Goal: Contribute content: Contribute content

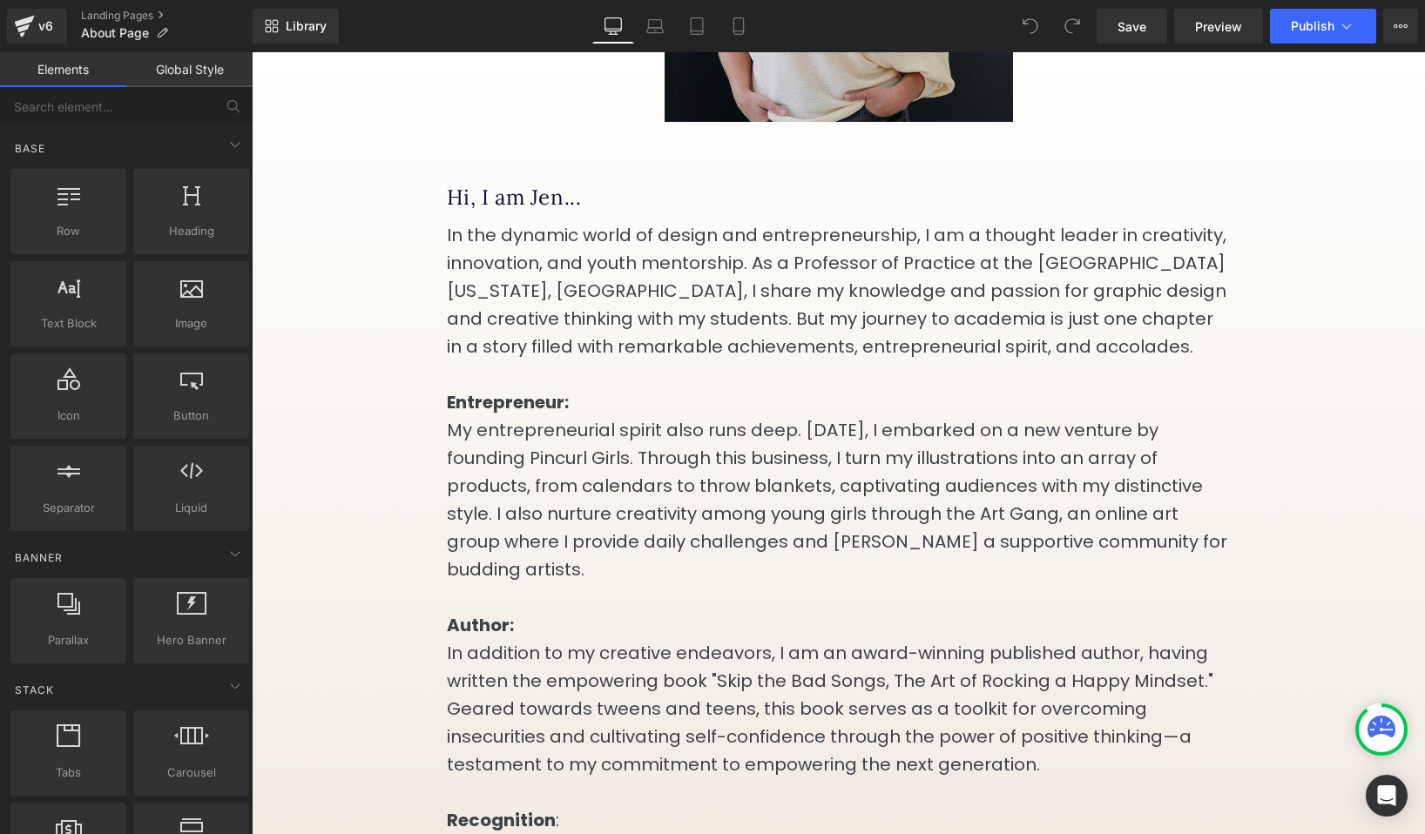
scroll to position [422, 0]
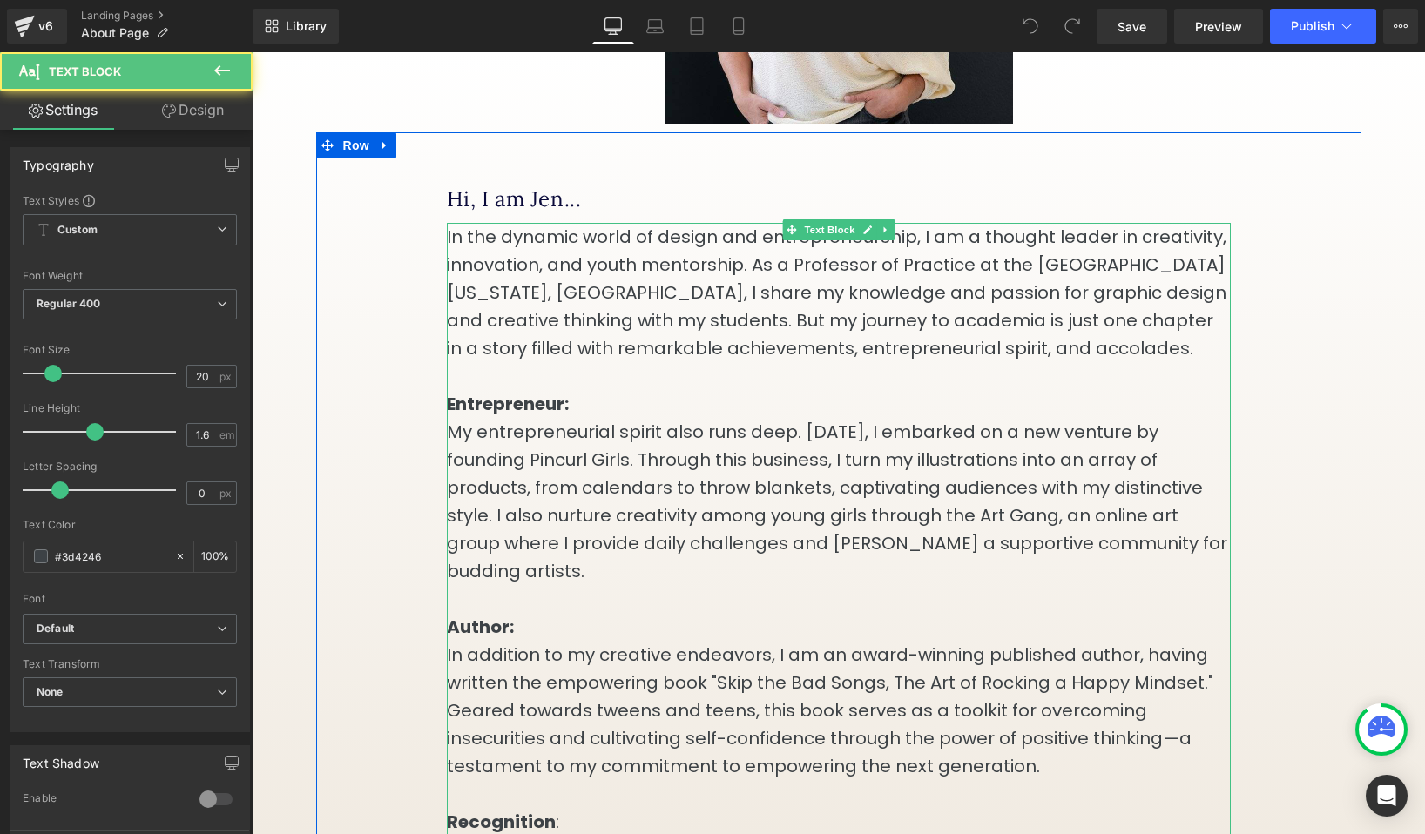
click at [456, 260] on p "In the dynamic world of design and entrepreneurship, I am a thought leader in c…" at bounding box center [839, 292] width 784 height 139
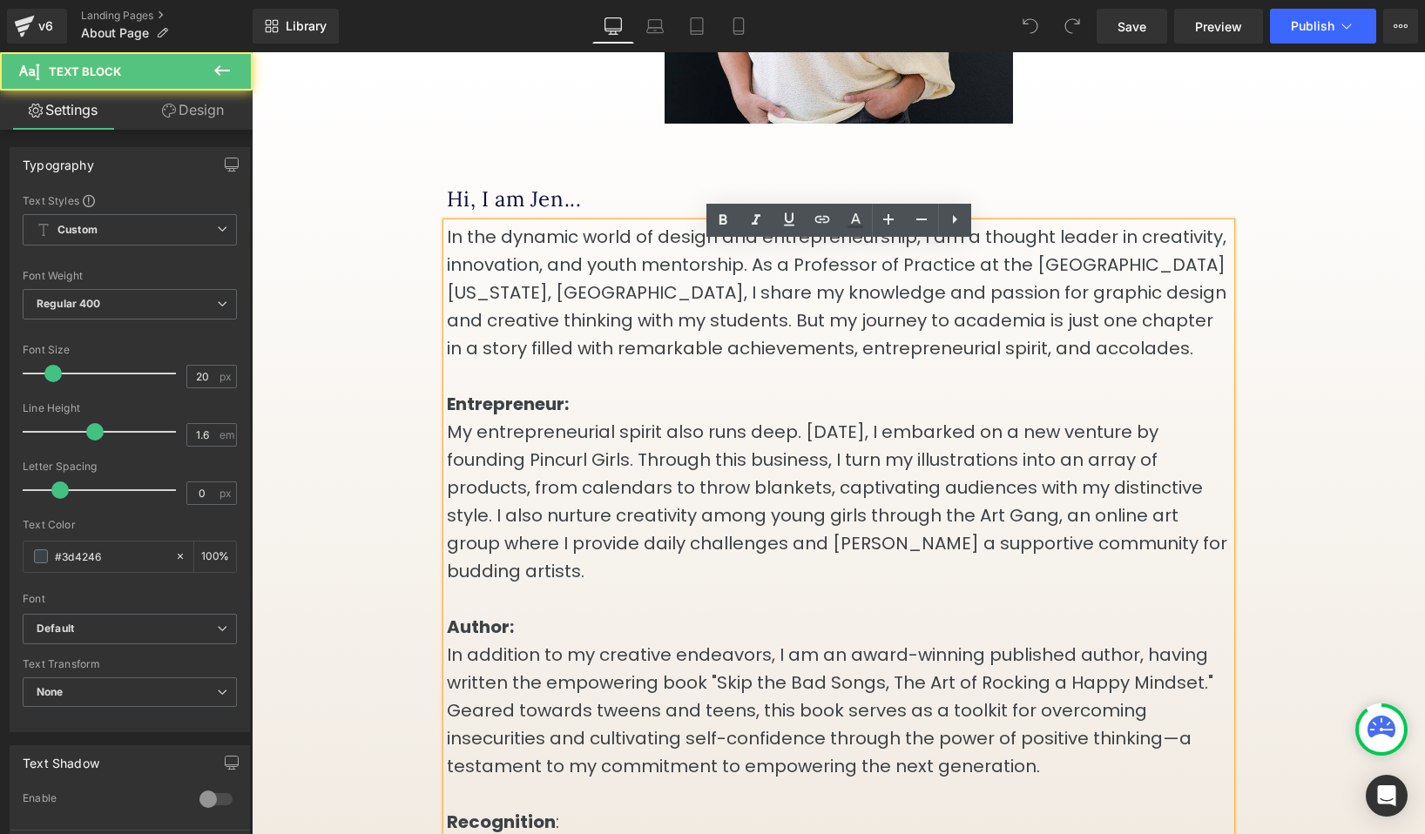
click at [447, 260] on p "In the dynamic world of design and entrepreneurship, I am a thought leader in c…" at bounding box center [839, 292] width 784 height 139
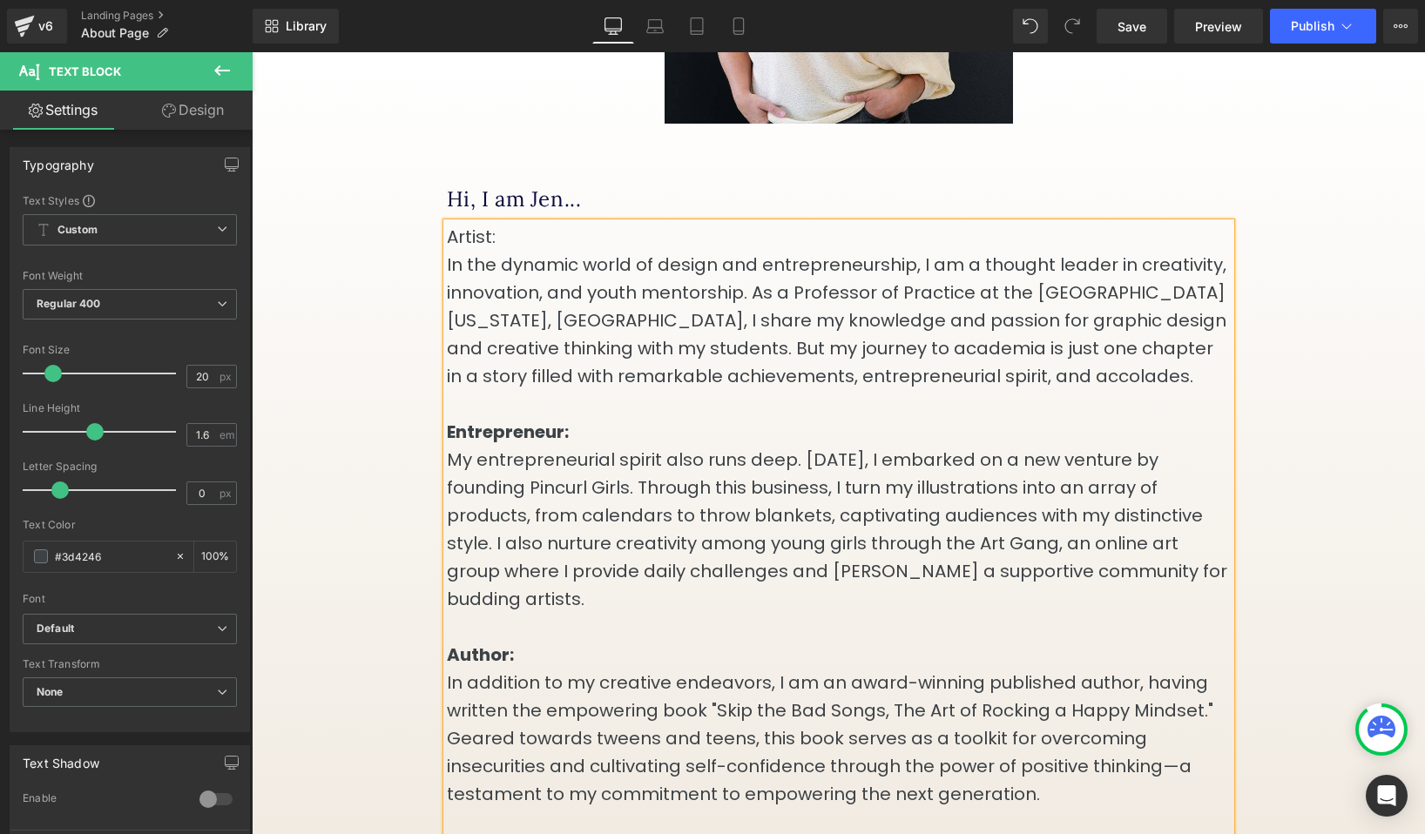
click at [460, 259] on p "Artist: In the dynamic world of design and entrepreneurship, I am a thought lea…" at bounding box center [839, 306] width 784 height 167
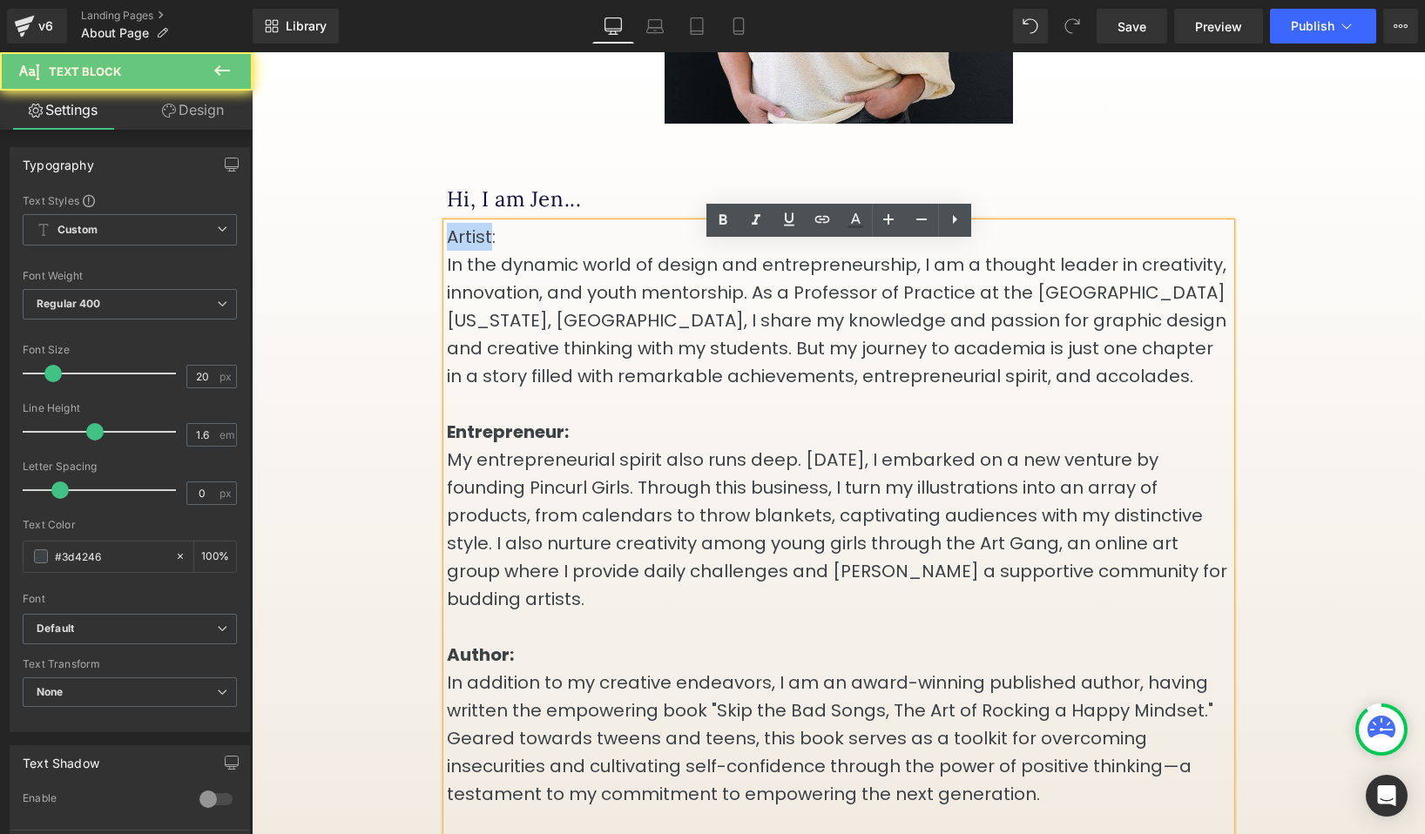
click at [460, 259] on p "Artist: In the dynamic world of design and entrepreneurship, I am a thought lea…" at bounding box center [839, 306] width 784 height 167
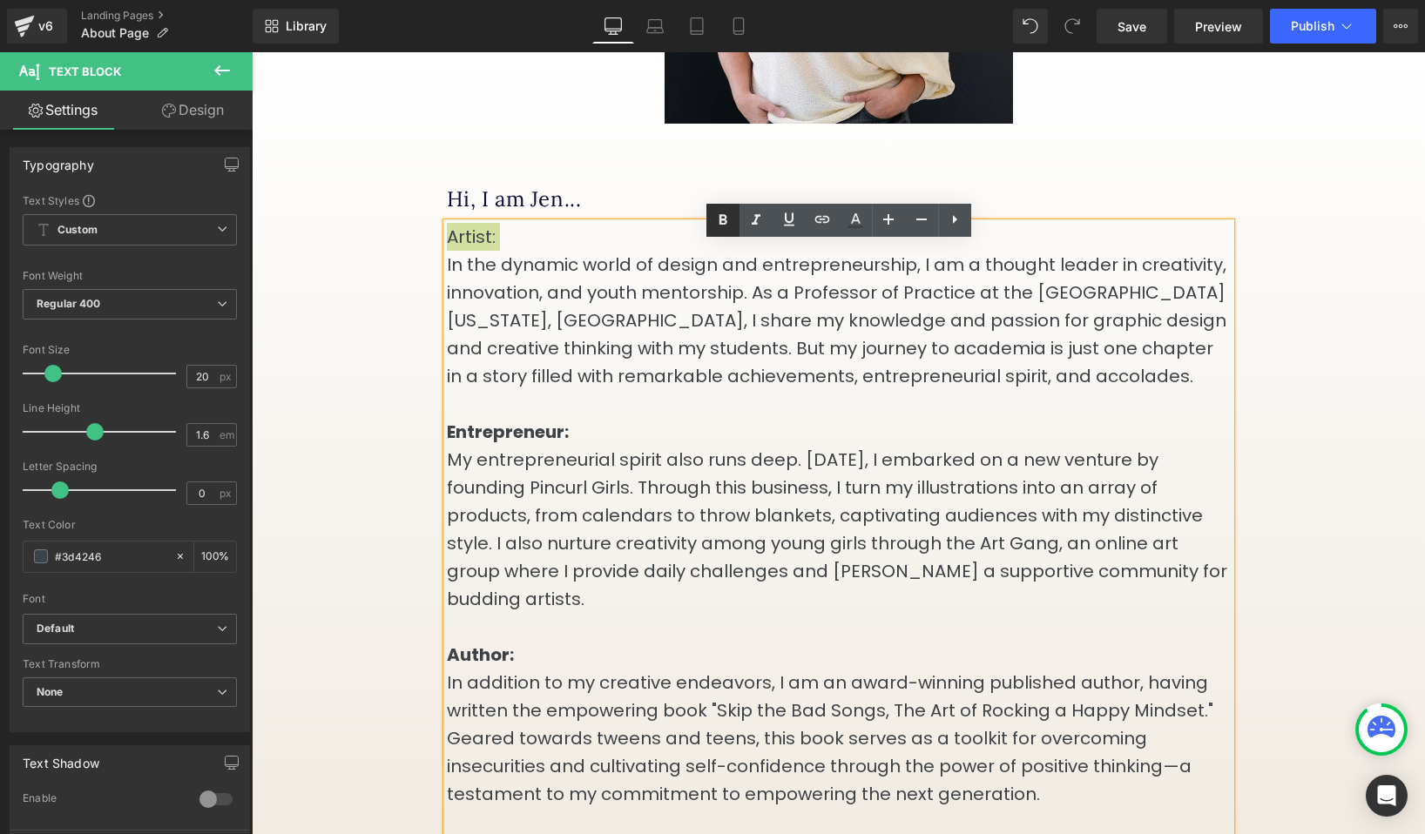
click at [721, 221] on icon at bounding box center [722, 220] width 21 height 21
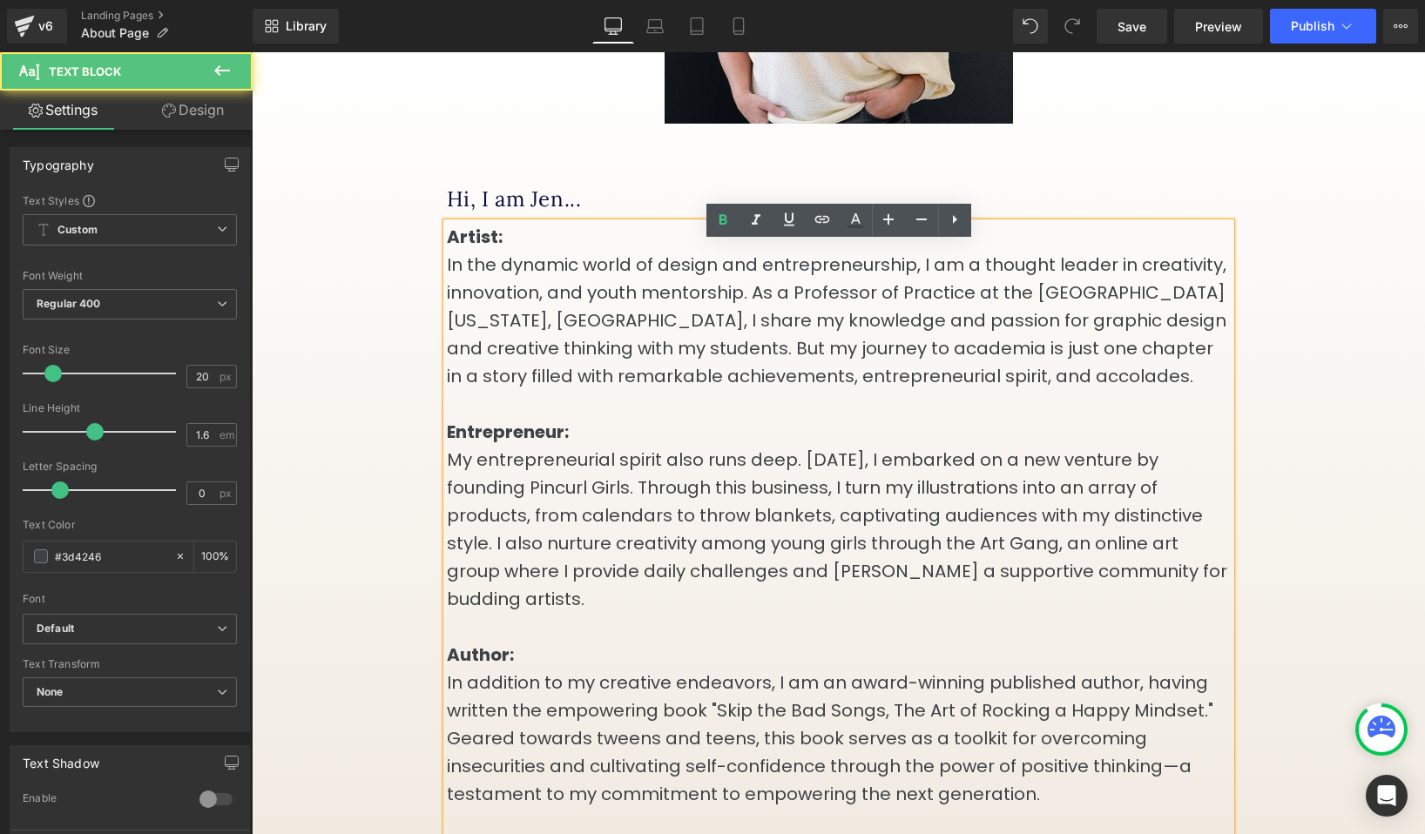
click at [449, 249] on strong "Artist:" at bounding box center [475, 237] width 56 height 24
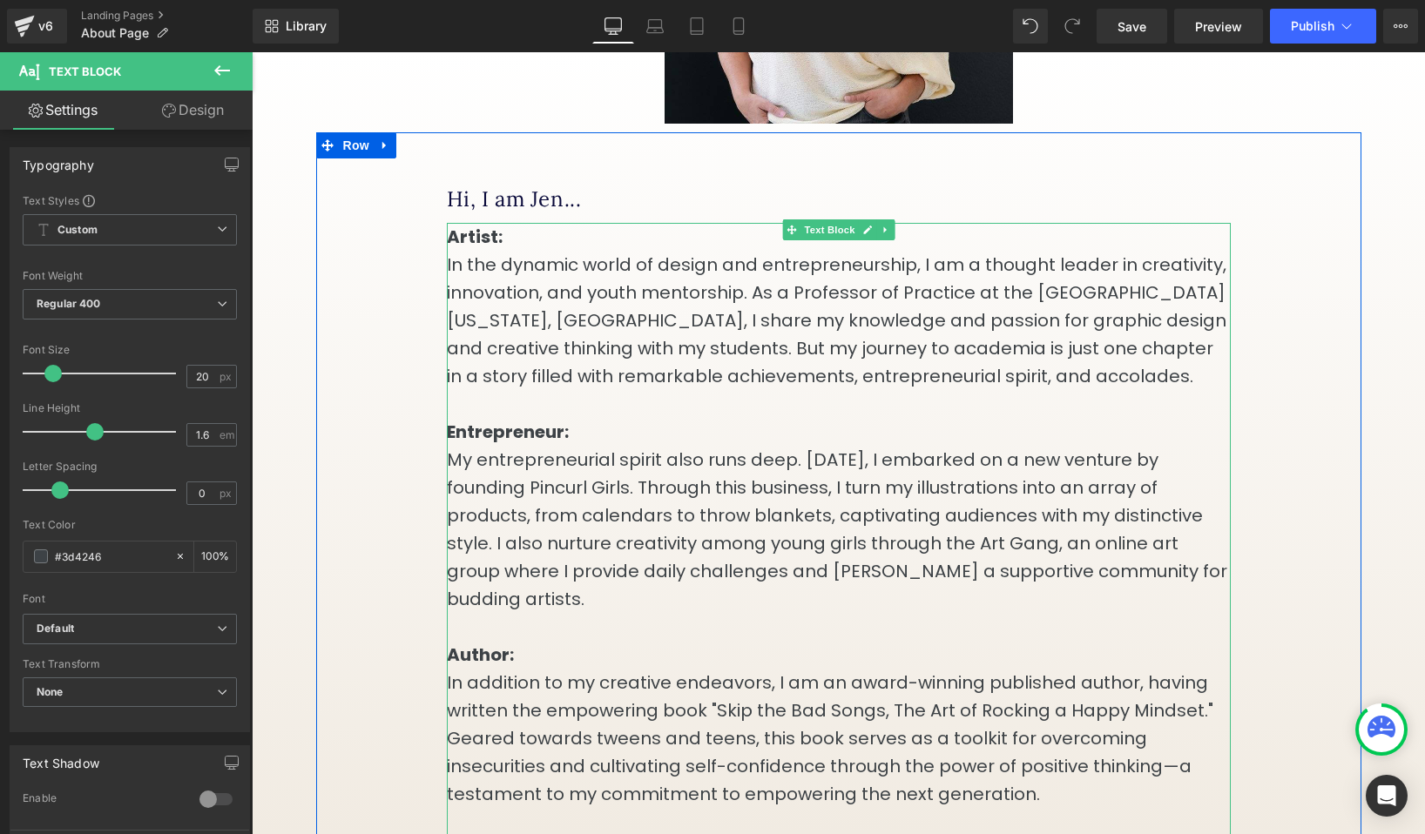
click at [451, 249] on strong "Artist:" at bounding box center [475, 237] width 56 height 24
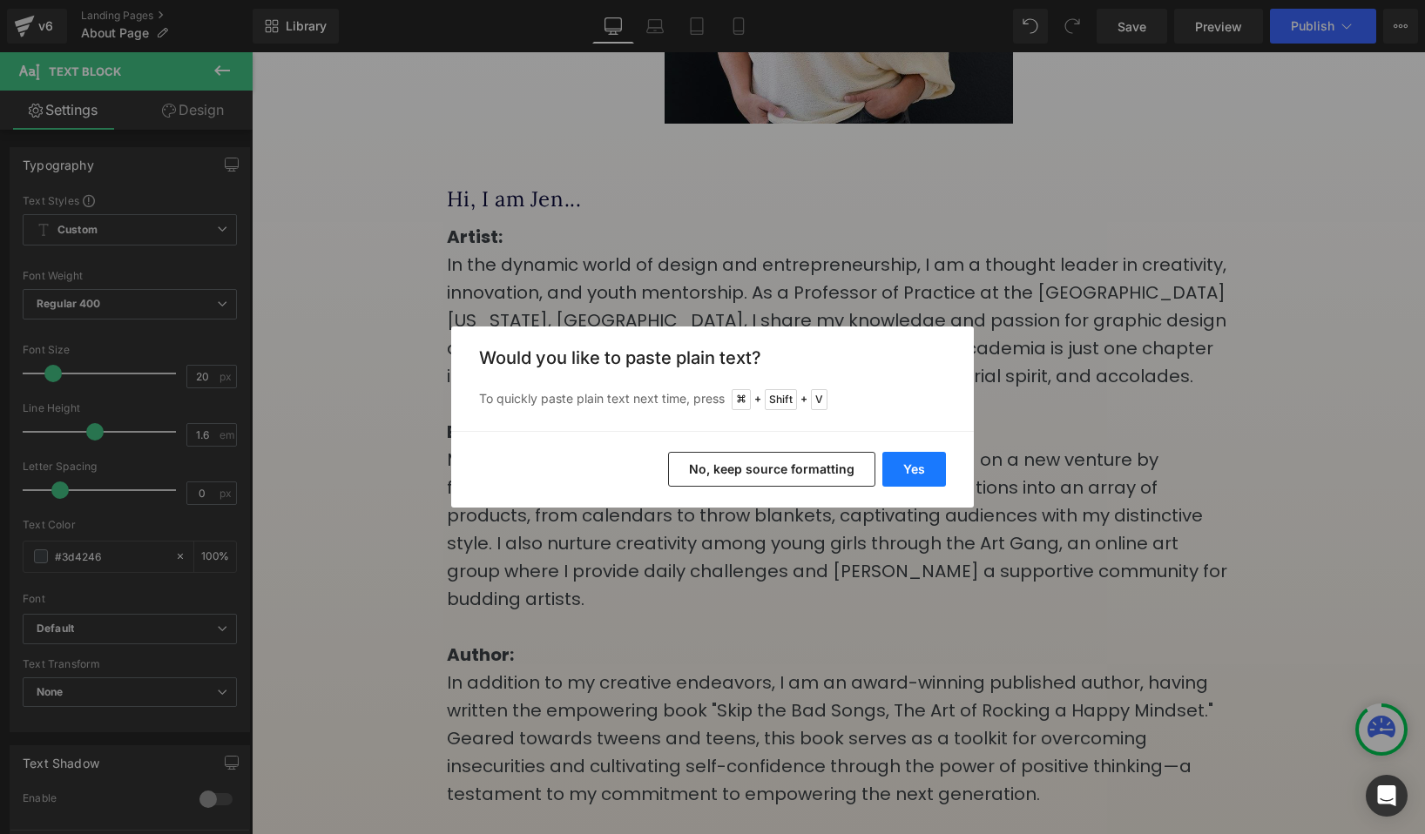
click at [915, 469] on button "Yes" at bounding box center [914, 469] width 64 height 35
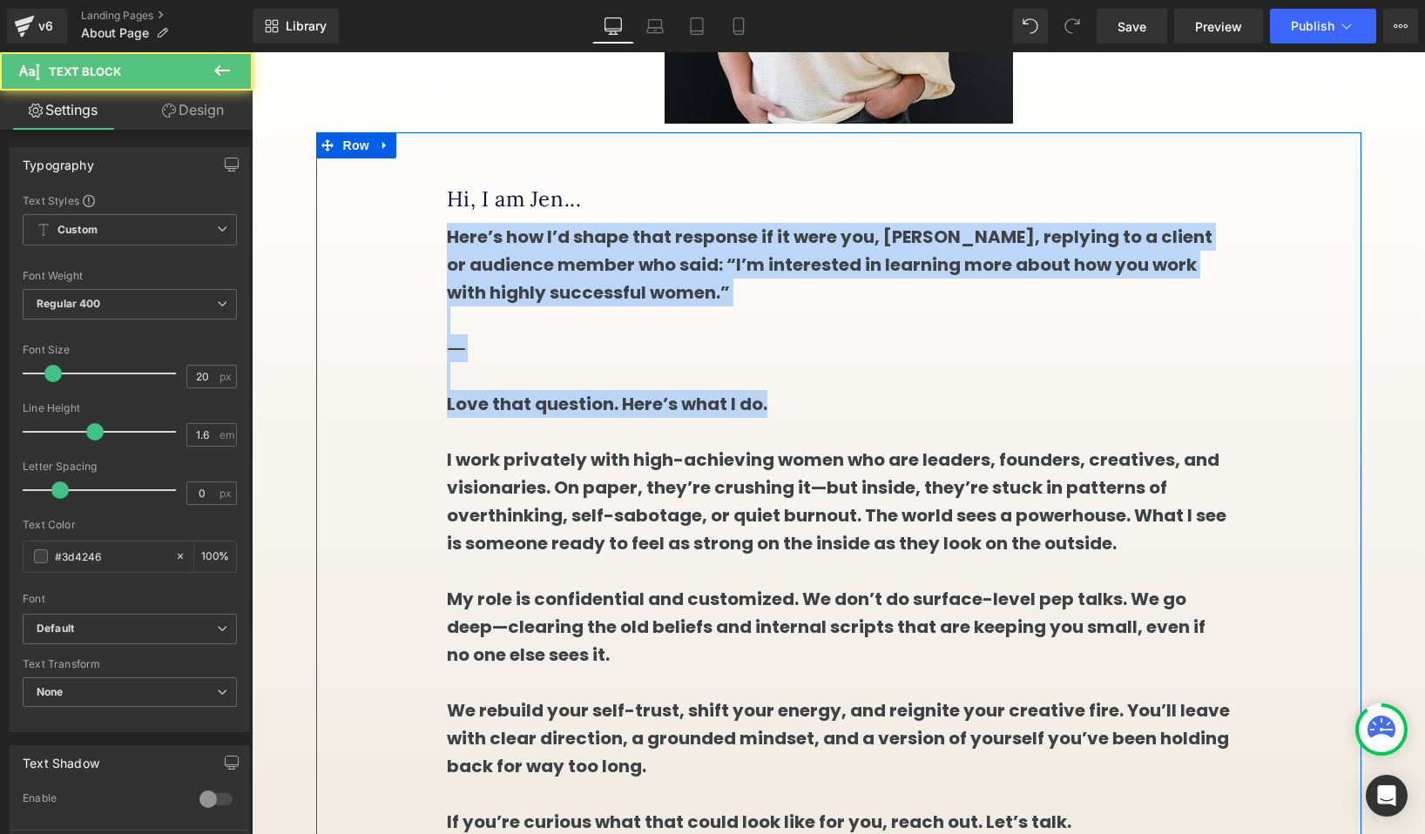
drag, startPoint x: 792, startPoint y: 433, endPoint x: 442, endPoint y: 263, distance: 388.3
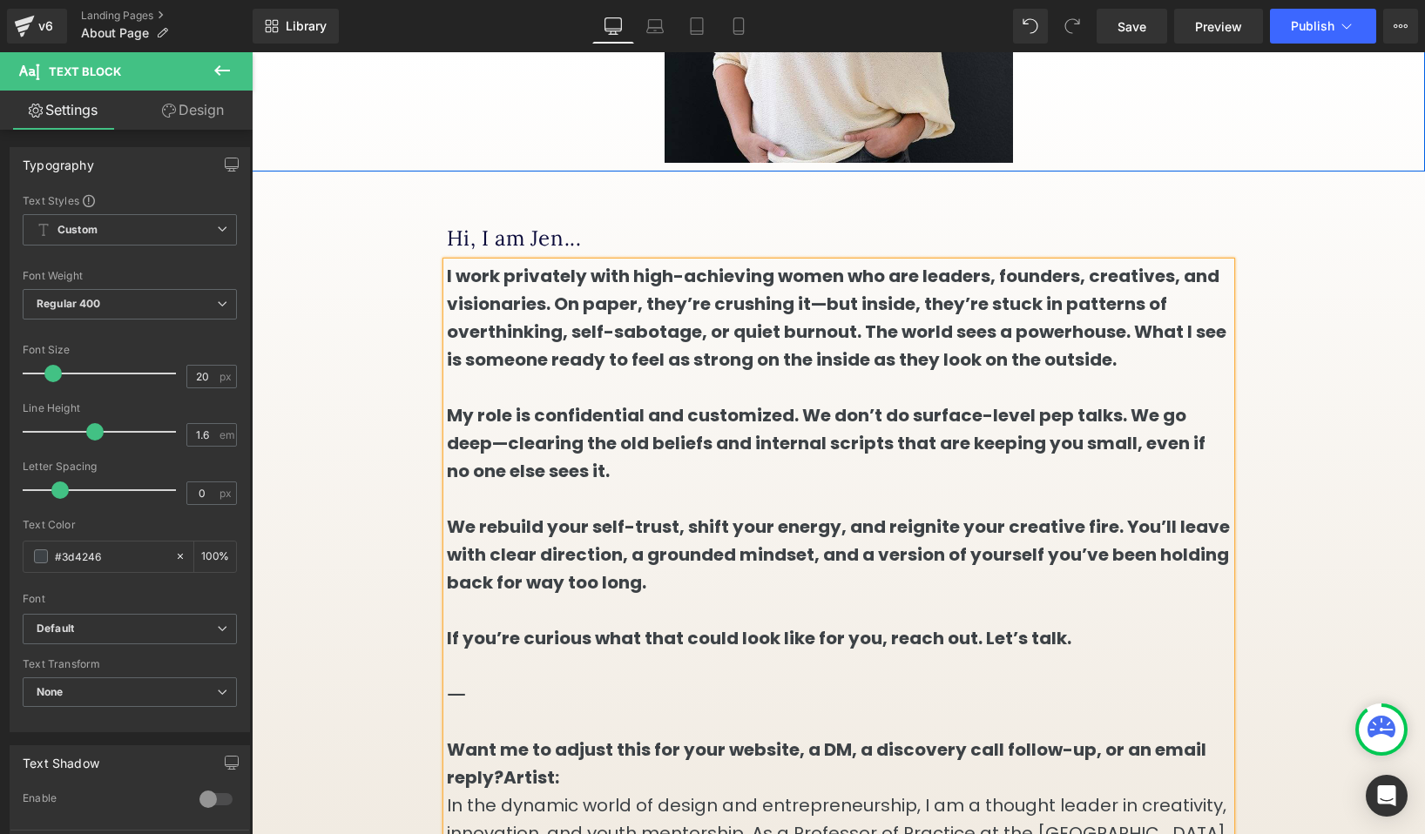
scroll to position [391, 0]
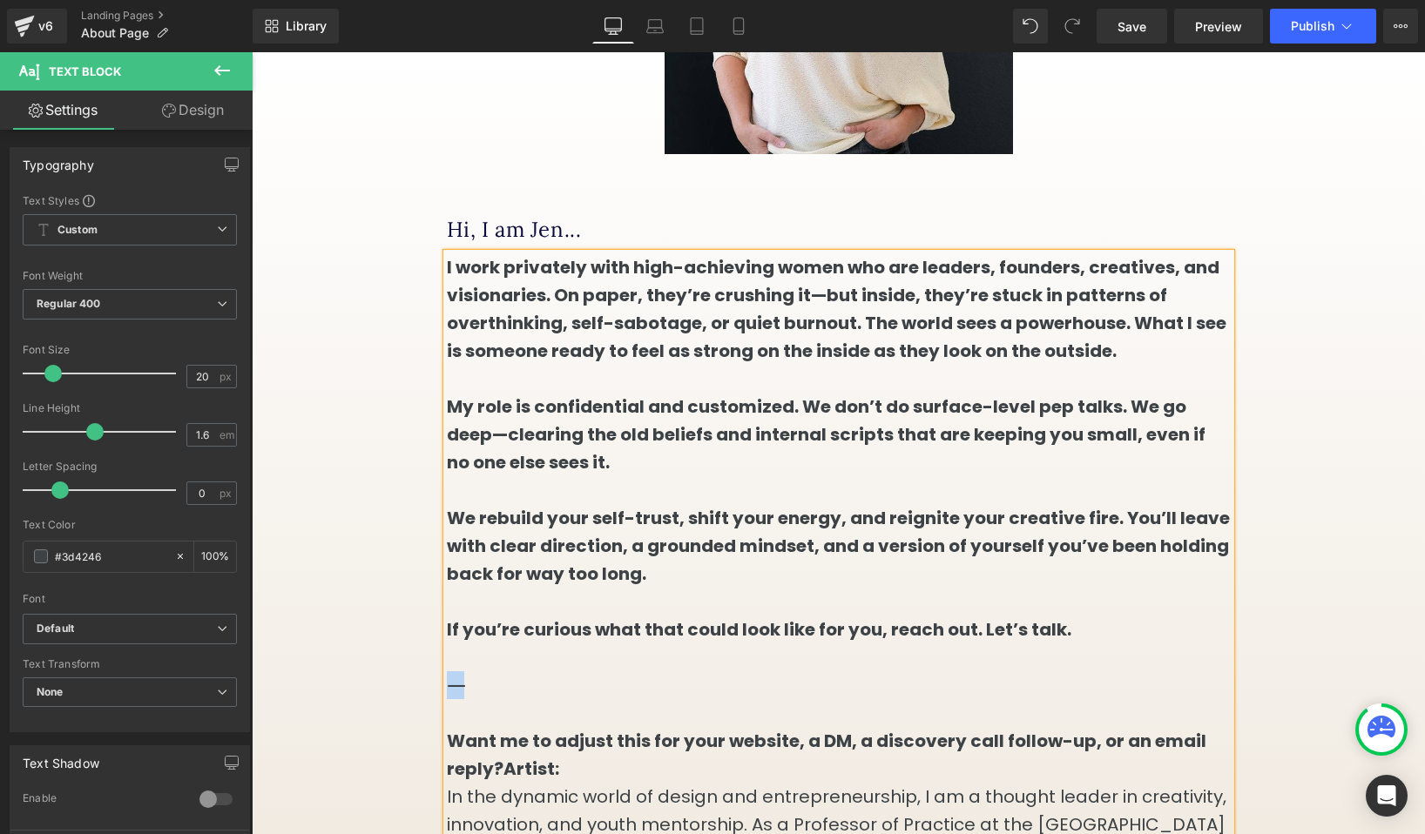
drag, startPoint x: 529, startPoint y: 700, endPoint x: 460, endPoint y: 693, distance: 69.2
click at [460, 693] on p "⸻" at bounding box center [839, 685] width 784 height 28
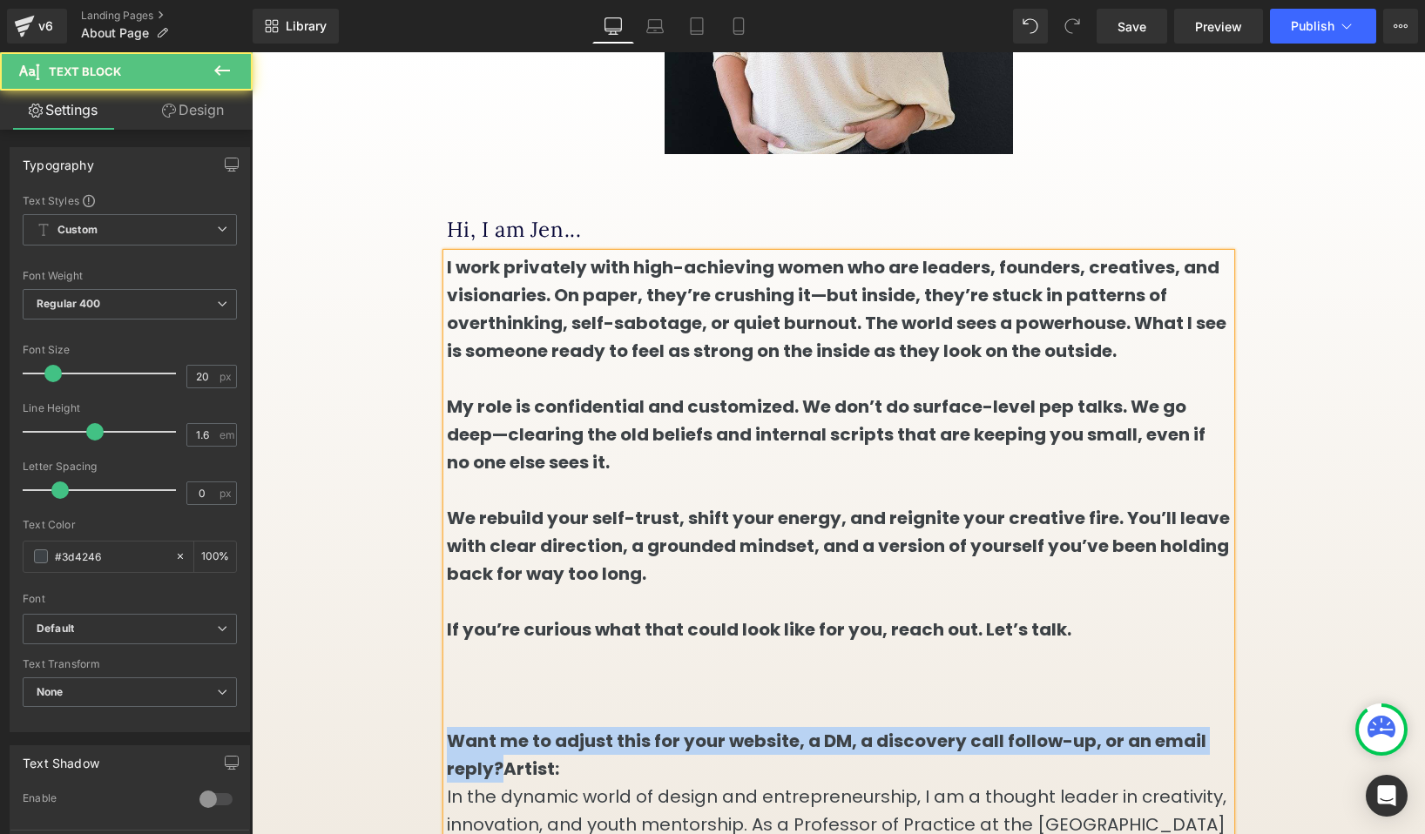
drag, startPoint x: 502, startPoint y: 791, endPoint x: 432, endPoint y: 773, distance: 72.0
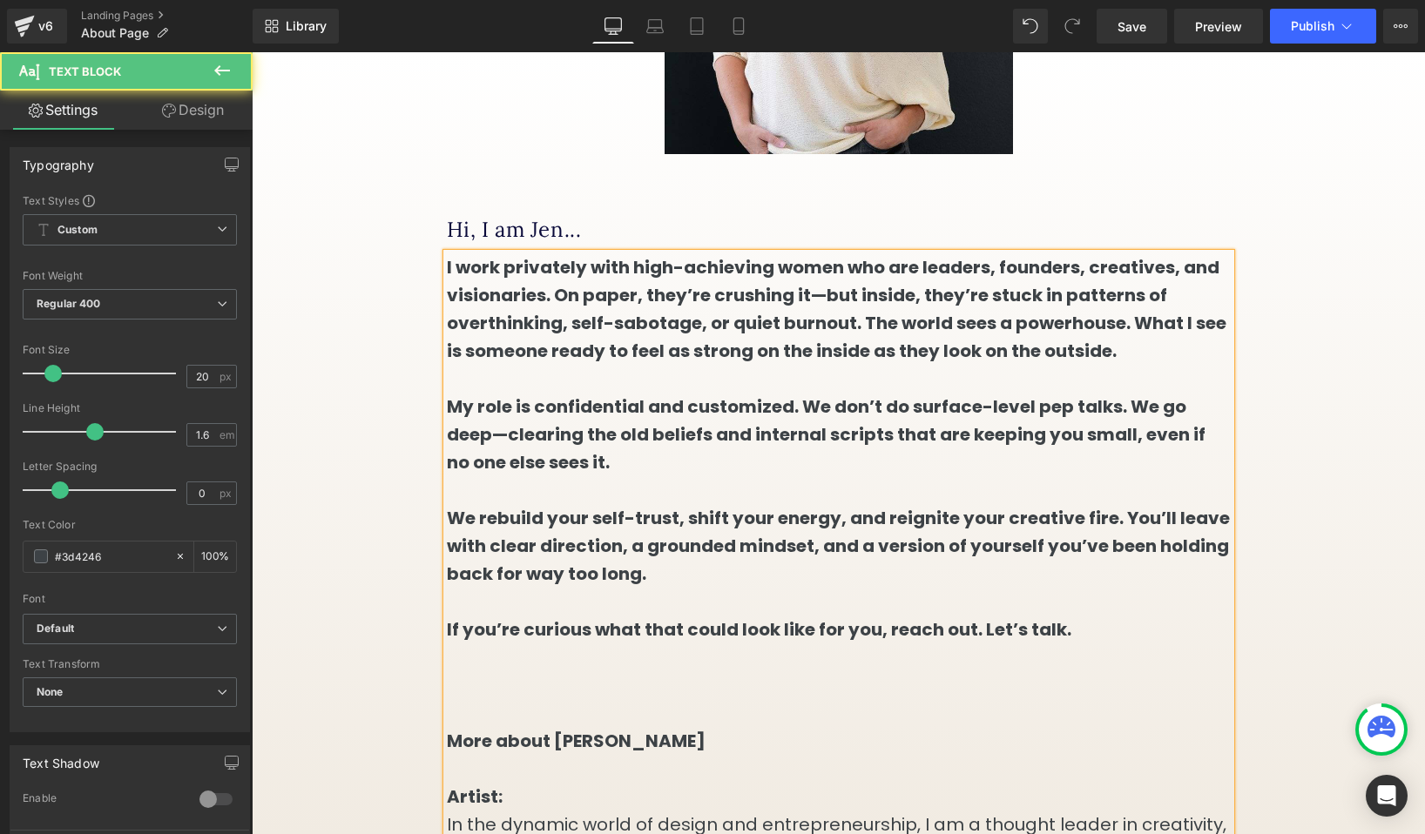
click at [496, 671] on p at bounding box center [839, 658] width 784 height 28
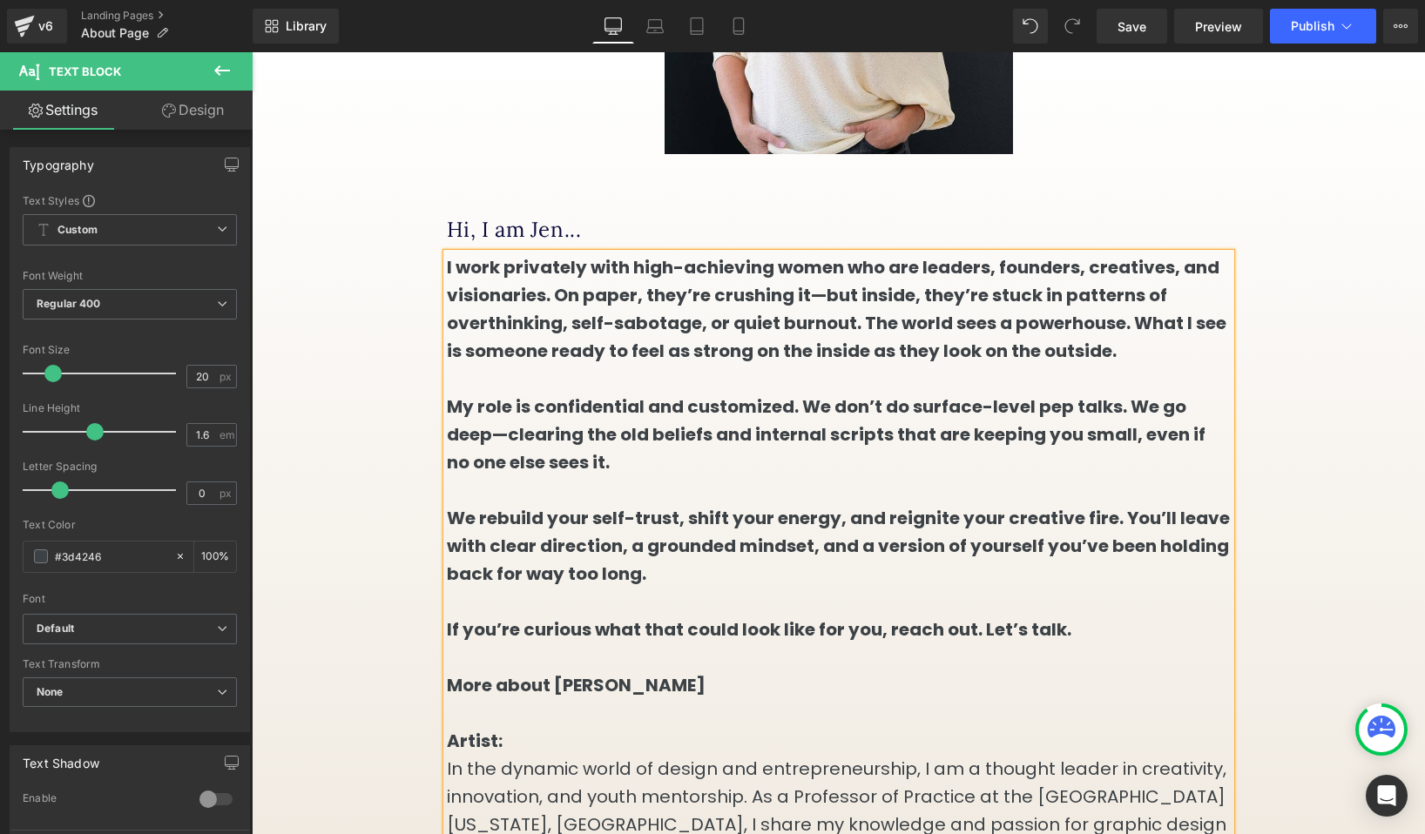
click at [502, 740] on p "More about [PERSON_NAME] Artist: In the dynamic world of design and entrepreneu…" at bounding box center [839, 782] width 784 height 223
click at [549, 639] on strong "If you’re curious what that could look like for you, reach out. Let’s talk." at bounding box center [759, 629] width 624 height 24
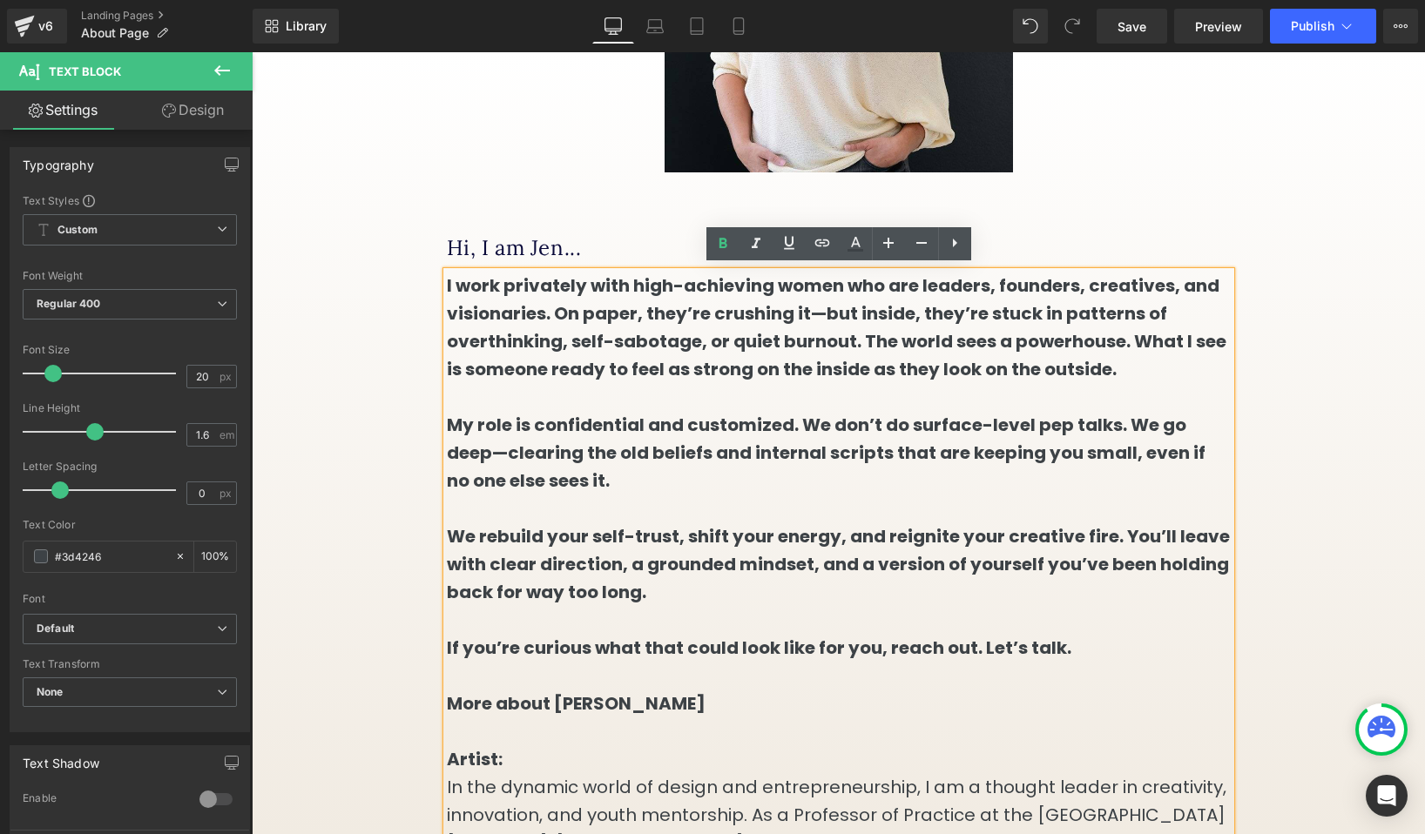
scroll to position [352, 0]
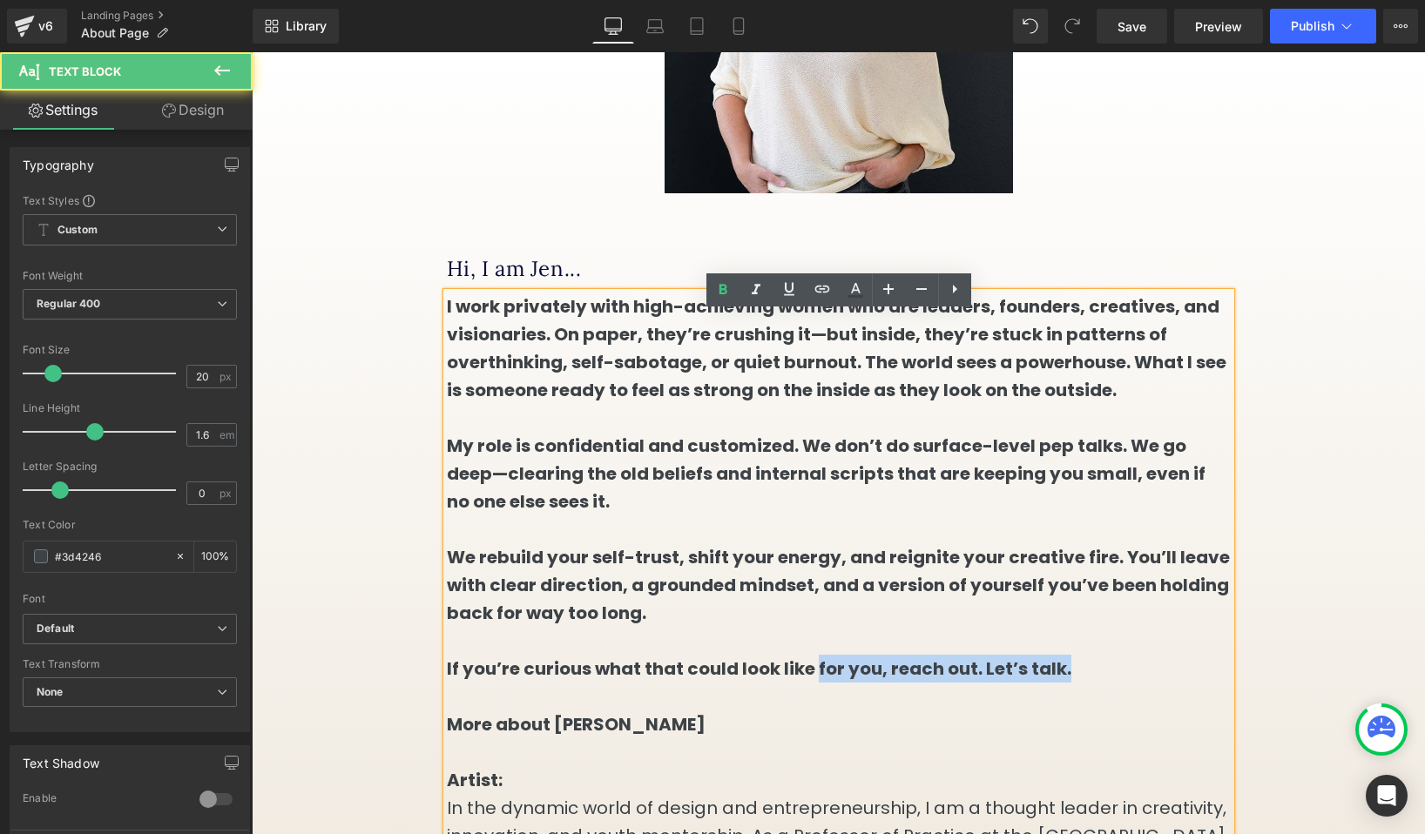
drag, startPoint x: 1084, startPoint y: 689, endPoint x: 808, endPoint y: 683, distance: 276.2
click at [808, 683] on p "If you’re curious what that could look like for you, reach out. Let’s talk." at bounding box center [839, 669] width 784 height 28
click at [617, 741] on p "More about [PERSON_NAME] Artist: In the dynamic world of design and entrepreneu…" at bounding box center [839, 822] width 784 height 223
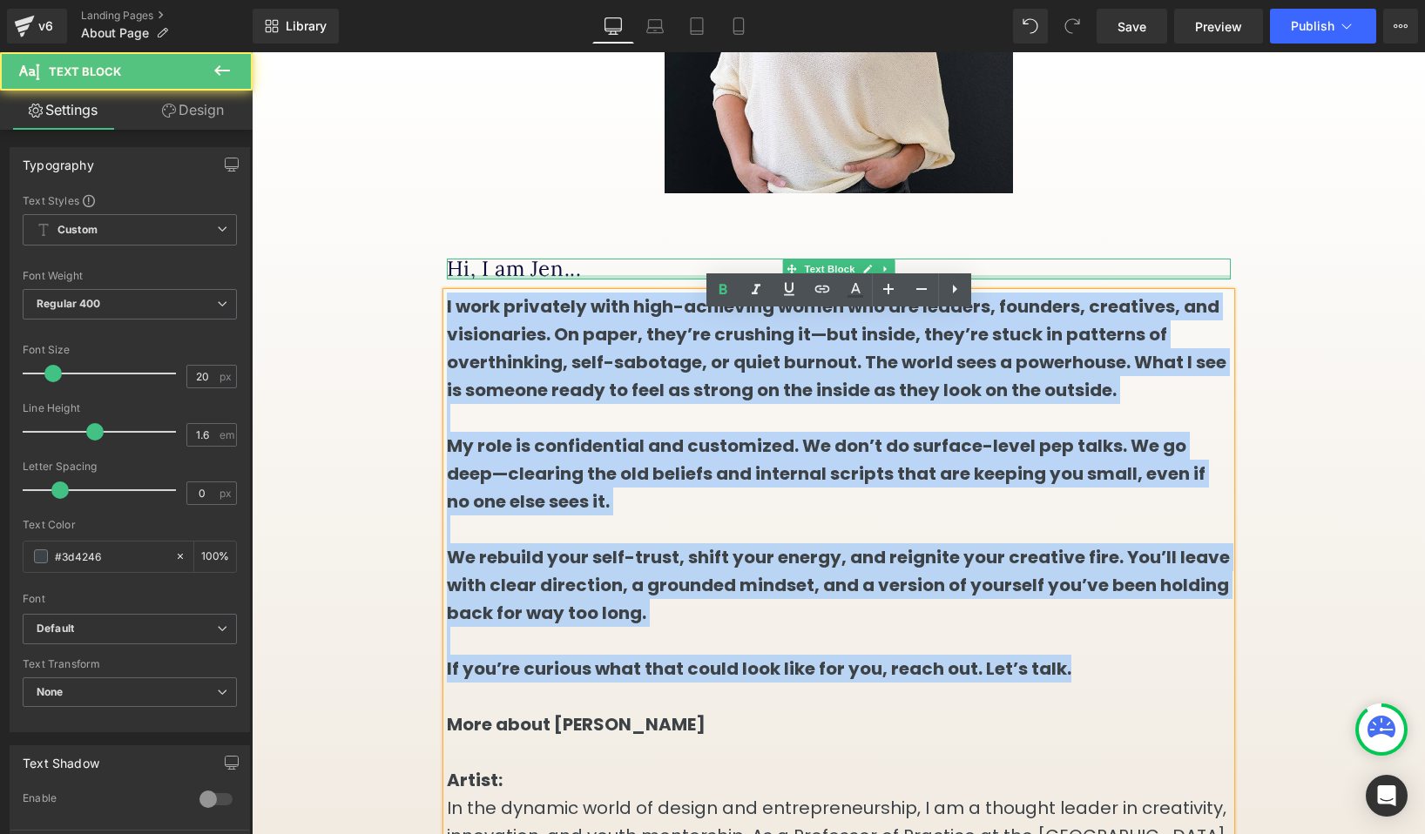
drag, startPoint x: 1084, startPoint y: 687, endPoint x: 456, endPoint y: 300, distance: 737.9
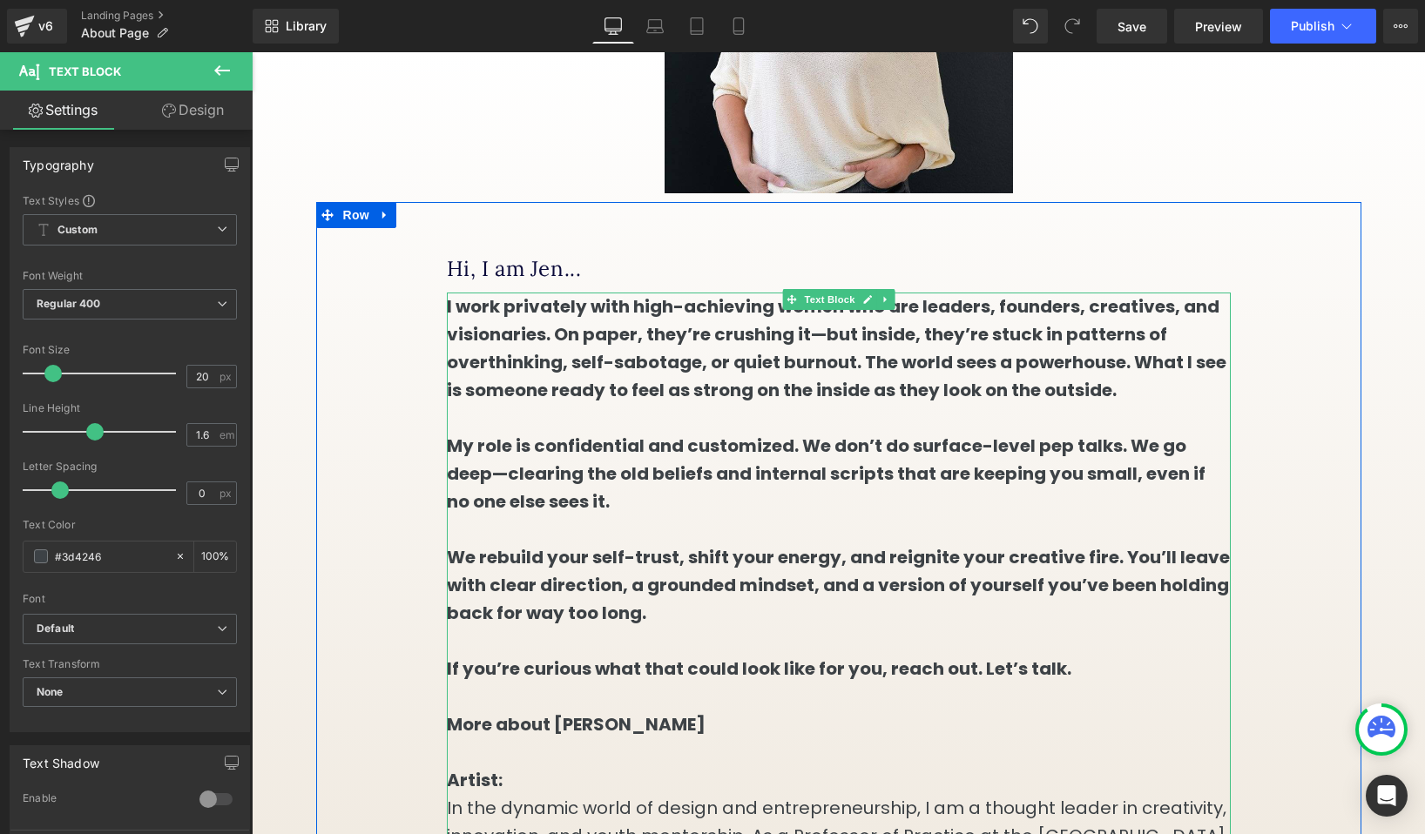
click at [766, 351] on strong "I work privately with high-achieving women who are leaders, founders, creatives…" at bounding box center [836, 348] width 779 height 108
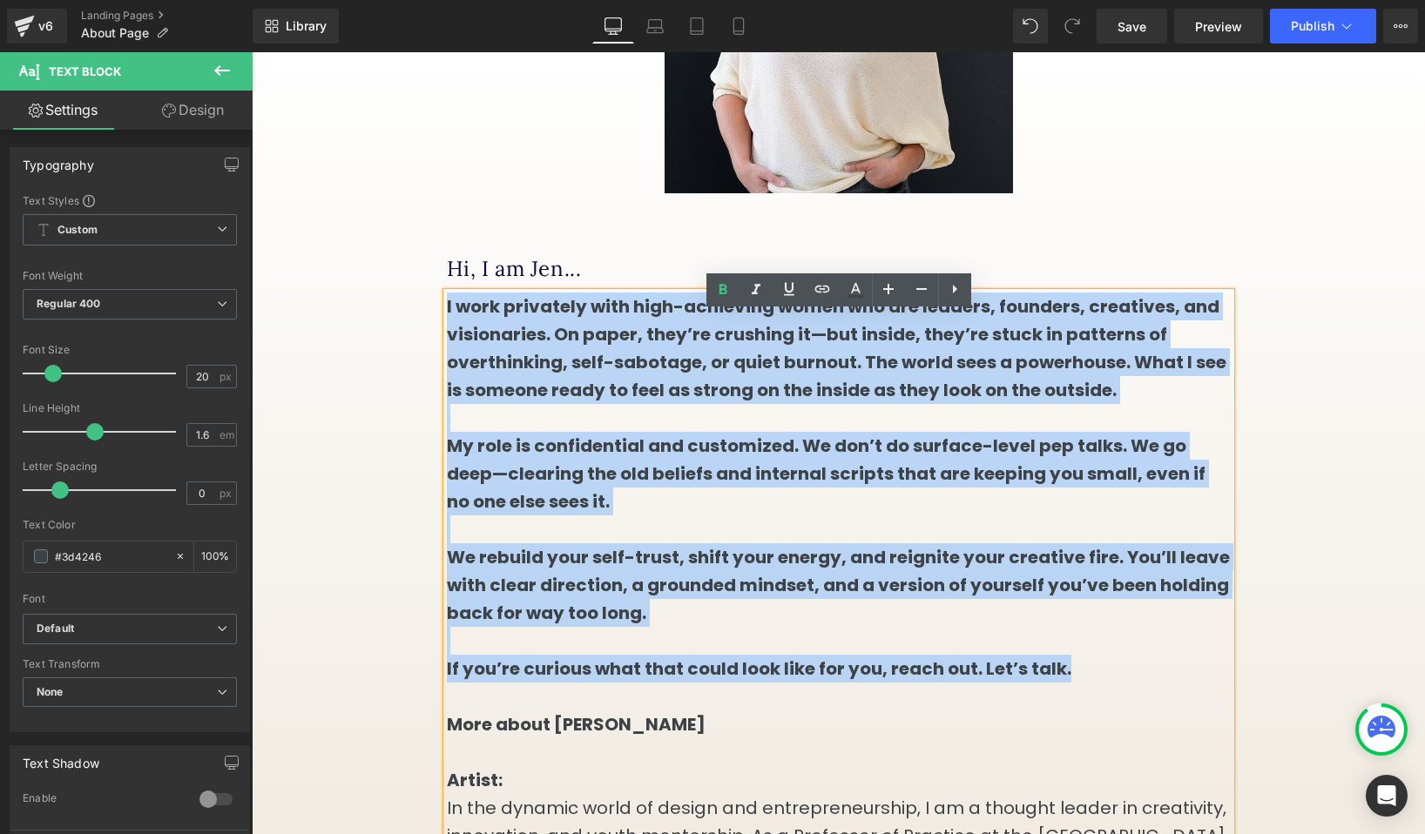
drag, startPoint x: 1083, startPoint y: 692, endPoint x: 439, endPoint y: 331, distance: 738.2
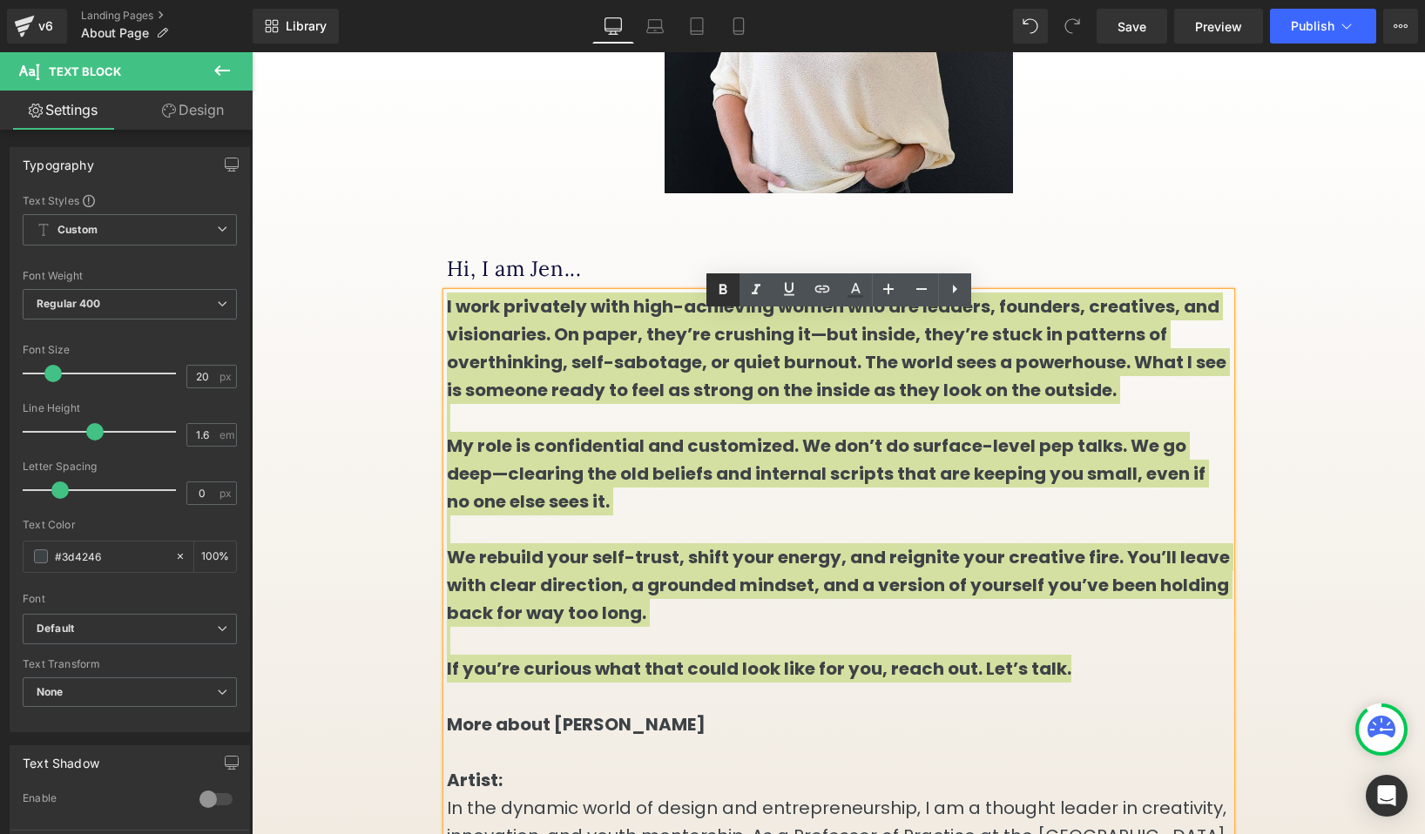
click at [720, 291] on icon at bounding box center [723, 289] width 8 height 10
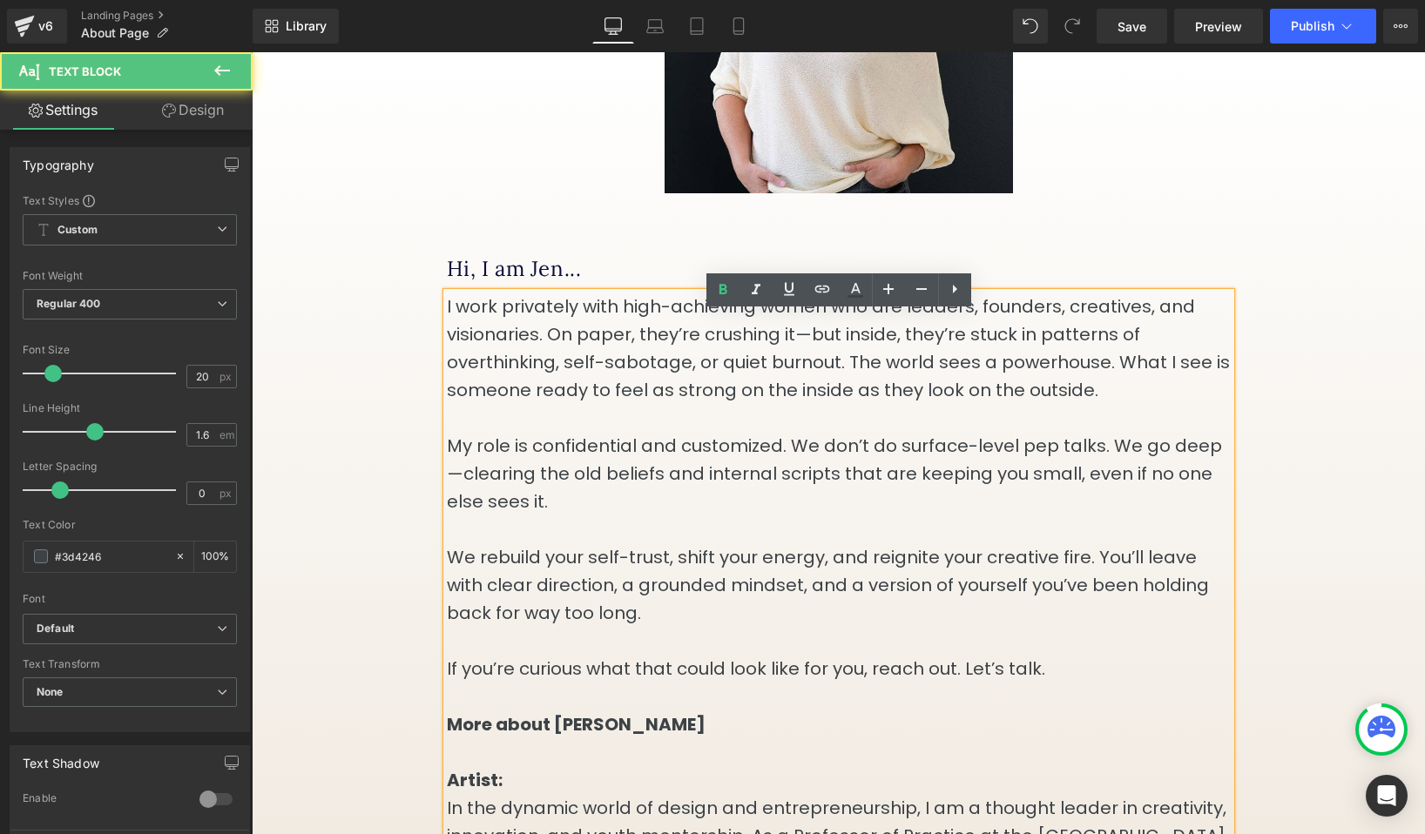
click at [720, 432] on p at bounding box center [839, 418] width 784 height 28
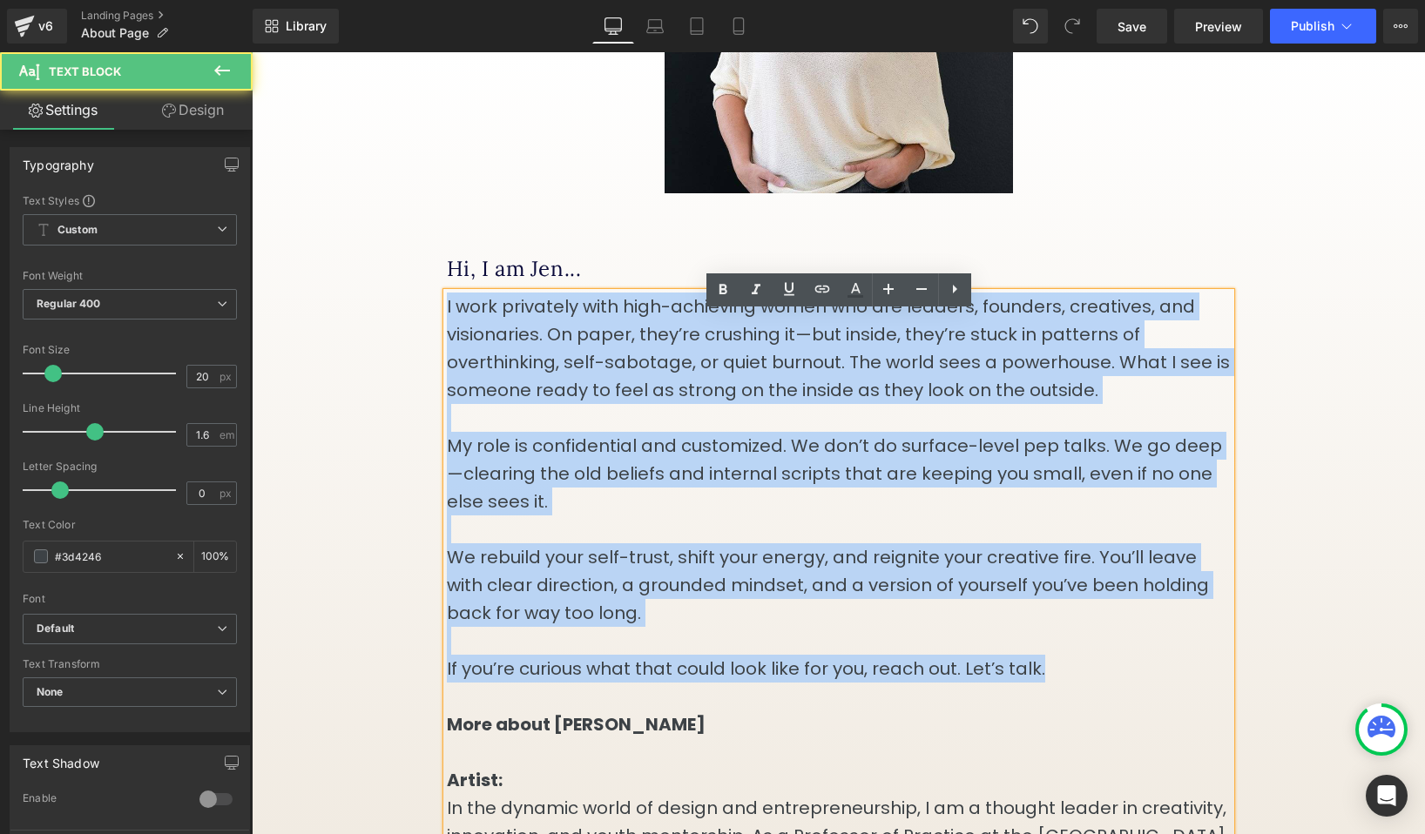
drag, startPoint x: 1050, startPoint y: 692, endPoint x: 415, endPoint y: 321, distance: 736.1
copy div "I work privately with high-achieving women who are leaders, founders, creatives…"
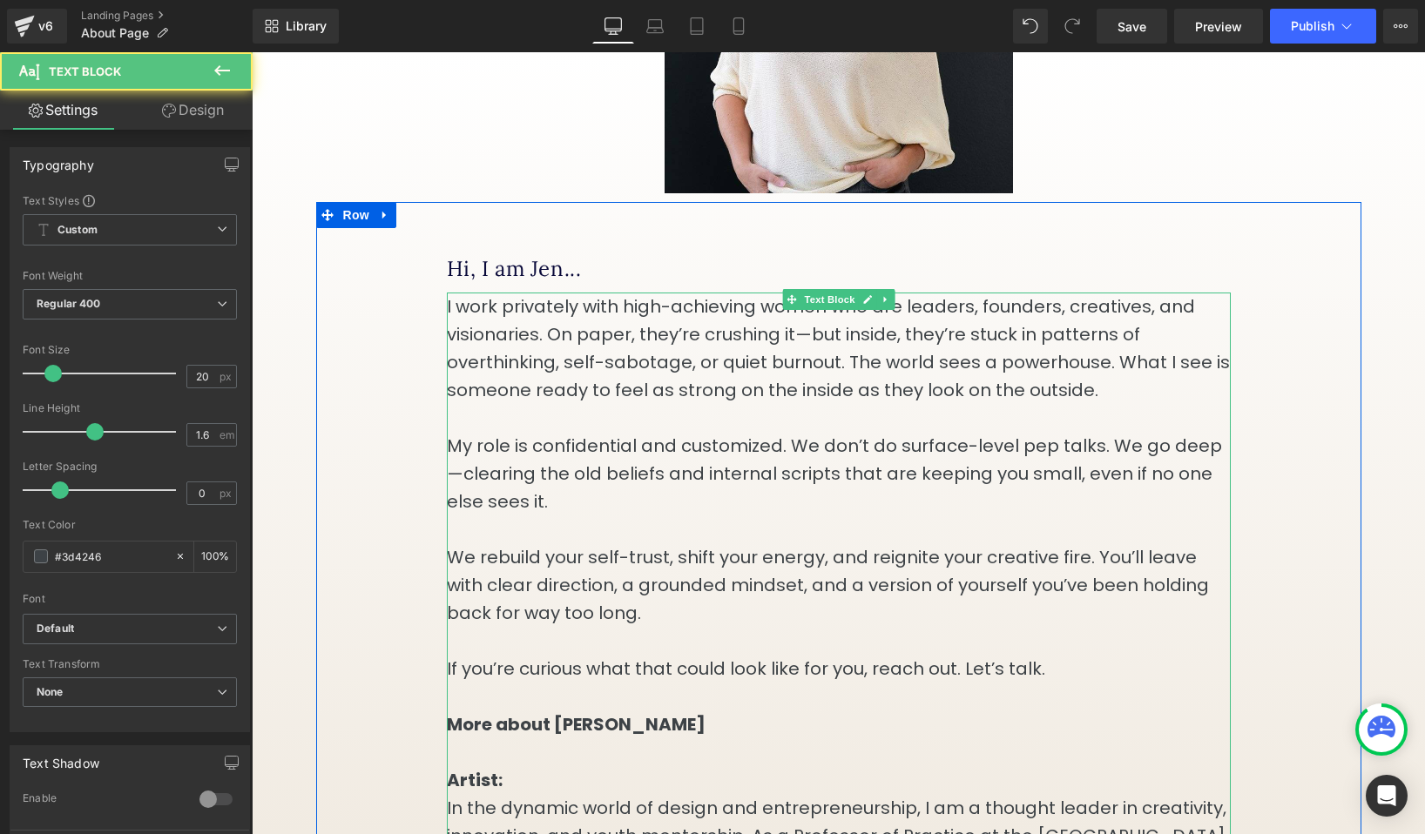
click at [657, 373] on p "I work privately with high-achieving women who are leaders, founders, creatives…" at bounding box center [839, 348] width 784 height 111
click at [927, 341] on p "I work privately with high-achieving women who are leaders, founders, creatives…" at bounding box center [839, 348] width 784 height 111
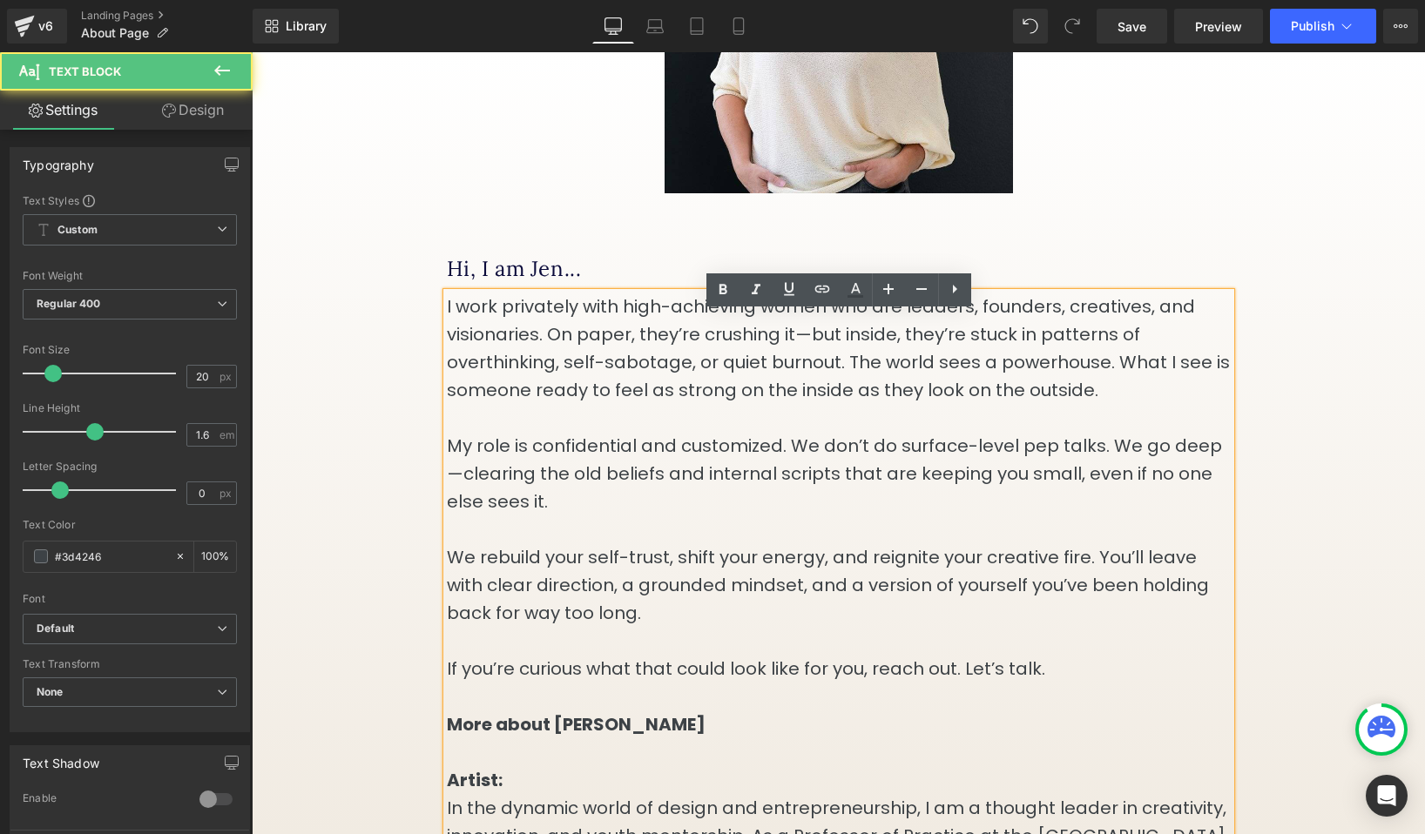
click at [822, 329] on p "I work privately with high-achieving women who are leaders, founders, creatives…" at bounding box center [839, 348] width 784 height 111
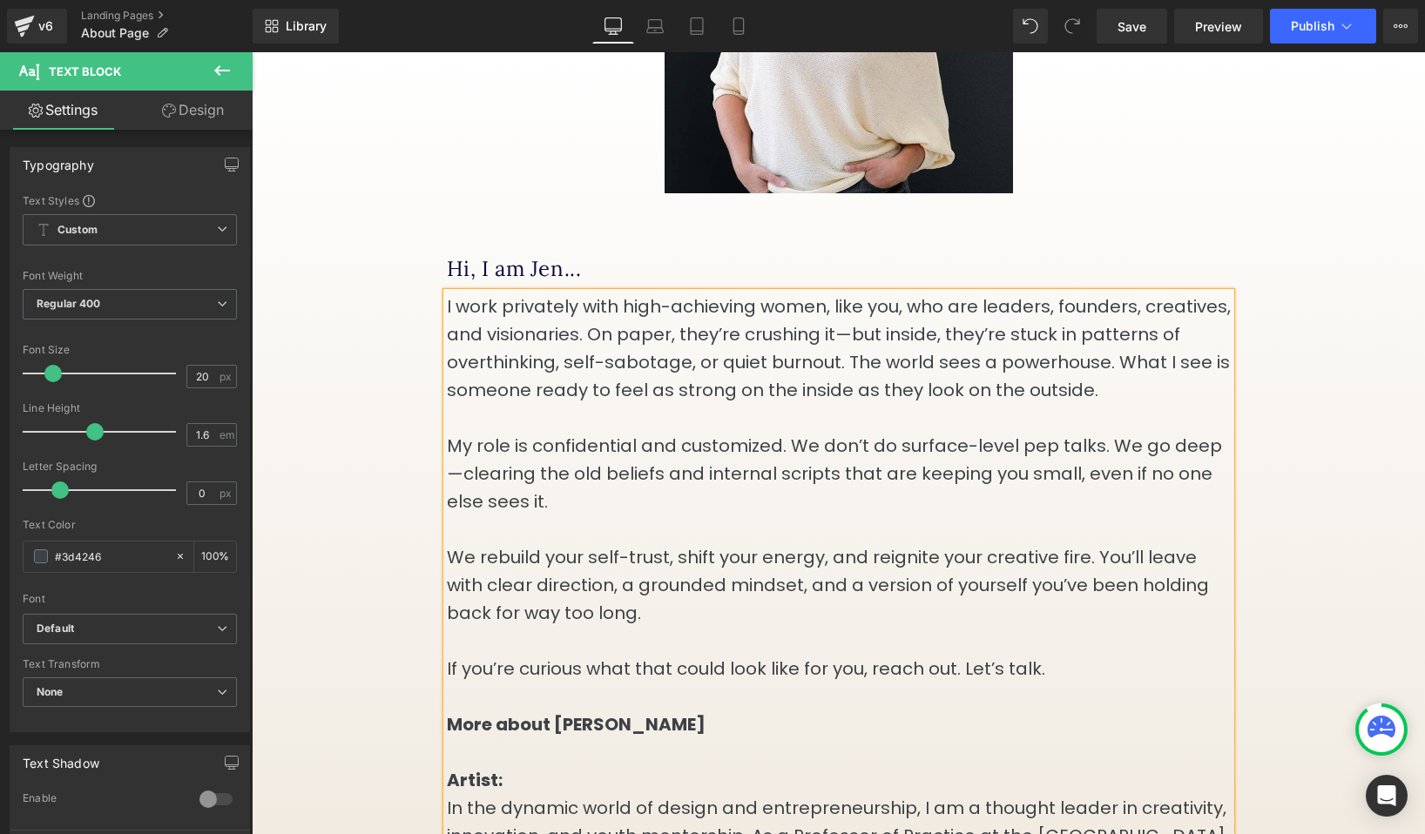
click at [705, 359] on p "I work privately with high-achieving women, like you, who are leaders, founders…" at bounding box center [839, 348] width 784 height 111
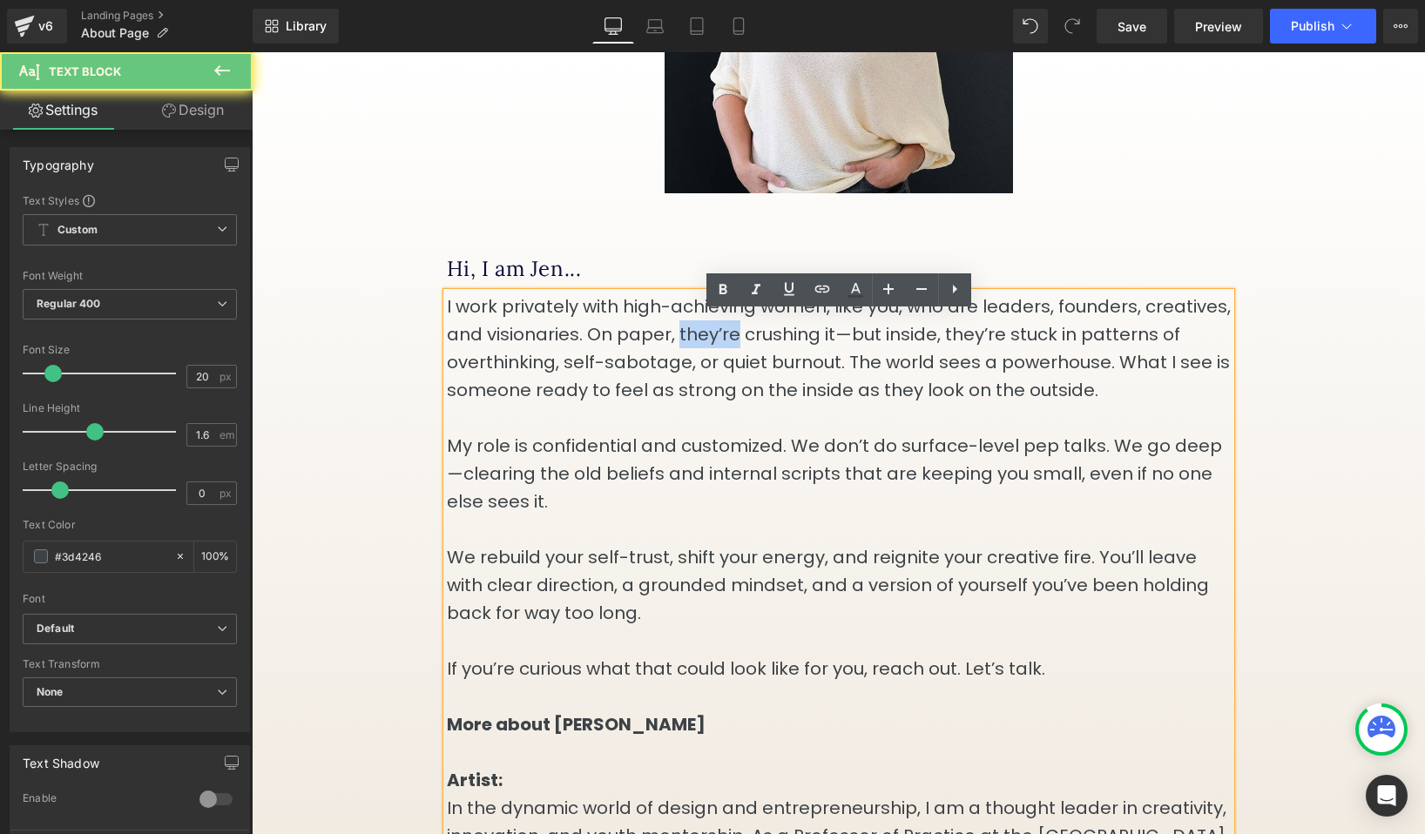
click at [705, 359] on p "I work privately with high-achieving women, like you, who are leaders, founders…" at bounding box center [839, 348] width 784 height 111
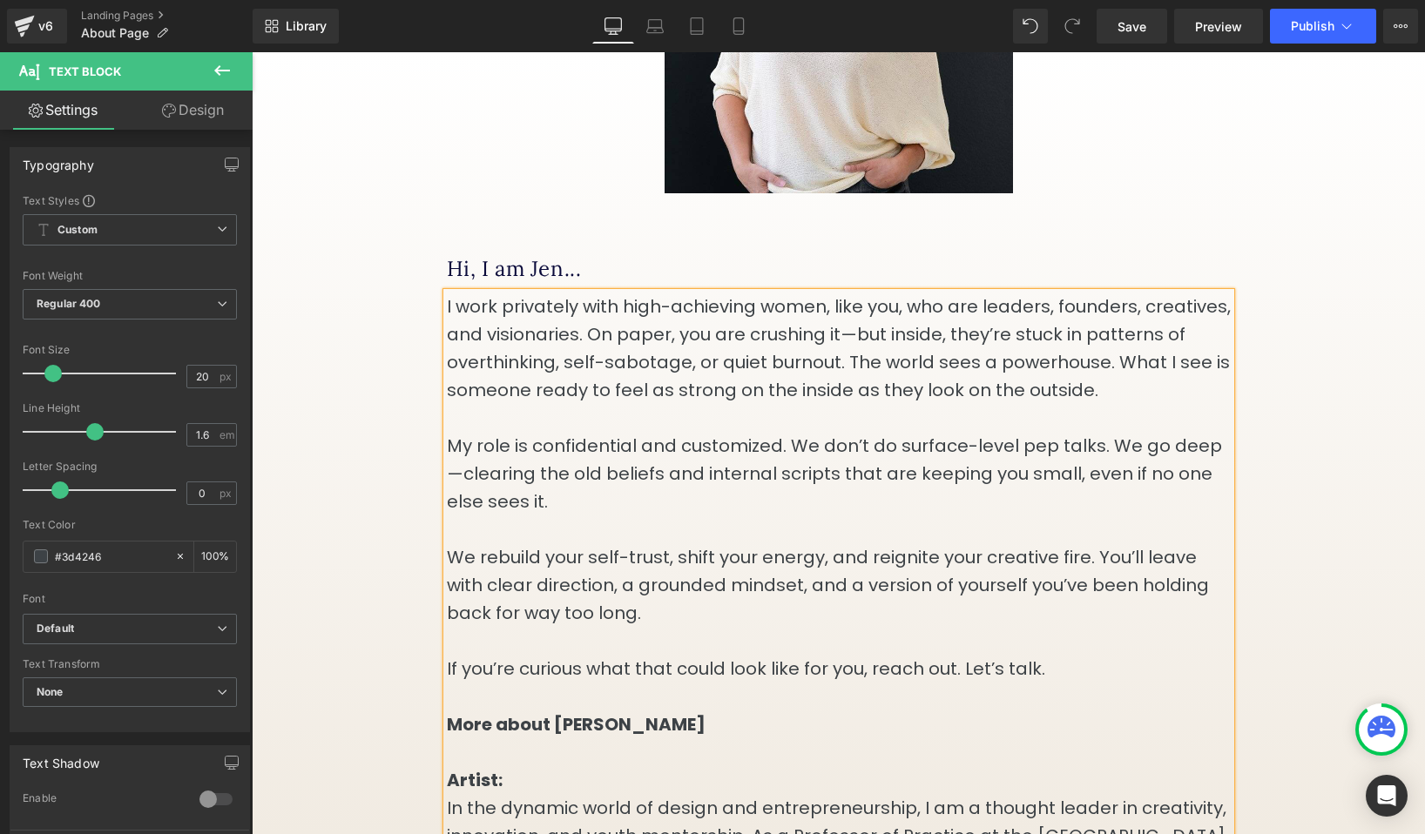
click at [969, 355] on p "I work privately with high-achieving women, like you, who are leaders, founders…" at bounding box center [839, 348] width 784 height 111
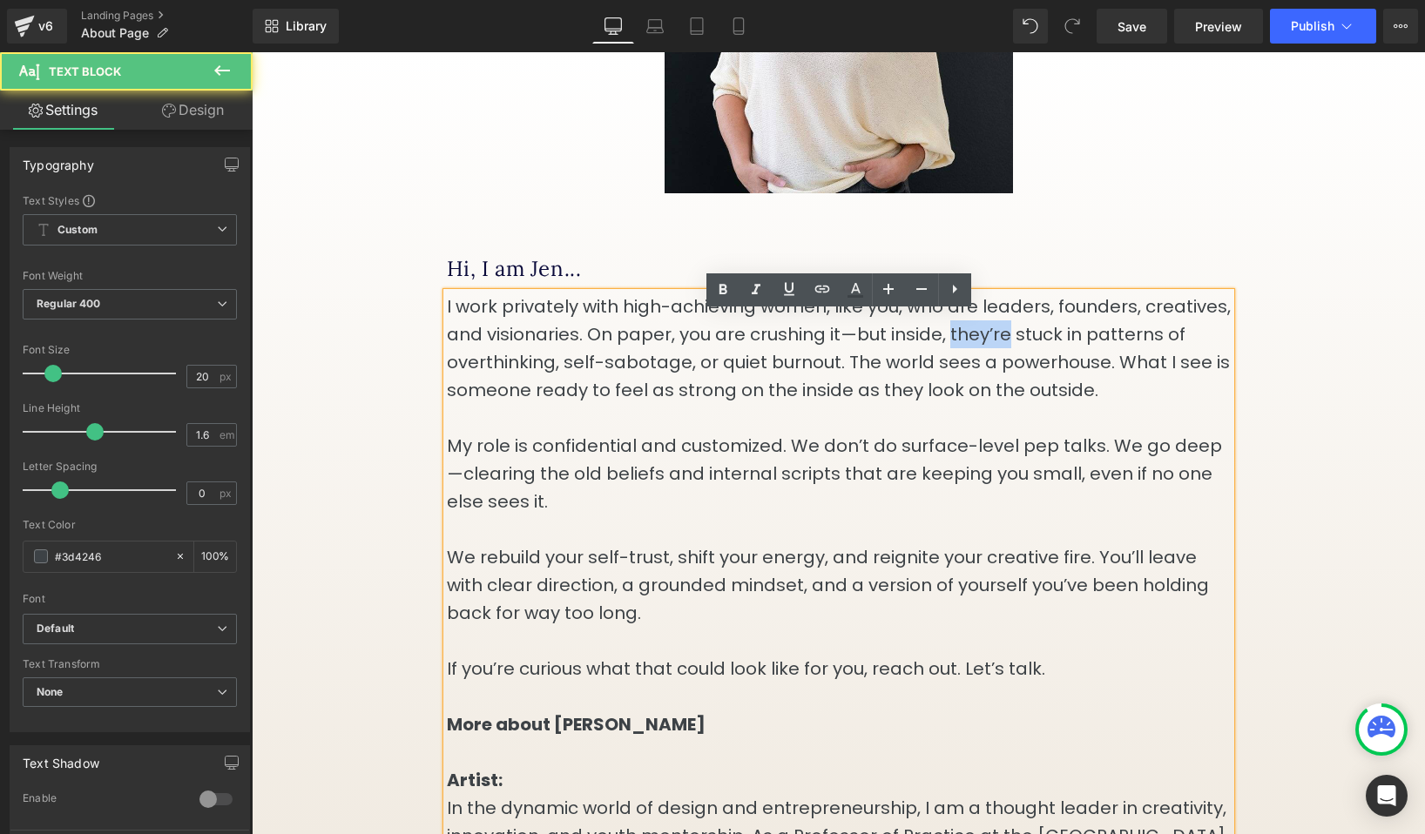
click at [969, 355] on p "I work privately with high-achieving women, like you, who are leaders, founders…" at bounding box center [839, 348] width 784 height 111
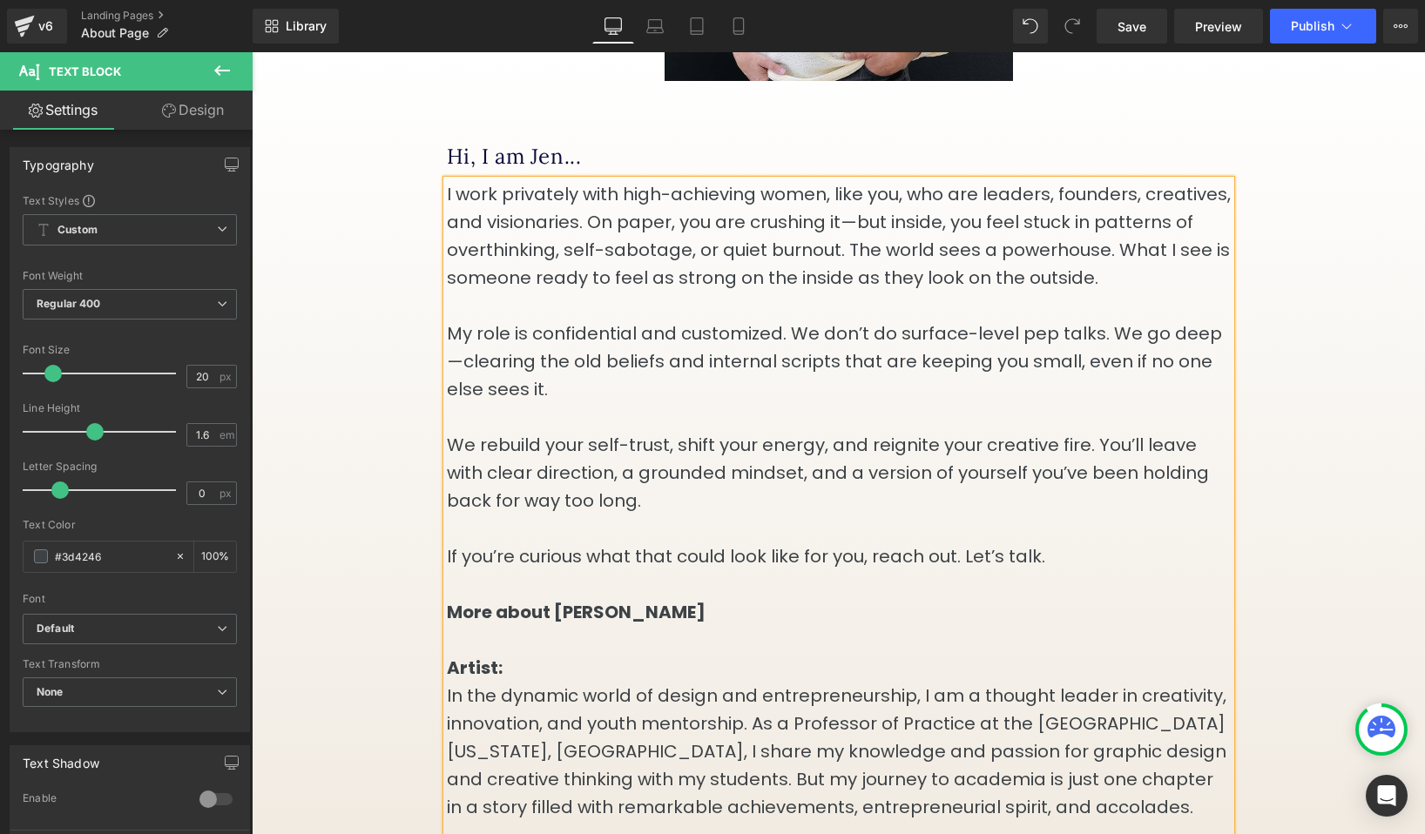
scroll to position [477, 0]
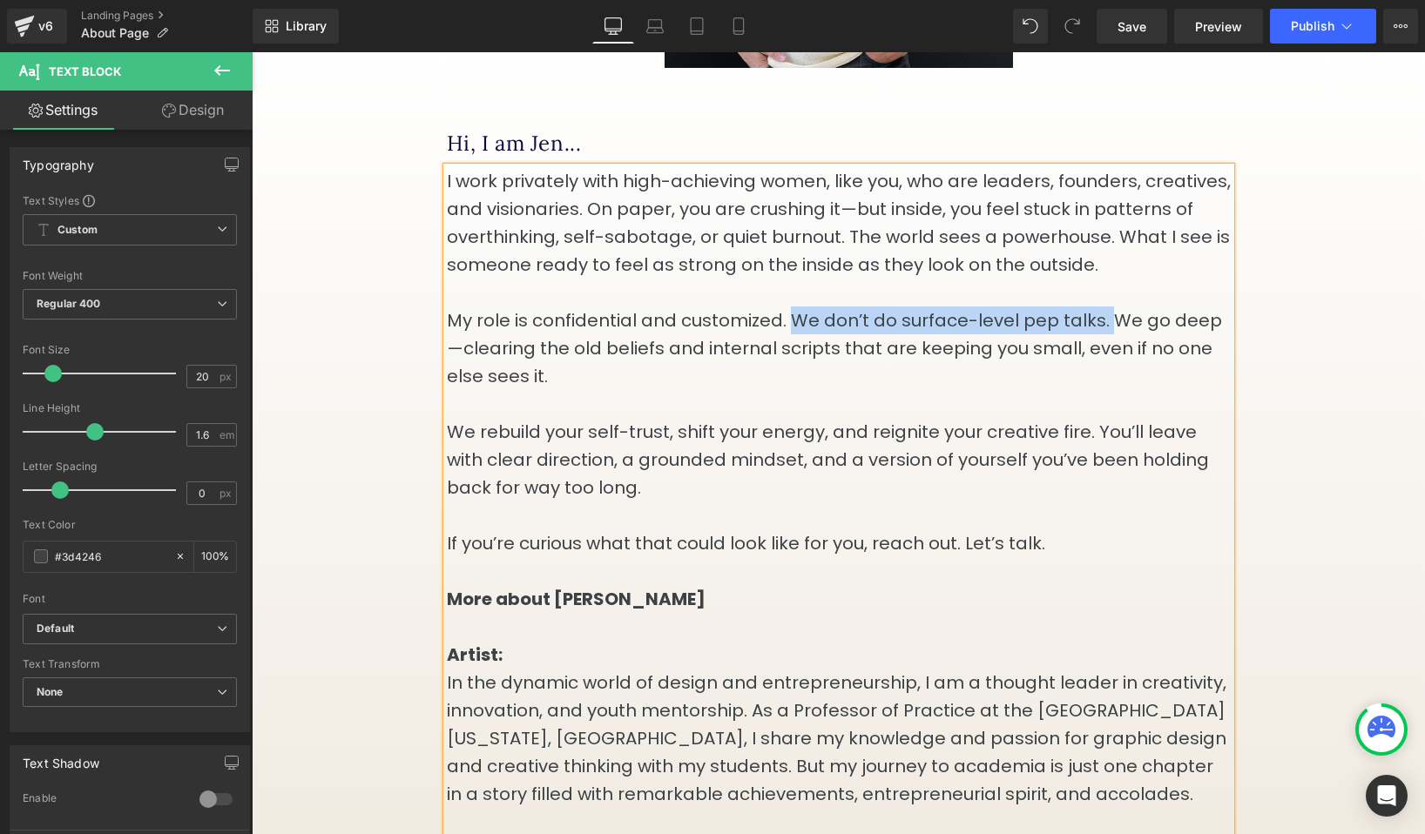
drag, startPoint x: 789, startPoint y: 340, endPoint x: 1103, endPoint y: 340, distance: 313.5
click at [1103, 340] on p "My role is confidential and customized. We don’t do surface-level pep talks. We…" at bounding box center [839, 349] width 784 height 84
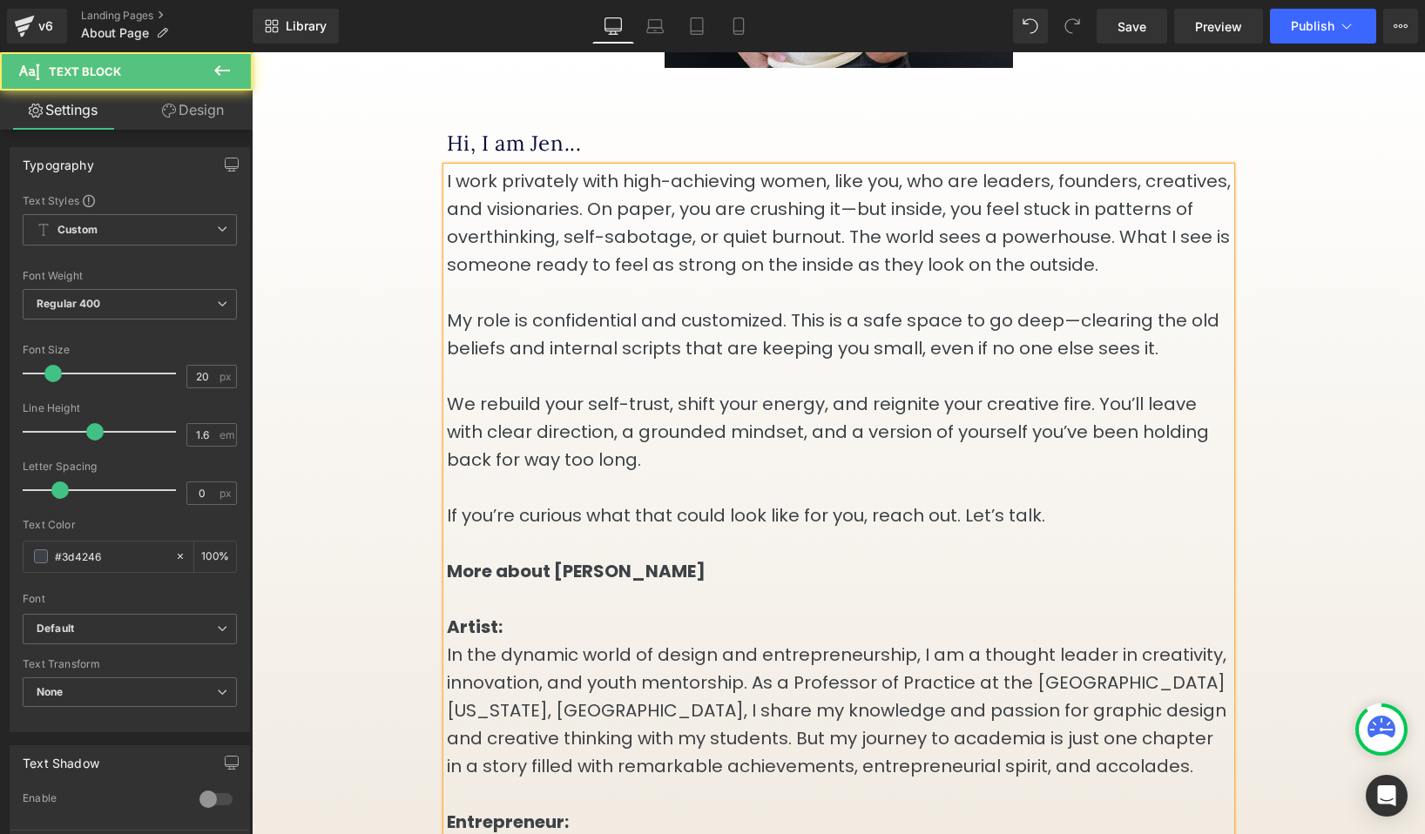
click at [1073, 344] on p "My role is confidential and customized. This is a safe space to go deep—clearin…" at bounding box center [839, 335] width 784 height 56
click at [1169, 347] on p "My role is confidential and customized. This is a safe space to go deep and cle…" at bounding box center [839, 335] width 784 height 56
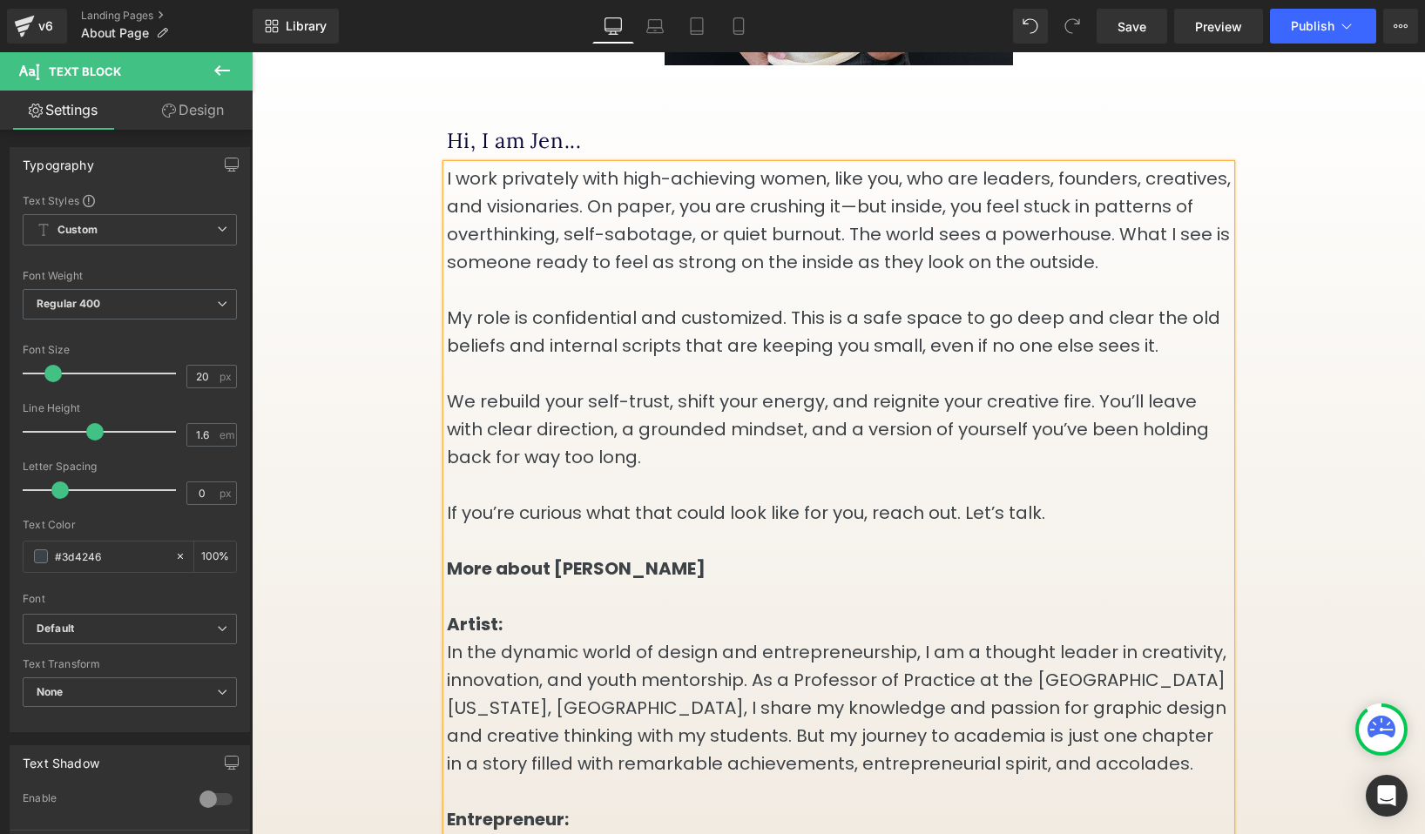
click at [725, 360] on p "My role is confidential and customized. This is a safe space to go deep and cle…" at bounding box center [839, 332] width 784 height 56
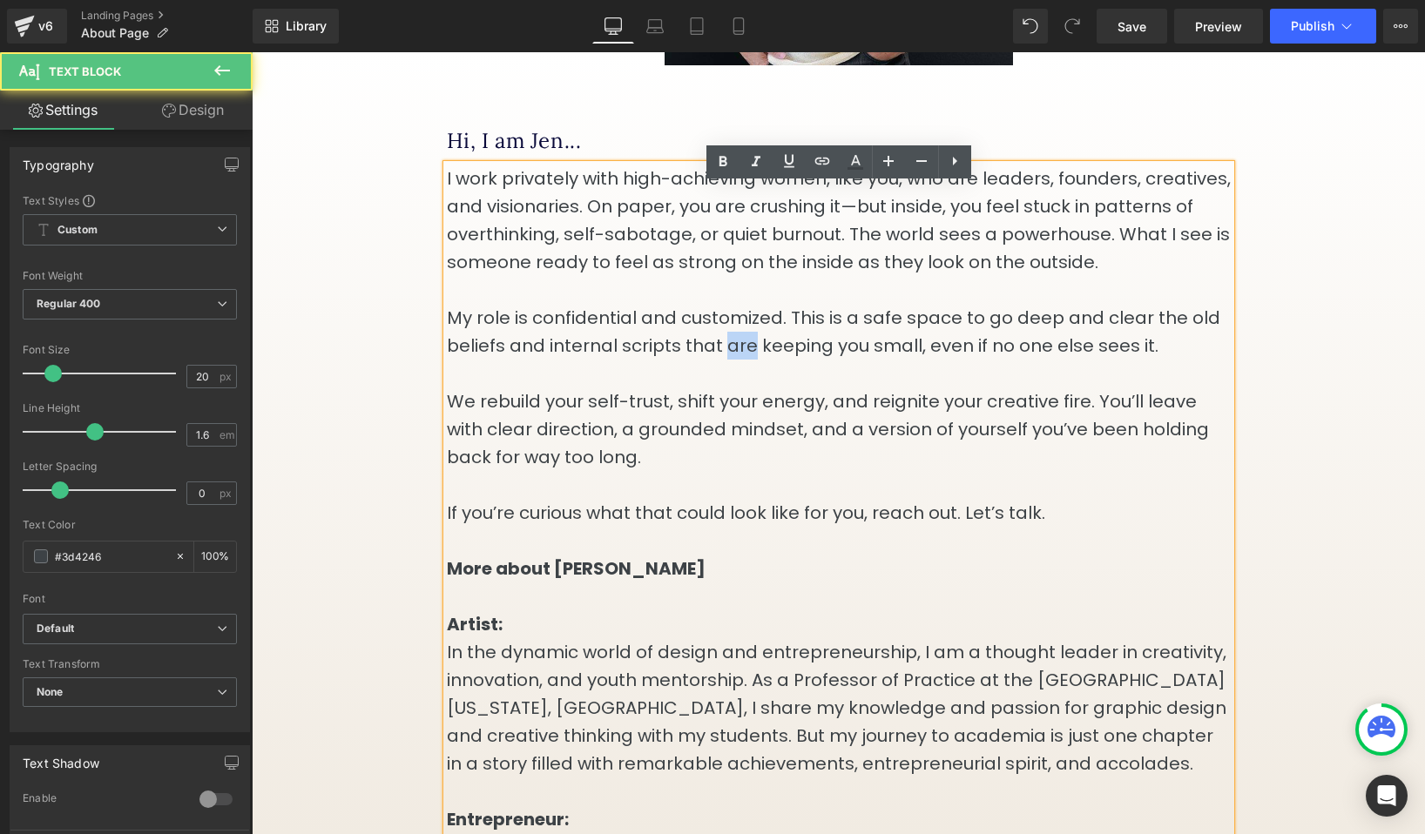
click at [725, 360] on p "My role is confidential and customized. This is a safe space to go deep and cle…" at bounding box center [839, 332] width 784 height 56
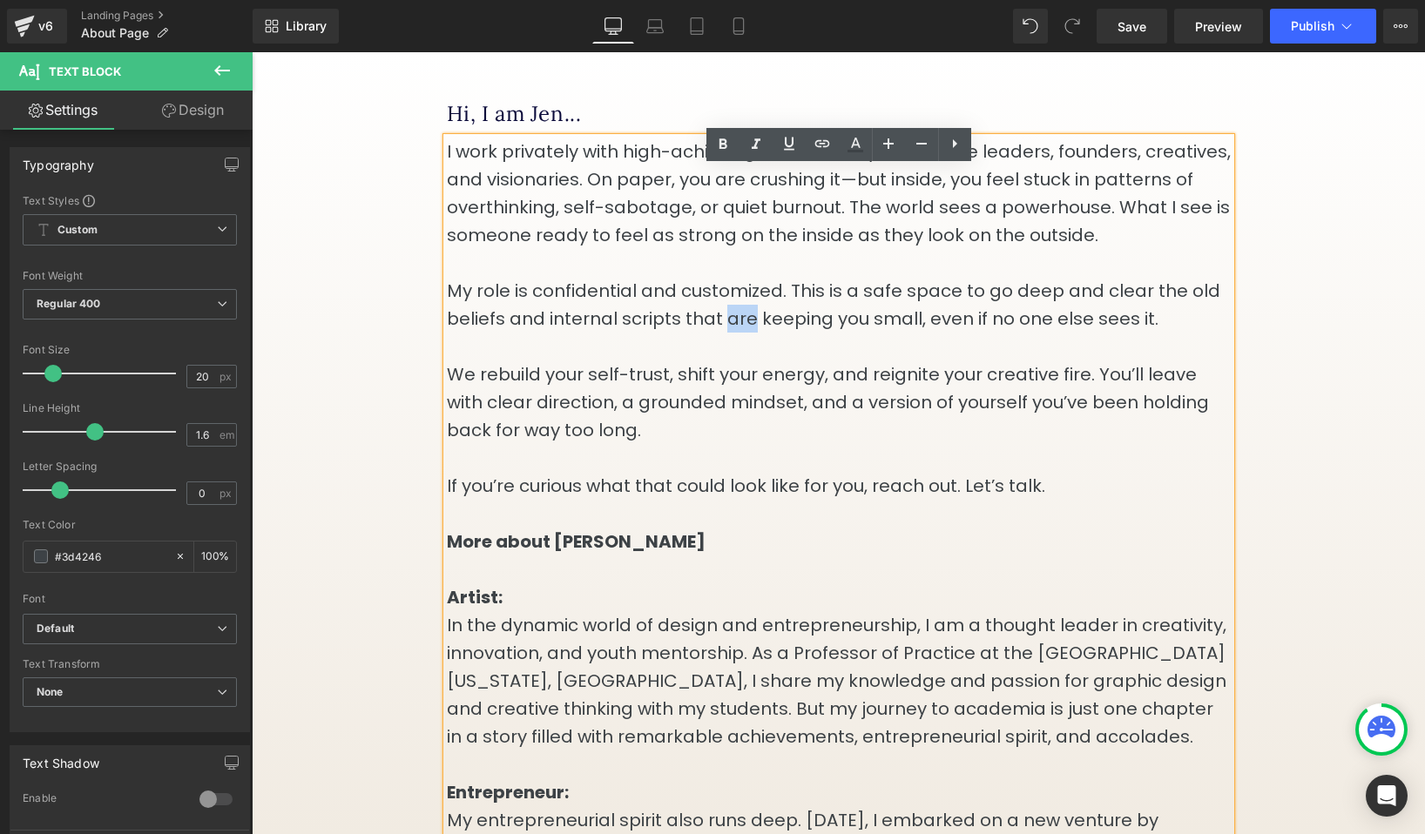
scroll to position [509, 0]
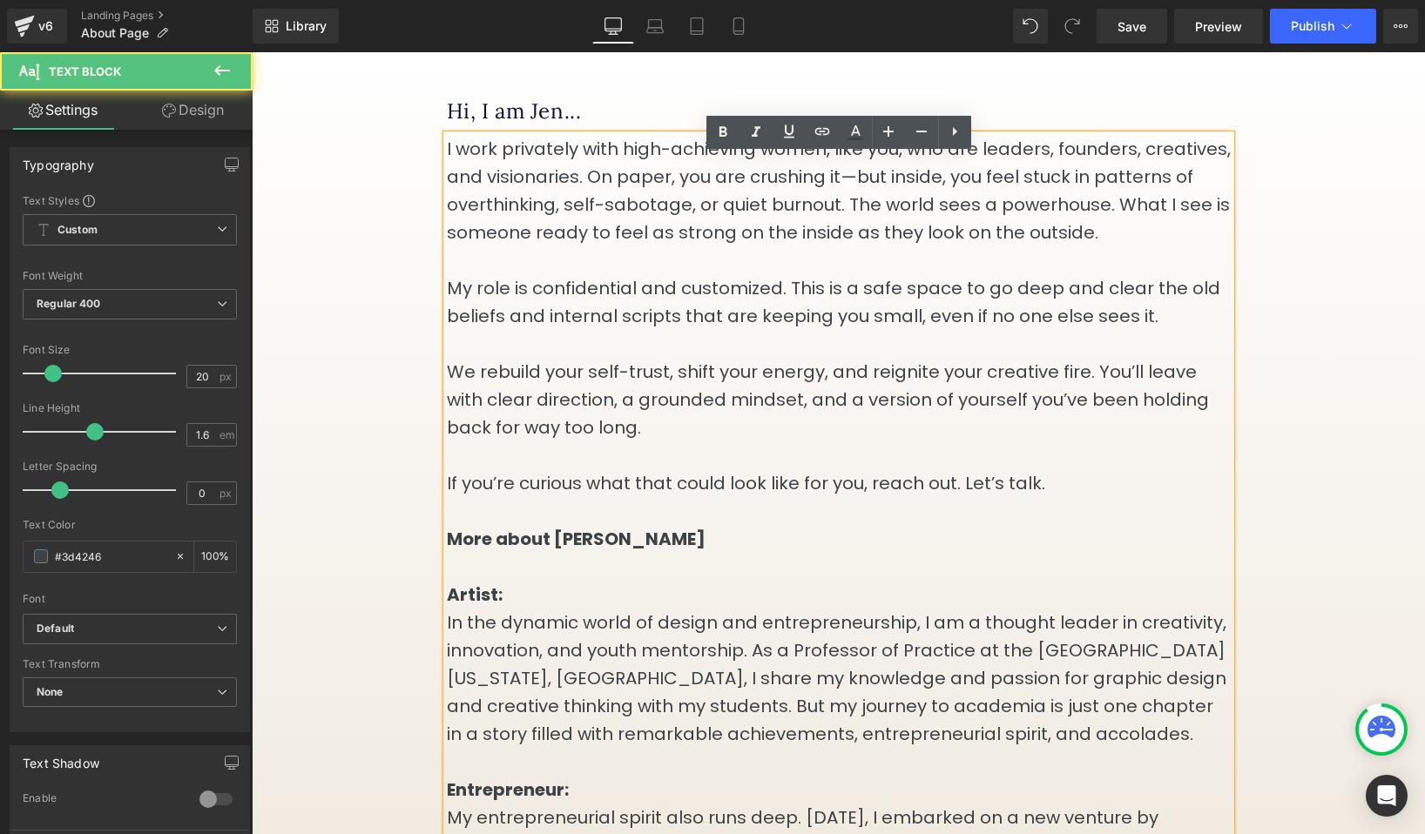
click at [754, 442] on p "We rebuild your self-trust, shift your energy, and reignite your creative fire.…" at bounding box center [839, 400] width 784 height 84
click at [822, 401] on p "We rebuild your self-trust, shift your energy, and reignite your creative fire.…" at bounding box center [839, 400] width 784 height 84
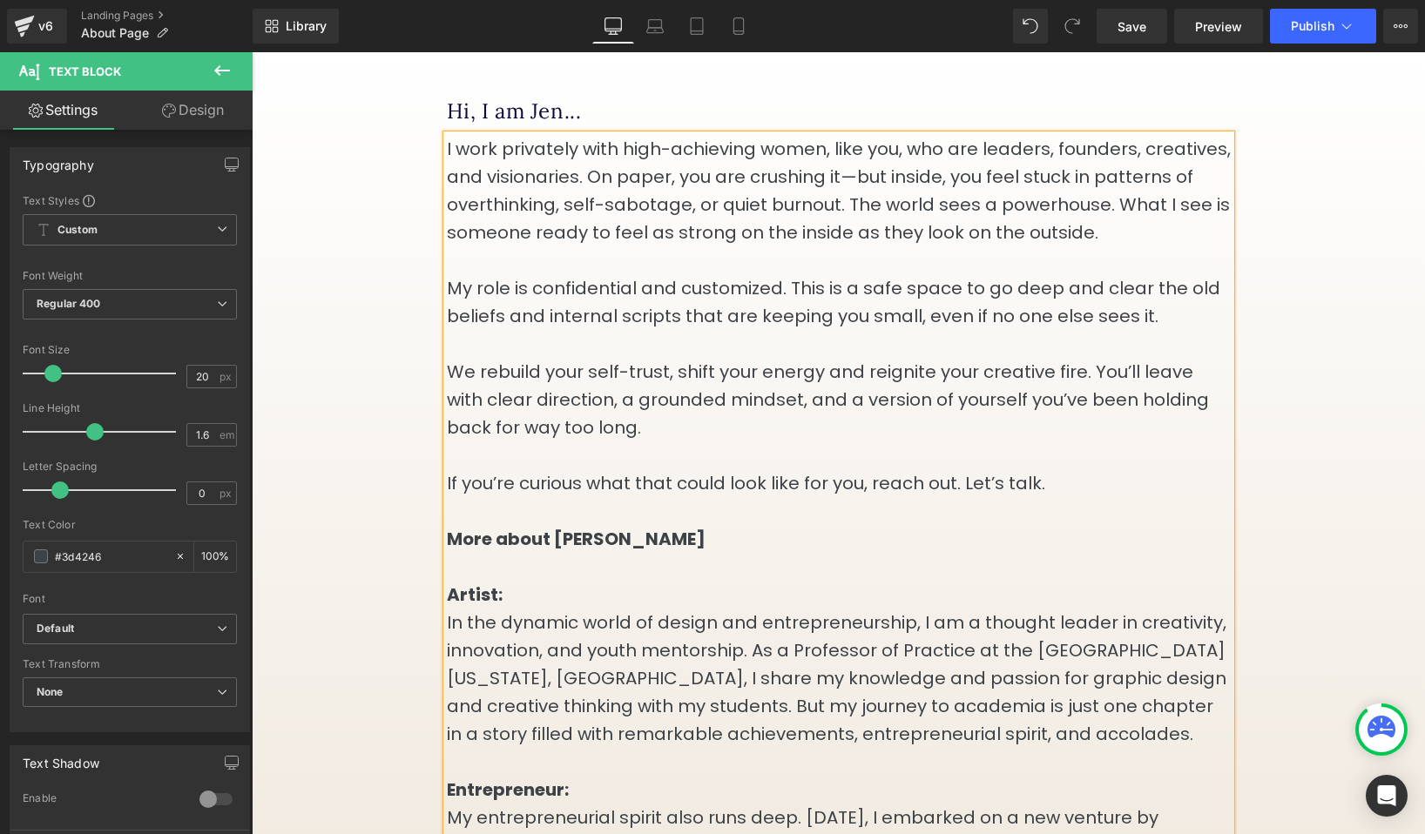
click at [1161, 395] on p "We rebuild your self-trust, shift your energy and reignite your creative fire. …" at bounding box center [839, 400] width 784 height 84
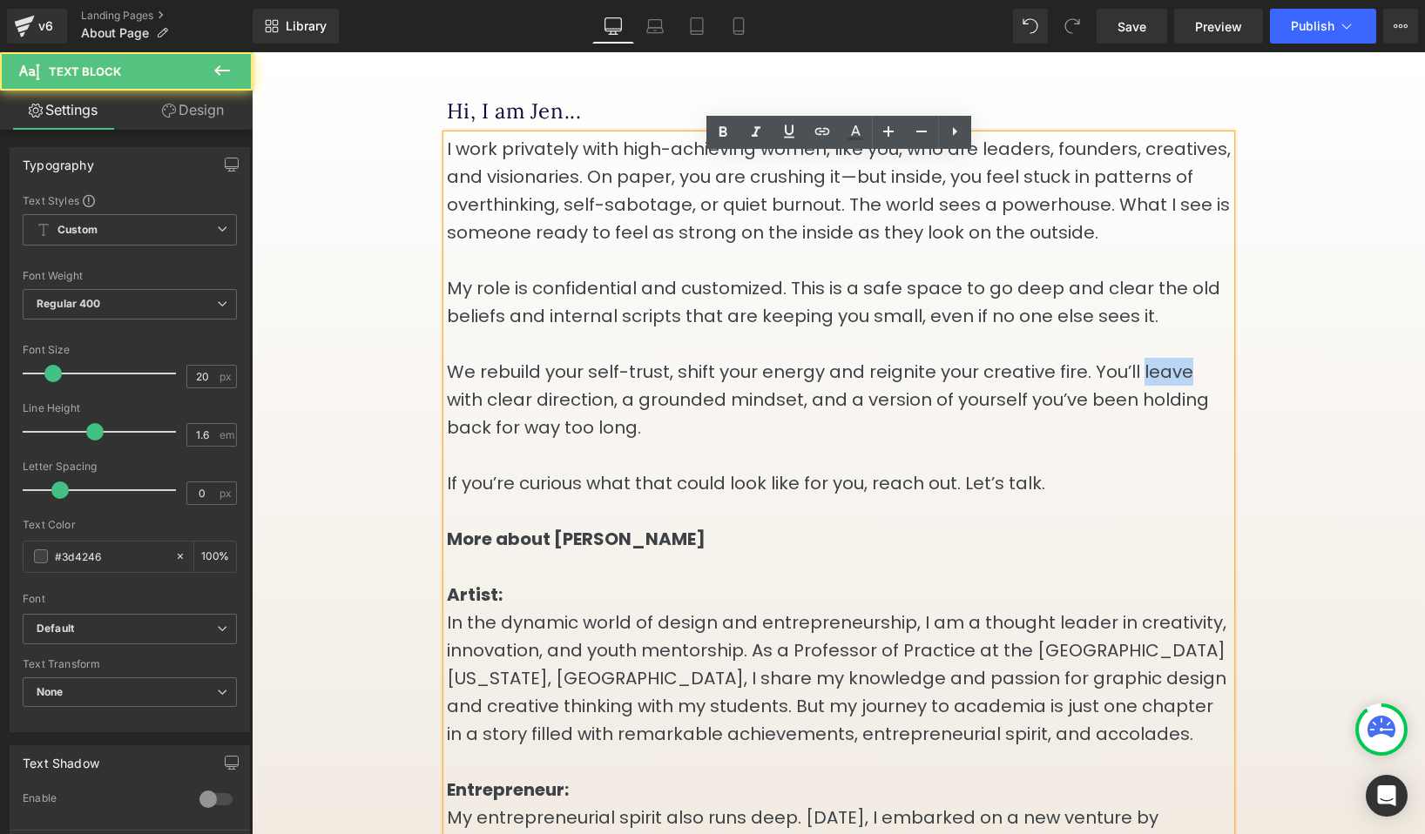
click at [1161, 395] on p "We rebuild your self-trust, shift your energy and reignite your creative fire. …" at bounding box center [839, 400] width 784 height 84
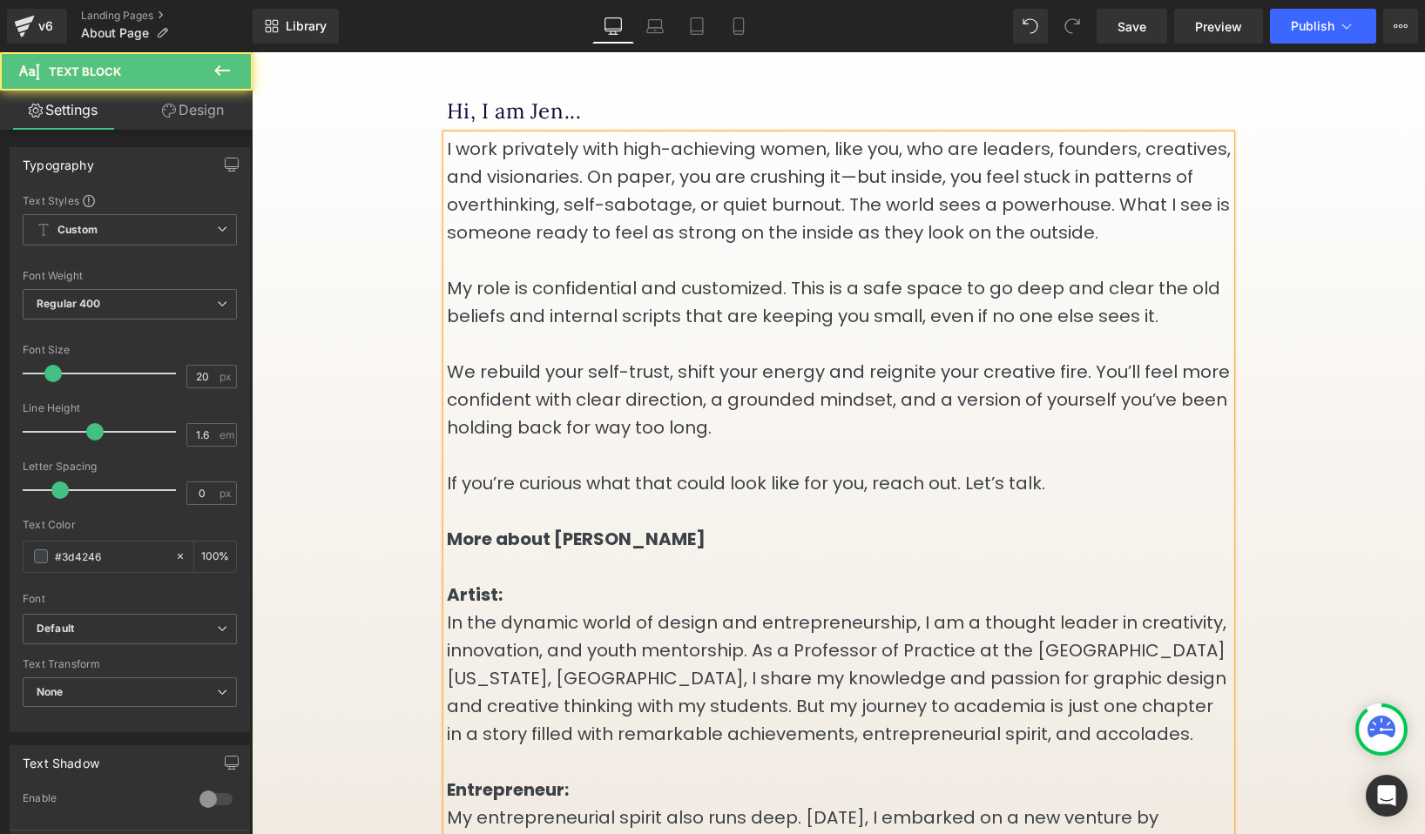
click at [481, 420] on p "We rebuild your self-trust, shift your energy and reignite your creative fire. …" at bounding box center [839, 400] width 784 height 84
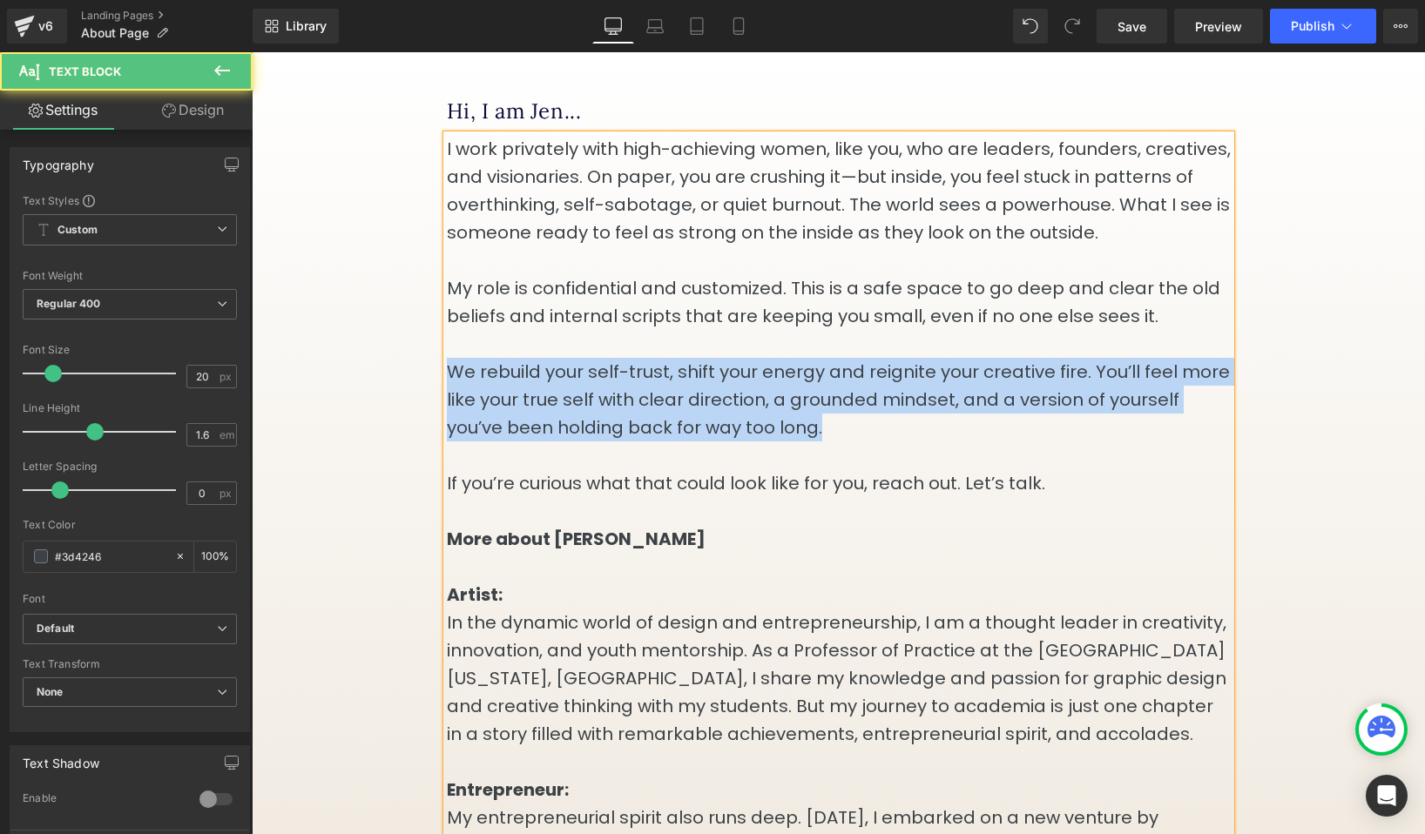
drag, startPoint x: 845, startPoint y: 442, endPoint x: 368, endPoint y: 389, distance: 479.4
copy p "We rebuild your self-trust, shift your energy and reignite your creative fire. …"
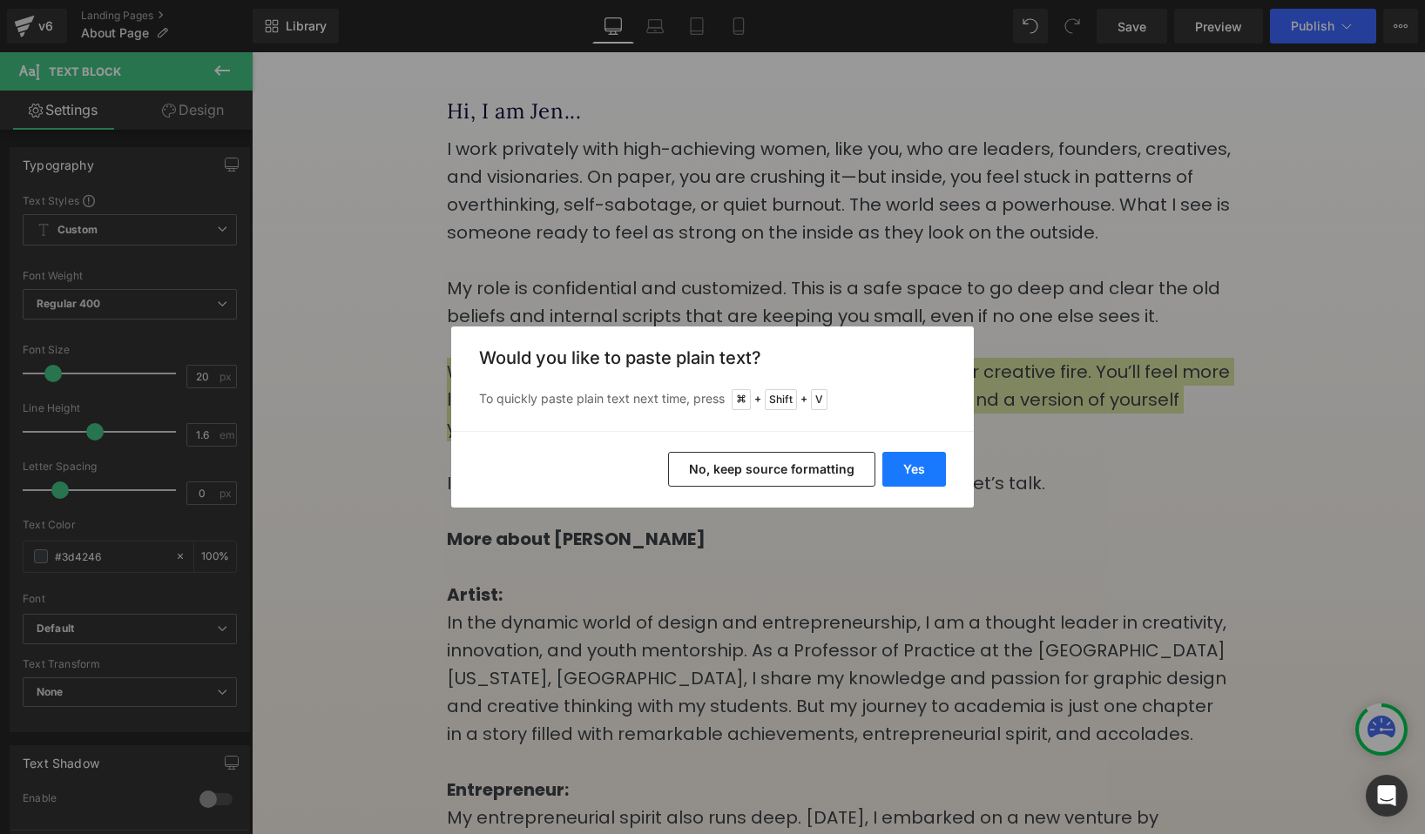
click at [910, 473] on button "Yes" at bounding box center [914, 469] width 64 height 35
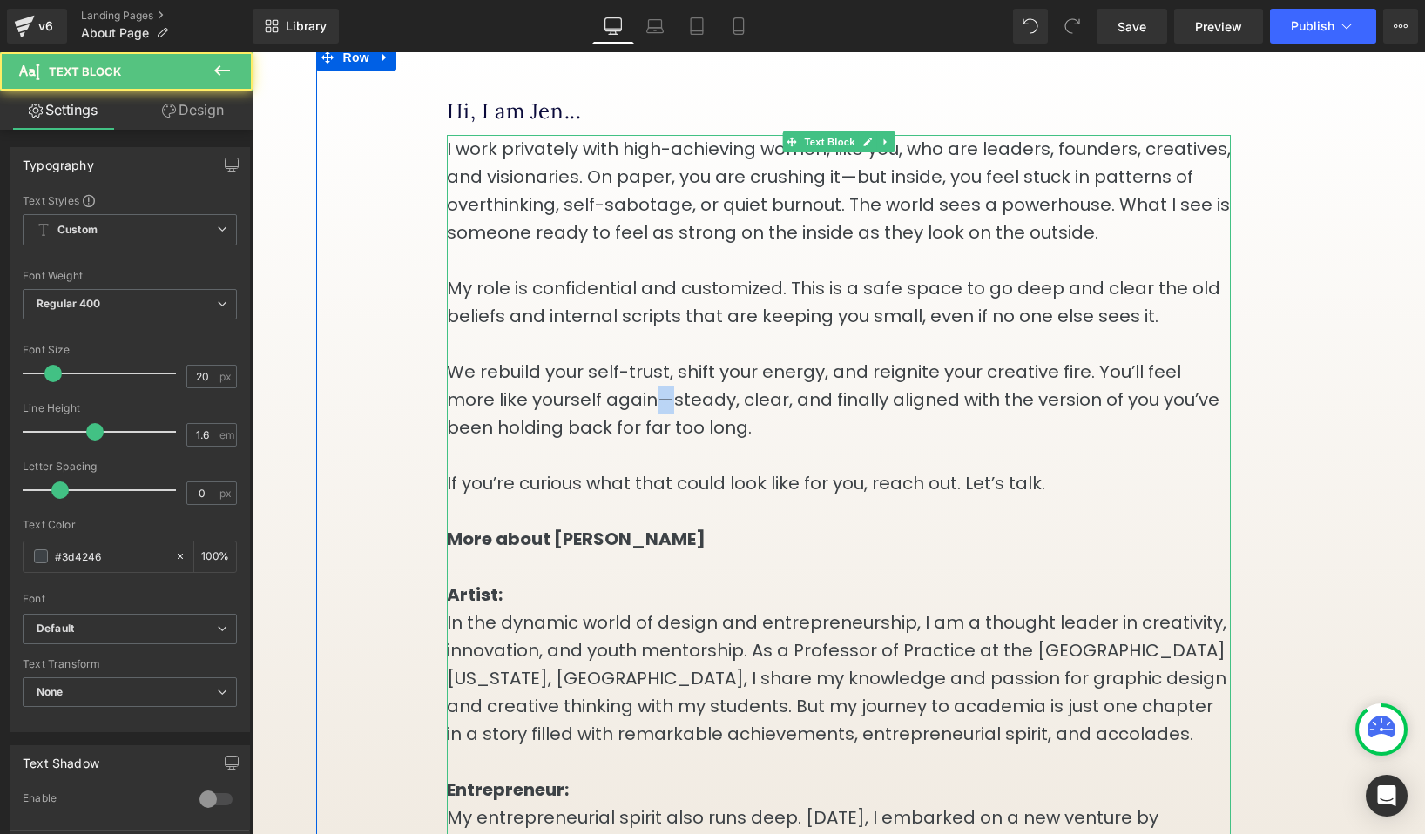
drag, startPoint x: 618, startPoint y: 422, endPoint x: 604, endPoint y: 422, distance: 14.0
click at [605, 422] on p "We rebuild your self-trust, shift your energy, and reignite your creative fire.…" at bounding box center [839, 400] width 784 height 84
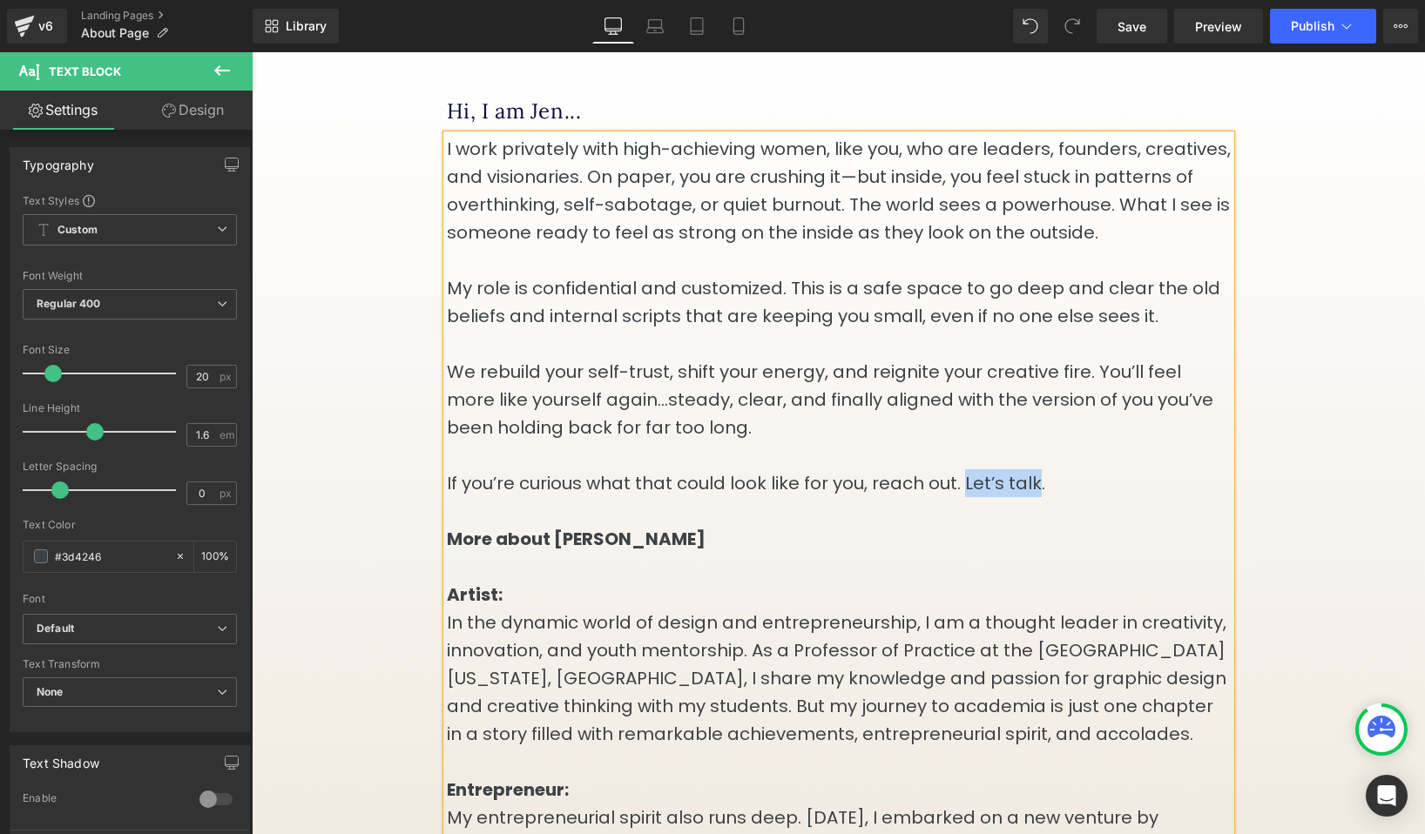
drag, startPoint x: 964, startPoint y: 503, endPoint x: 1034, endPoint y: 503, distance: 69.7
click at [1034, 497] on p "If you’re curious what that could look like for you, reach out. Let’s talk." at bounding box center [839, 483] width 784 height 28
drag, startPoint x: 1051, startPoint y: 503, endPoint x: 967, endPoint y: 503, distance: 84.5
click at [967, 497] on p "If you’re curious what that could look like for you, reach out. Email me." at bounding box center [839, 483] width 784 height 28
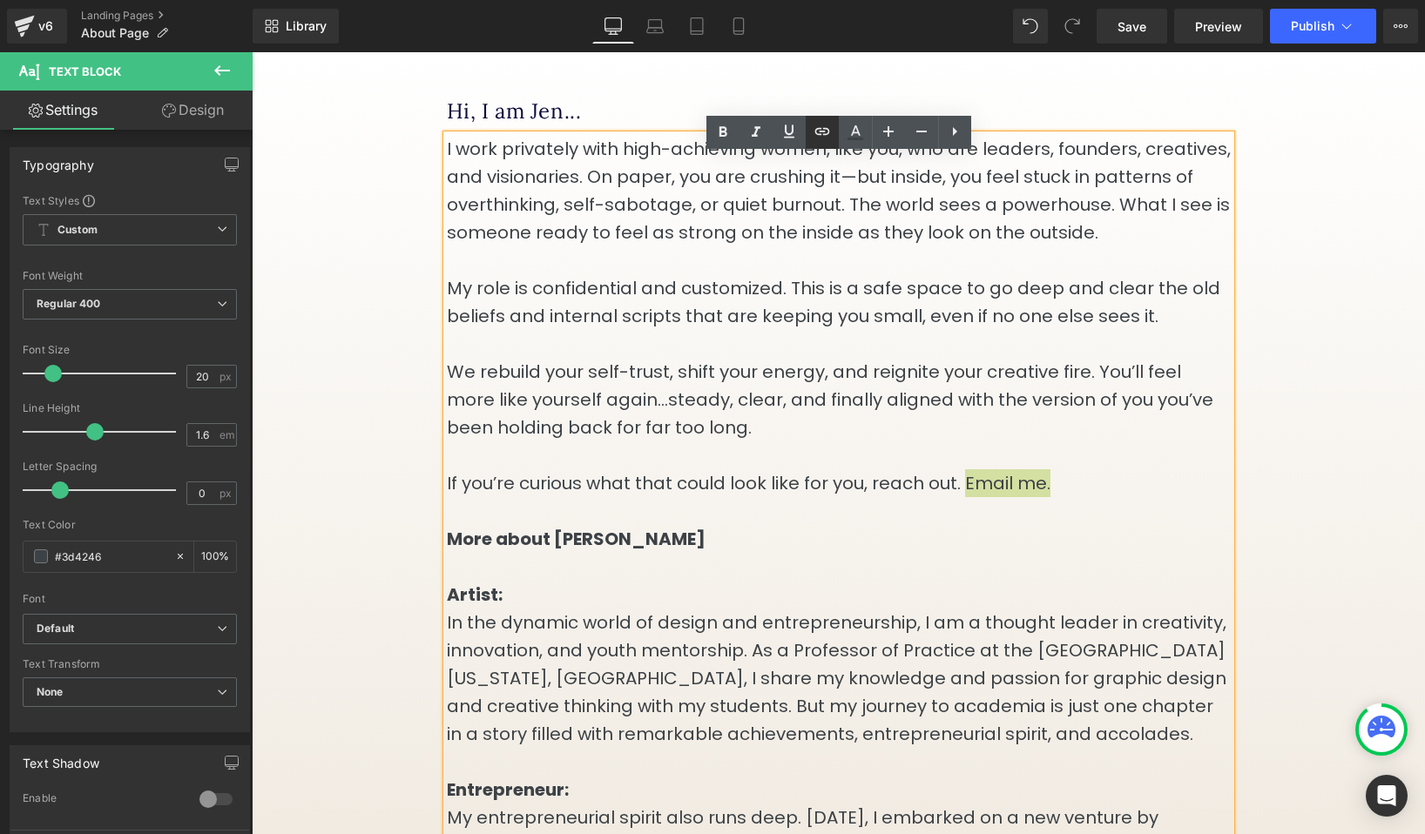
click at [822, 130] on icon at bounding box center [822, 131] width 21 height 21
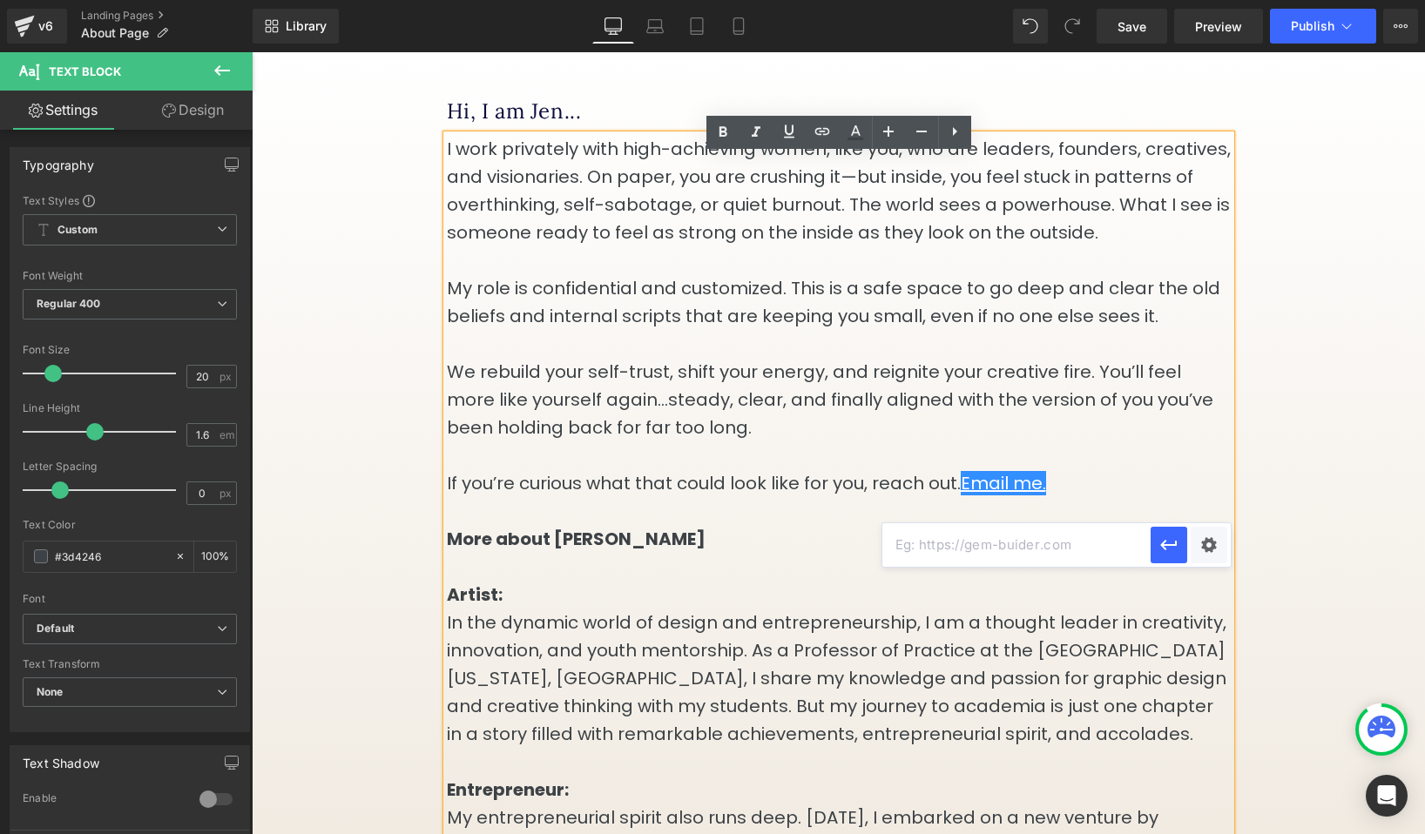
click at [1030, 548] on input "text" at bounding box center [1016, 545] width 268 height 44
type input "mailto:[EMAIL_ADDRESS][DOMAIN_NAME]"
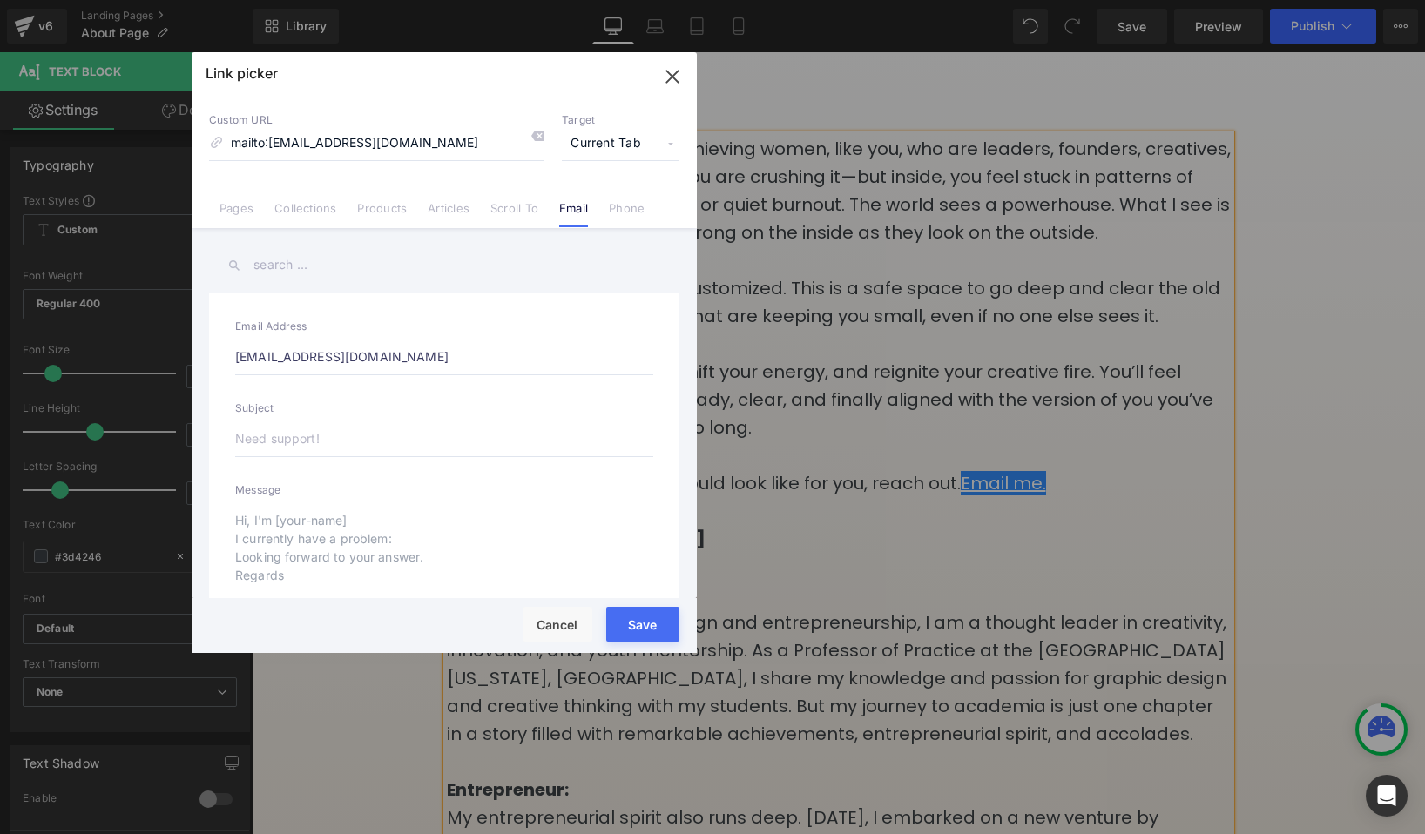
click at [1209, 0] on div "Text Color Highlight Color #333333 Edit or remove link: Edit - Unlink - Cancel …" at bounding box center [712, 0] width 1425 height 0
click at [401, 439] on input "text" at bounding box center [444, 438] width 418 height 37
type input "I"
type input "mailto:[PERSON_NAME][EMAIL_ADDRESS][DOMAIN_NAME]?subject=I"
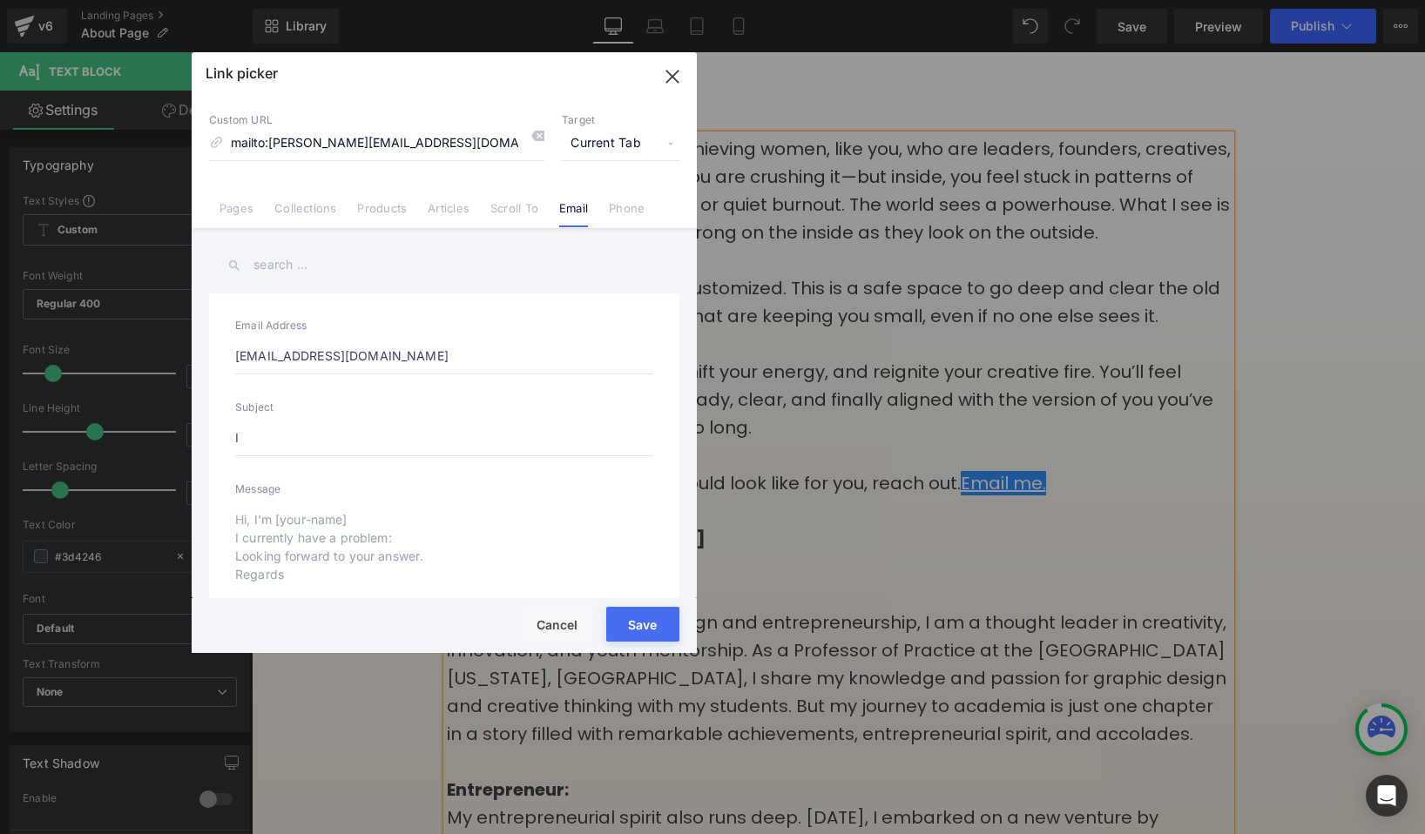
type input "I'"
type input "mailto:[PERSON_NAME][EMAIL_ADDRESS][DOMAIN_NAME]?subject=I'"
type input "I'm"
type input "mailto:[PERSON_NAME][EMAIL_ADDRESS][DOMAIN_NAME]?subject=I'm"
type input "I'm"
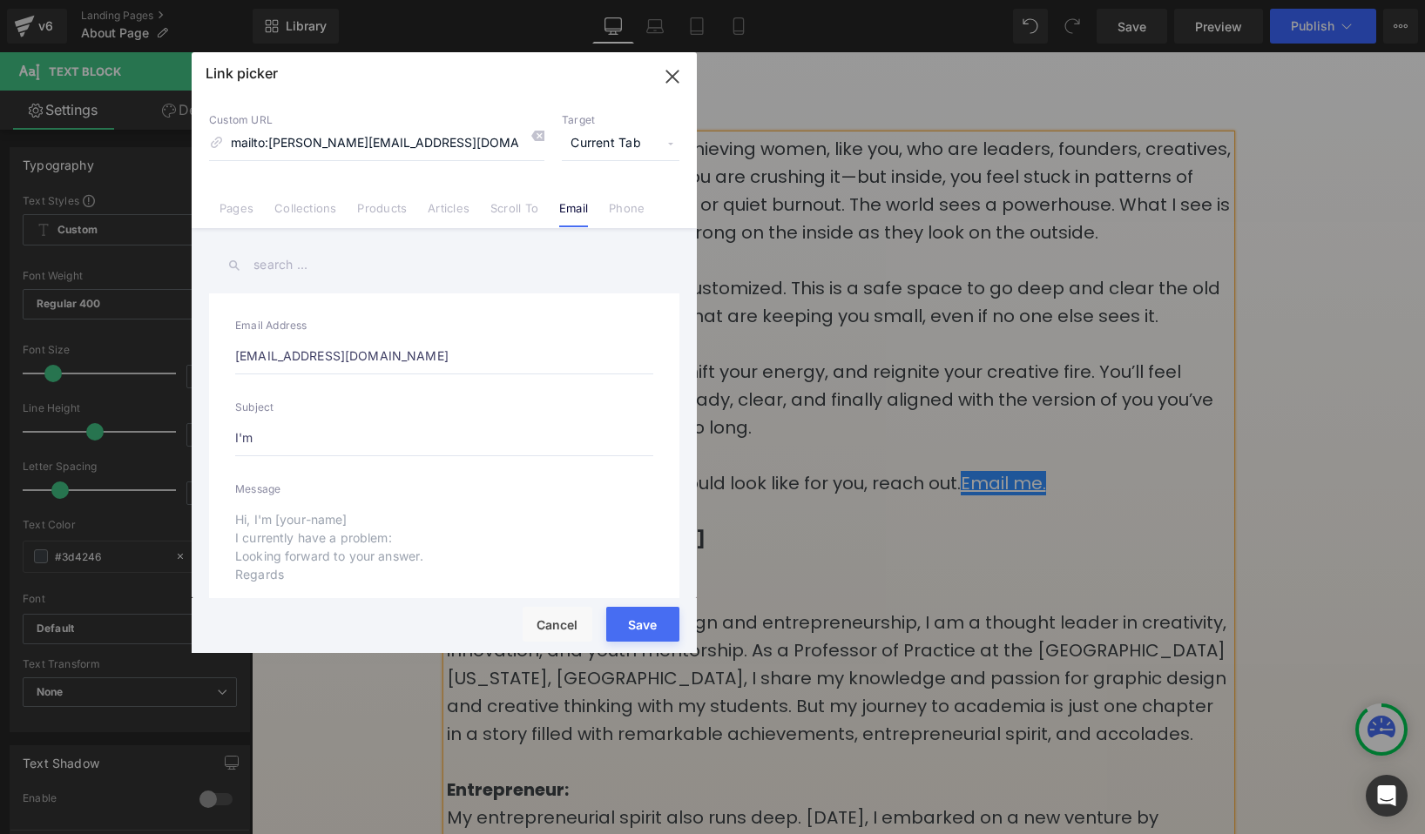
type input "mailto:[PERSON_NAME][EMAIL_ADDRESS][DOMAIN_NAME]?subject=I'm"
type input "I'm f"
type input "mailto:[PERSON_NAME][EMAIL_ADDRESS][DOMAIN_NAME]?subject=I'm f"
type input "I'm fe"
type input "mailto:[PERSON_NAME][EMAIL_ADDRESS][DOMAIN_NAME]?subject=I'm fe"
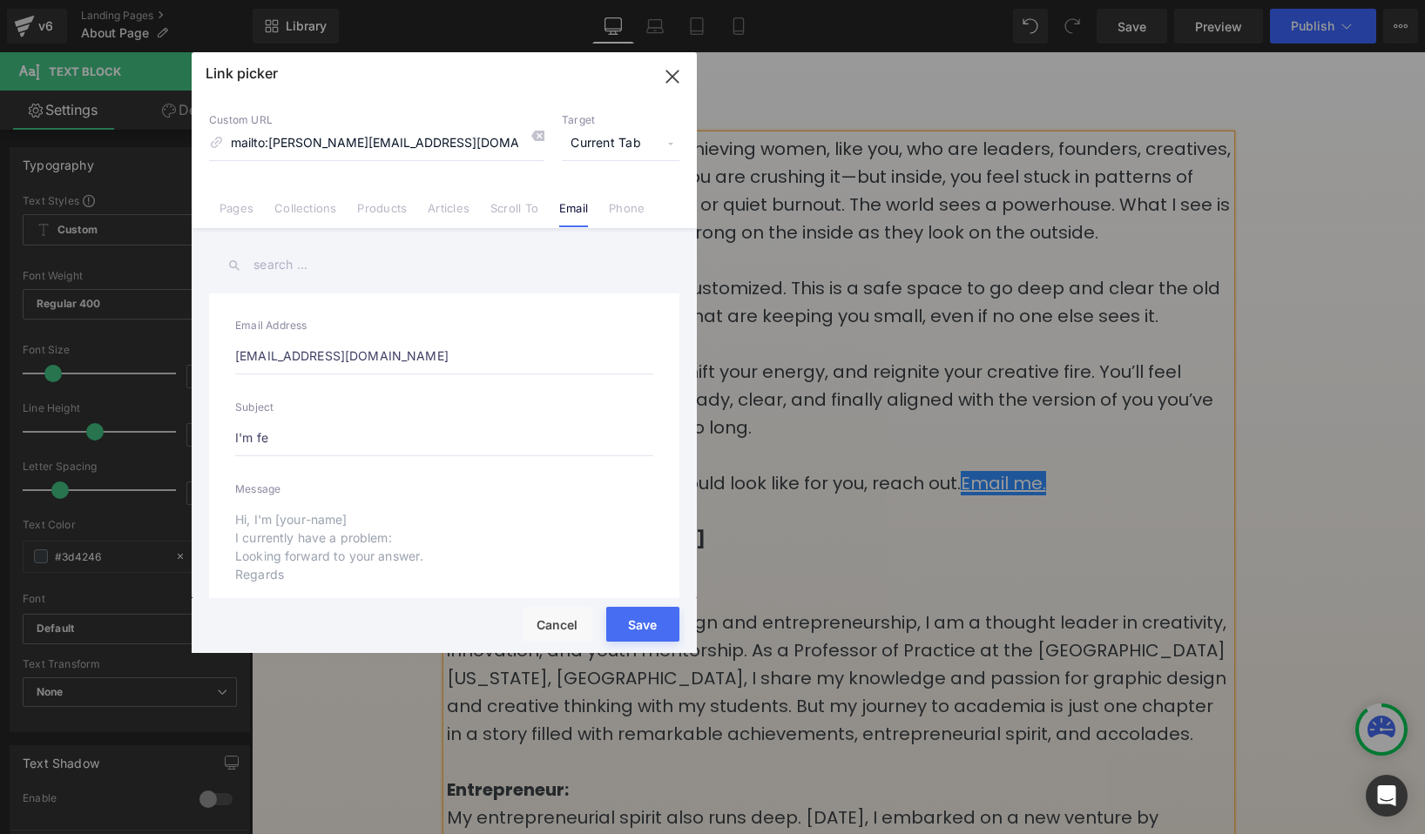
type input "I'm fee"
type input "mailto:[PERSON_NAME][EMAIL_ADDRESS][DOMAIN_NAME]?subject=I'm fee"
type input "I'm feel"
type input "mailto:[PERSON_NAME][EMAIL_ADDRESS][DOMAIN_NAME]?subject=I'm feel"
type input "I'm feeli"
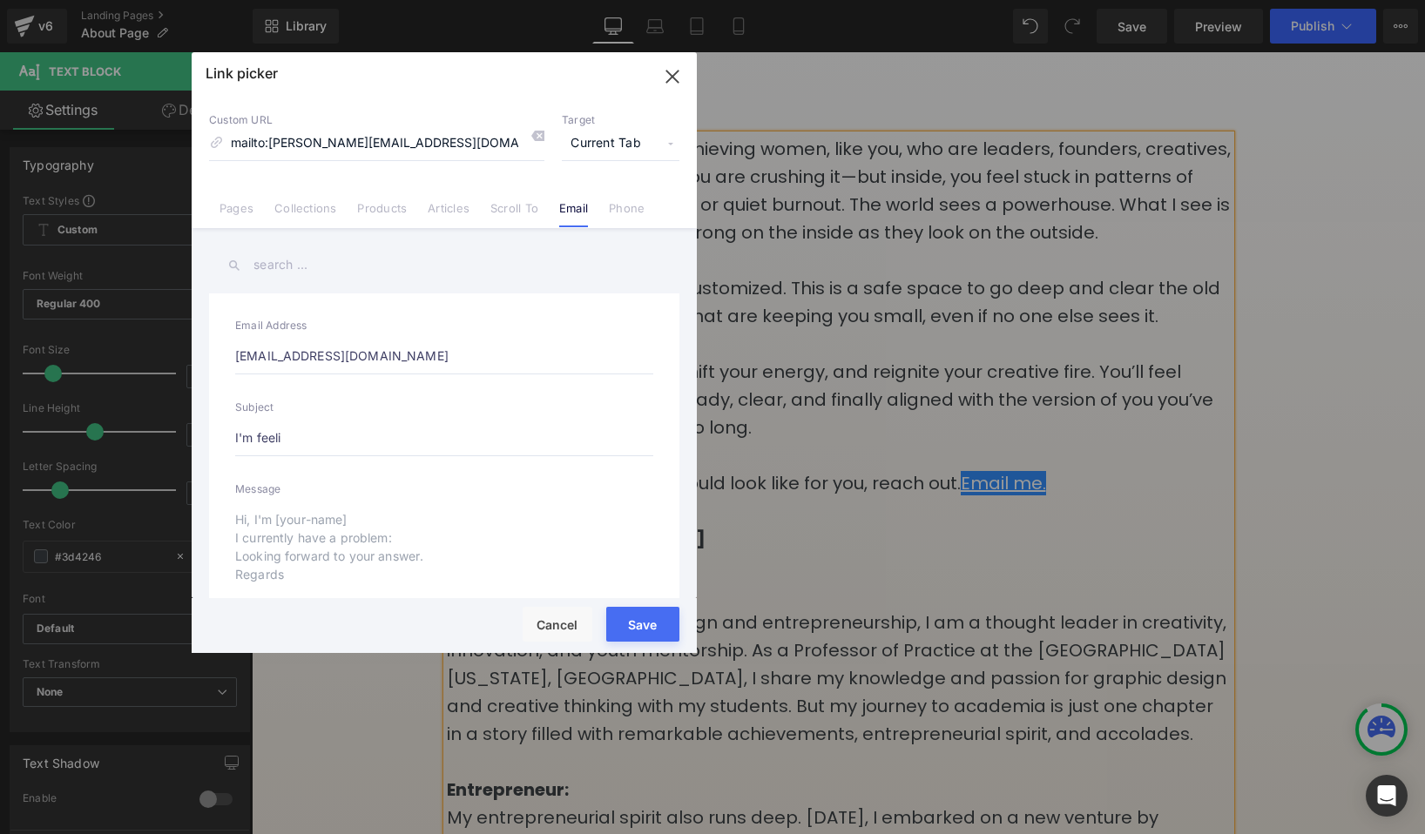
type input "mailto:[PERSON_NAME][EMAIL_ADDRESS][DOMAIN_NAME]?subject=I'm feeli"
type input "I'm feeling"
type input "mailto:[PERSON_NAME][EMAIL_ADDRESS][DOMAIN_NAME]?subject=I'm feeling"
type input "I'm feeling s"
type input "mailto:[PERSON_NAME][EMAIL_ADDRESS][DOMAIN_NAME]?subject=I'm feeling s"
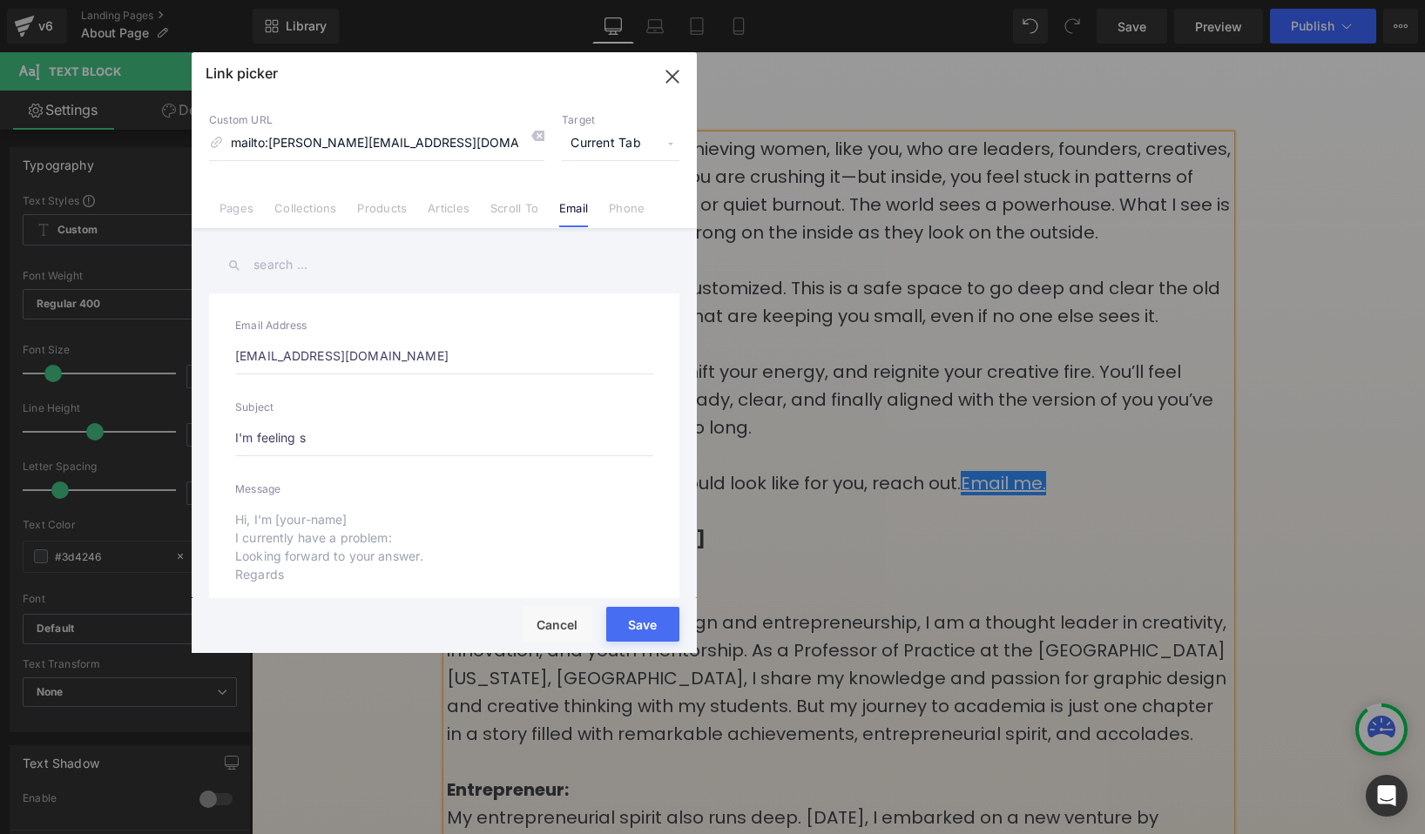
type input "I'm feeling st"
type input "mailto:[PERSON_NAME][EMAIL_ADDRESS][DOMAIN_NAME]?subject=I'm feeling st"
type input "I'm feeling stuc"
type input "mailto:[PERSON_NAME][EMAIL_ADDRESS][DOMAIN_NAME]?subject=I'm feeling stuc"
type input "I'm feeling stuck"
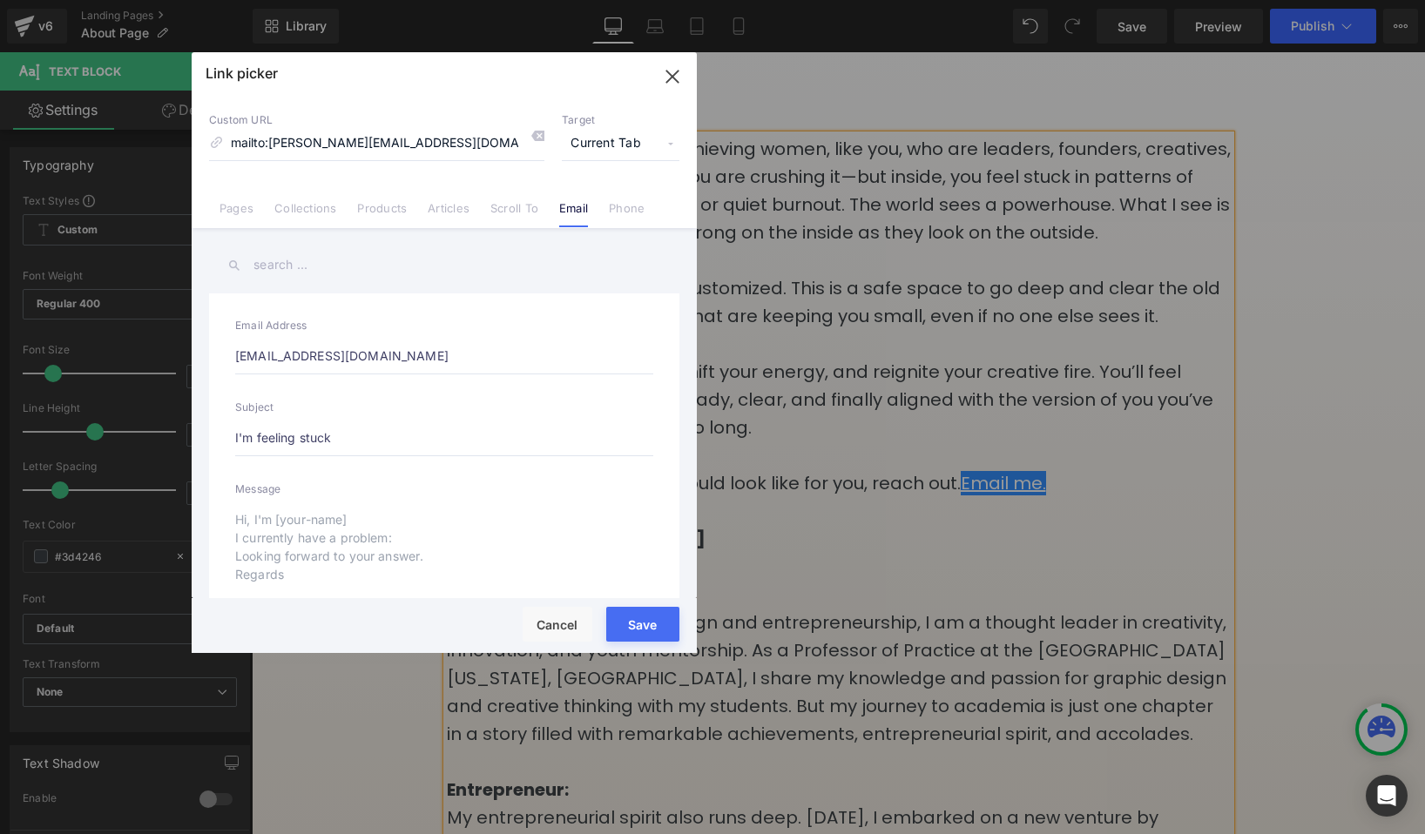
type input "mailto:[PERSON_NAME][EMAIL_ADDRESS][DOMAIN_NAME]?subject=I'm feeling stuck"
drag, startPoint x: 341, startPoint y: 427, endPoint x: 233, endPoint y: 432, distance: 107.3
click at [233, 432] on div "Email Address [EMAIL_ADDRESS][DOMAIN_NAME] Subject I'm feeling stuck Message" at bounding box center [444, 463] width 470 height 340
drag, startPoint x: 233, startPoint y: 435, endPoint x: 315, endPoint y: 436, distance: 81.9
click at [316, 438] on div "Email Address [EMAIL_ADDRESS][DOMAIN_NAME] Subject I'm feeling stuck Message" at bounding box center [444, 463] width 470 height 340
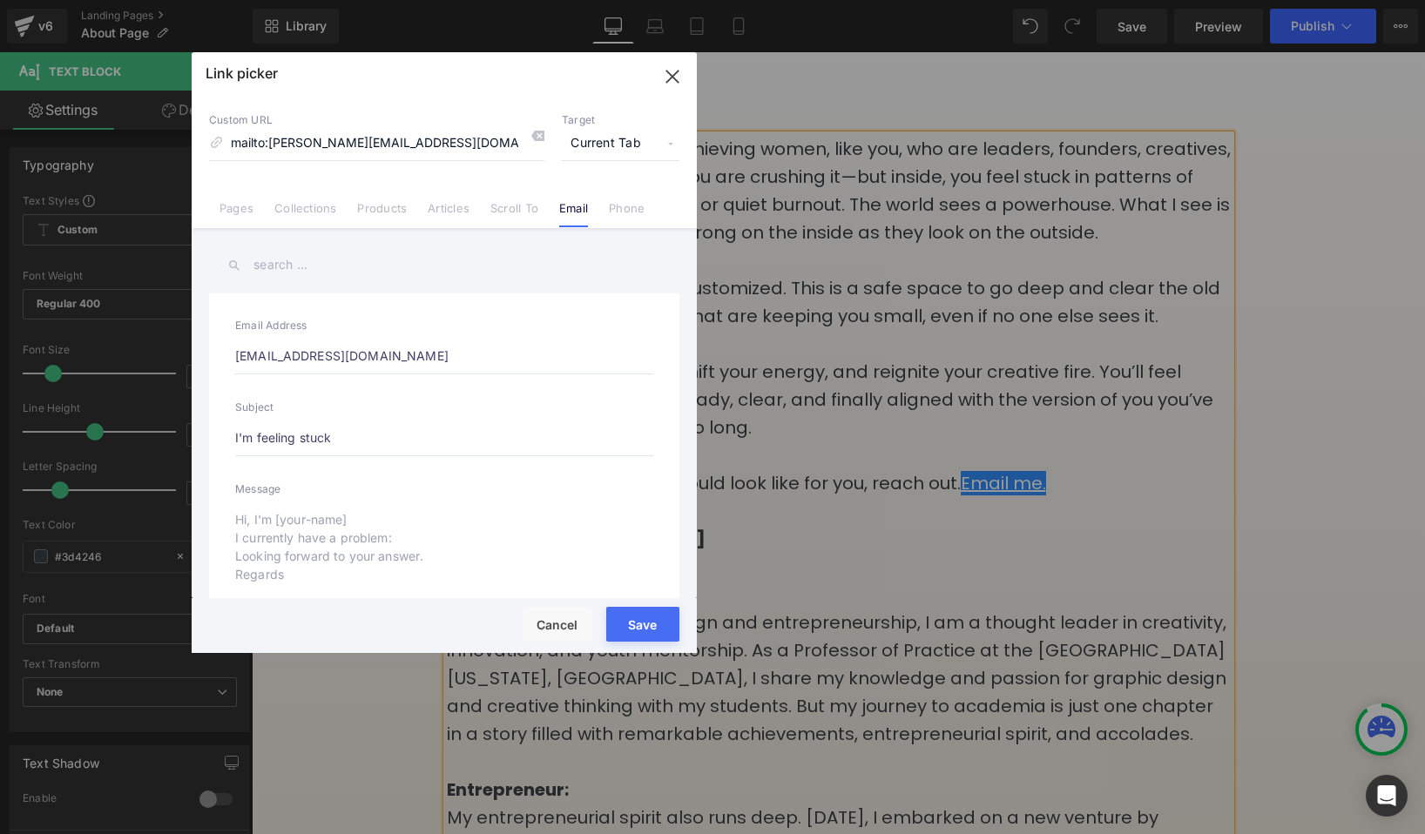
drag, startPoint x: 334, startPoint y: 436, endPoint x: 259, endPoint y: 436, distance: 75.8
click at [259, 436] on input "I'm feeling stuck" at bounding box center [444, 438] width 418 height 37
type input "I'm"
type input "mailto:[PERSON_NAME][EMAIL_ADDRESS][DOMAIN_NAME]?subject=I'm"
type input "I'm"
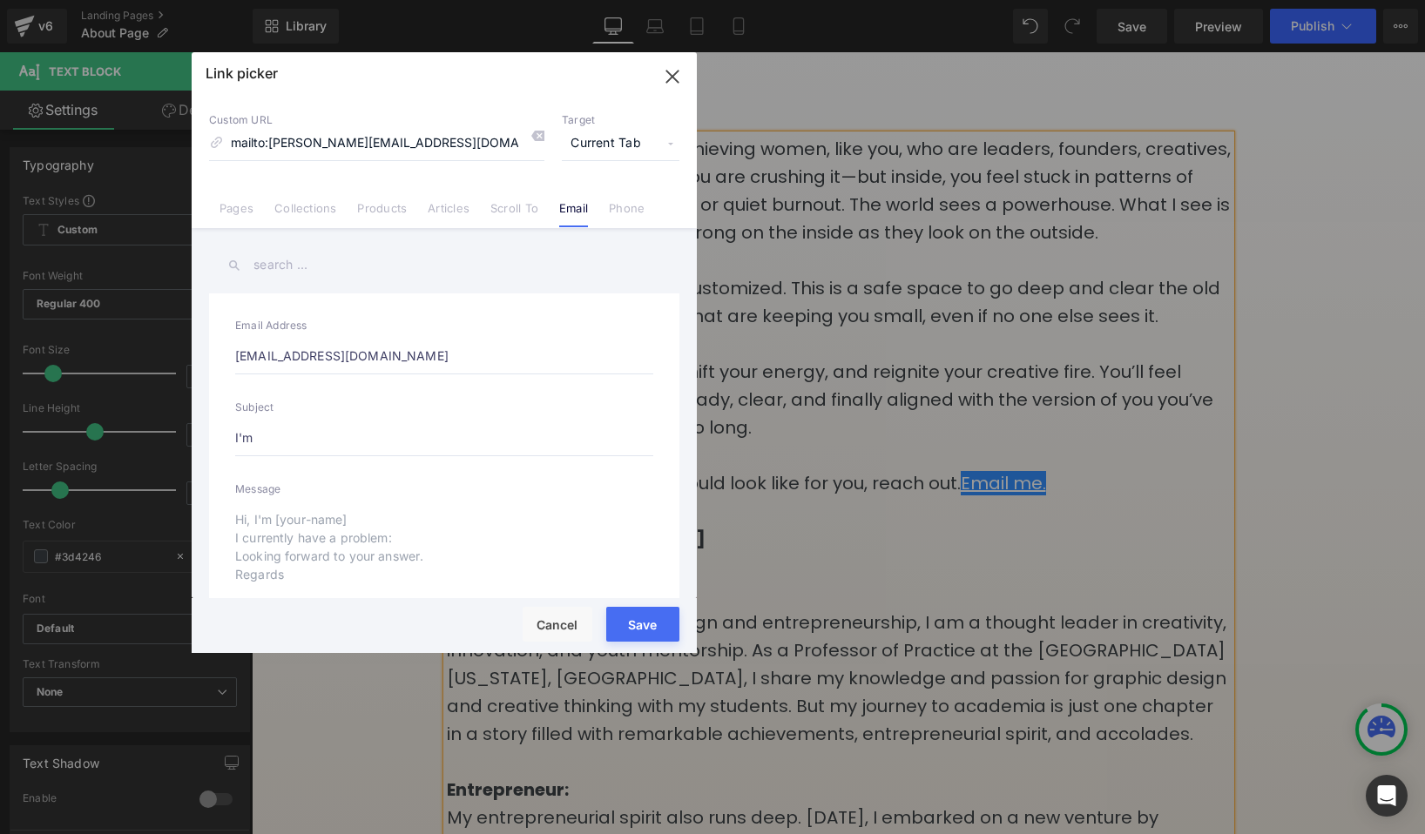
type input "mailto:[PERSON_NAME][EMAIL_ADDRESS][DOMAIN_NAME]?subject=I'm"
type input "I'"
type input "mailto:[PERSON_NAME][EMAIL_ADDRESS][DOMAIN_NAME]?subject=I'"
type input "I"
type input "mailto:[PERSON_NAME][EMAIL_ADDRESS][DOMAIN_NAME]?subject=I"
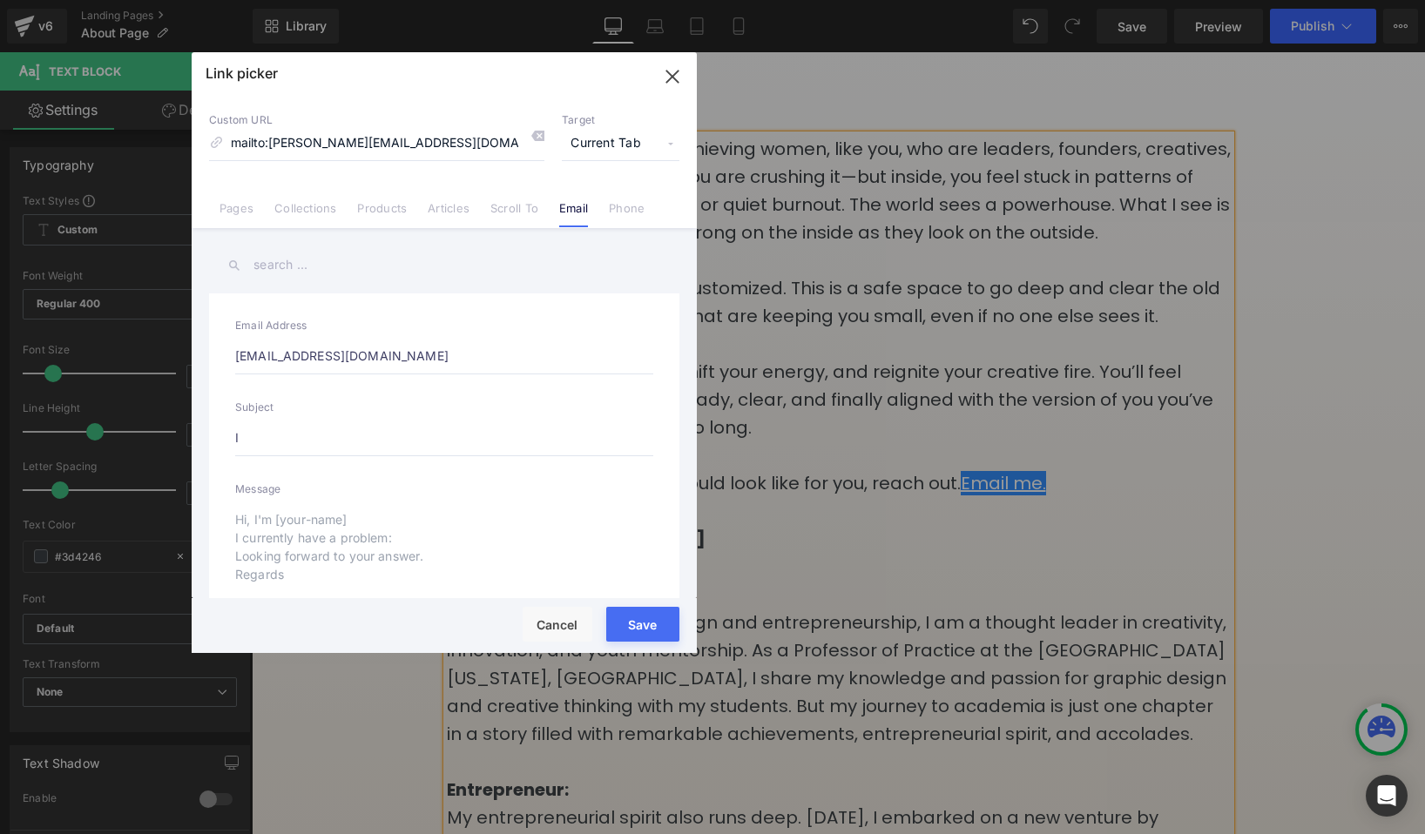
type input "I"
type input "mailto:[PERSON_NAME][EMAIL_ADDRESS][DOMAIN_NAME]?subject=I"
type input "I ne"
type input "mailto:[PERSON_NAME][EMAIL_ADDRESS][DOMAIN_NAME]?subject=I ne"
type input "I nee"
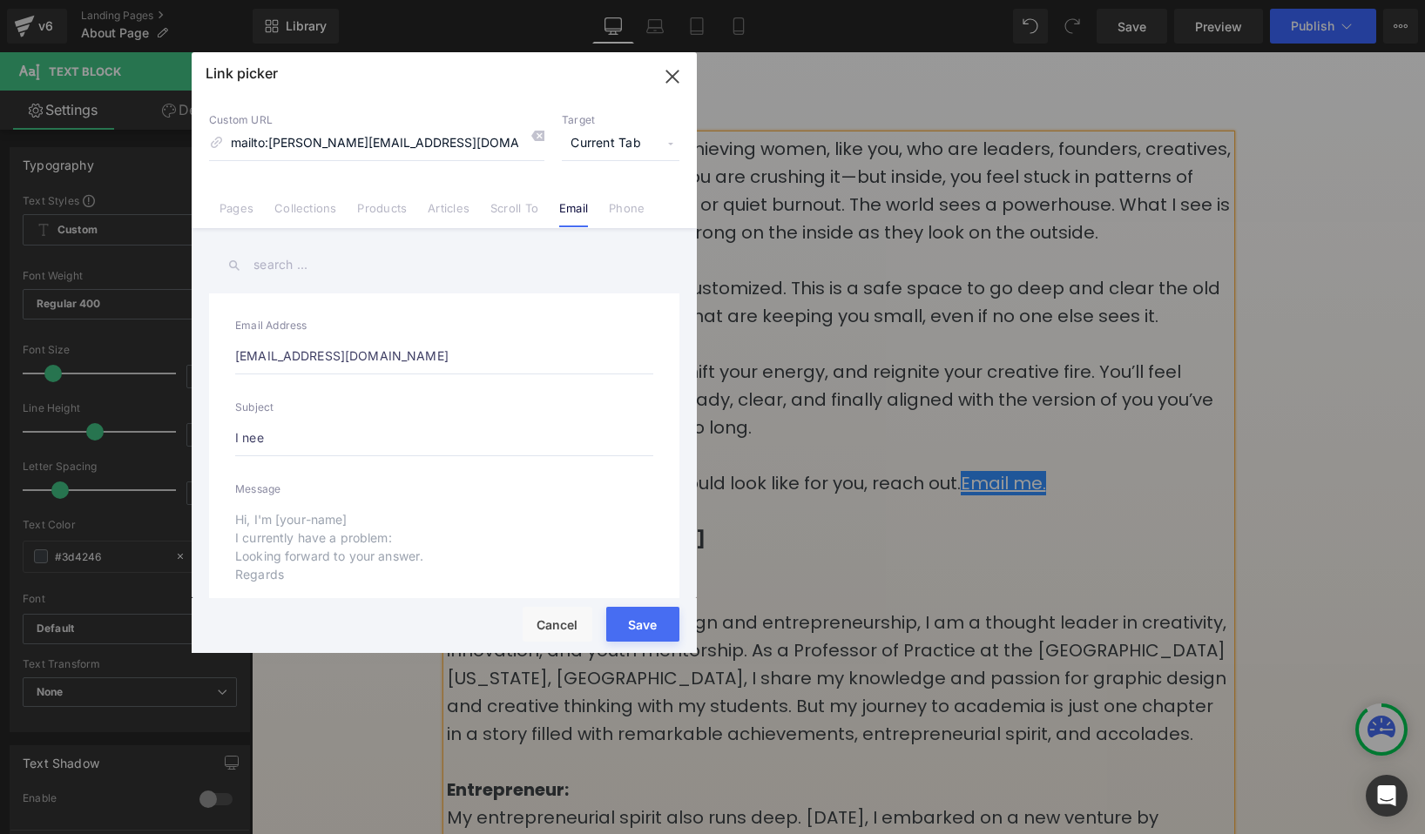
type input "mailto:[PERSON_NAME][EMAIL_ADDRESS][DOMAIN_NAME]?subject=I nee"
type input "I need"
type input "mailto:[PERSON_NAME][EMAIL_ADDRESS][DOMAIN_NAME]?subject=I need"
type input "I need su"
type input "mailto:[PERSON_NAME][EMAIL_ADDRESS][DOMAIN_NAME]?subject=I need su"
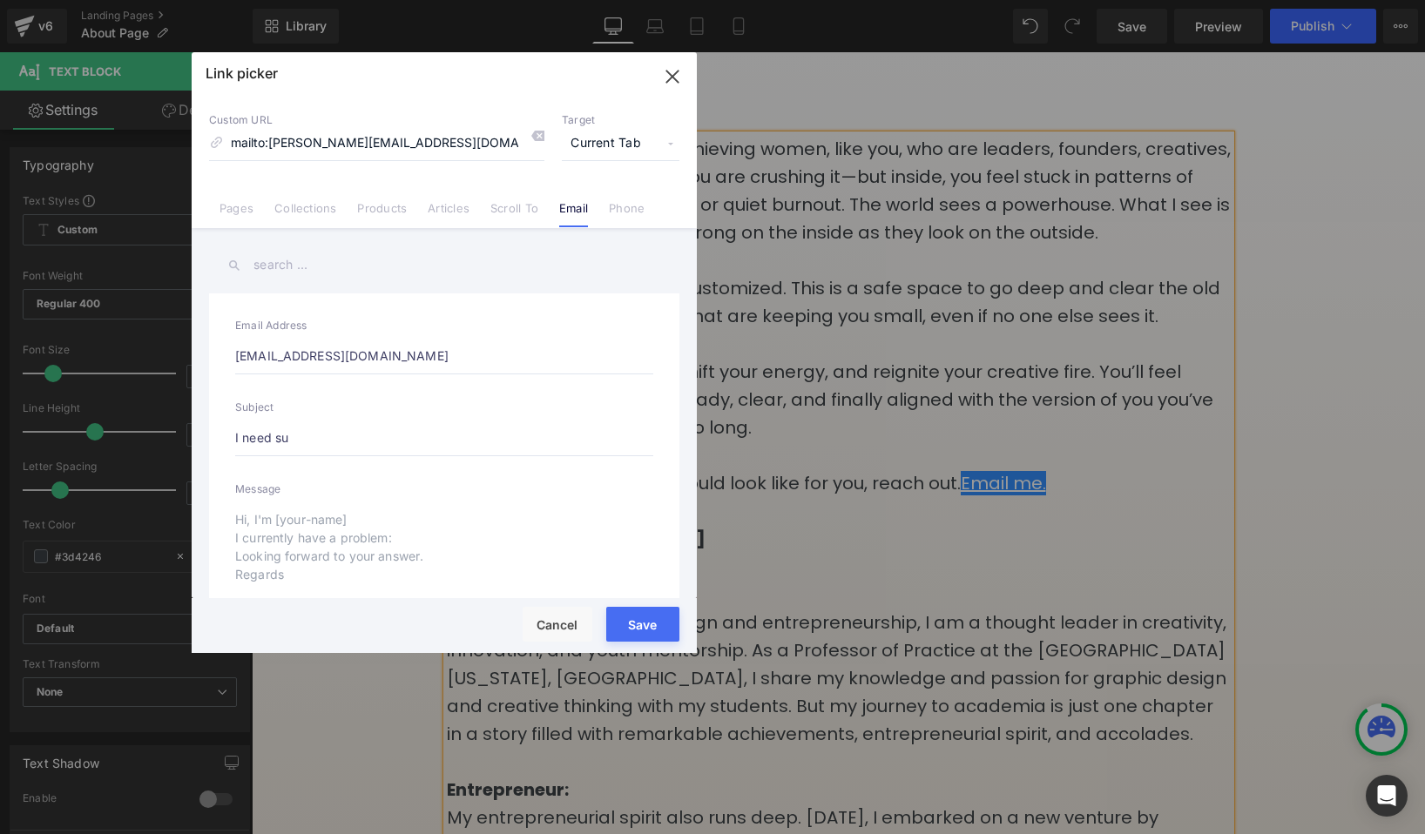
type input "I need sup"
type input "mailto:[PERSON_NAME][EMAIL_ADDRESS][DOMAIN_NAME]?subject=I need sup"
type input "I need supp"
type input "mailto:[PERSON_NAME][EMAIL_ADDRESS][DOMAIN_NAME]?subject=I need supp"
type input "I need suppo"
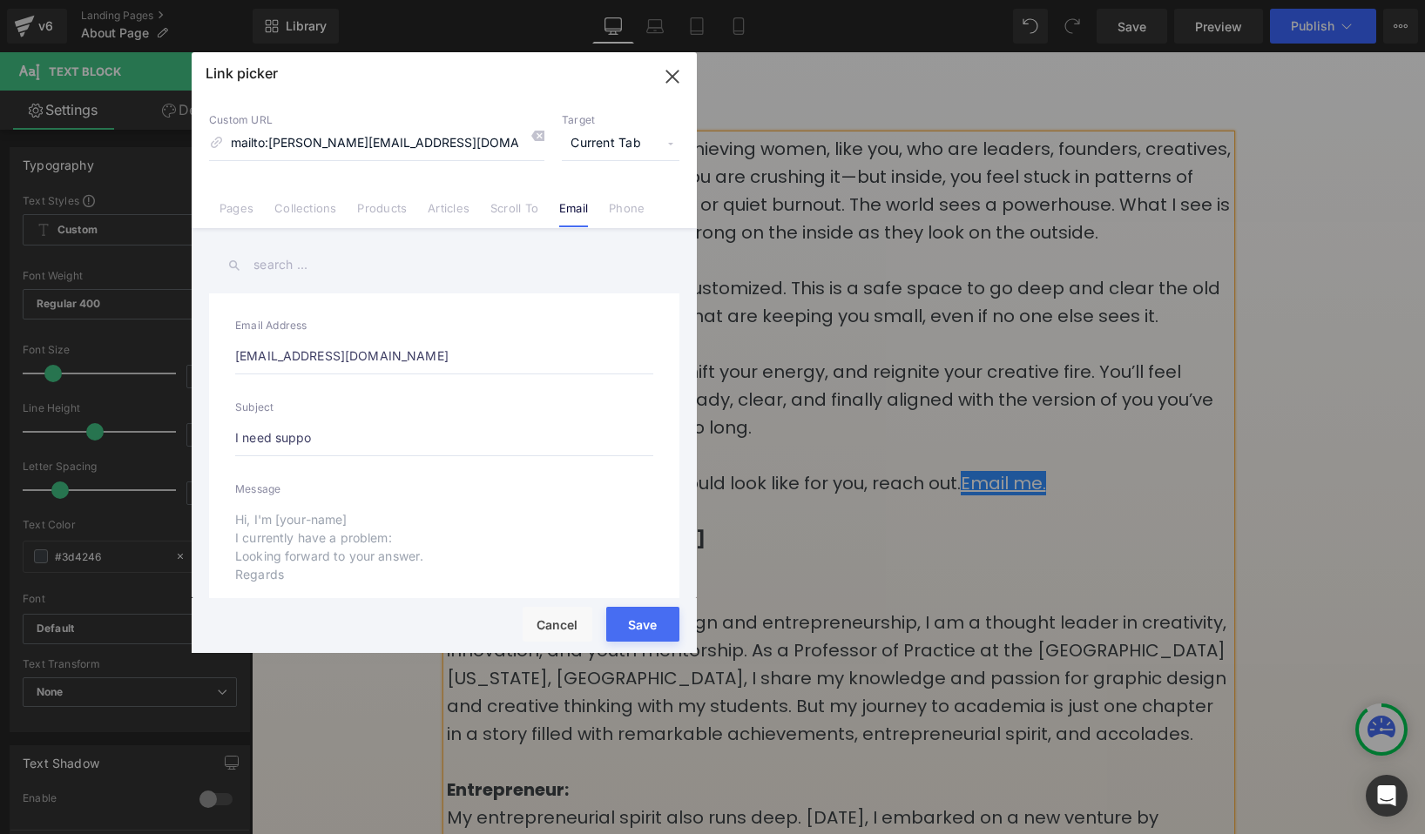
type input "mailto:[PERSON_NAME][EMAIL_ADDRESS][DOMAIN_NAME]?subject=I need suppo"
type input "I need suppor"
type input "mailto:[PERSON_NAME][EMAIL_ADDRESS][DOMAIN_NAME]?subject=I need suppor"
type input "I need support"
type input "mailto:[PERSON_NAME][EMAIL_ADDRESS][DOMAIN_NAME]?subject=I need support"
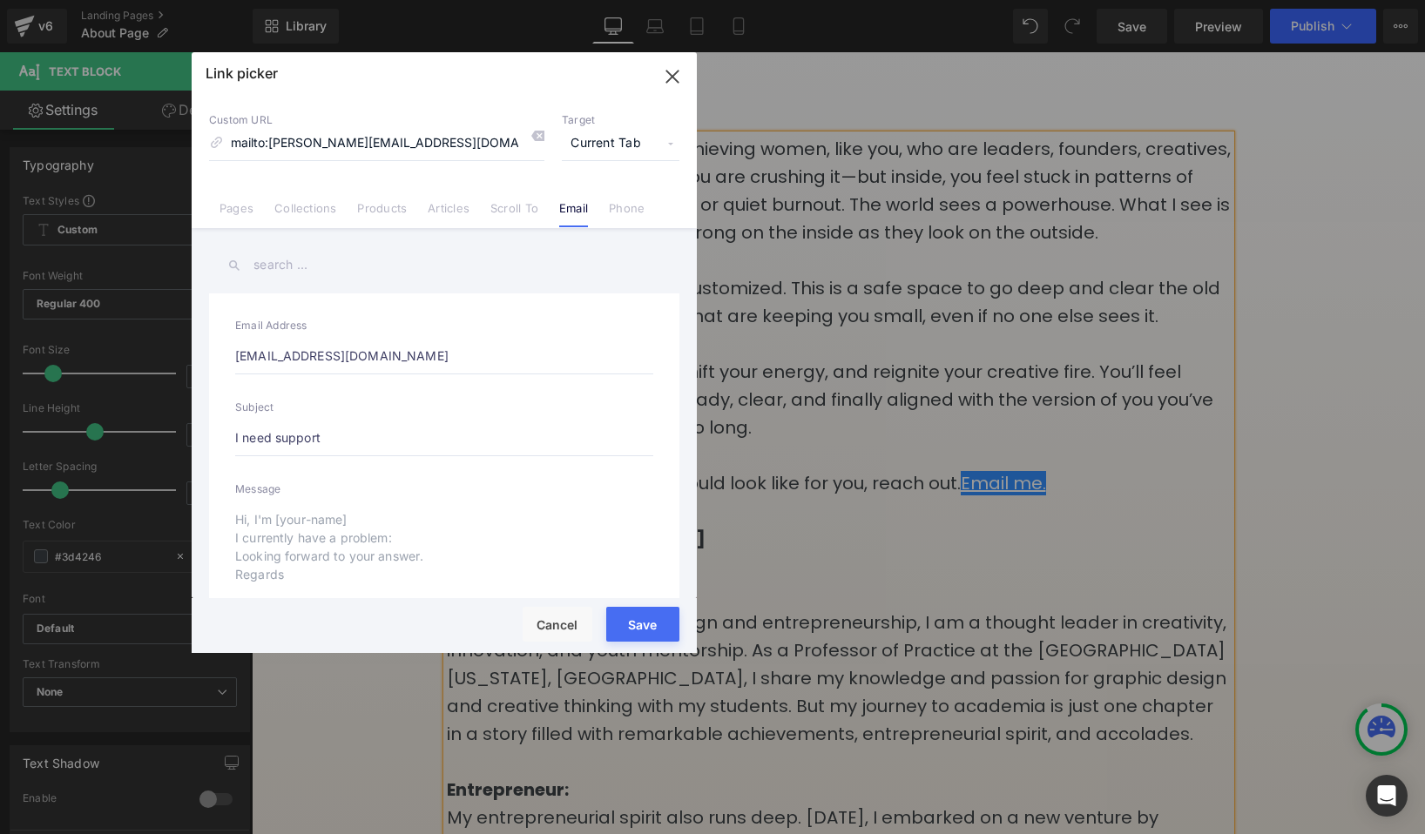
click at [300, 437] on input "I need support" at bounding box center [444, 438] width 418 height 37
type input "I'd love to set up a chat."
click at [264, 495] on label "Message" at bounding box center [444, 491] width 418 height 19
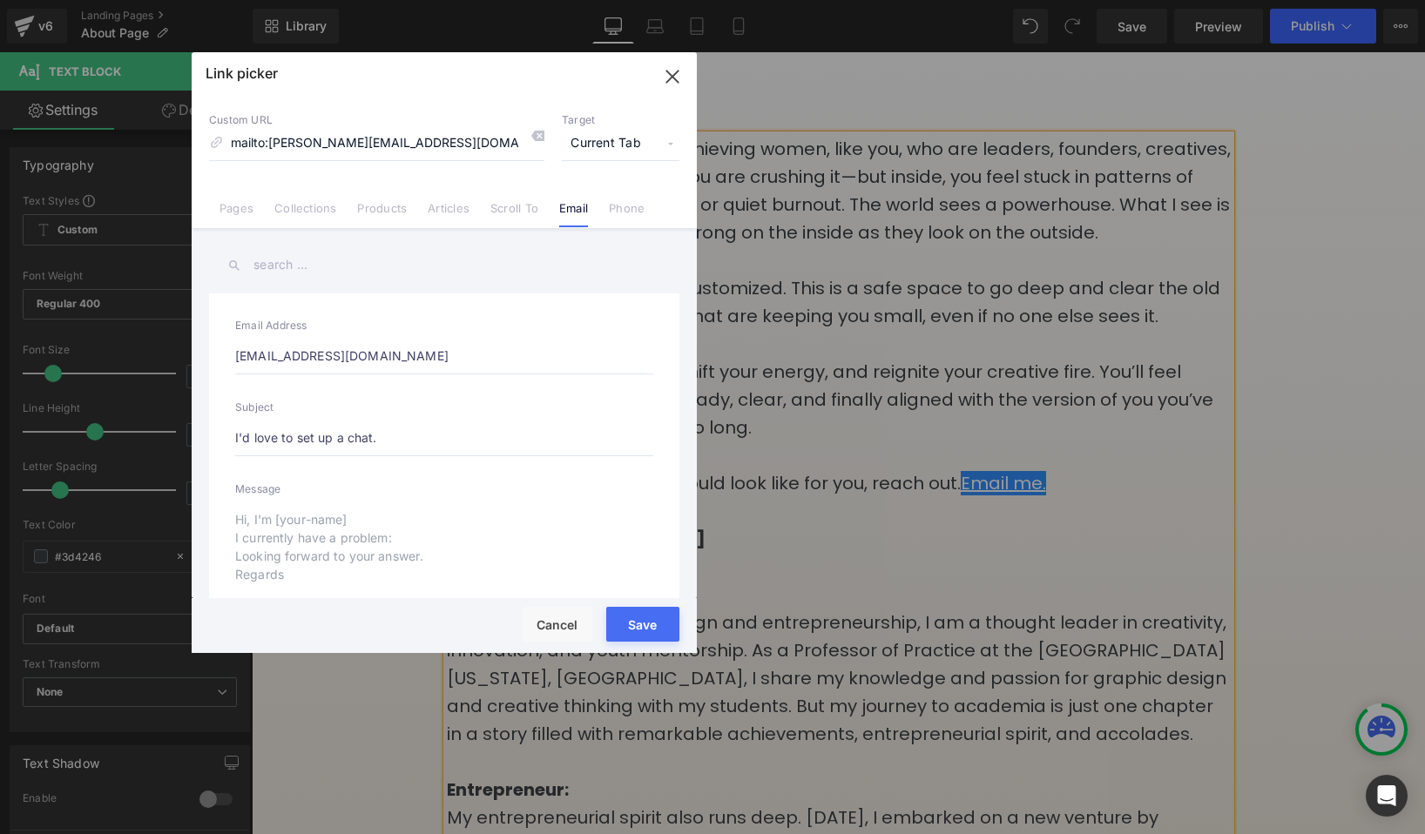
click at [267, 517] on textarea at bounding box center [444, 552] width 418 height 100
drag, startPoint x: 648, startPoint y: 629, endPoint x: 627, endPoint y: 553, distance: 78.6
click at [627, 553] on div "Link picker Back to Library Insert Custom URL mailto:[EMAIL_ADDRESS][DOMAIN_NAM…" at bounding box center [444, 352] width 505 height 601
click at [644, 621] on button "Save" at bounding box center [642, 624] width 73 height 35
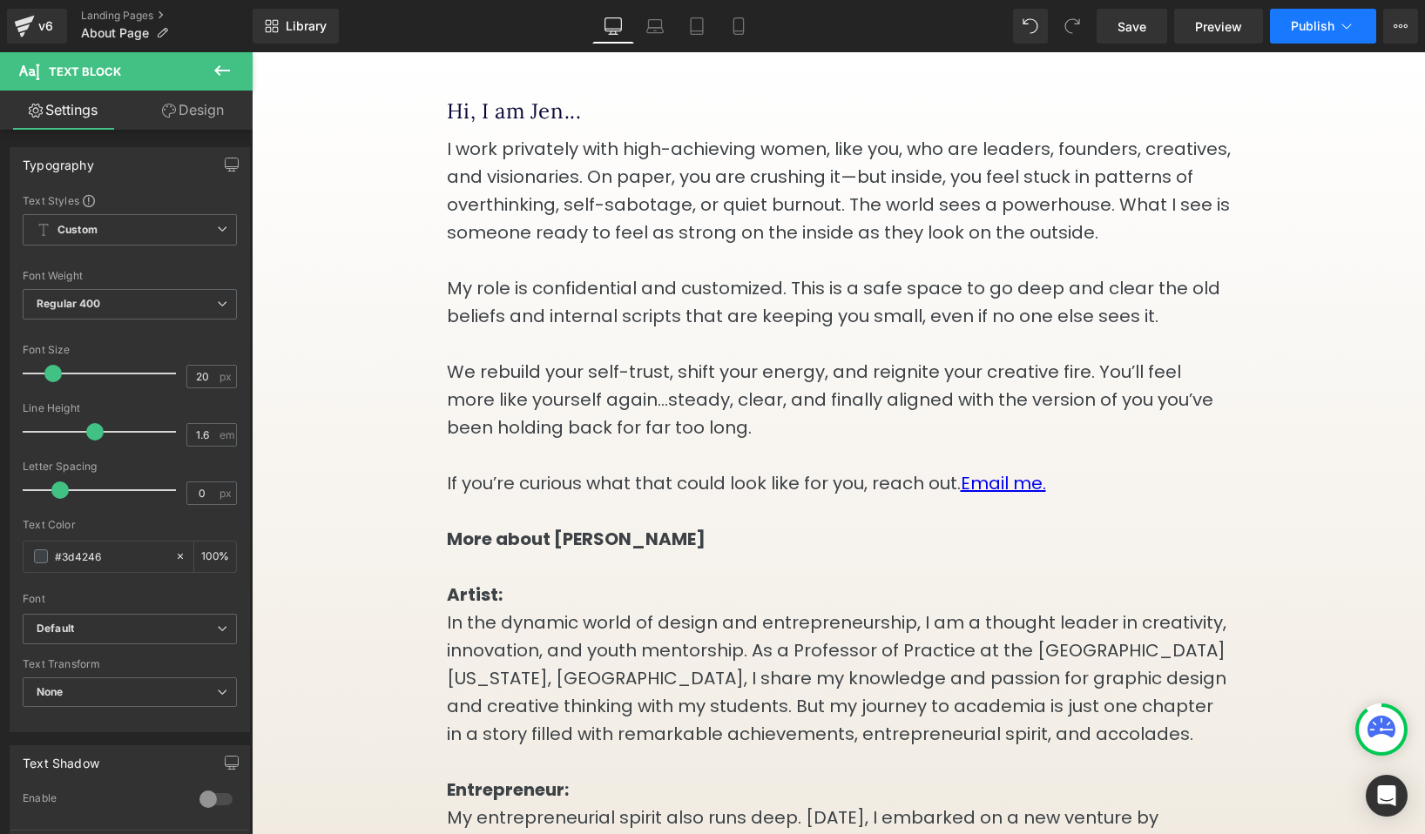
click at [1312, 30] on span "Publish" at bounding box center [1313, 26] width 44 height 14
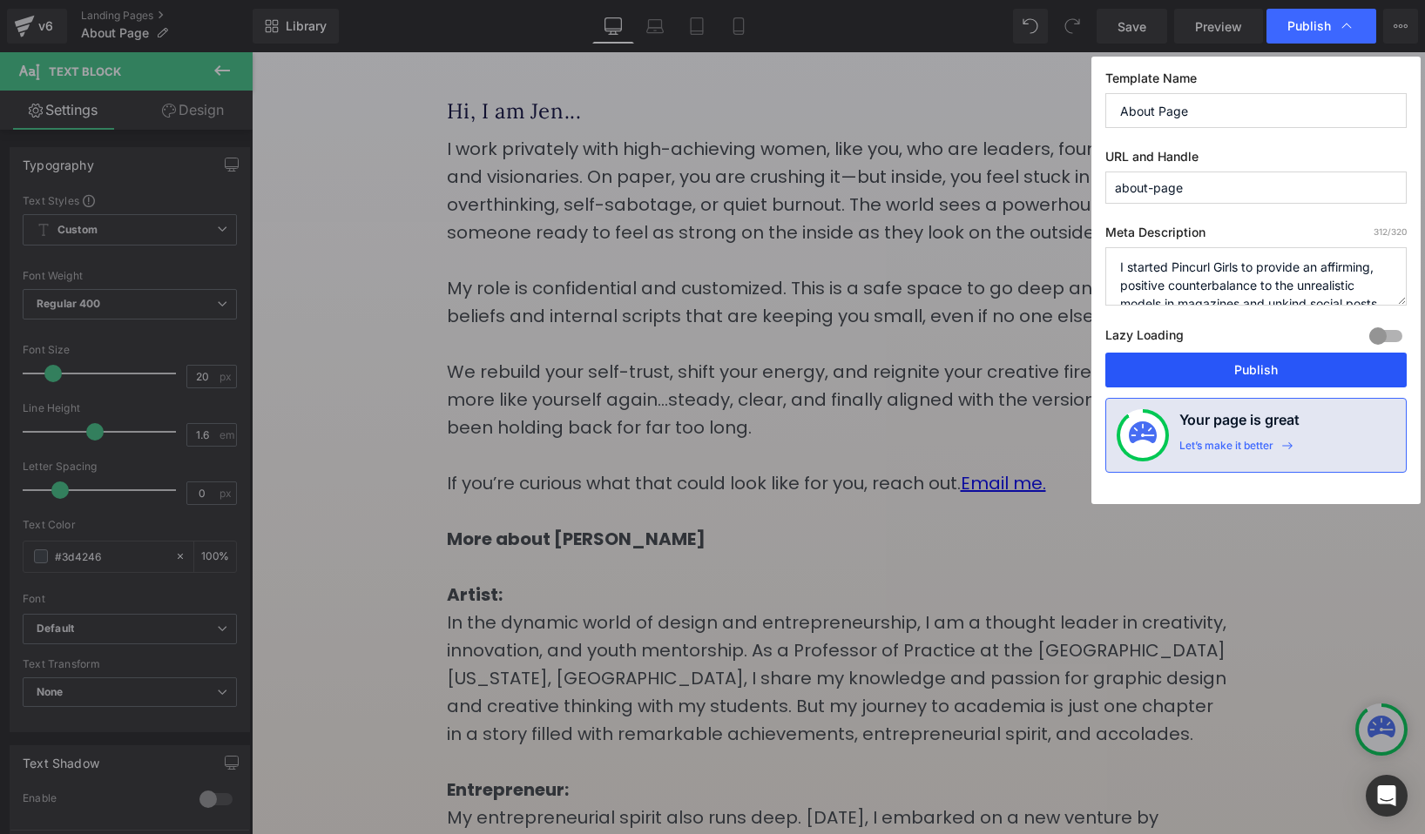
click at [1192, 371] on button "Publish" at bounding box center [1255, 370] width 301 height 35
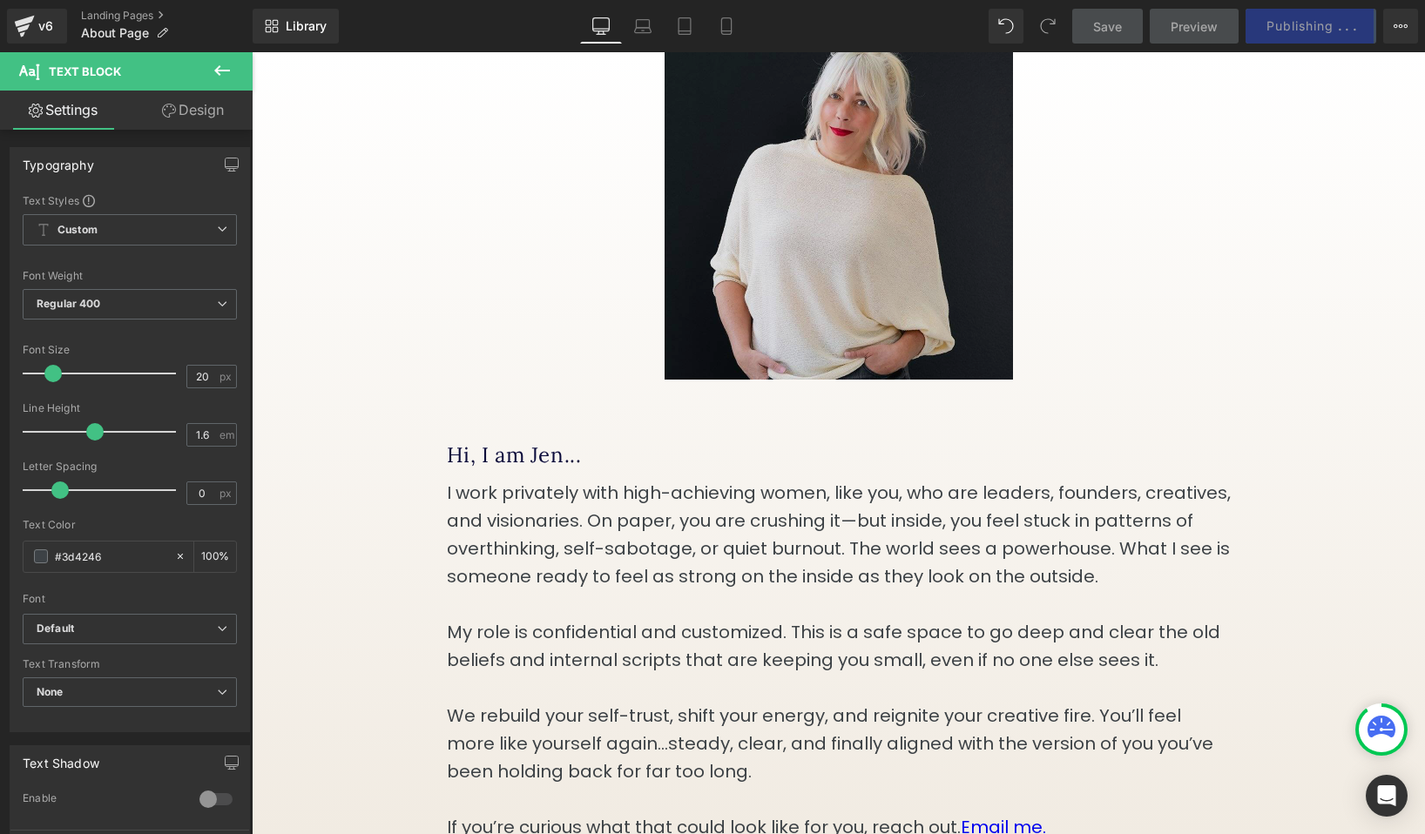
scroll to position [167, 0]
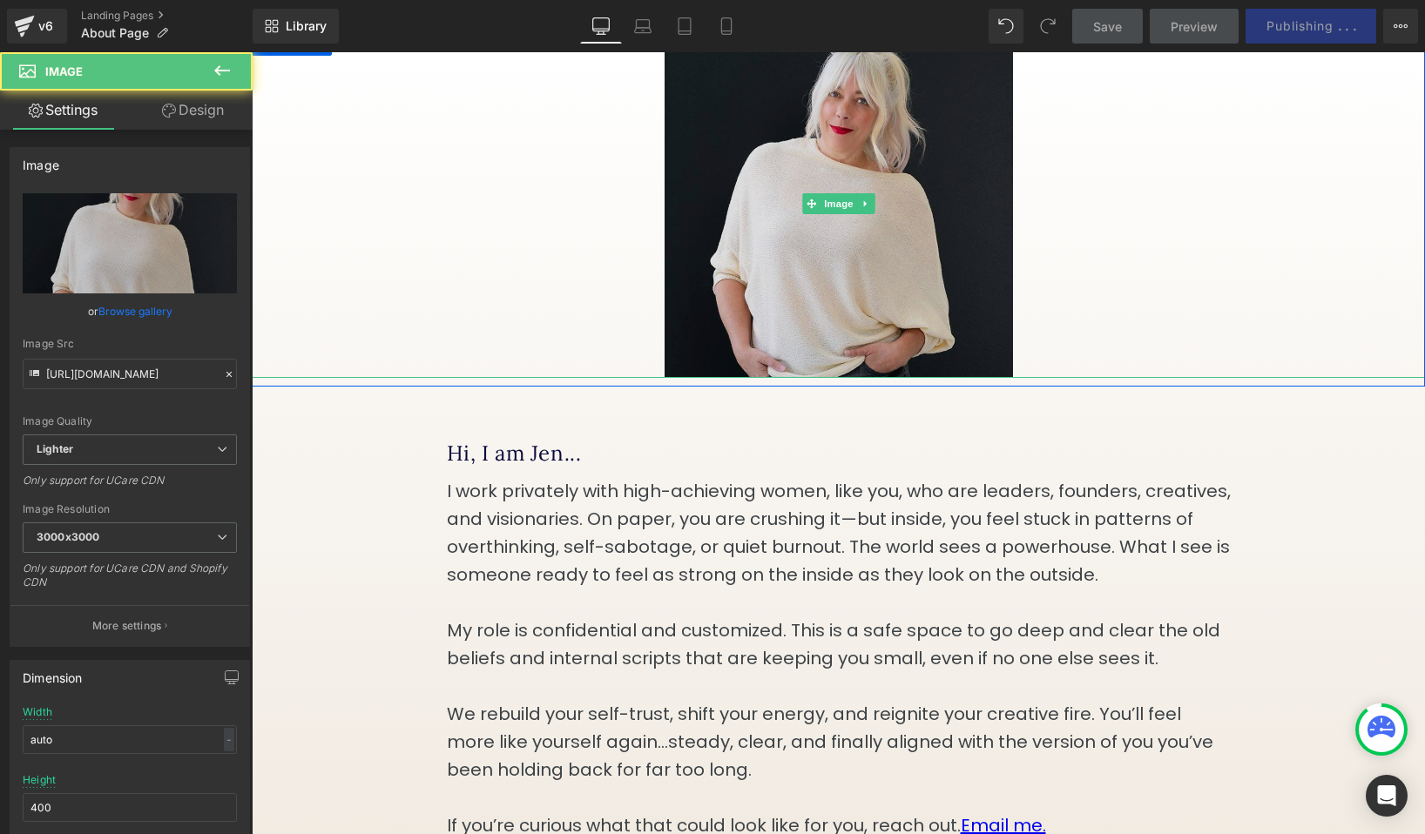
click at [842, 330] on img at bounding box center [839, 204] width 348 height 348
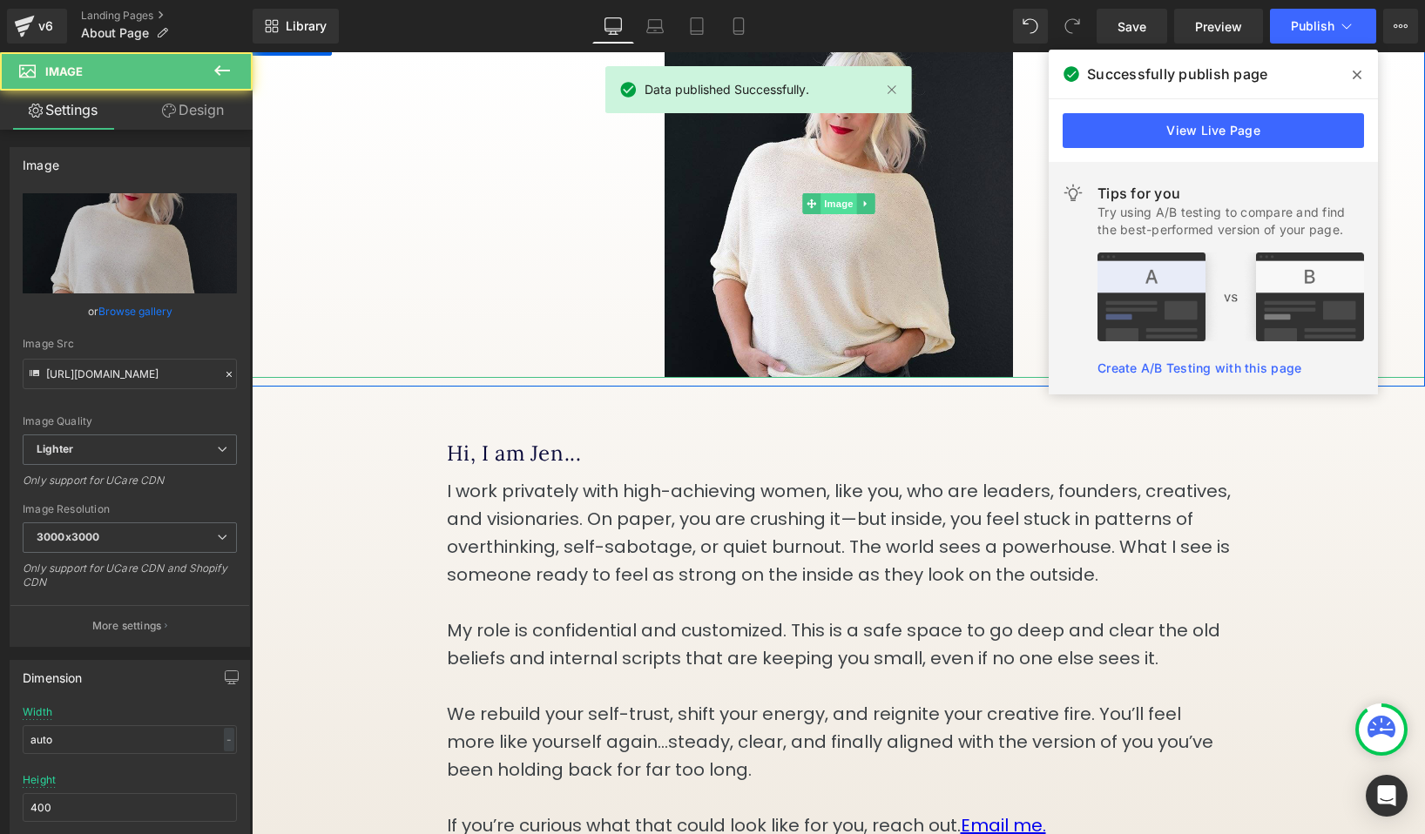
click at [831, 214] on span "Image" at bounding box center [838, 203] width 37 height 21
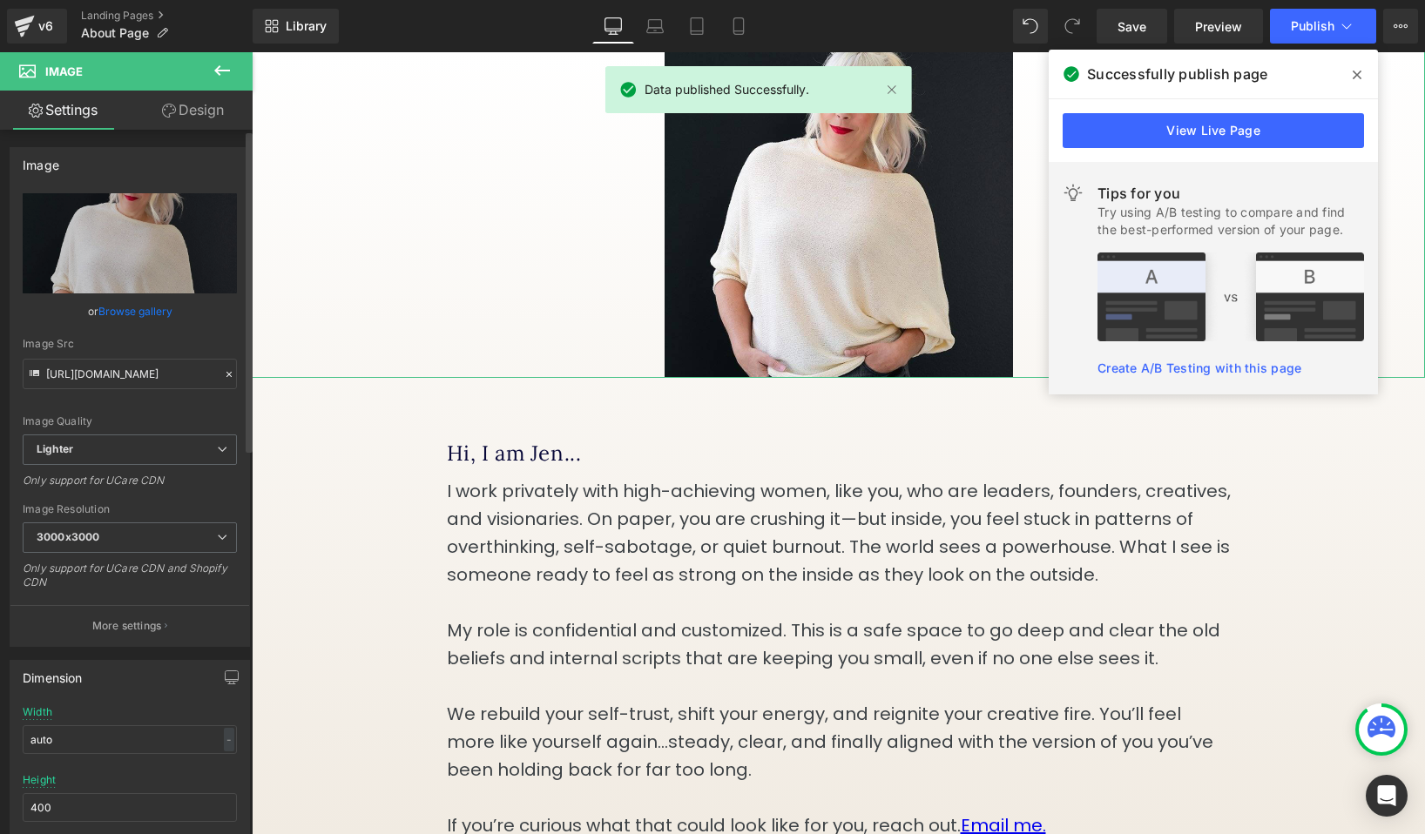
click at [145, 314] on link "Browse gallery" at bounding box center [135, 311] width 74 height 30
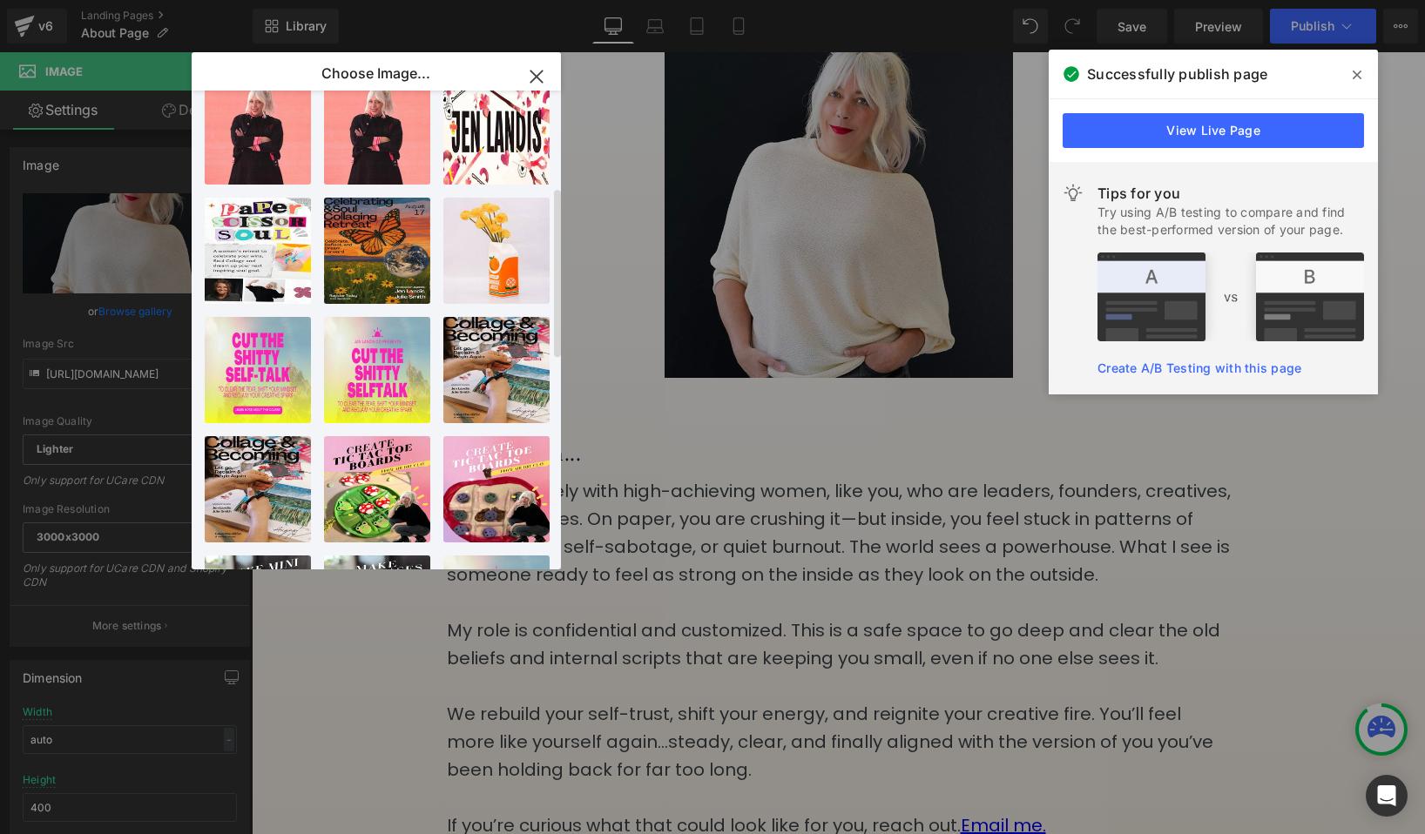
scroll to position [0, 0]
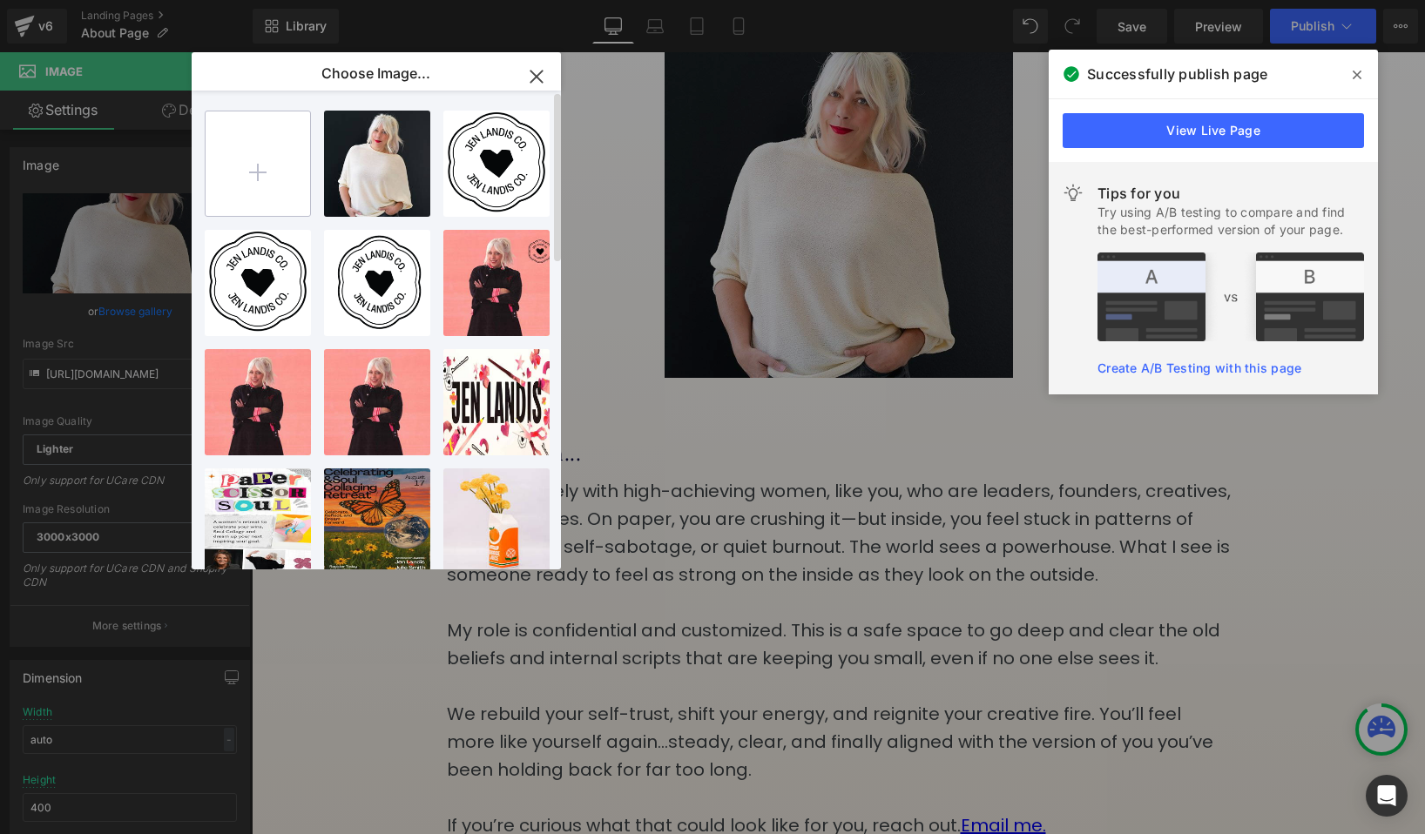
click at [258, 171] on input "file" at bounding box center [258, 163] width 105 height 105
click at [269, 165] on input "file" at bounding box center [258, 163] width 105 height 105
type input "C:\fakepath\Jen-15-1.jpg"
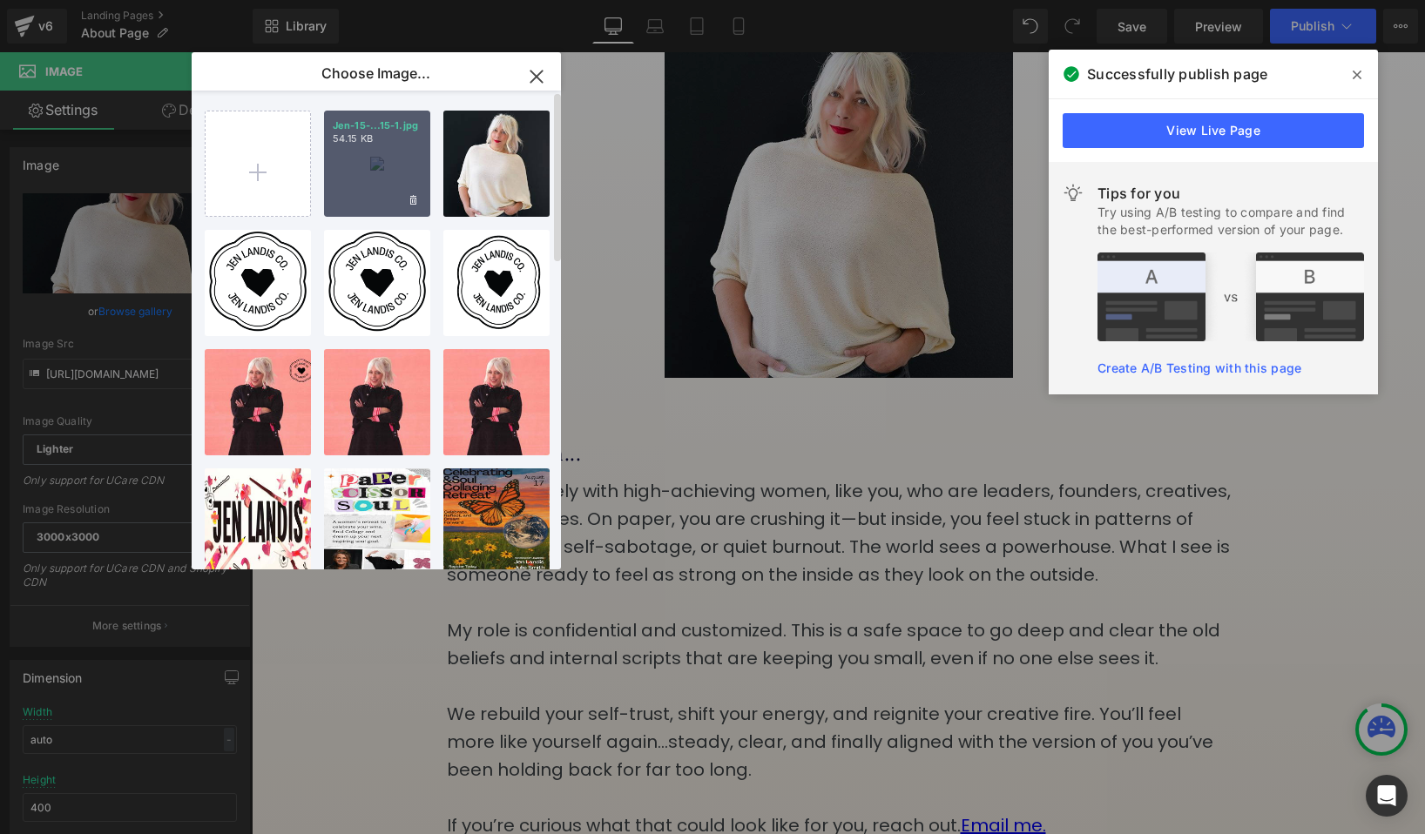
click at [408, 187] on div "Jen-15-...15-1.jpg 54.15 KB" at bounding box center [377, 164] width 106 height 106
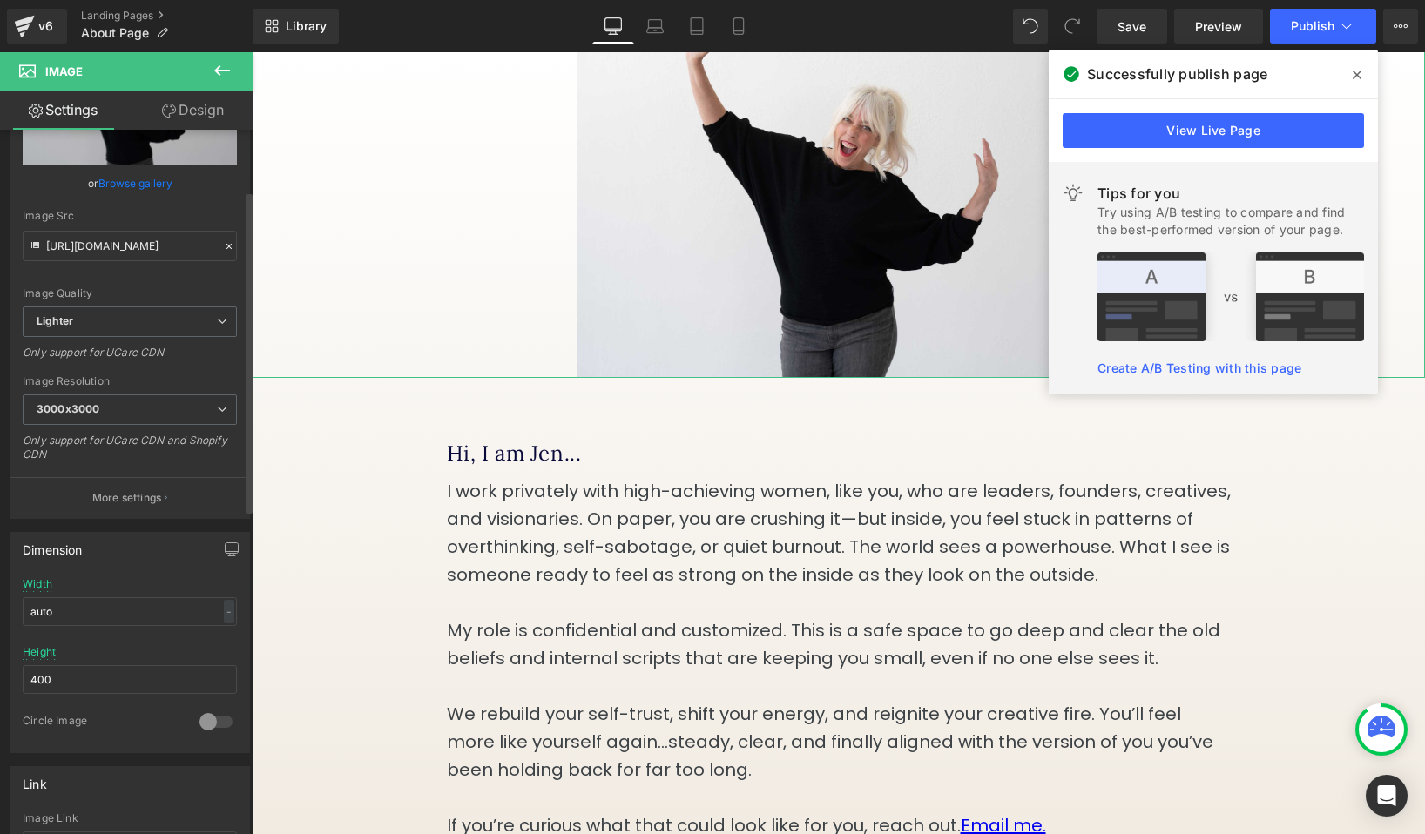
scroll to position [154, 0]
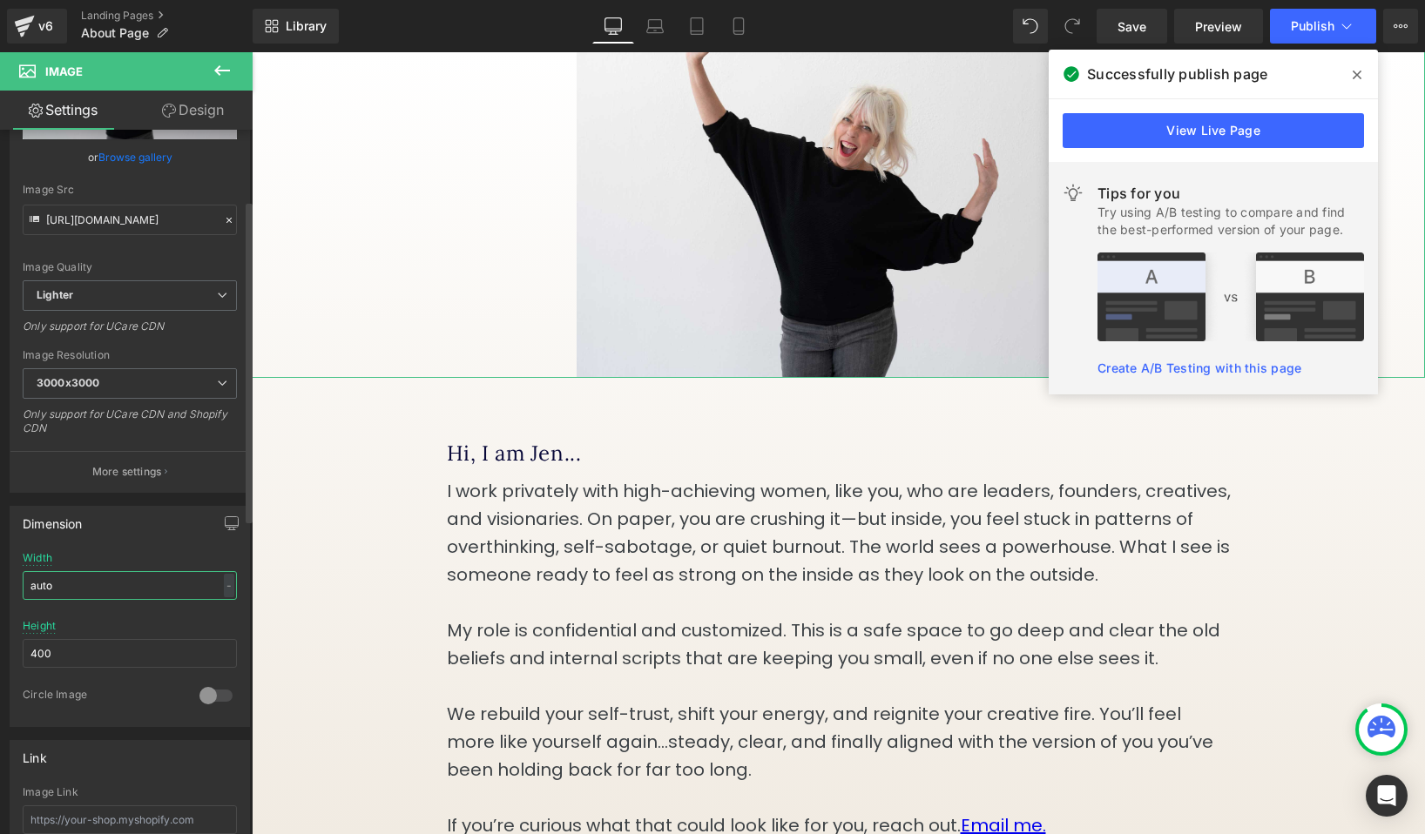
drag, startPoint x: 135, startPoint y: 587, endPoint x: 131, endPoint y: 576, distance: 12.1
click at [131, 576] on input "auto" at bounding box center [130, 585] width 214 height 29
drag, startPoint x: 63, startPoint y: 657, endPoint x: 32, endPoint y: 635, distance: 37.5
click at [32, 635] on div "Height 400" at bounding box center [130, 654] width 214 height 68
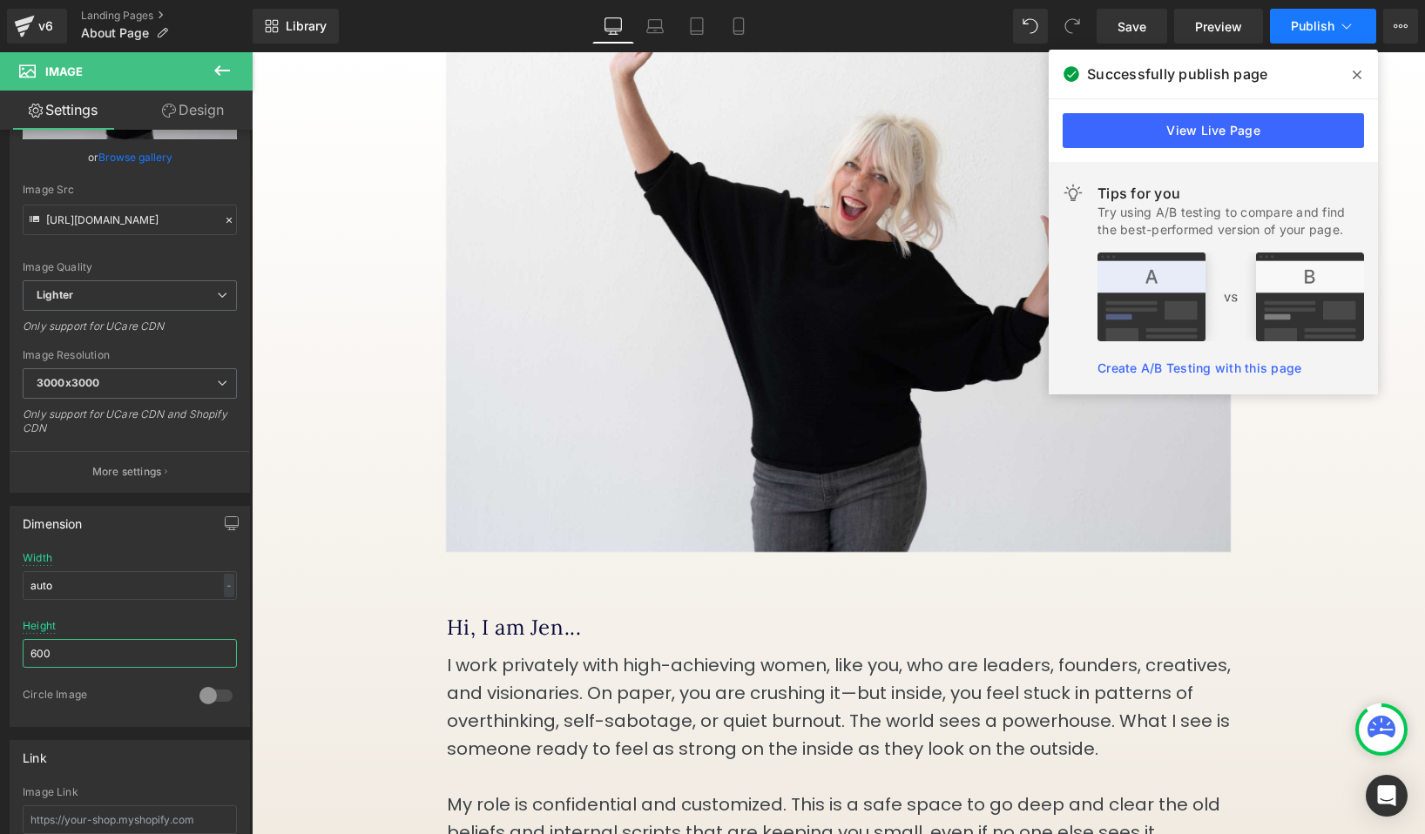
type input "600"
click at [1299, 35] on button "Publish" at bounding box center [1323, 26] width 106 height 35
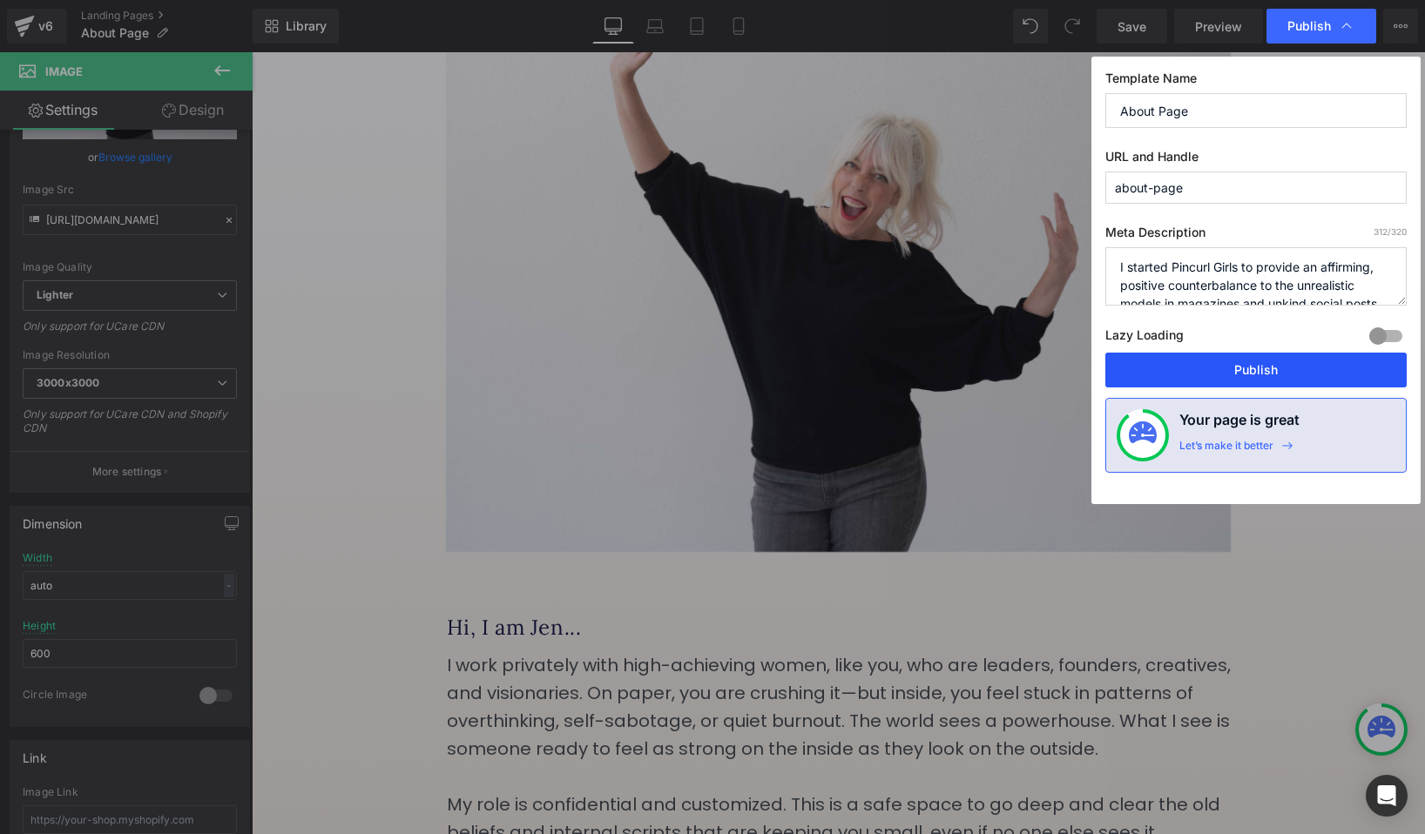
click at [1235, 386] on button "Publish" at bounding box center [1255, 370] width 301 height 35
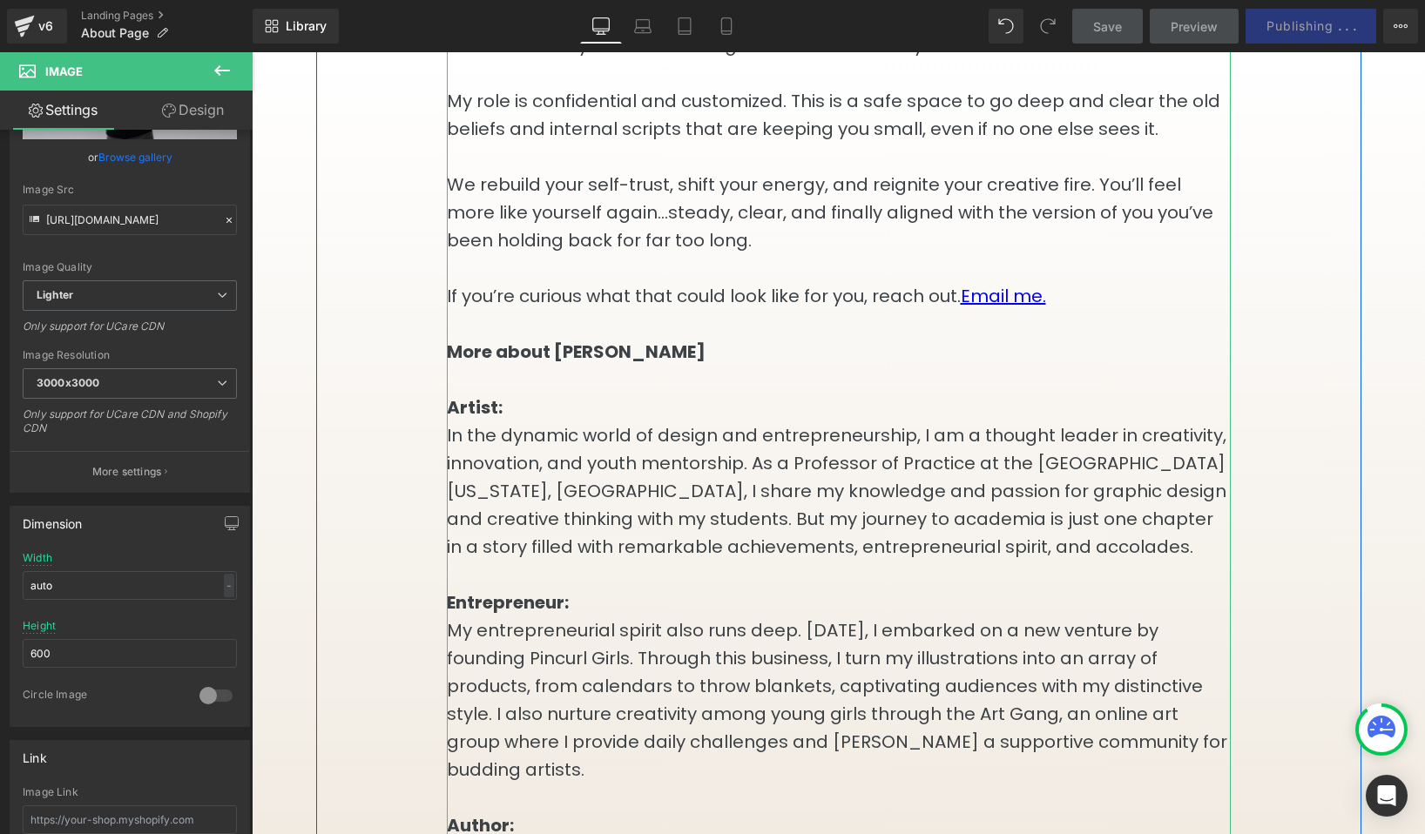
scroll to position [874, 0]
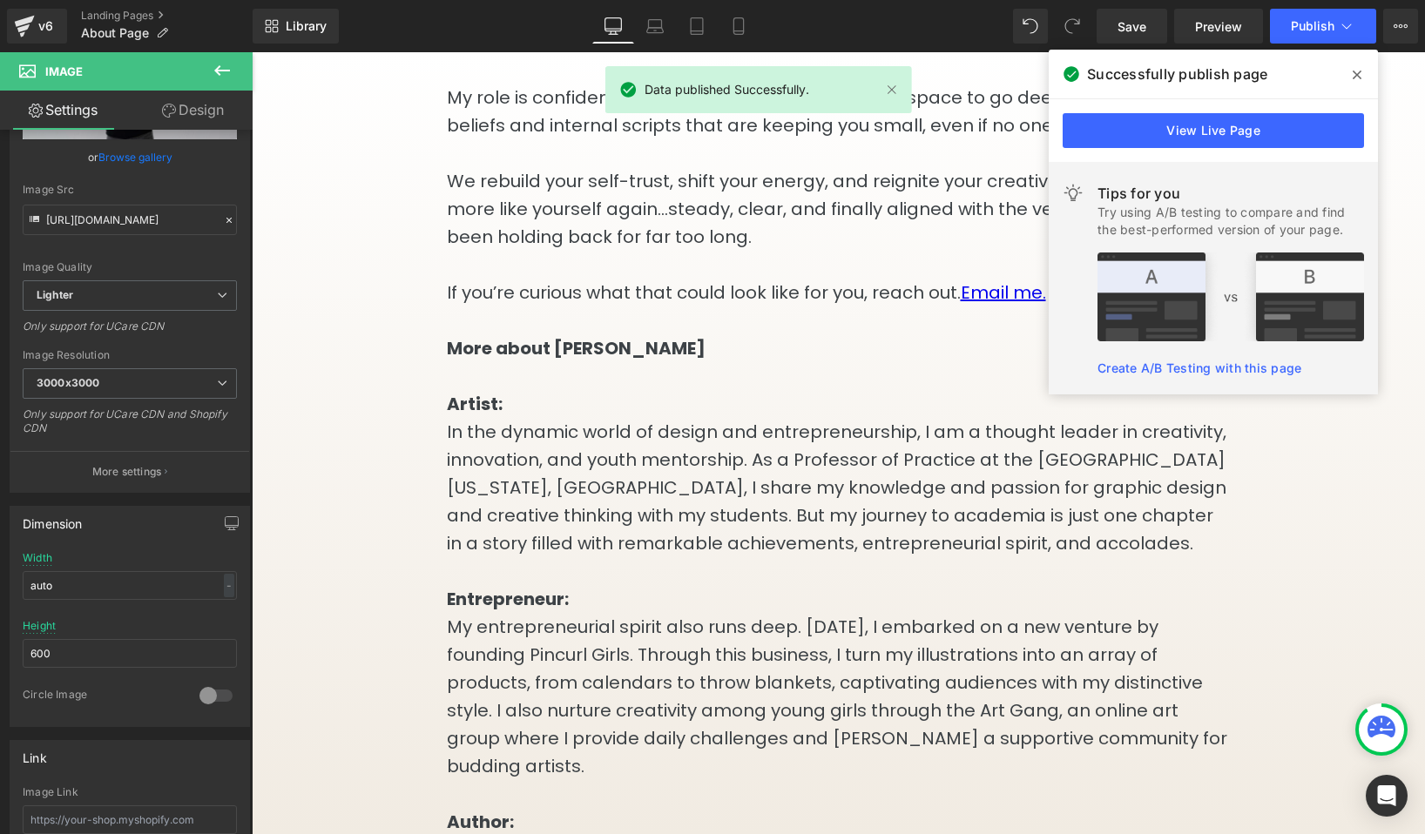
click at [1357, 74] on icon at bounding box center [1357, 75] width 9 height 9
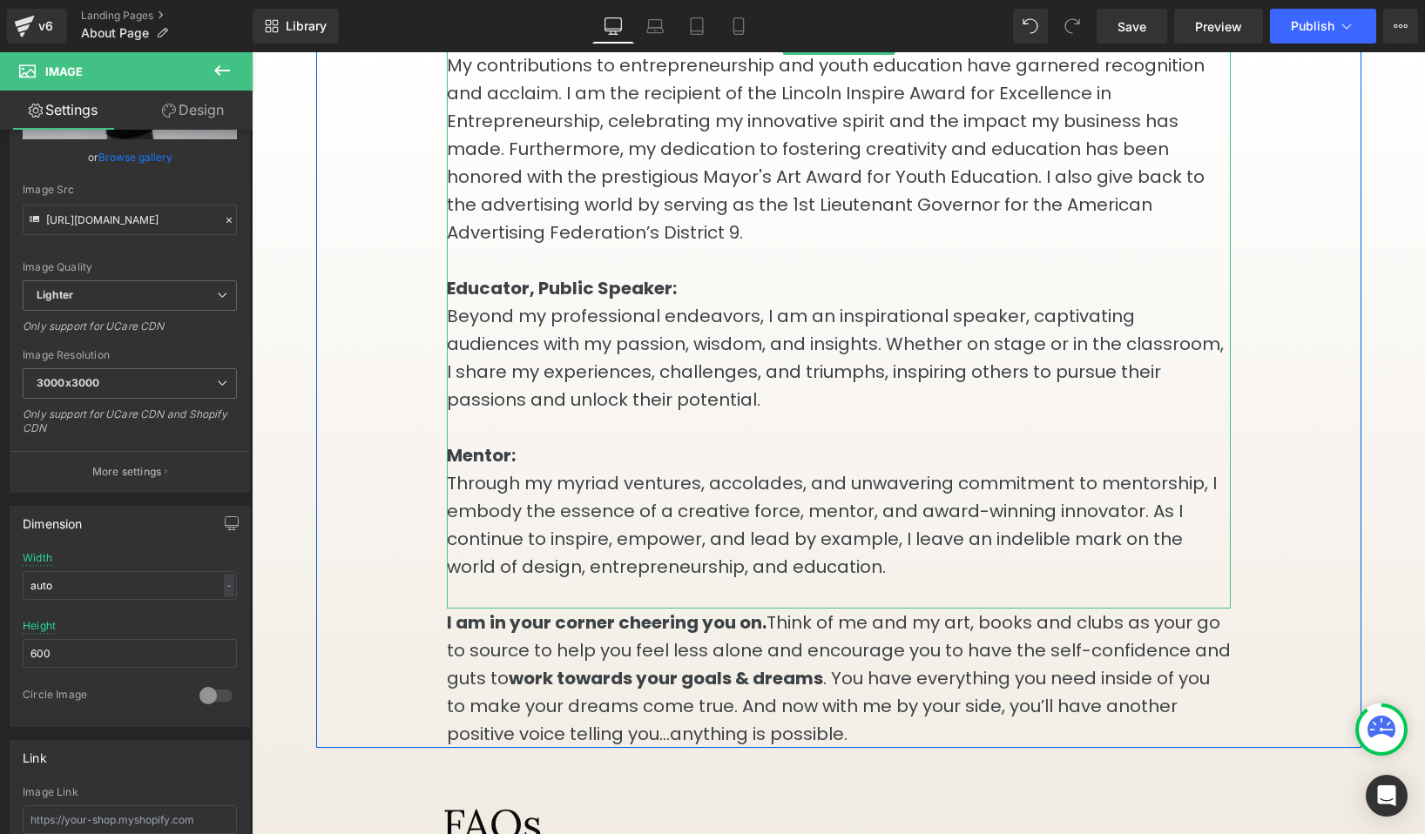
scroll to position [1862, 0]
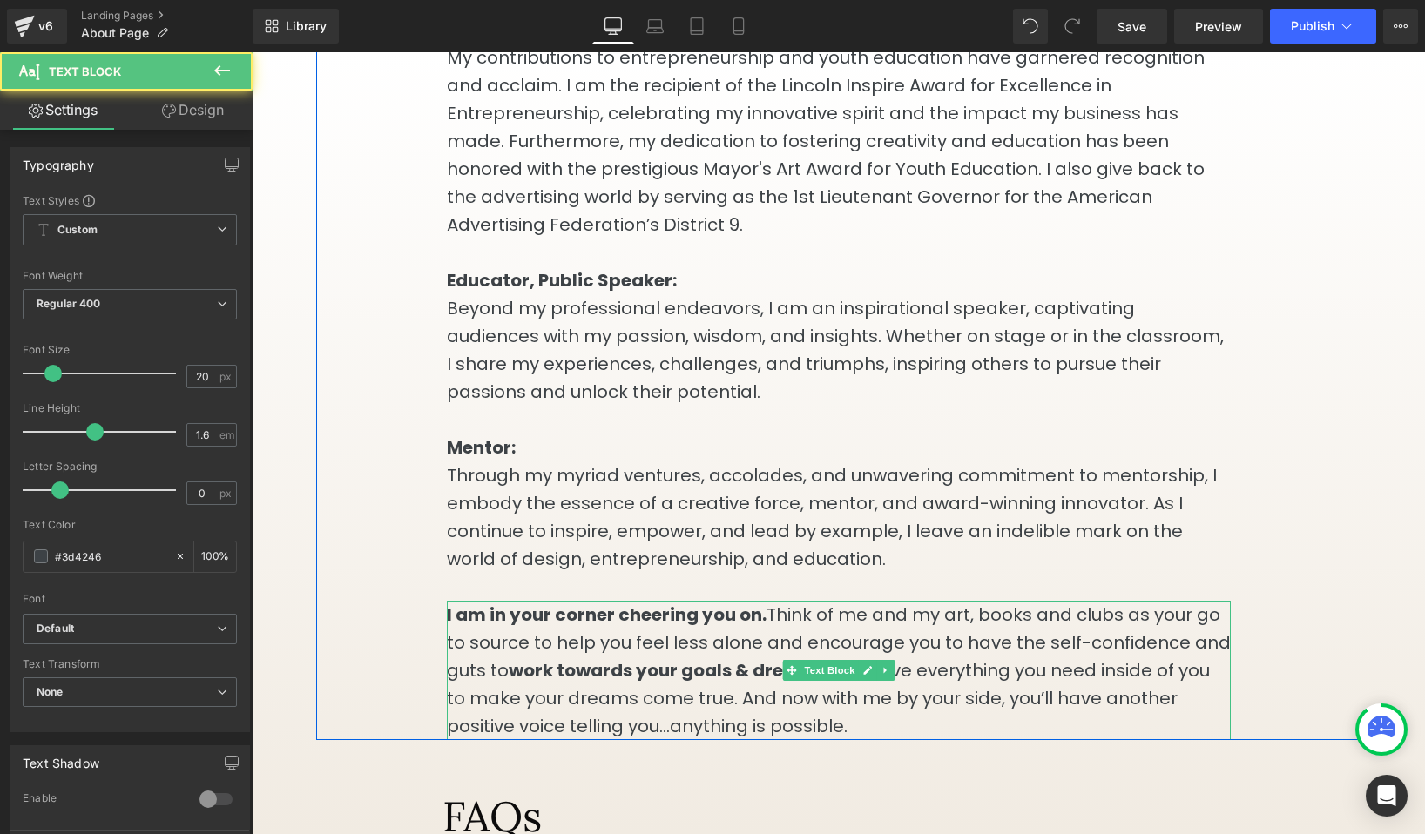
click at [693, 692] on p "I am in your corner cheering you on. Think of me and my art, books and clubs as…" at bounding box center [839, 670] width 784 height 139
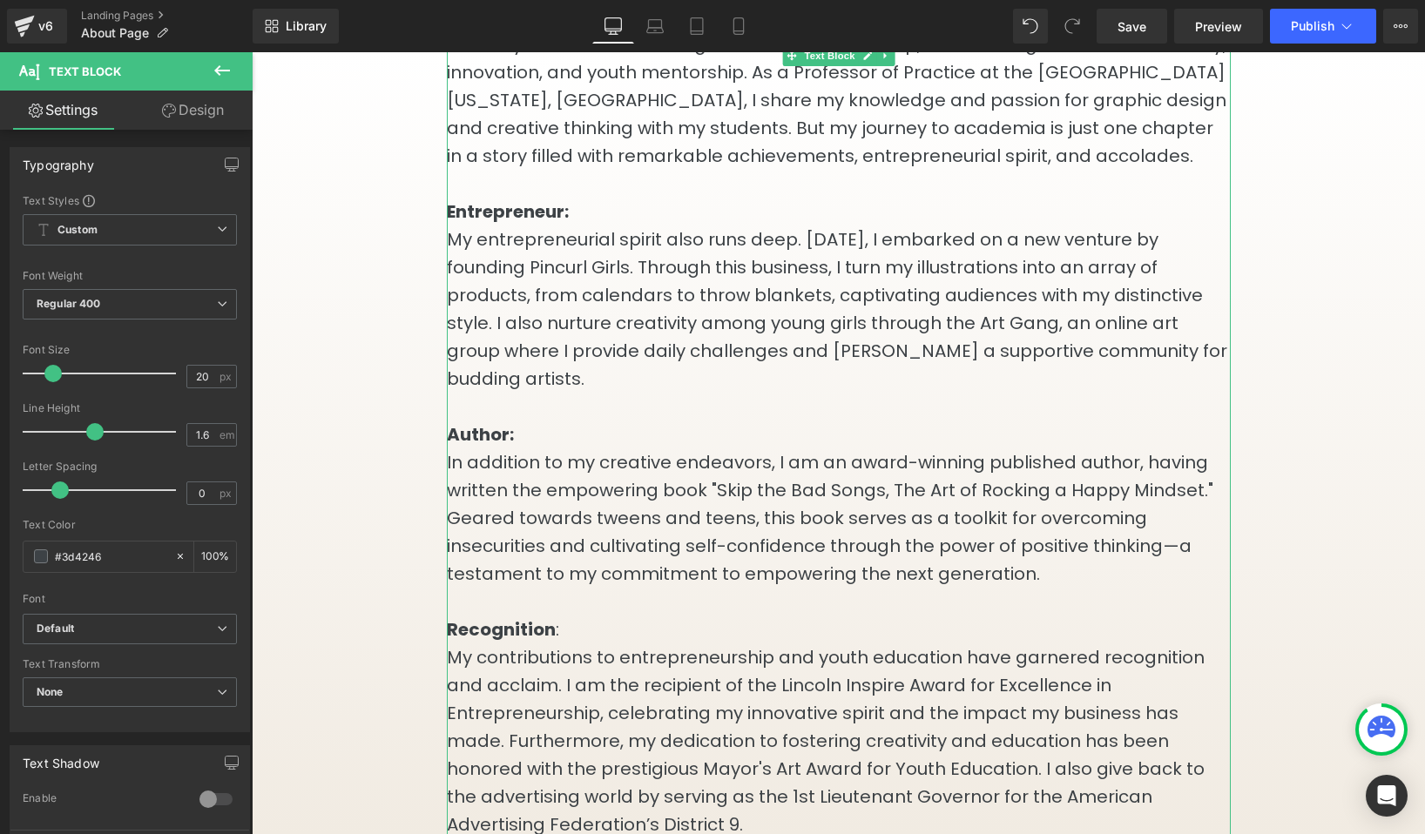
scroll to position [1260, 0]
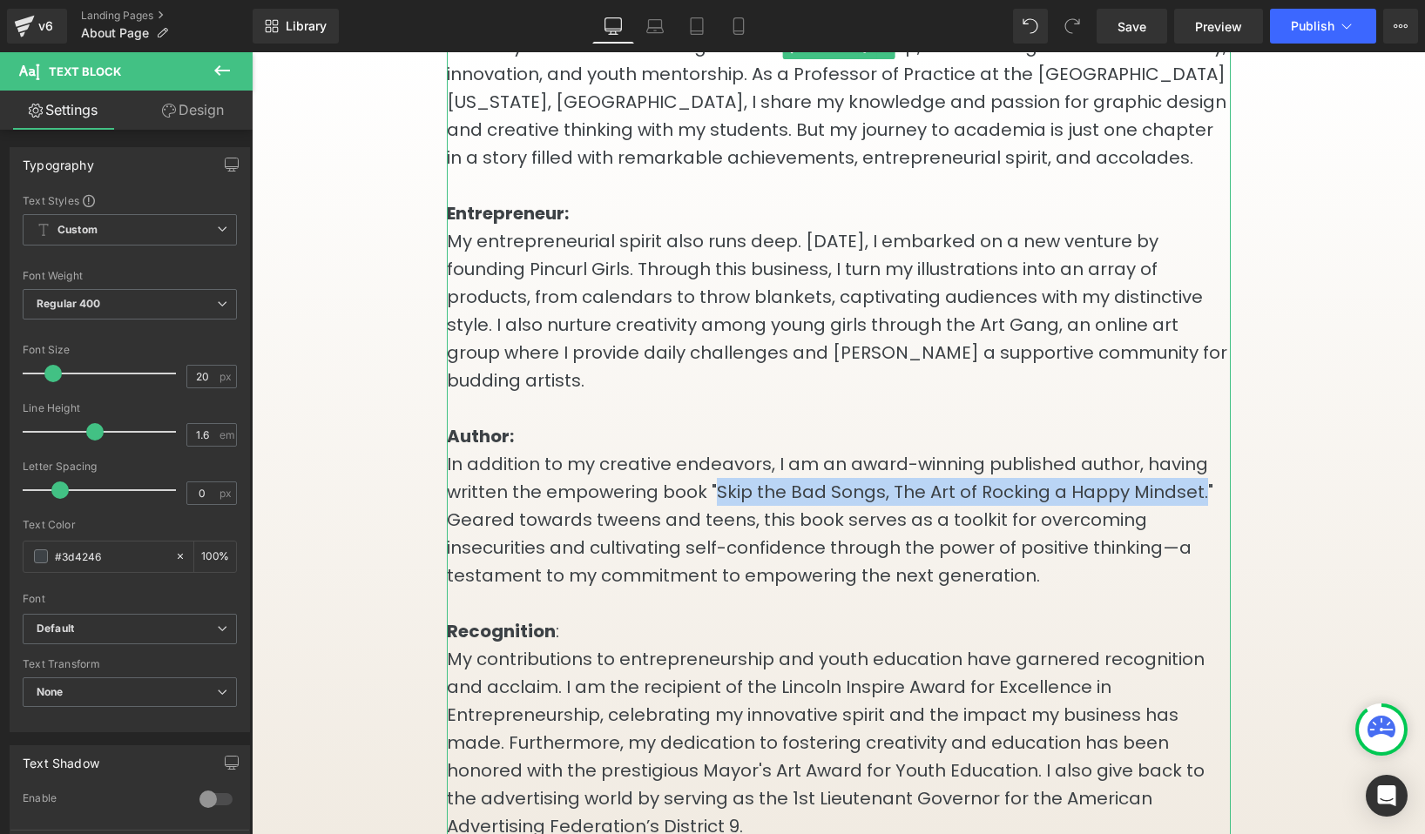
drag, startPoint x: 712, startPoint y: 486, endPoint x: 1195, endPoint y: 482, distance: 482.5
click at [1195, 482] on p "In addition to my creative endeavors, I am an award-winning published author, h…" at bounding box center [839, 519] width 784 height 139
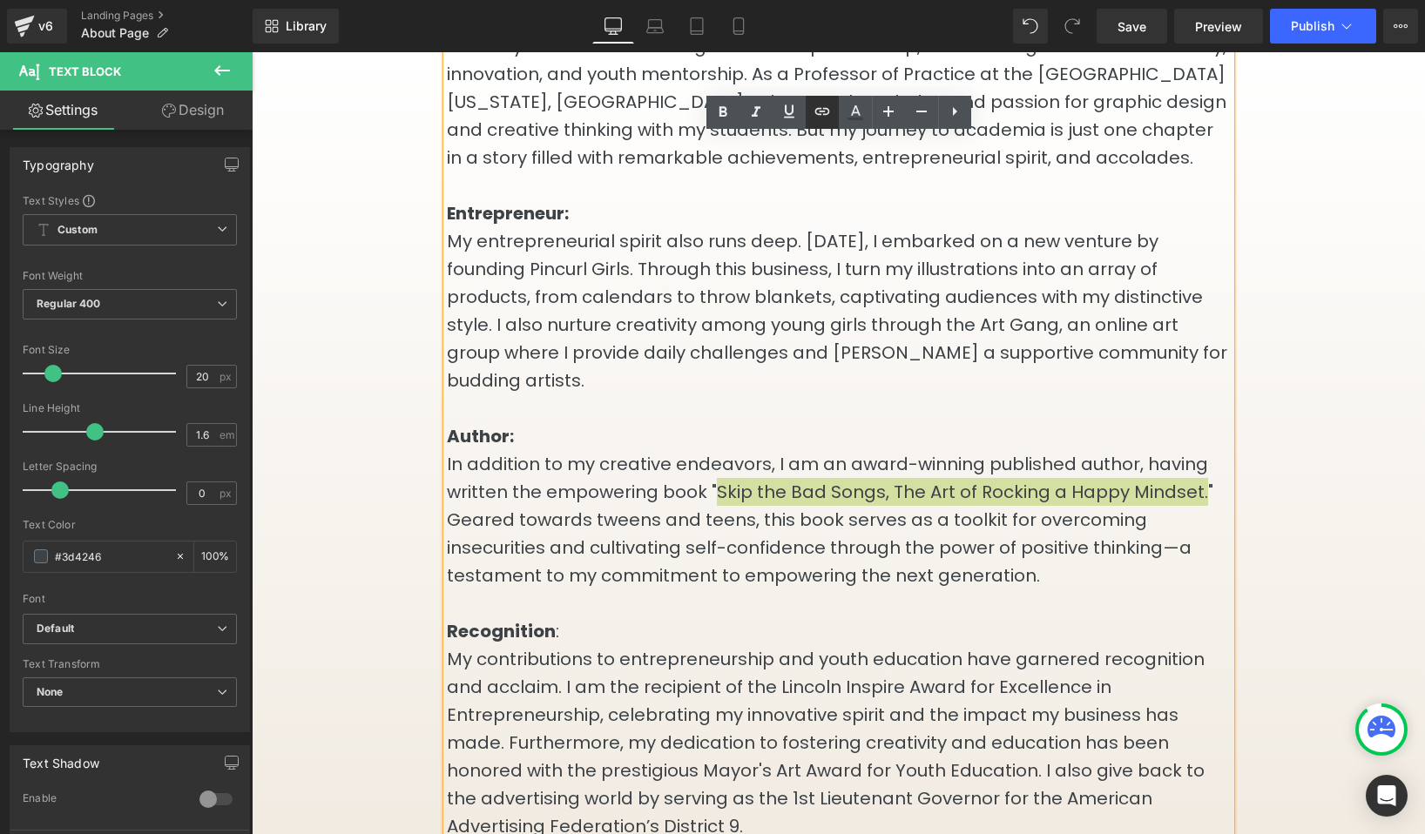
click at [820, 118] on icon at bounding box center [822, 111] width 21 height 21
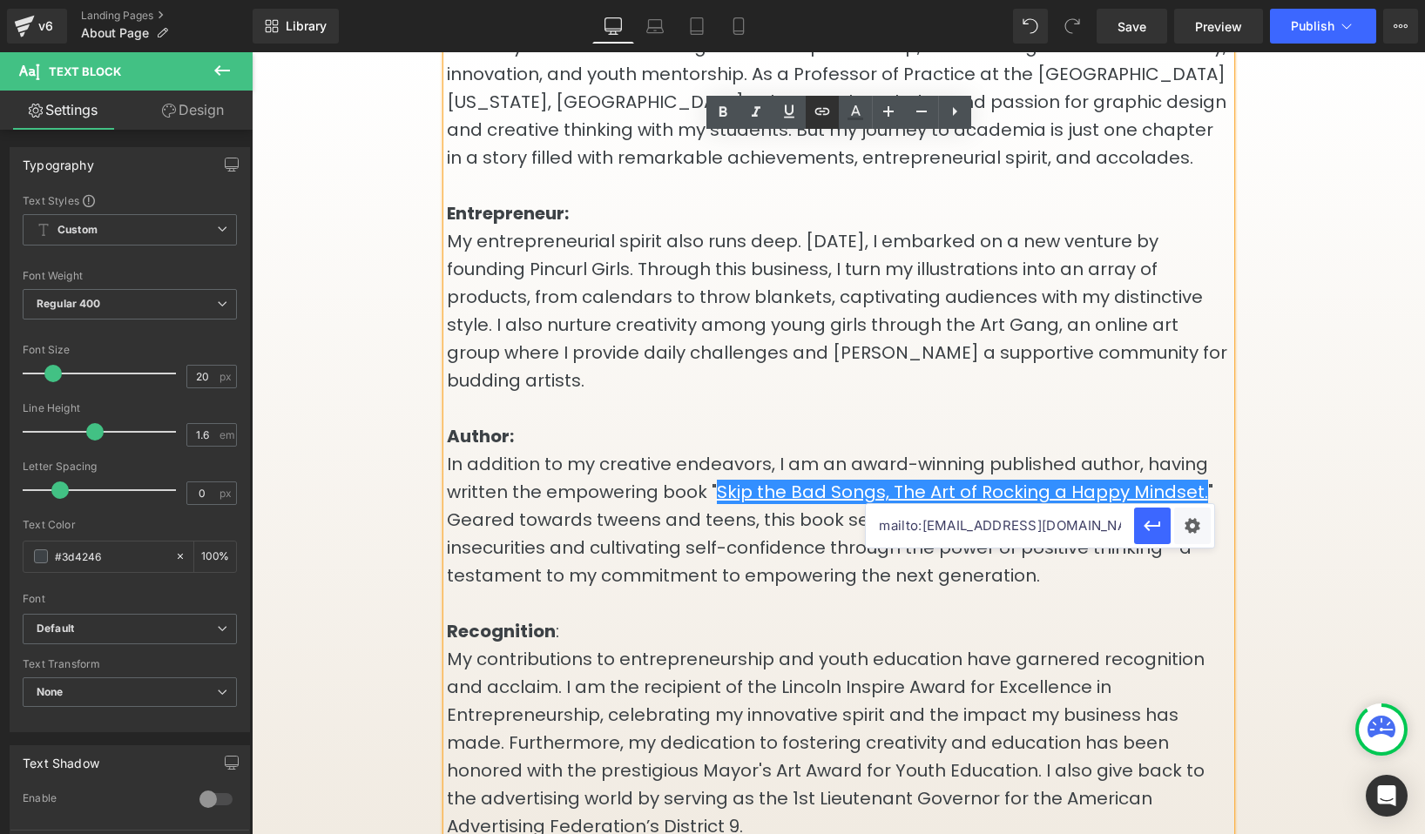
click at [820, 111] on icon at bounding box center [821, 111] width 15 height 7
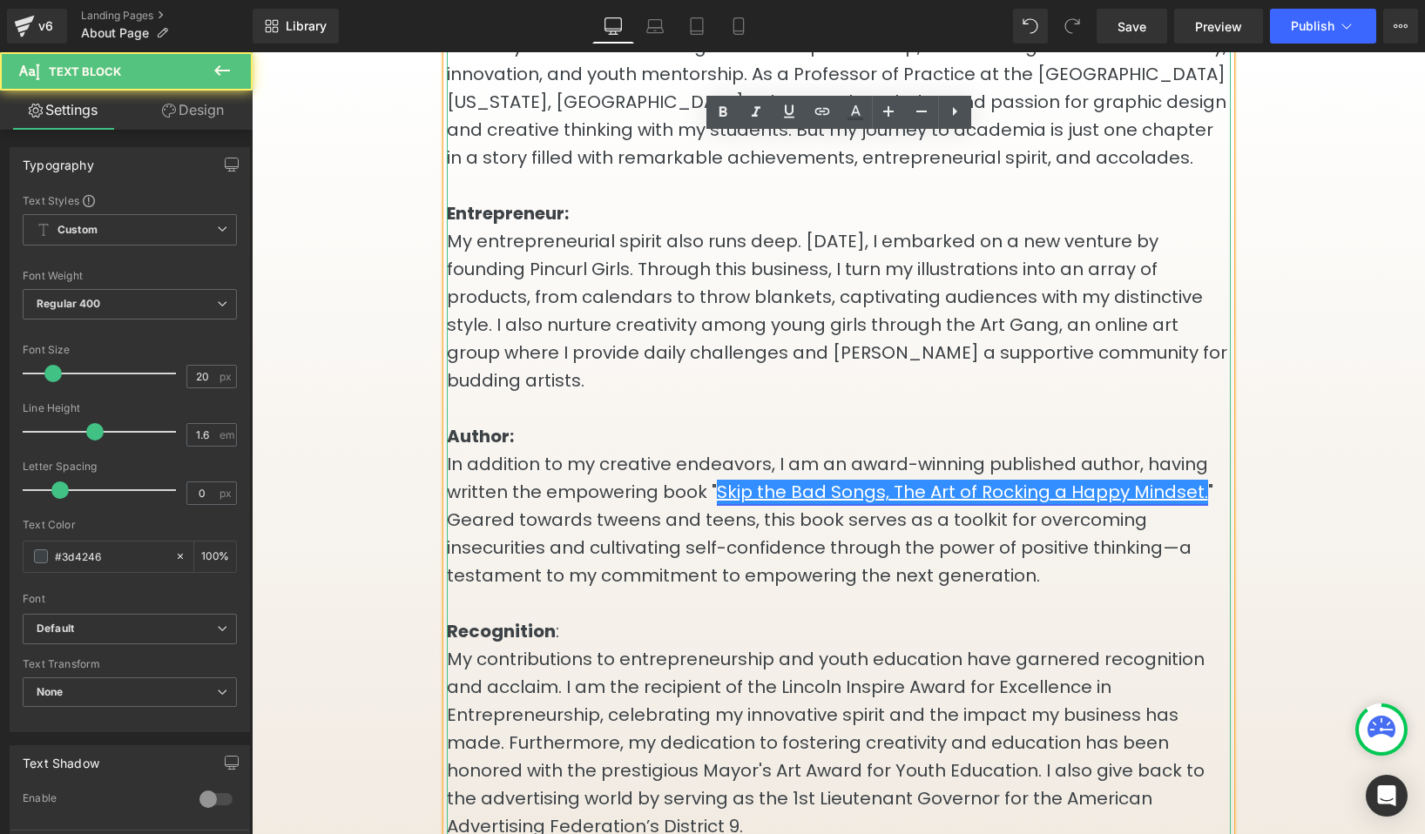
click at [912, 486] on link "Skip the Bad Songs, The Art of Rocking a Happy Mindset." at bounding box center [962, 492] width 491 height 24
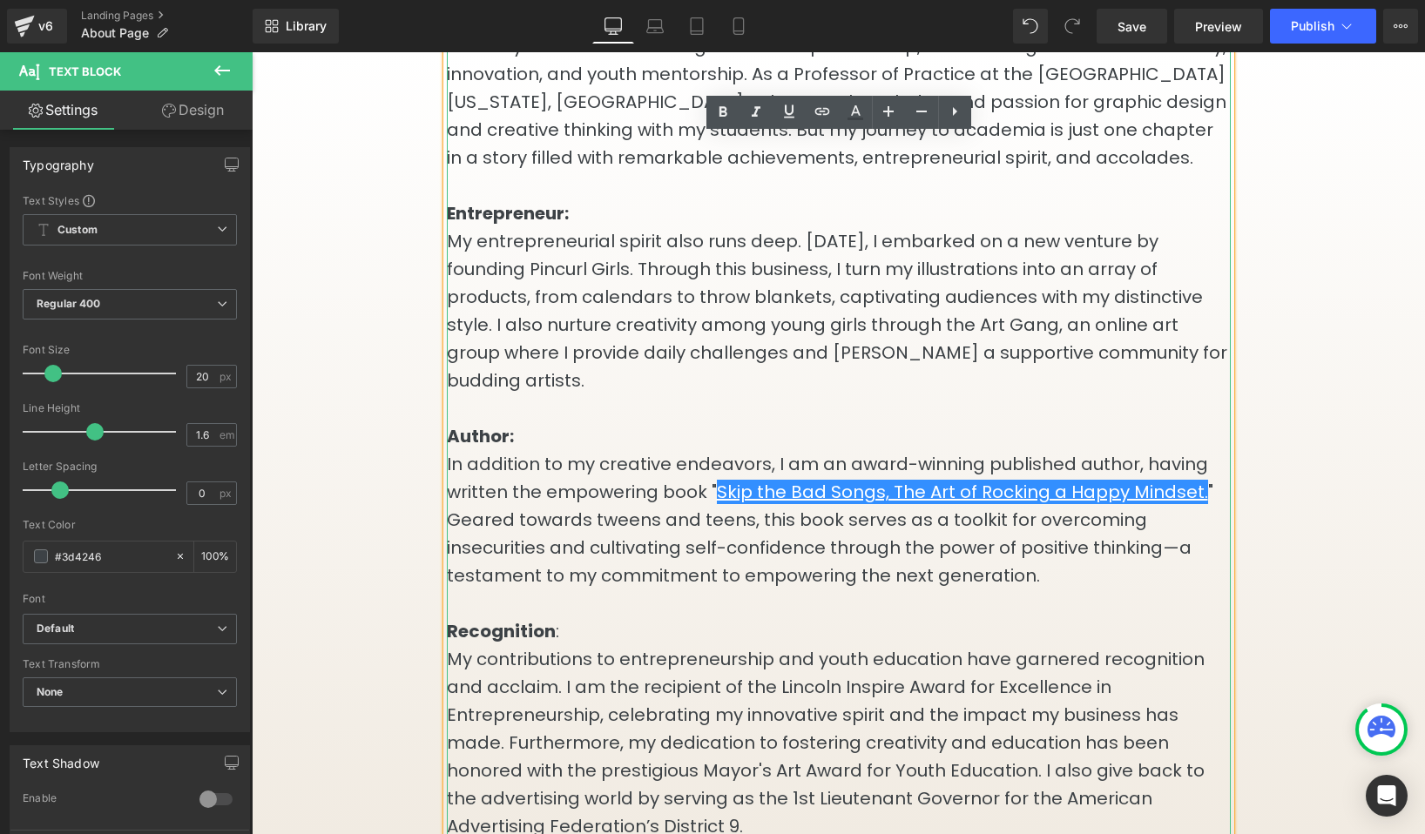
click at [968, 468] on p "In addition to my creative endeavors, I am an award-winning published author, h…" at bounding box center [839, 519] width 784 height 139
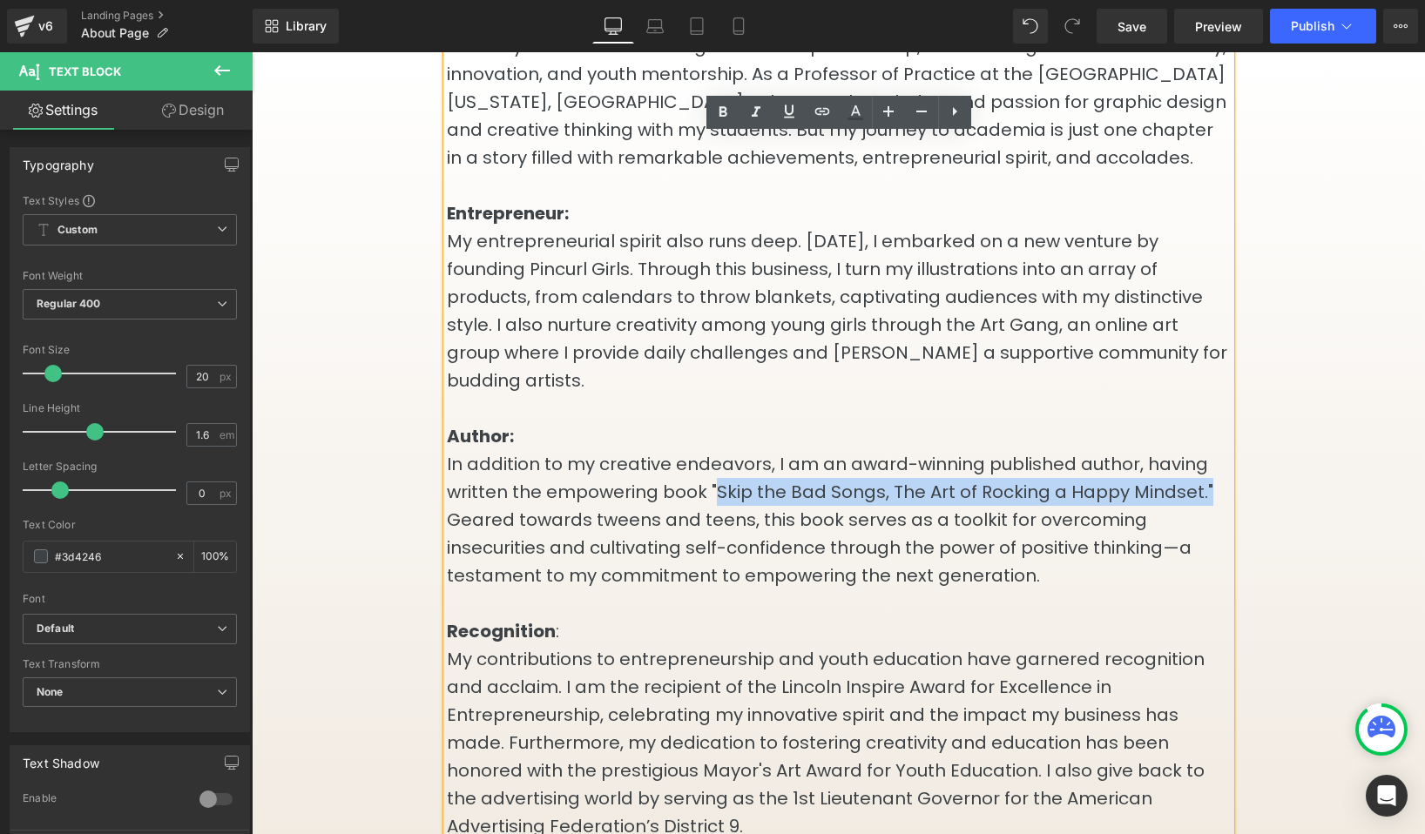
drag, startPoint x: 1198, startPoint y: 485, endPoint x: 712, endPoint y: 476, distance: 486.1
click at [712, 476] on p "In addition to my creative endeavors, I am an award-winning published author, h…" at bounding box center [839, 519] width 784 height 139
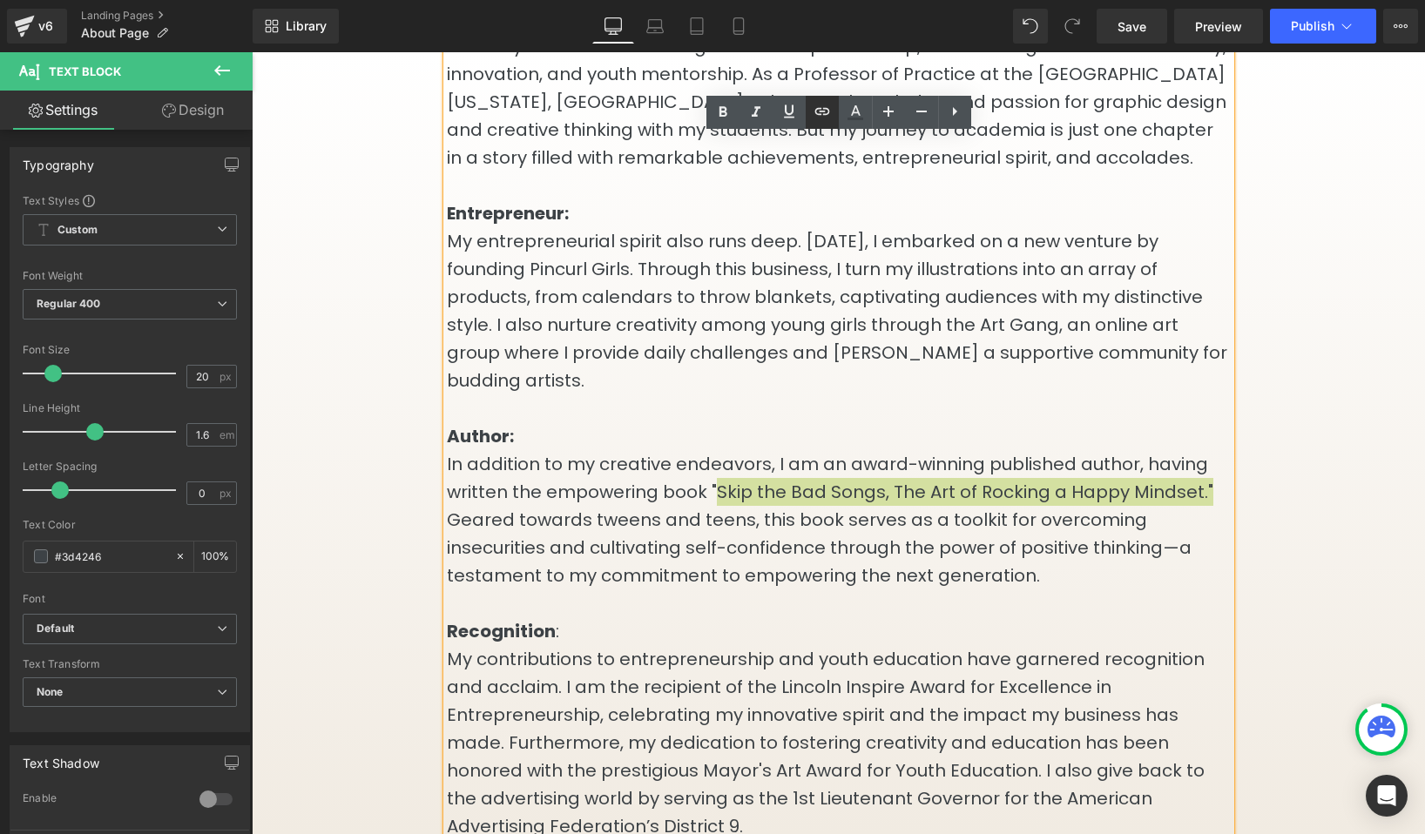
click at [824, 121] on icon at bounding box center [822, 111] width 21 height 21
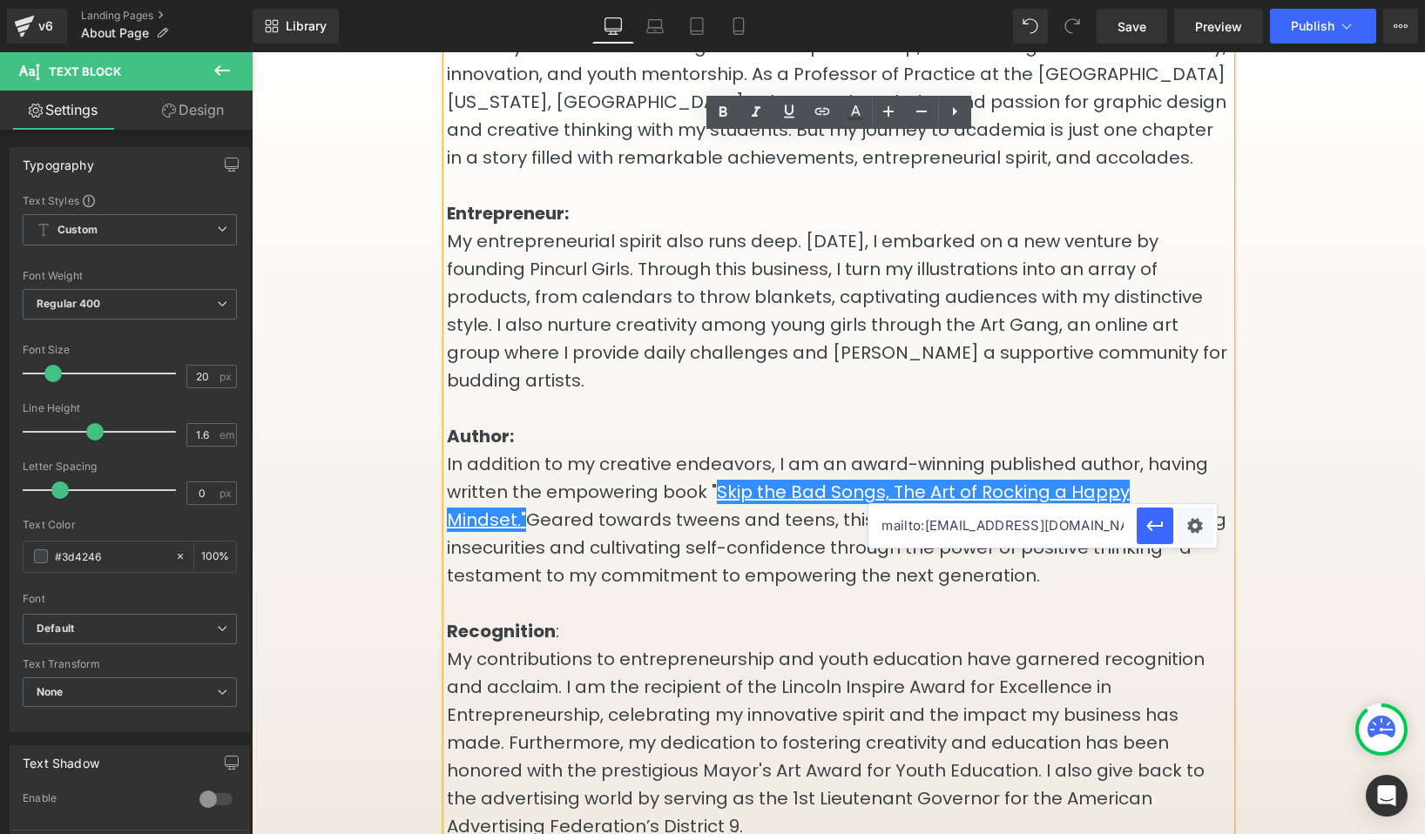
click at [984, 540] on input "mailto:[EMAIL_ADDRESS][DOMAIN_NAME]" at bounding box center [1002, 526] width 268 height 44
type input "ski"
click at [1193, 0] on div "Text Color Highlight Color #333333 Edit or remove link: Edit - Unlink - Cancel …" at bounding box center [712, 0] width 1425 height 0
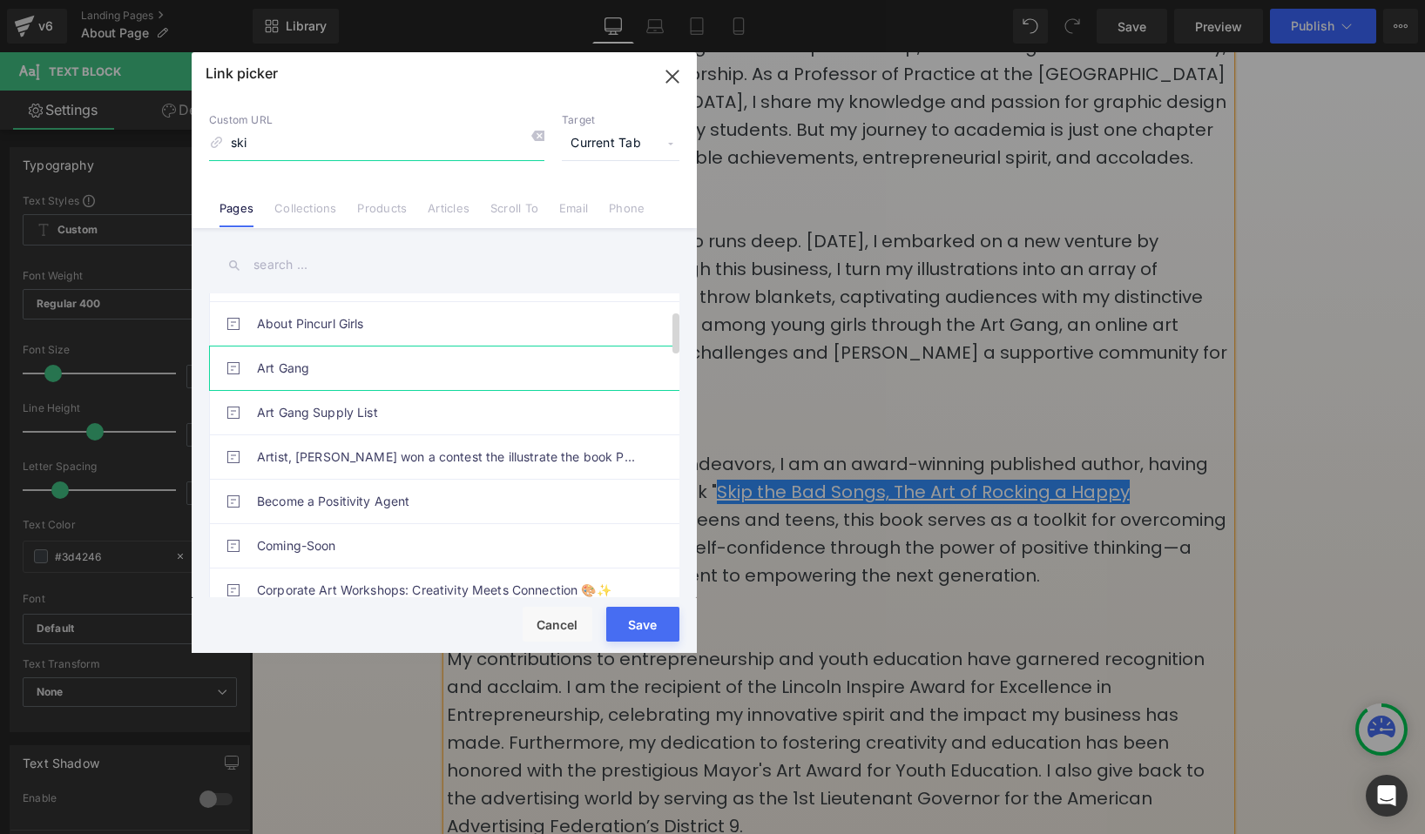
scroll to position [3, 0]
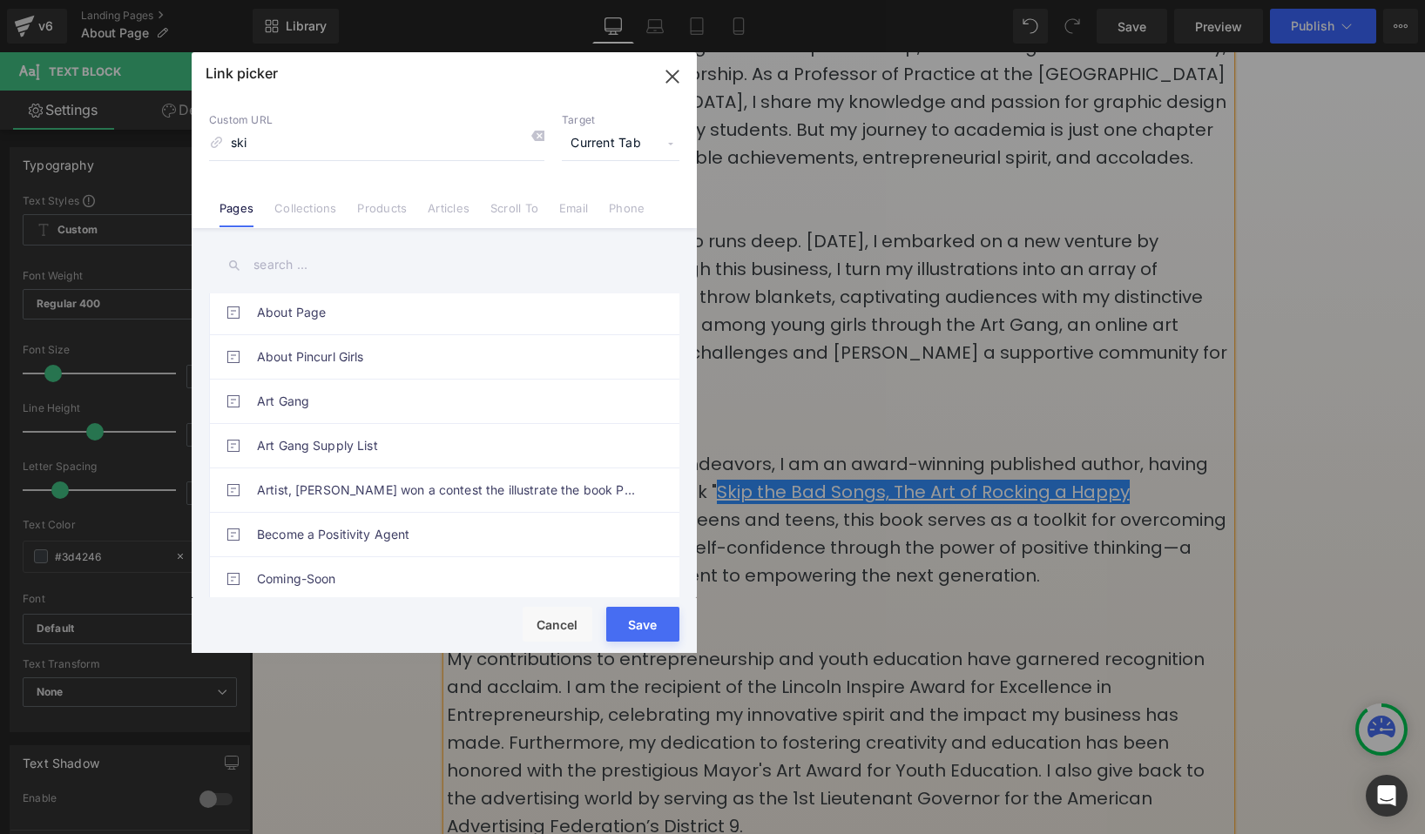
click at [361, 269] on input "text" at bounding box center [444, 265] width 470 height 39
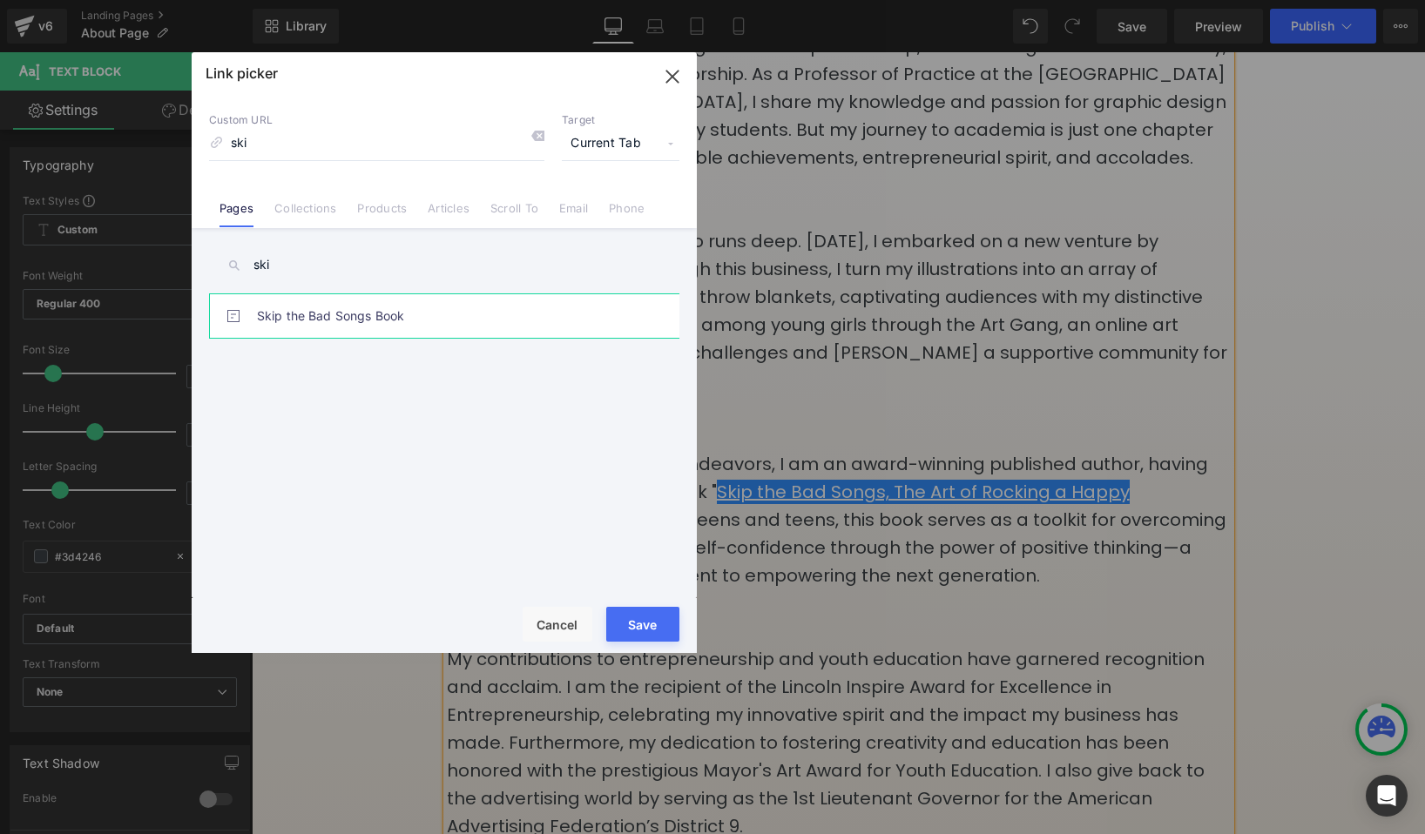
type input "ski"
click at [406, 322] on link "Skip the Bad Songs Book" at bounding box center [448, 316] width 383 height 44
click at [652, 635] on button "Save" at bounding box center [642, 624] width 73 height 35
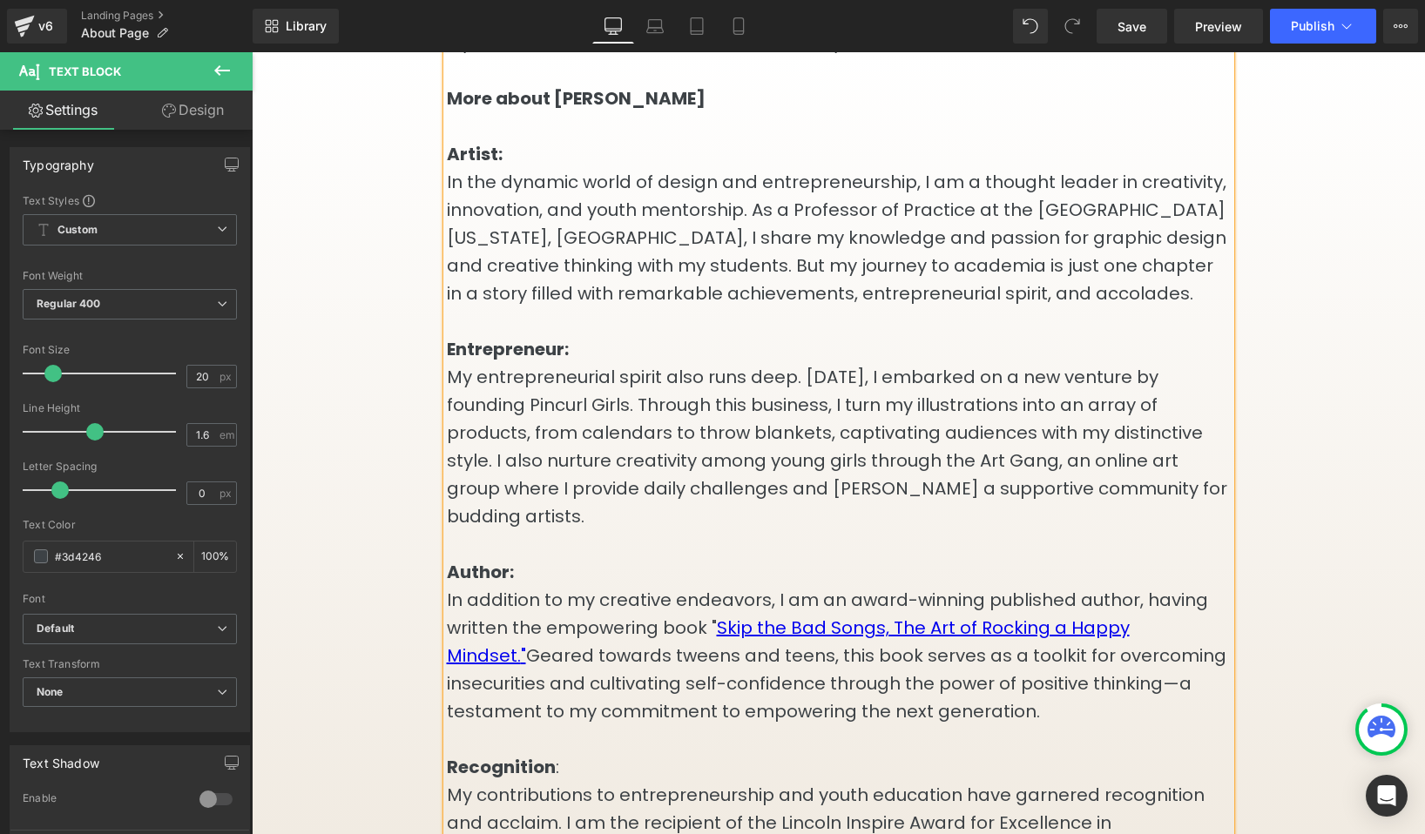
scroll to position [1117, 0]
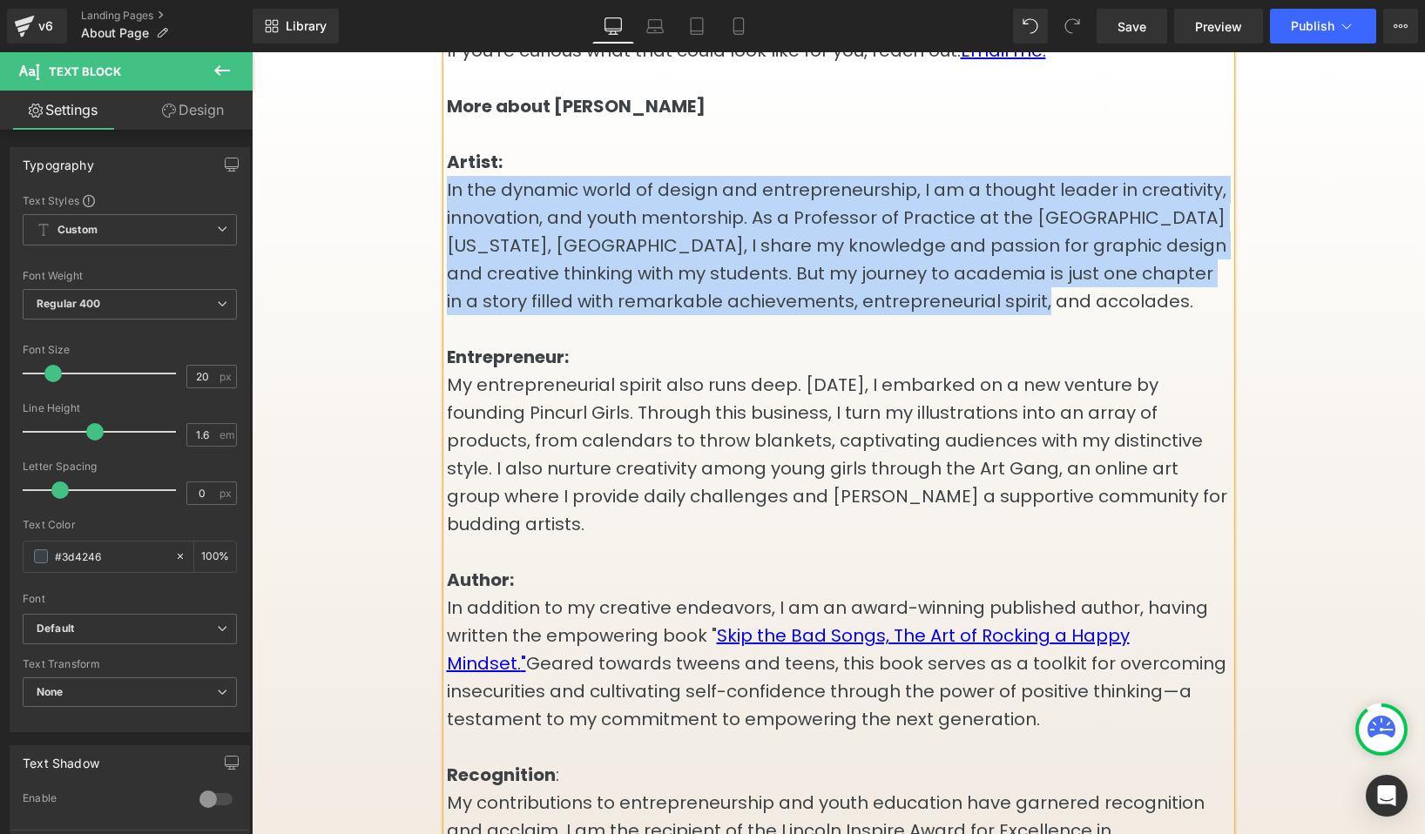
drag, startPoint x: 1029, startPoint y: 321, endPoint x: 447, endPoint y: 213, distance: 592.7
click at [447, 213] on p "More about [PERSON_NAME] Artist: In the dynamic world of design and entrepreneu…" at bounding box center [839, 203] width 784 height 223
copy p "In the dynamic world of design and entrepreneurship, I am a thought leader in c…"
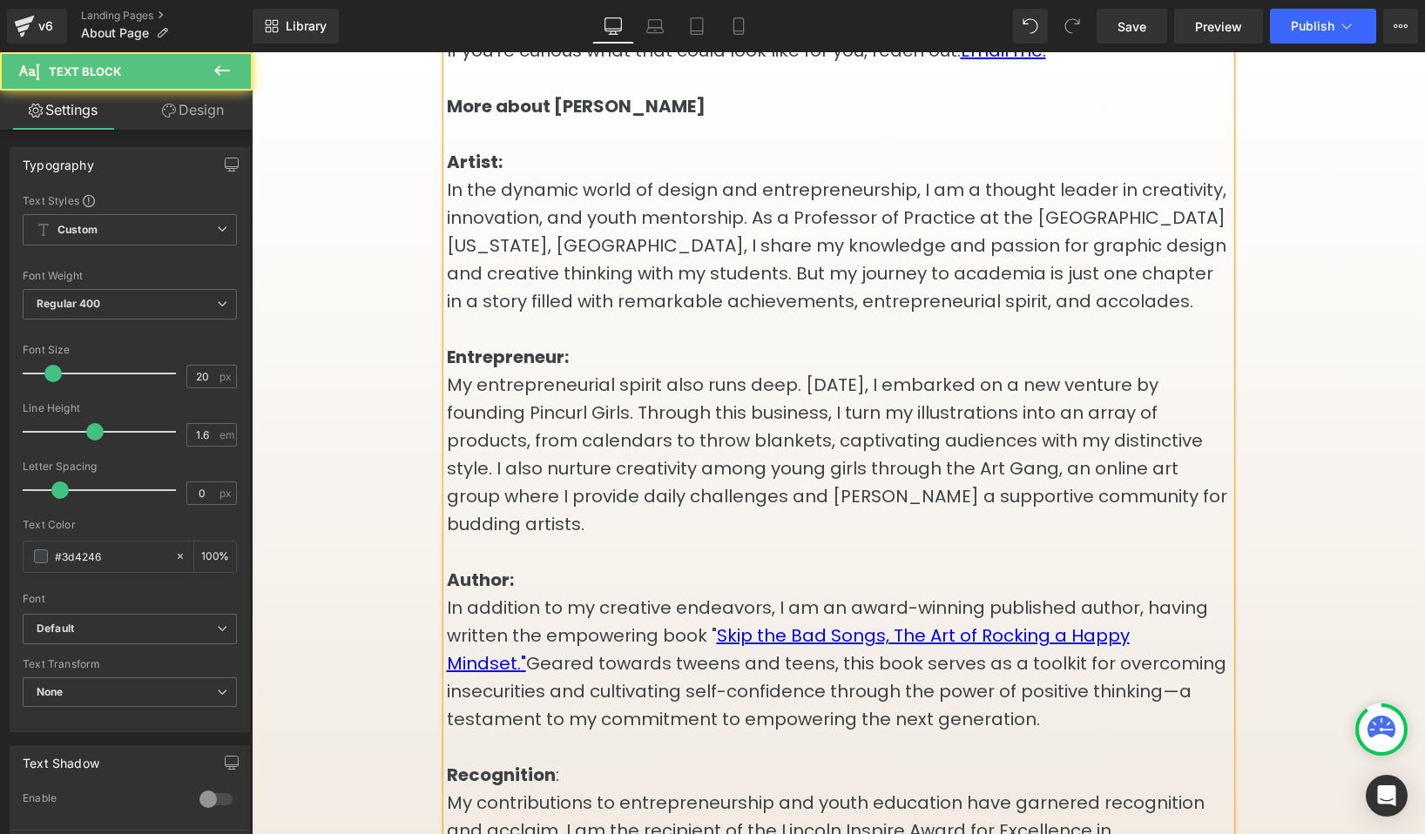
click at [930, 315] on p "More about [PERSON_NAME] Artist: In the dynamic world of design and entrepreneu…" at bounding box center [839, 203] width 784 height 223
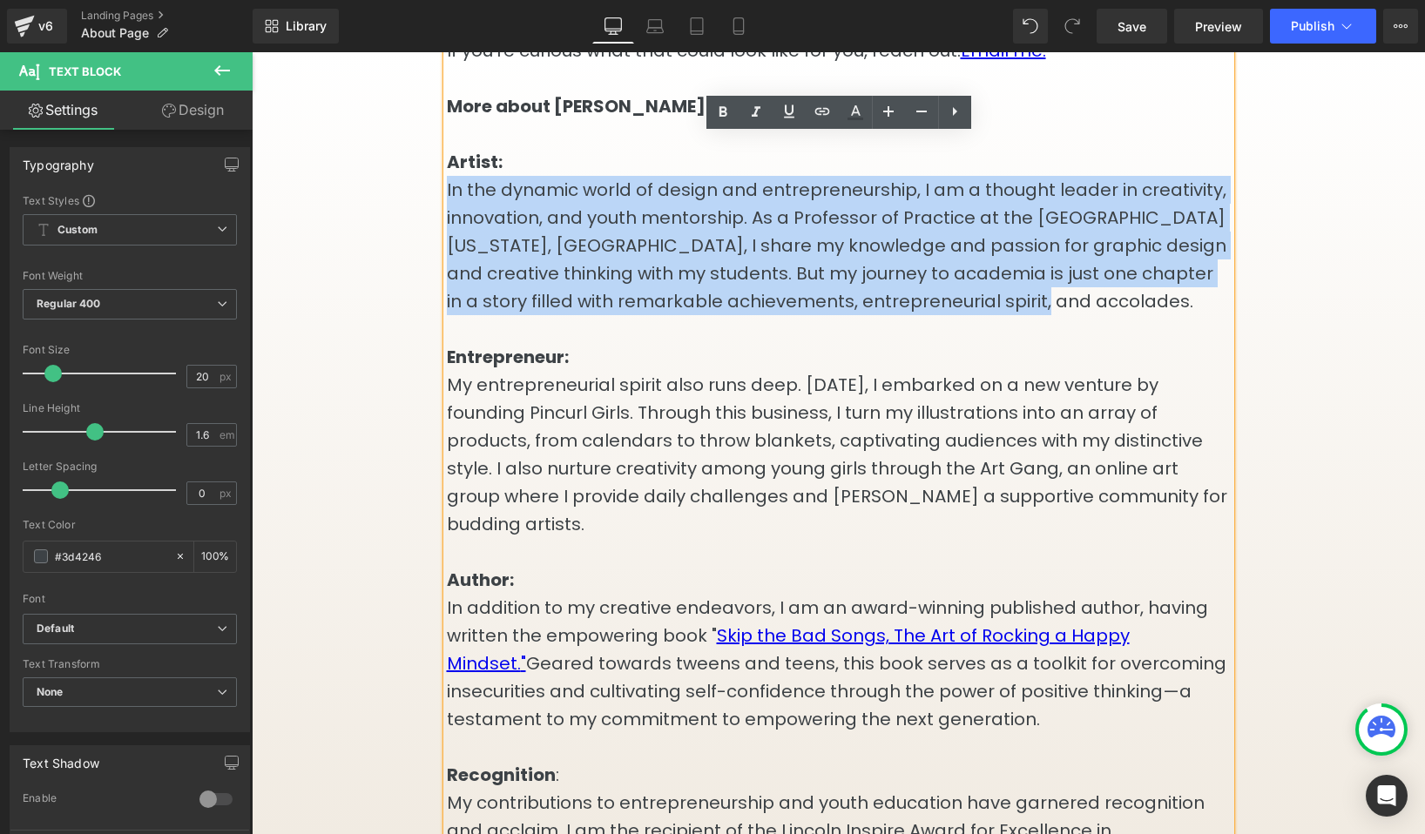
drag, startPoint x: 1021, startPoint y: 323, endPoint x: 358, endPoint y: 218, distance: 671.1
click at [358, 218] on div "Hi, I am Jen... Text Block I work privately with high-achieving women, like you…" at bounding box center [838, 549] width 1045 height 1874
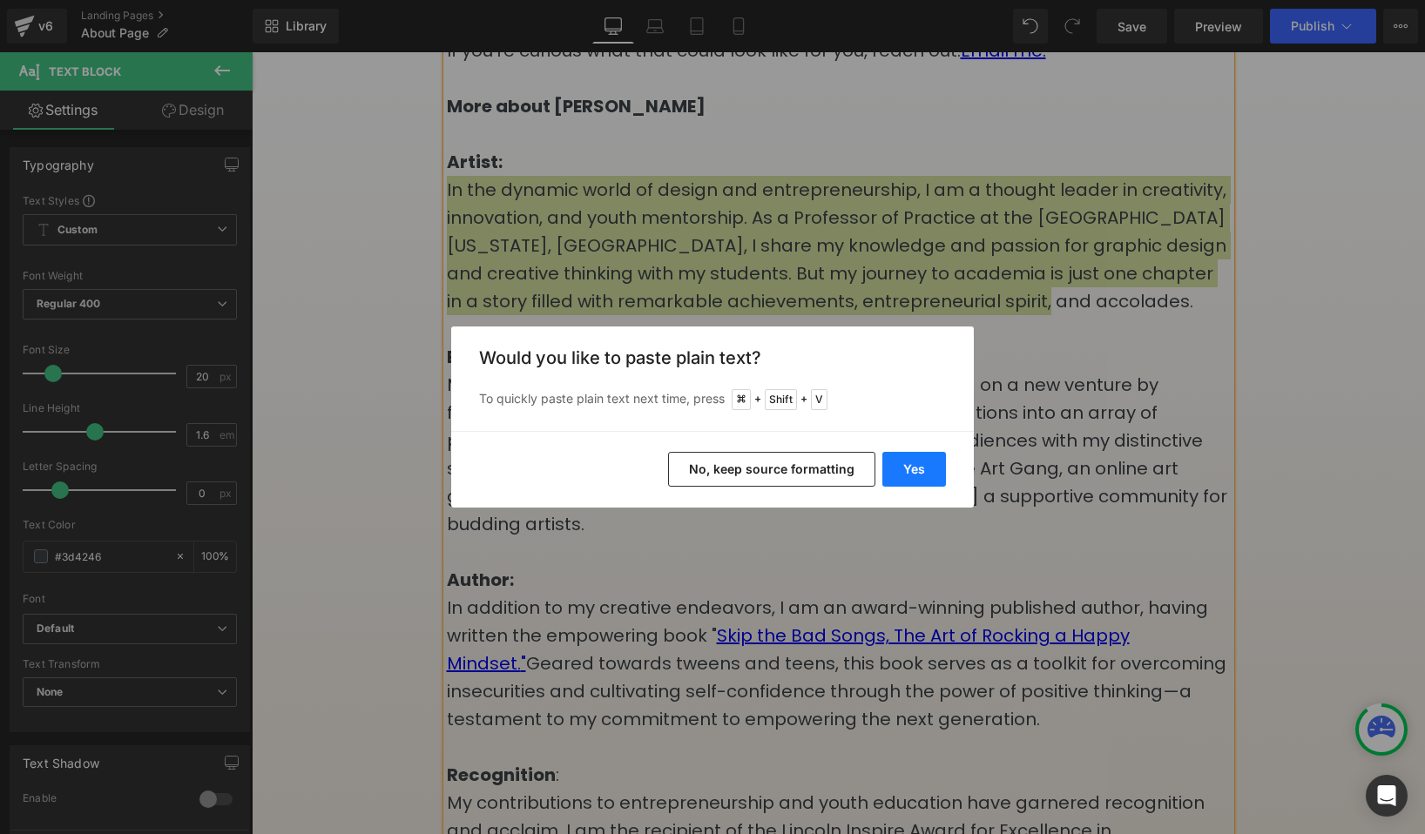
click at [912, 467] on button "Yes" at bounding box center [914, 469] width 64 height 35
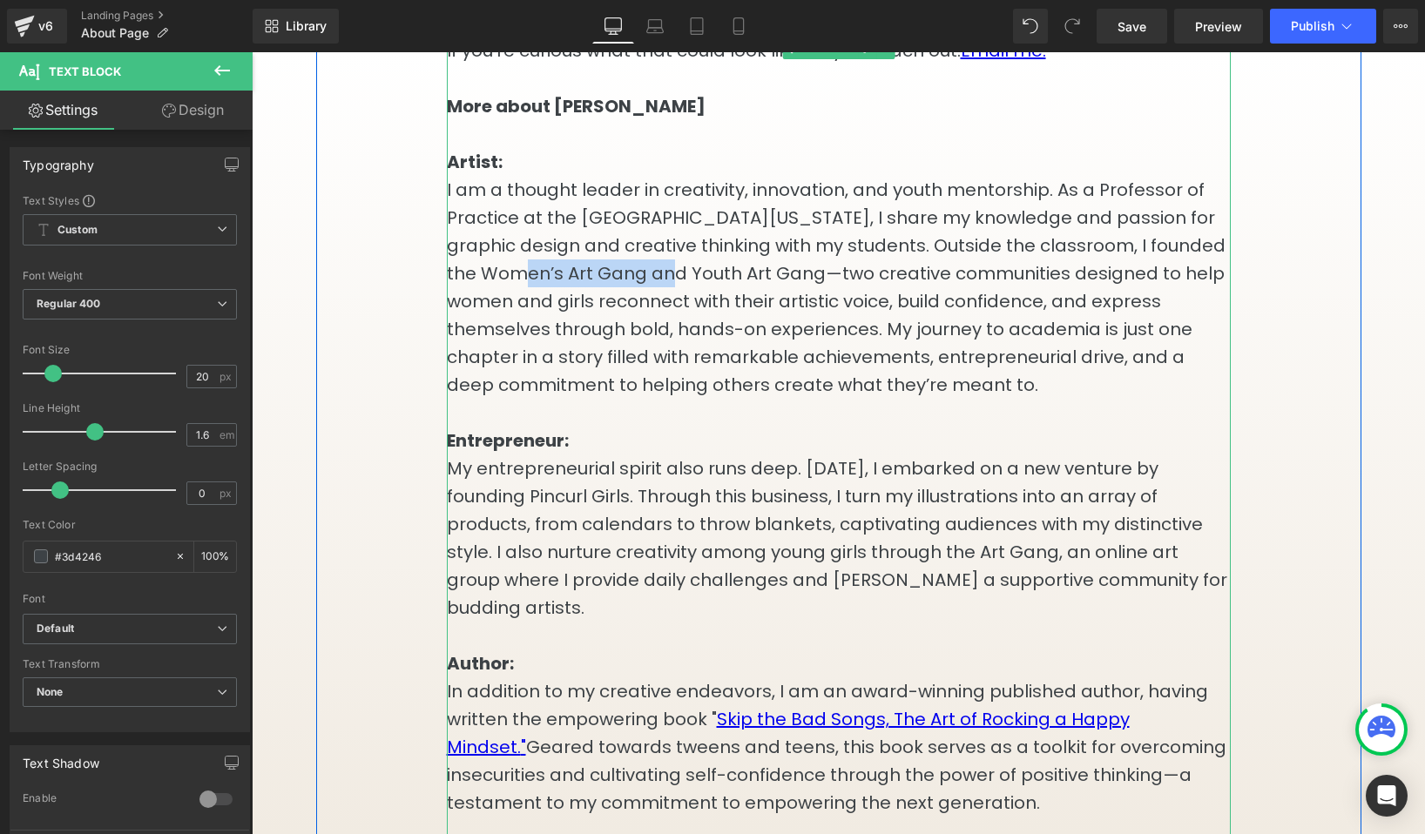
drag, startPoint x: 480, startPoint y: 292, endPoint x: 640, endPoint y: 299, distance: 160.4
click at [640, 299] on p "More about [PERSON_NAME] Artist: I am a thought leader in creativity, innovatio…" at bounding box center [839, 245] width 784 height 307
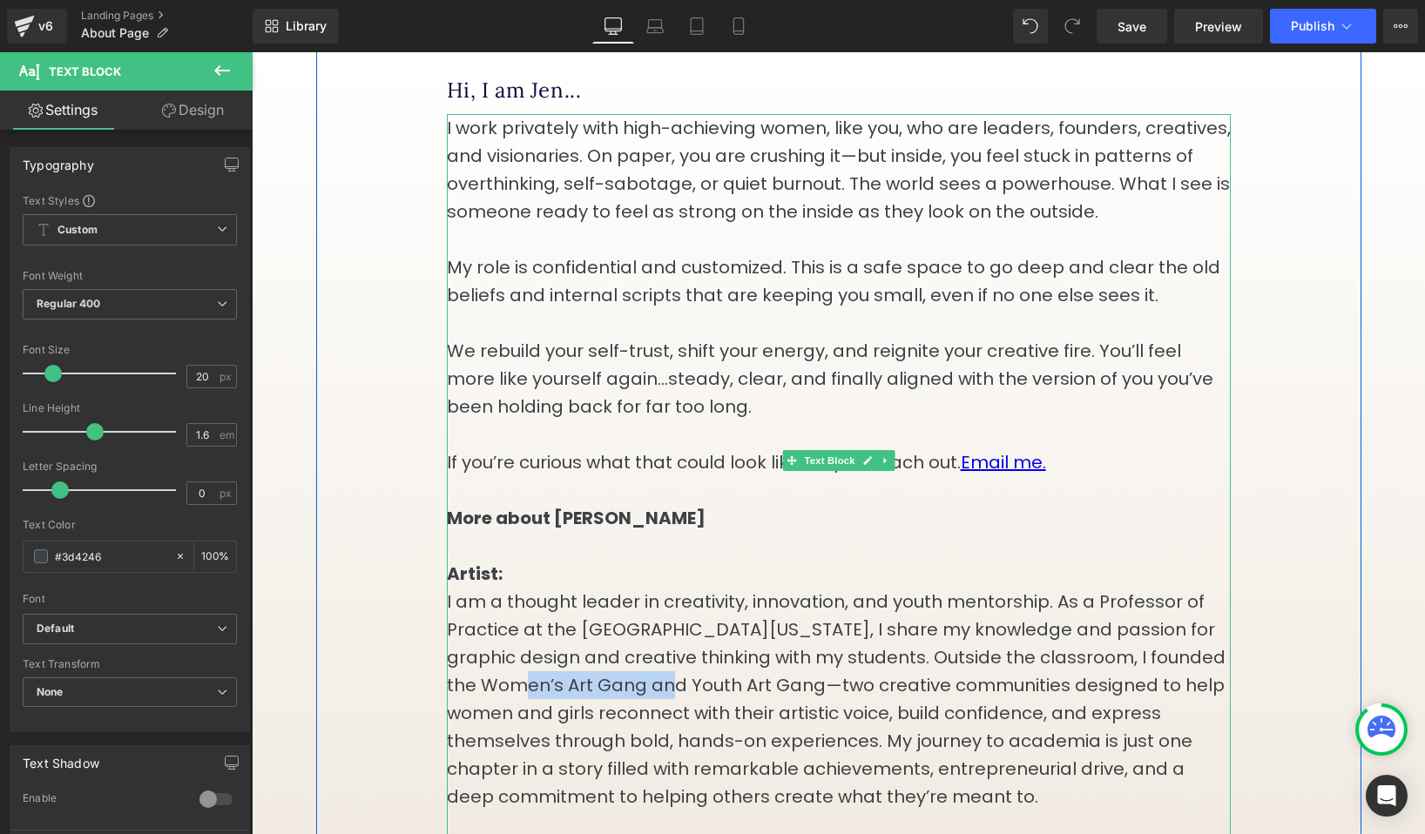
scroll to position [715, 0]
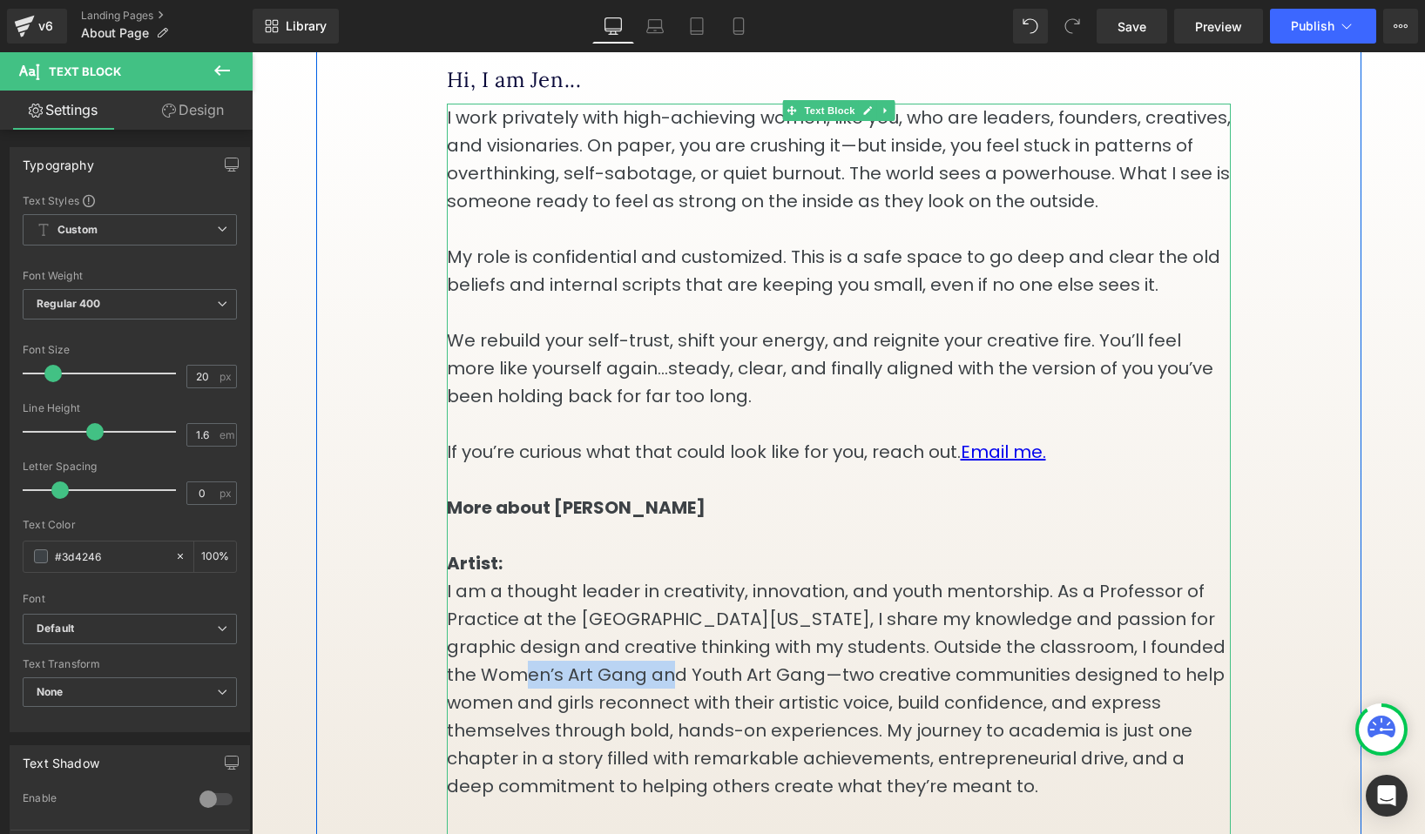
click at [642, 699] on p "More about [PERSON_NAME] Artist: I am a thought leader in creativity, innovatio…" at bounding box center [839, 647] width 784 height 307
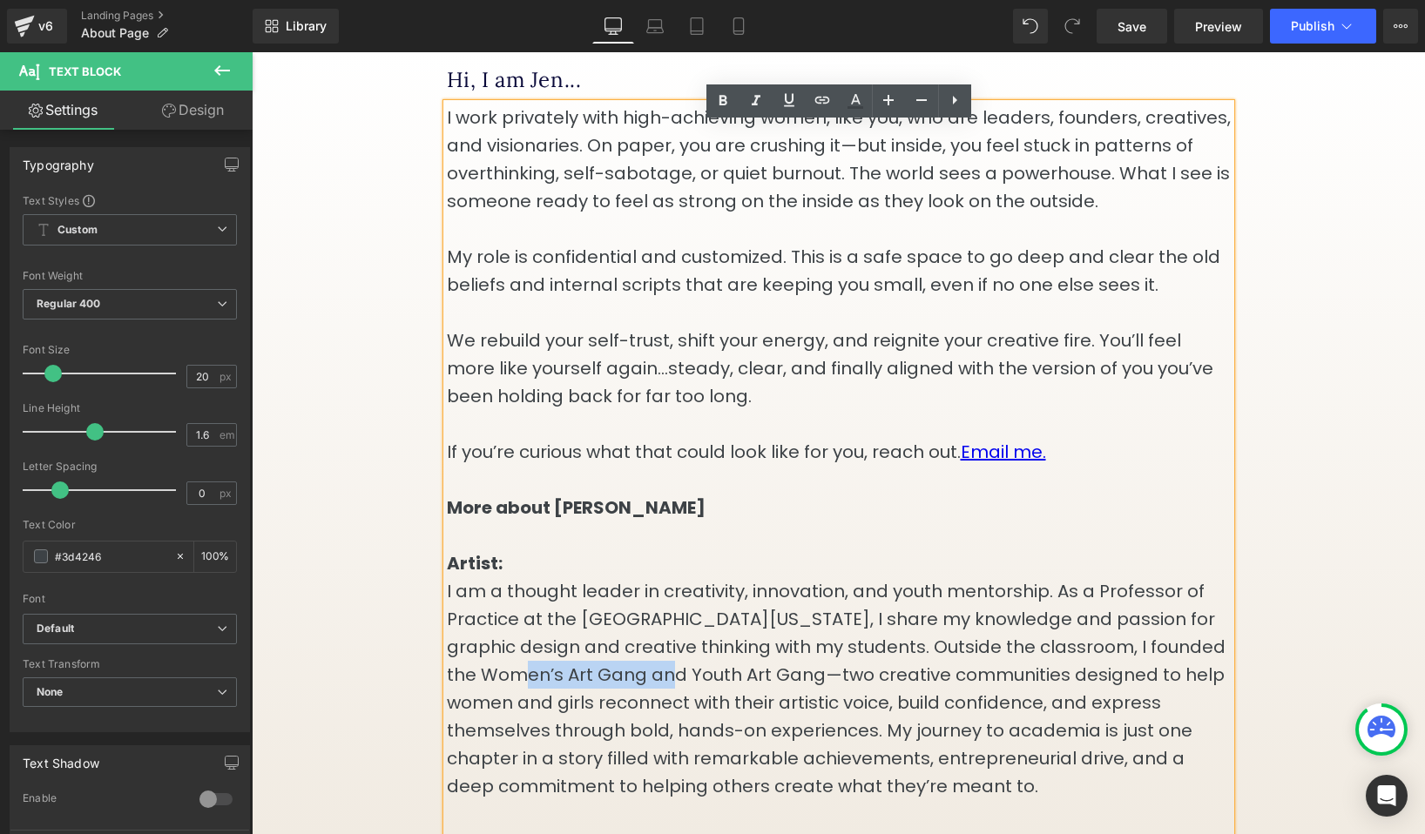
drag, startPoint x: 642, startPoint y: 699, endPoint x: 483, endPoint y: 687, distance: 159.0
click at [483, 687] on p "More about [PERSON_NAME] Artist: I am a thought leader in creativity, innovatio…" at bounding box center [839, 647] width 784 height 307
click at [822, 102] on icon at bounding box center [822, 100] width 21 height 21
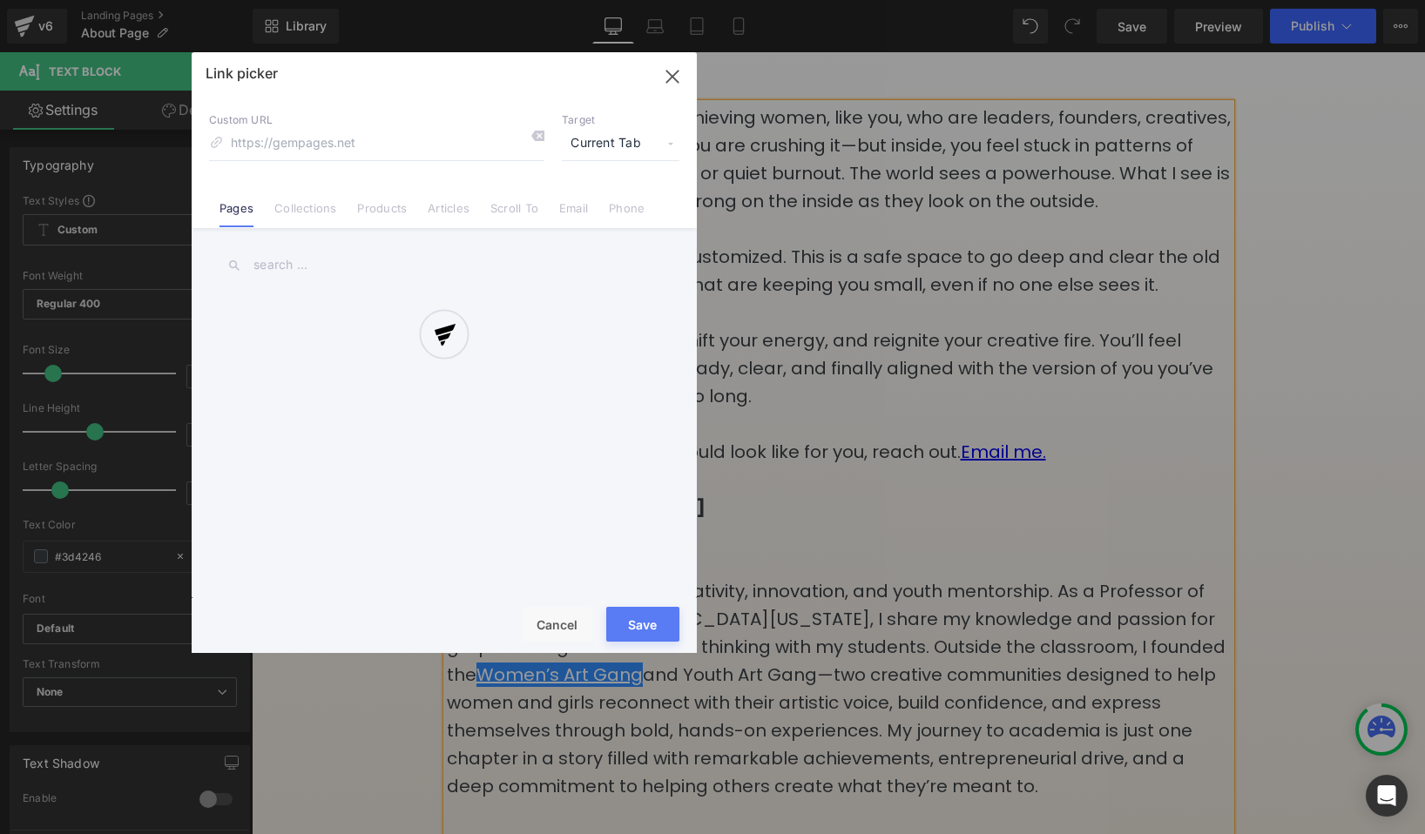
click at [802, 0] on div "Text Color Highlight Color #333333 Edit or remove link: Edit - Unlink - Cancel …" at bounding box center [712, 0] width 1425 height 0
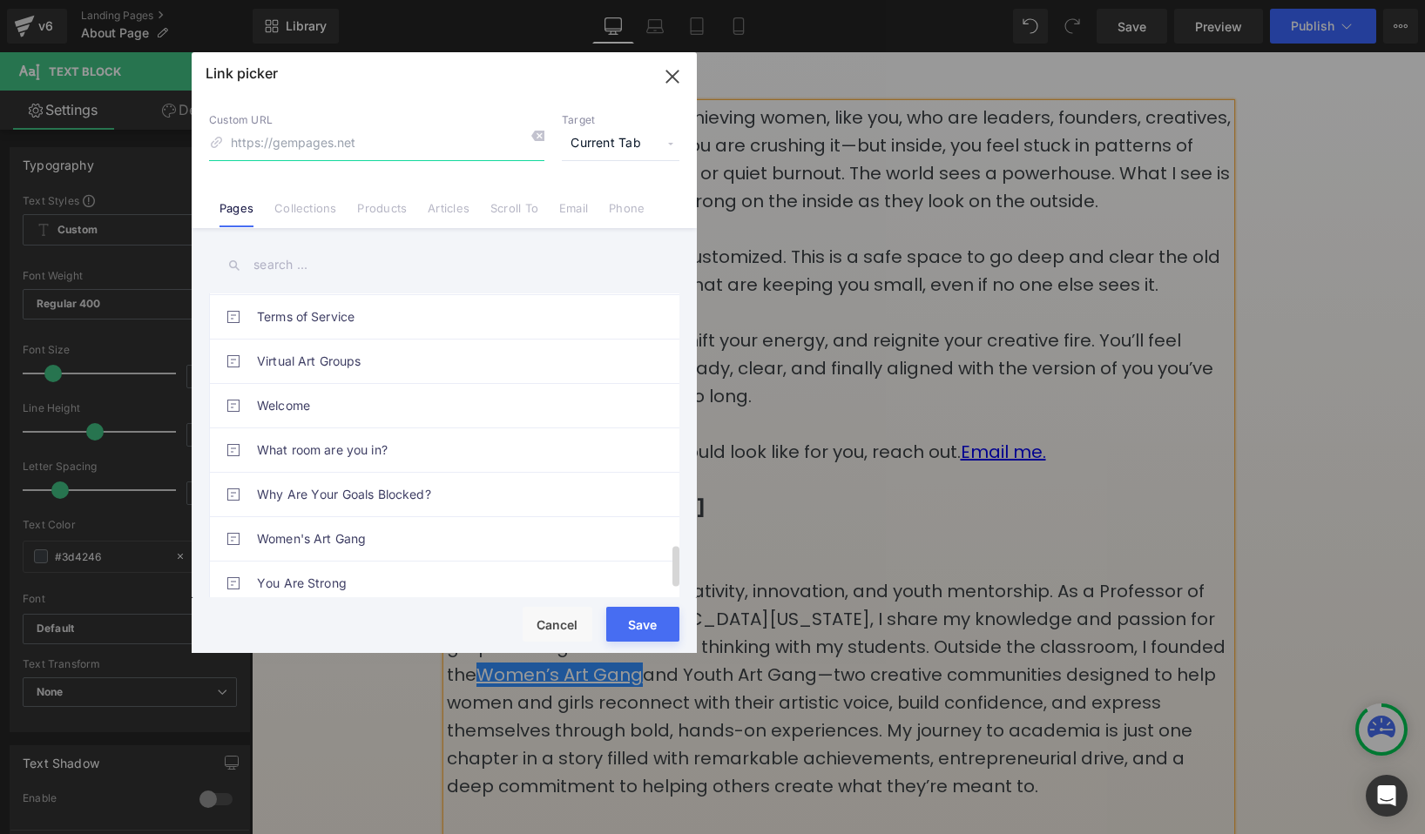
scroll to position [1897, 0]
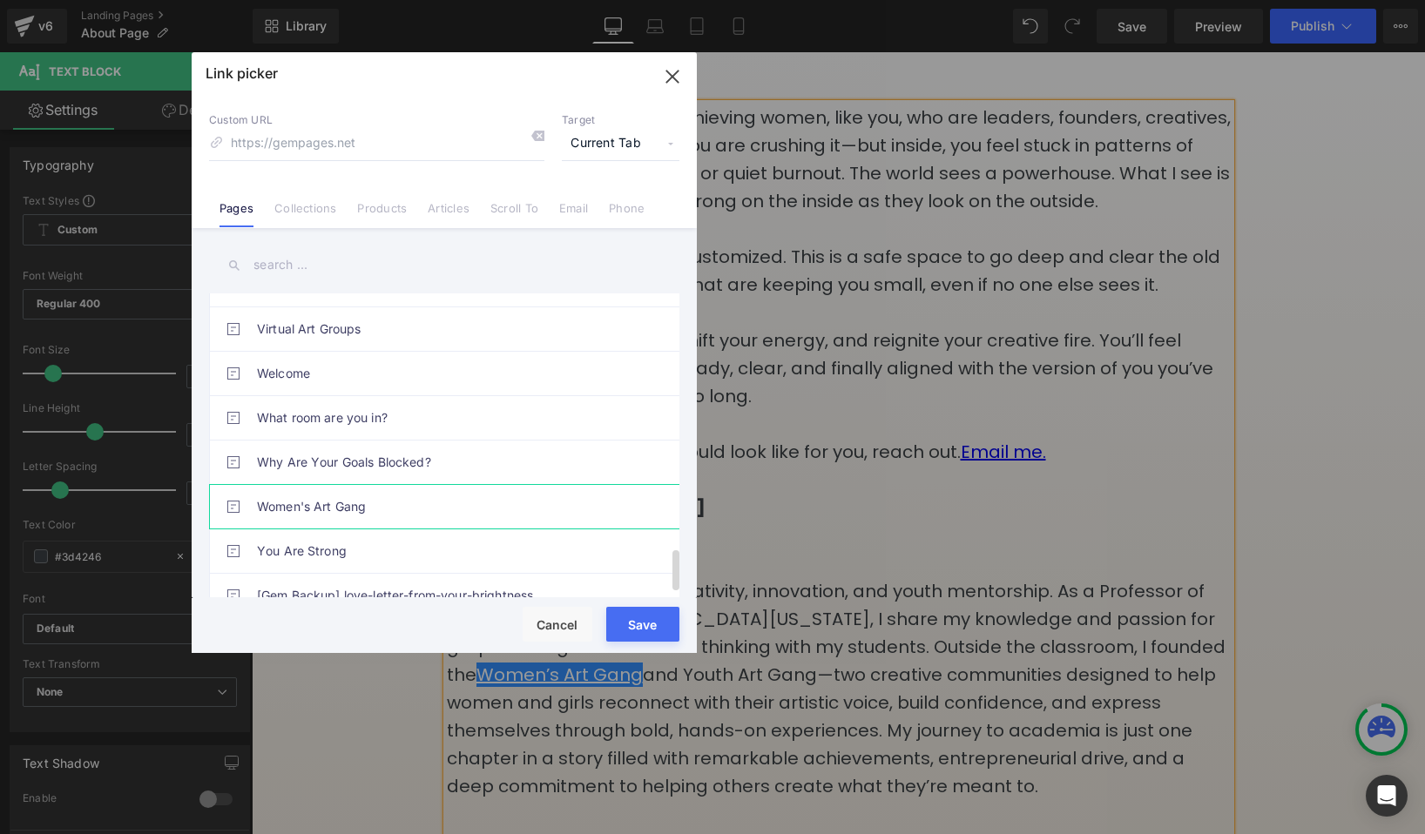
click at [345, 516] on link "Women's Art Gang" at bounding box center [448, 507] width 383 height 44
click at [647, 625] on button "Save" at bounding box center [642, 624] width 73 height 35
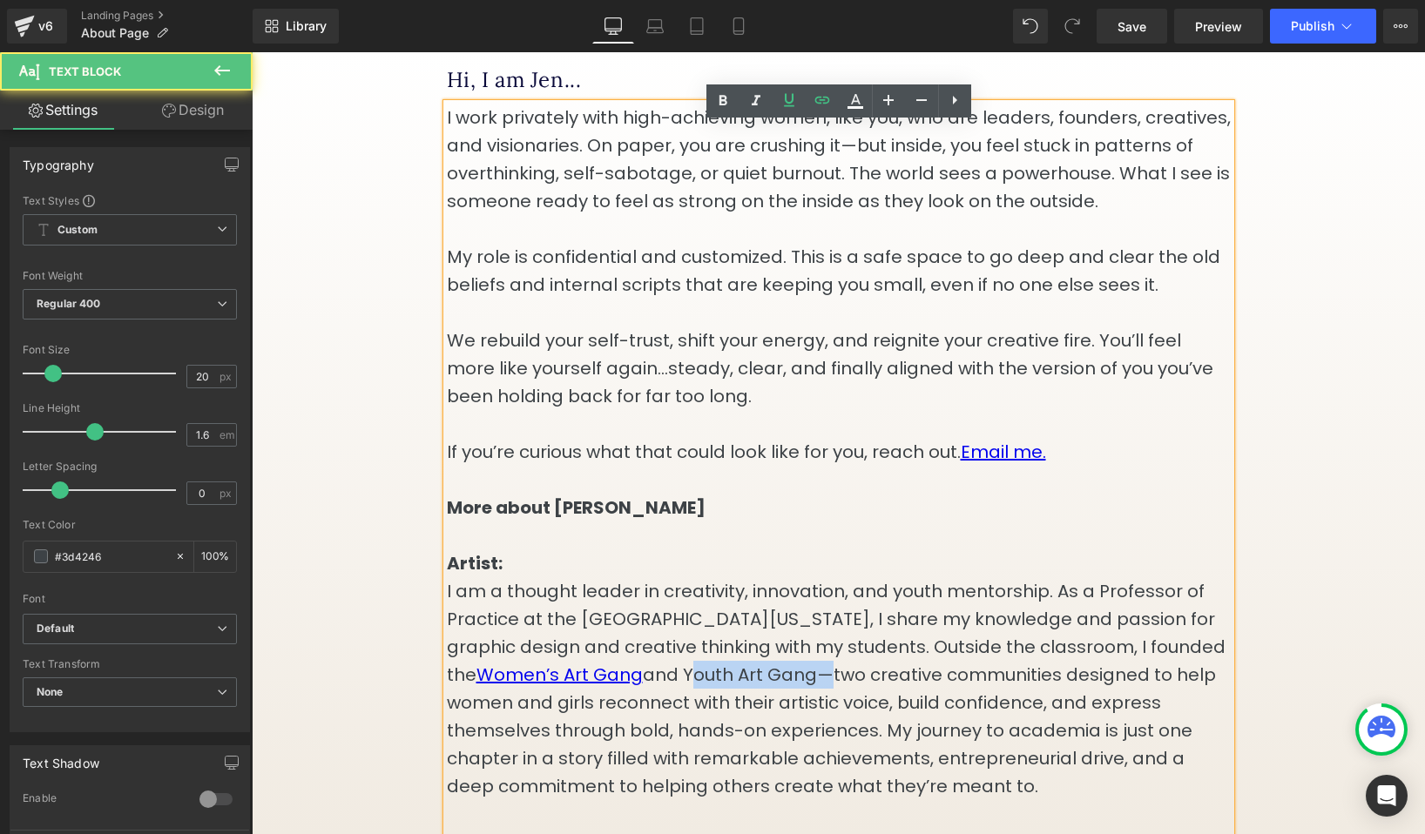
drag, startPoint x: 689, startPoint y: 694, endPoint x: 815, endPoint y: 698, distance: 126.3
click at [815, 698] on p "More about [PERSON_NAME] Artist: I am a thought leader in creativity, innovatio…" at bounding box center [839, 647] width 784 height 307
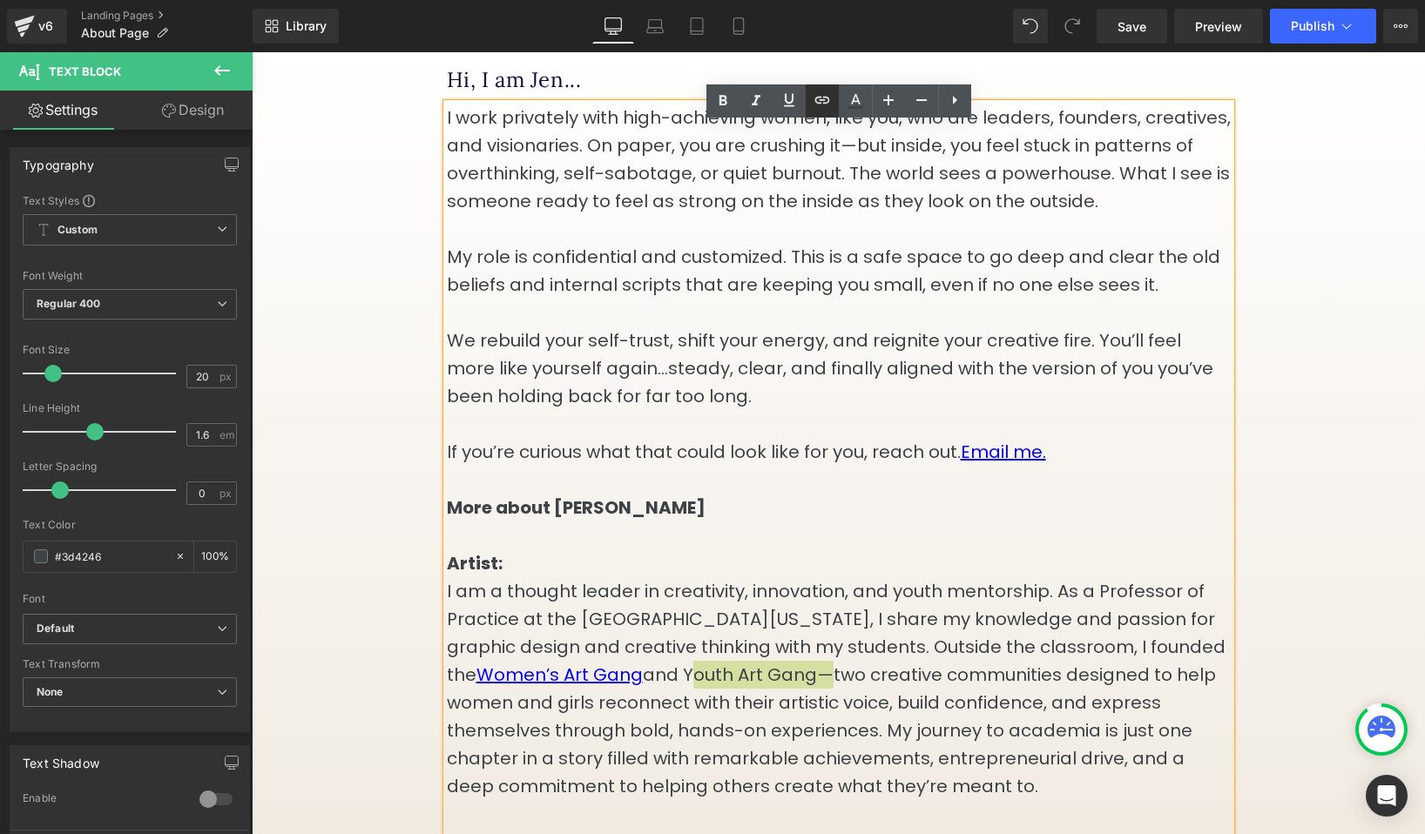
click at [809, 102] on link at bounding box center [822, 100] width 33 height 33
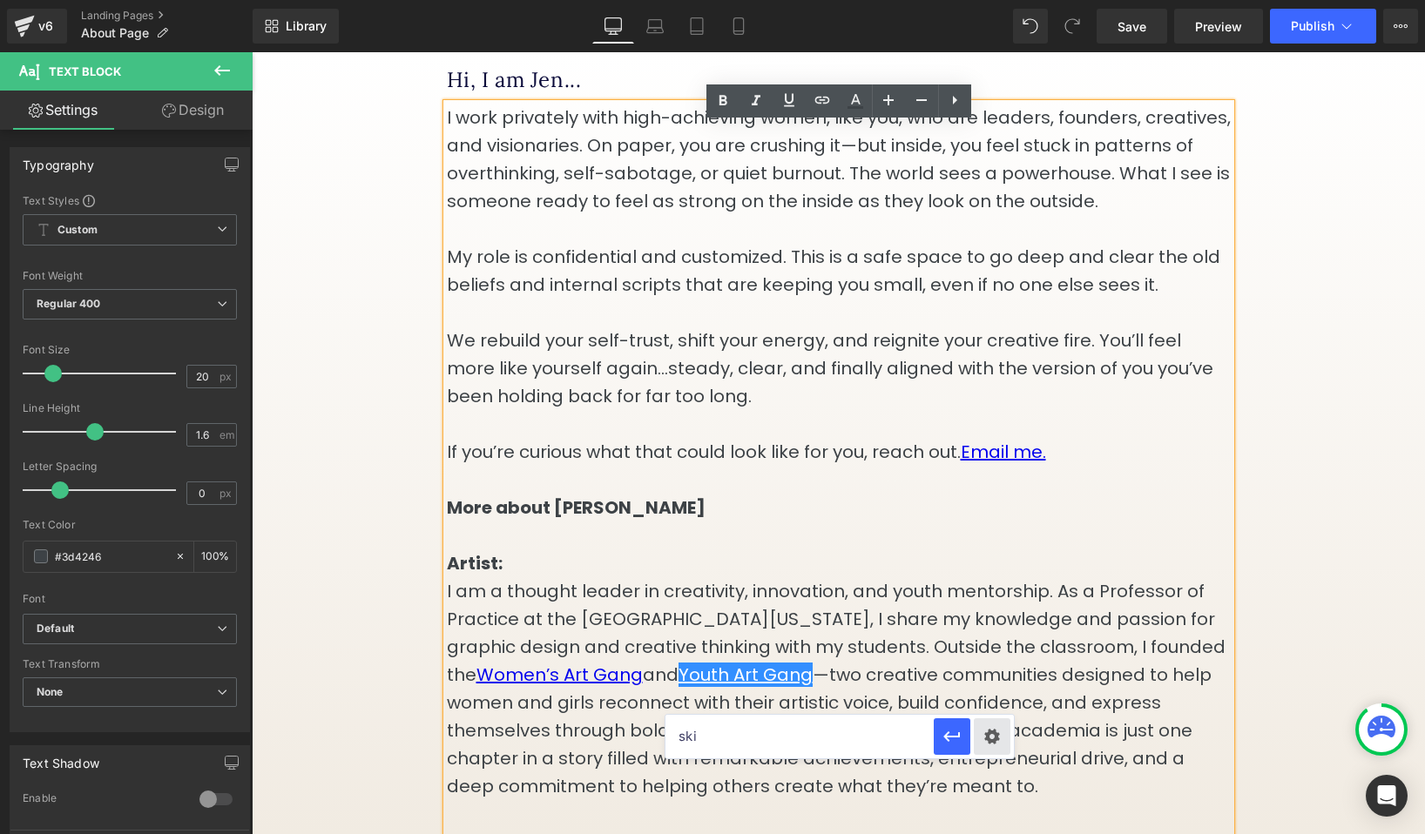
click at [994, 0] on div "Text Color Highlight Color #333333 Edit or remove link: Edit - Unlink - Cancel …" at bounding box center [712, 0] width 1425 height 0
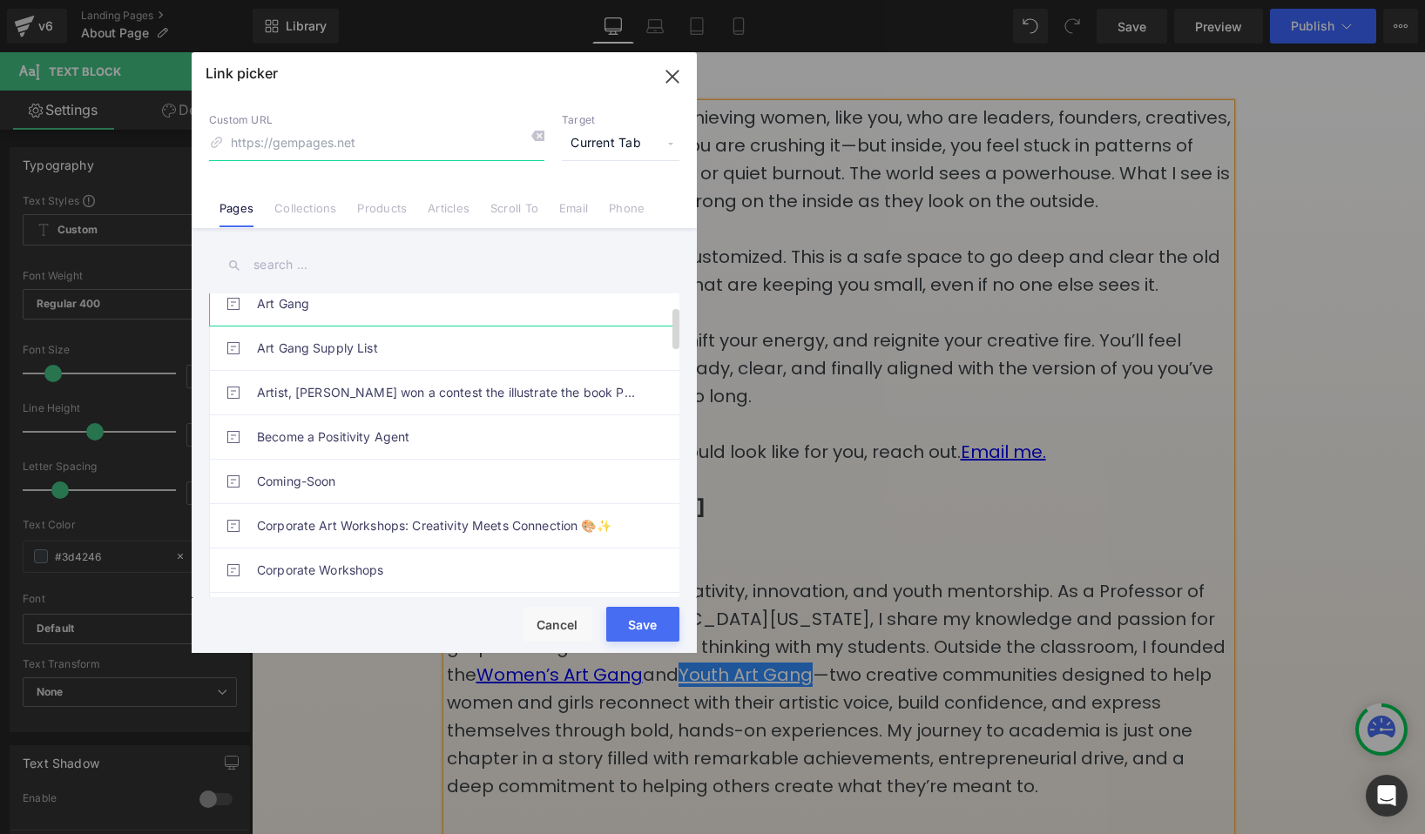
scroll to position [73, 0]
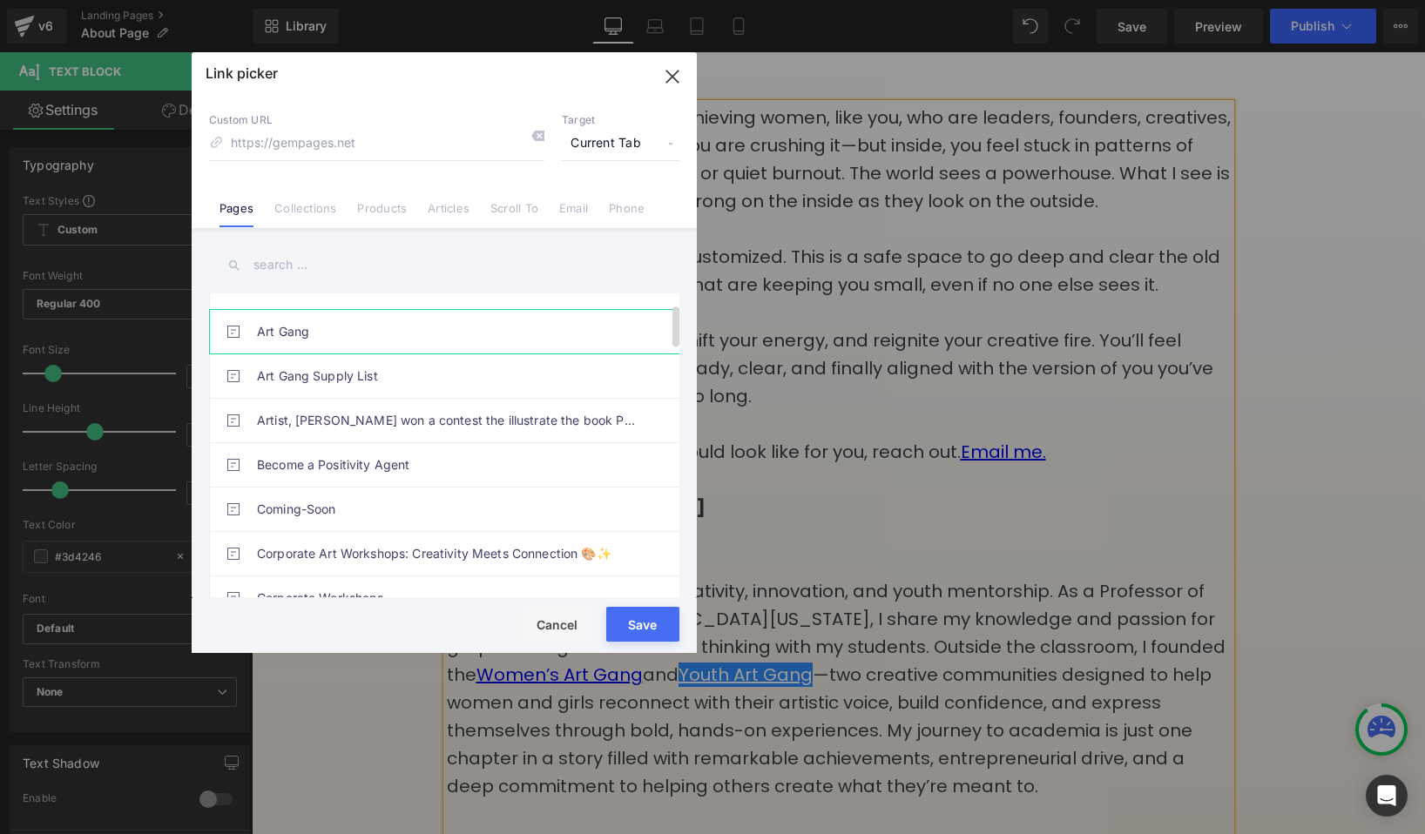
click at [300, 338] on link "Art Gang" at bounding box center [448, 332] width 383 height 44
click at [665, 624] on button "Save" at bounding box center [642, 624] width 73 height 35
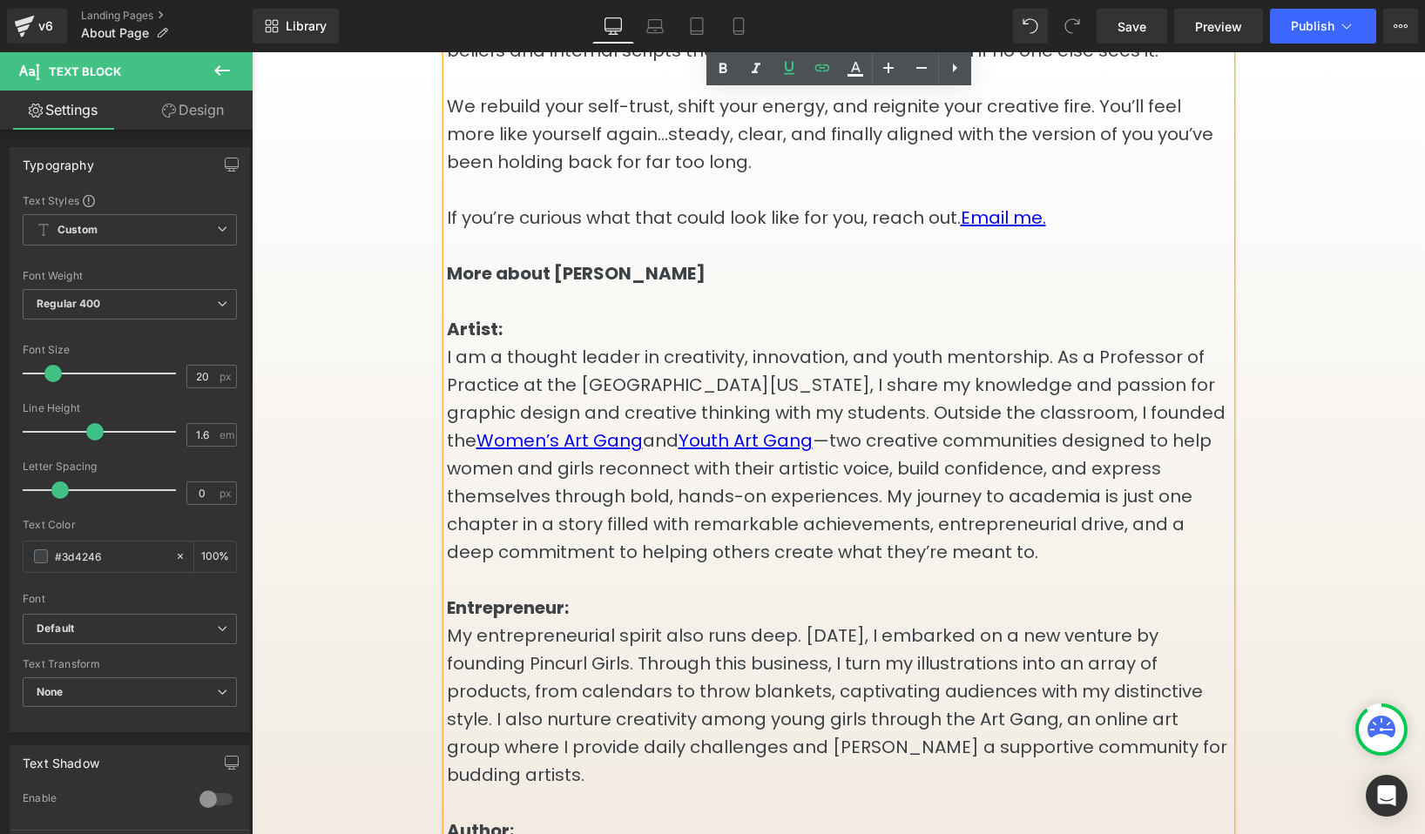
scroll to position [950, 0]
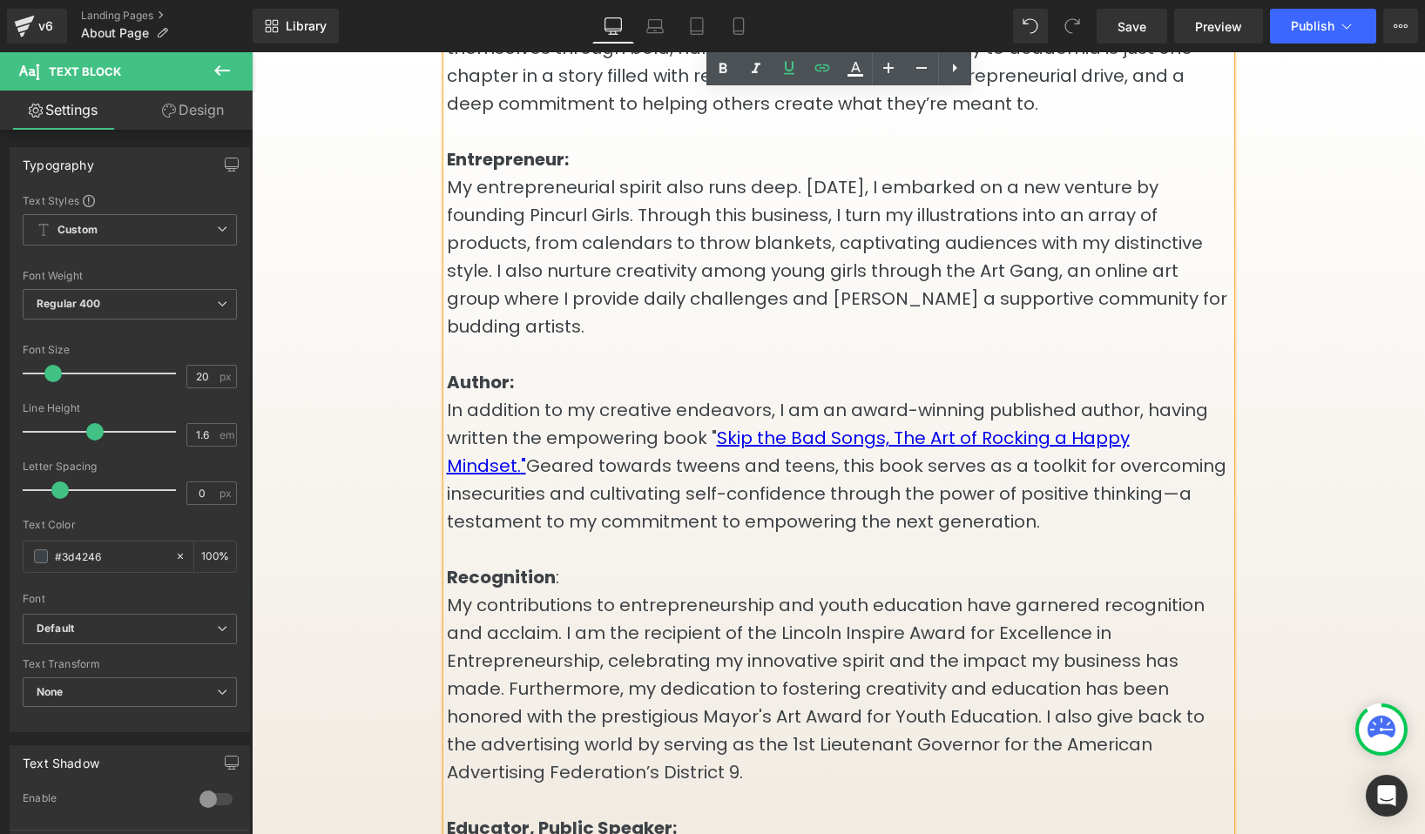
click at [992, 543] on p at bounding box center [839, 550] width 784 height 28
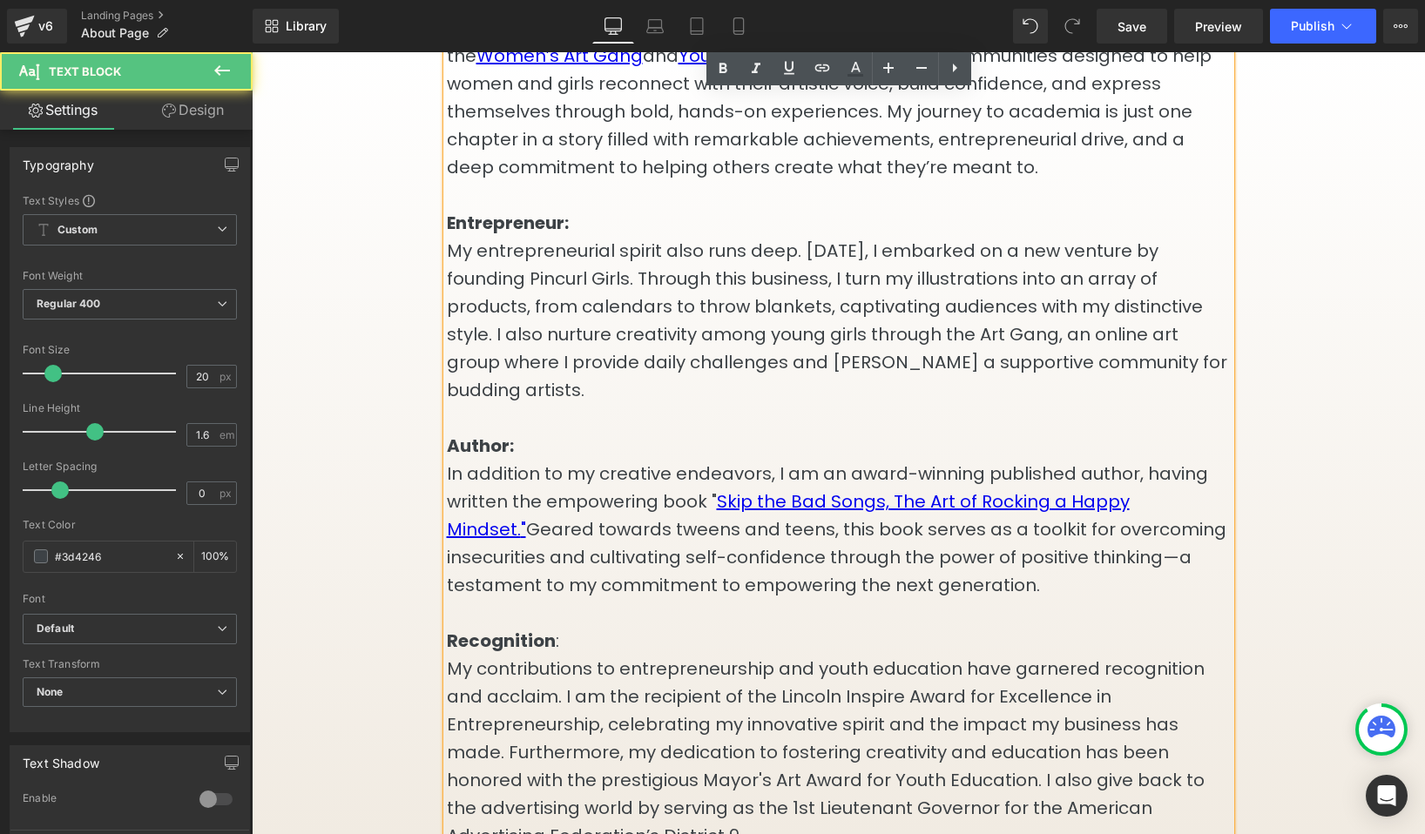
scroll to position [1331, 0]
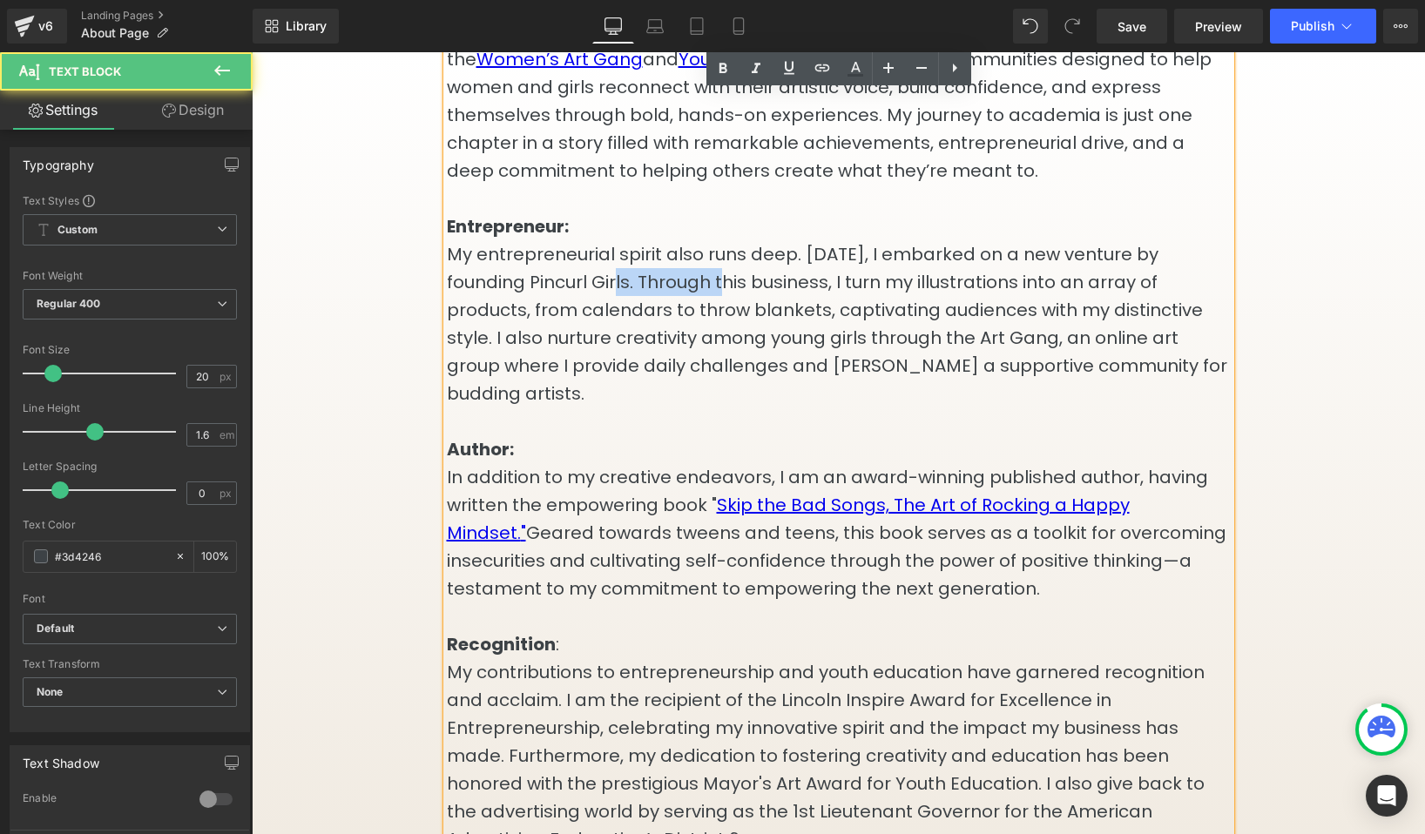
drag, startPoint x: 658, startPoint y: 304, endPoint x: 554, endPoint y: 304, distance: 103.6
click at [554, 304] on p "My entrepreneurial spirit also runs deep. [DATE], I embarked on a new venture b…" at bounding box center [839, 323] width 784 height 167
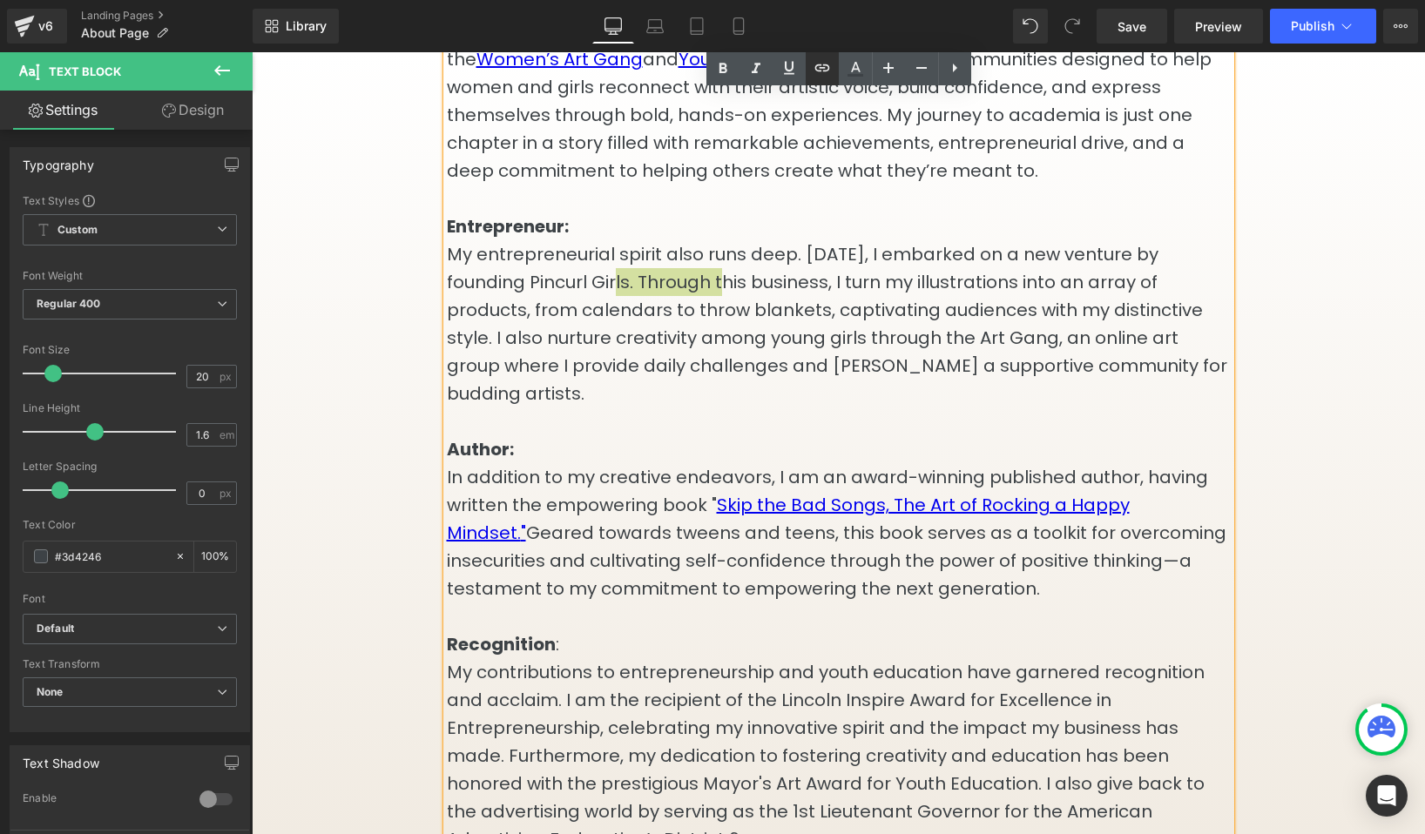
click at [820, 71] on icon at bounding box center [822, 67] width 21 height 21
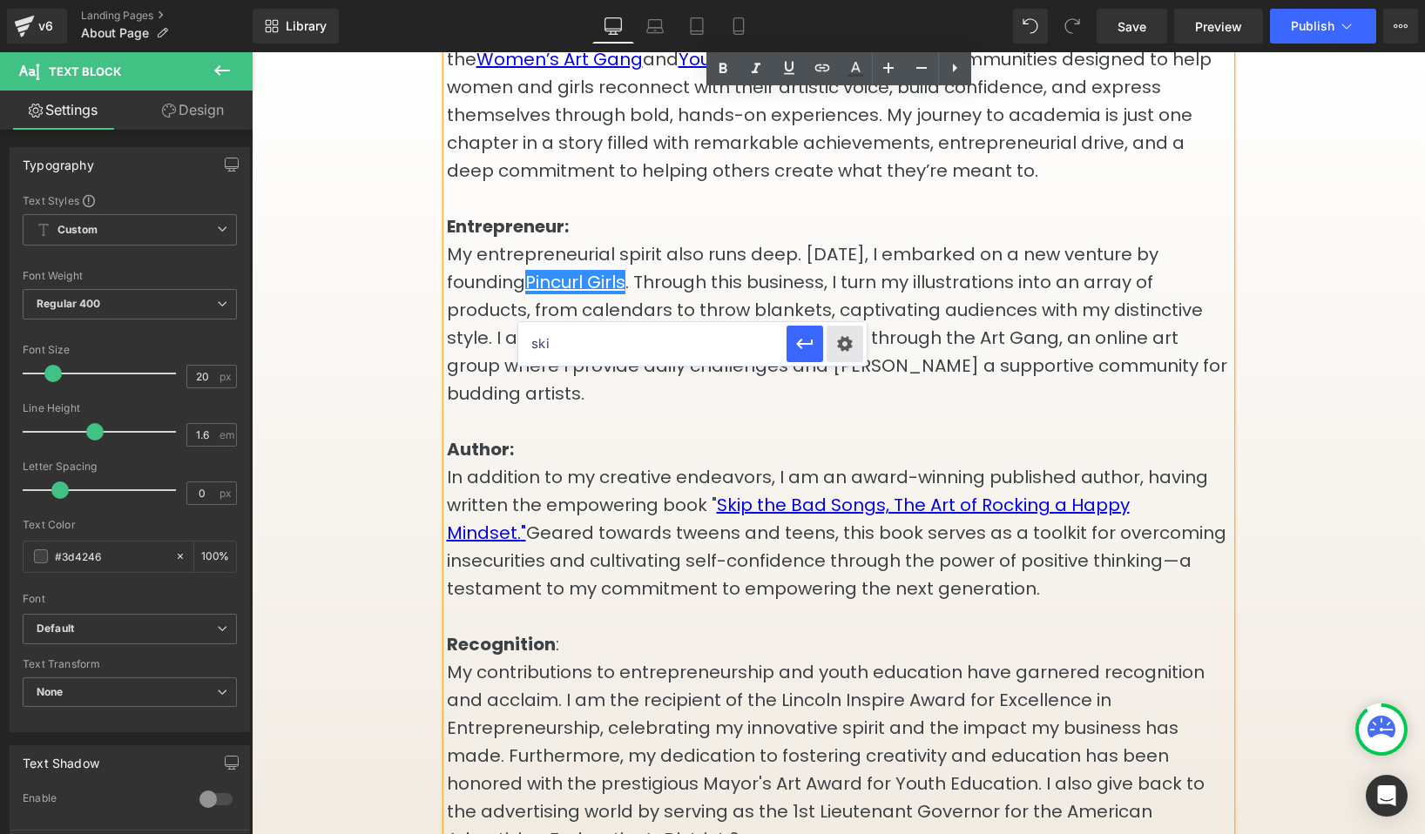
click at [850, 0] on div "Text Color Highlight Color #333333 Edit or remove link: Edit - Unlink - Cancel …" at bounding box center [712, 0] width 1425 height 0
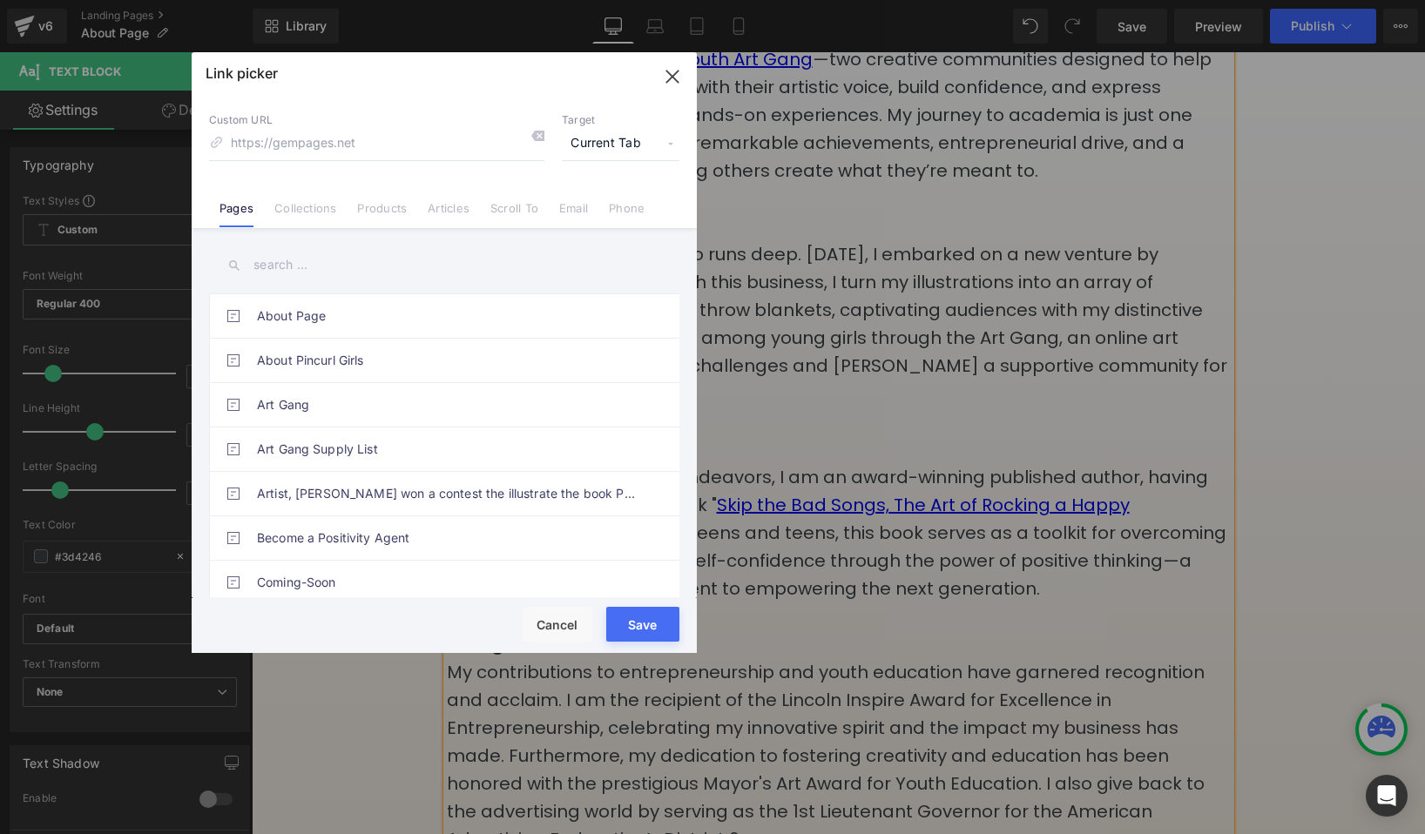
click at [373, 259] on input "text" at bounding box center [444, 265] width 470 height 39
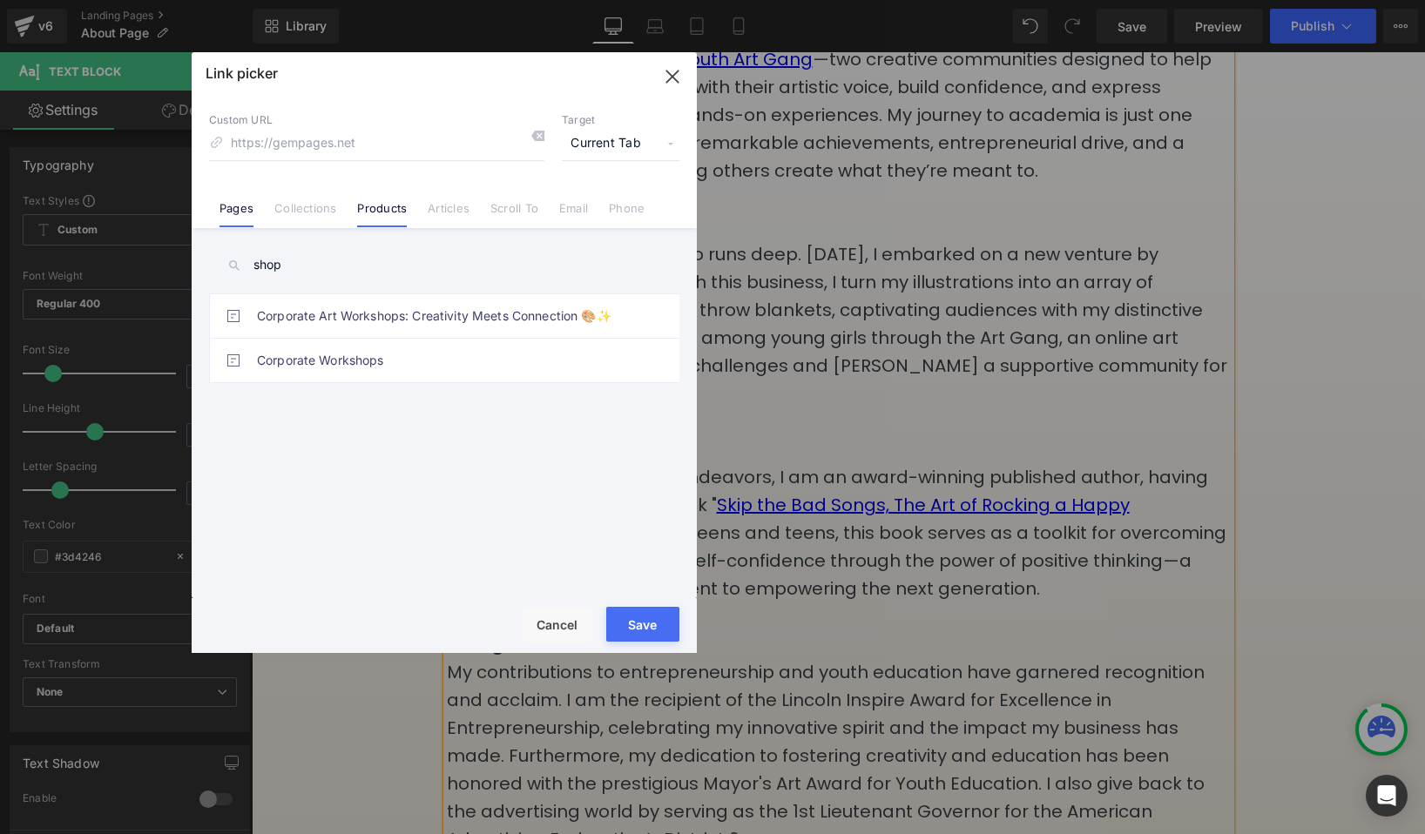
type input "shop"
click at [377, 208] on link "Products" at bounding box center [382, 214] width 50 height 26
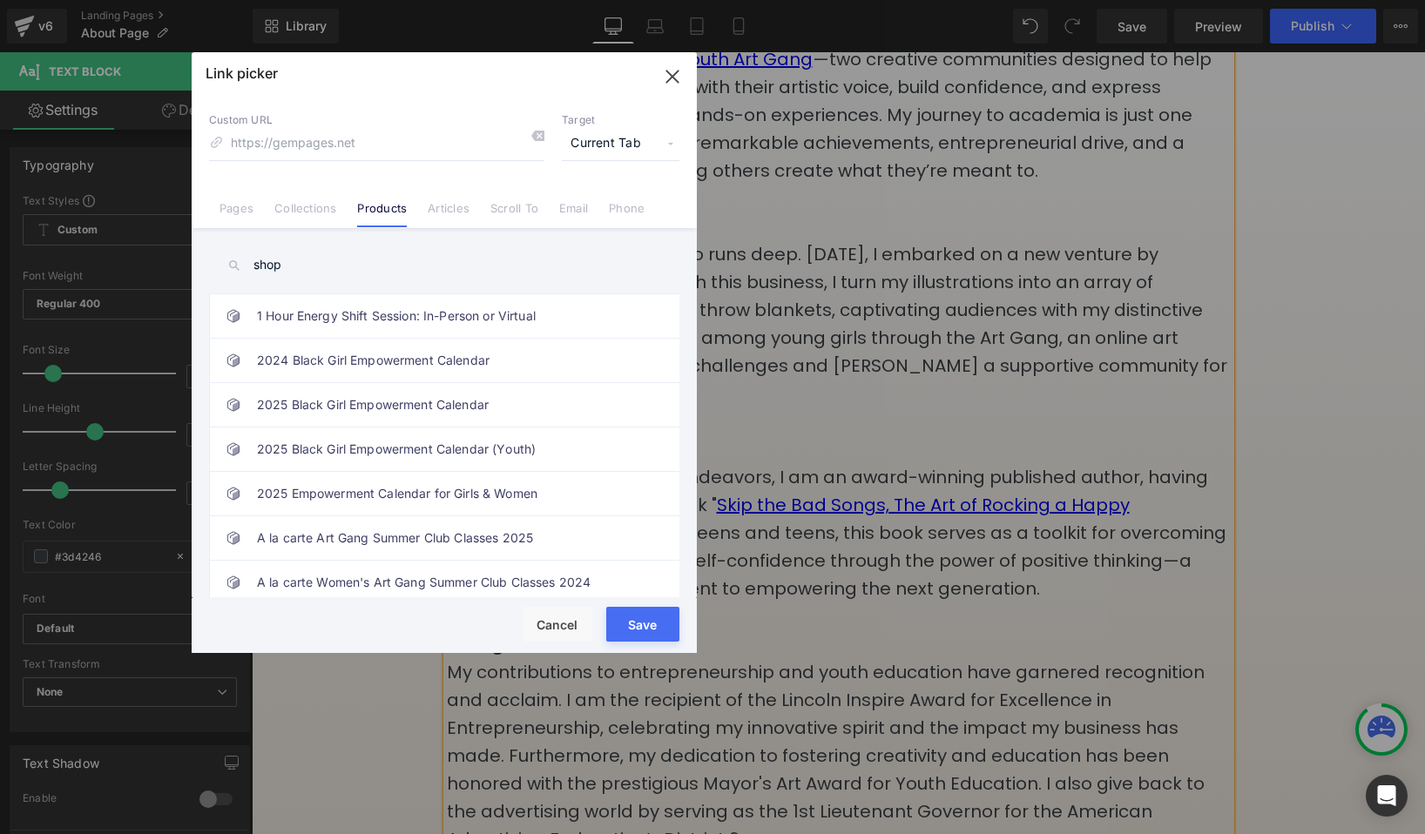
drag, startPoint x: 326, startPoint y: 267, endPoint x: 246, endPoint y: 263, distance: 80.2
click at [246, 263] on input "shop" at bounding box center [444, 265] width 470 height 39
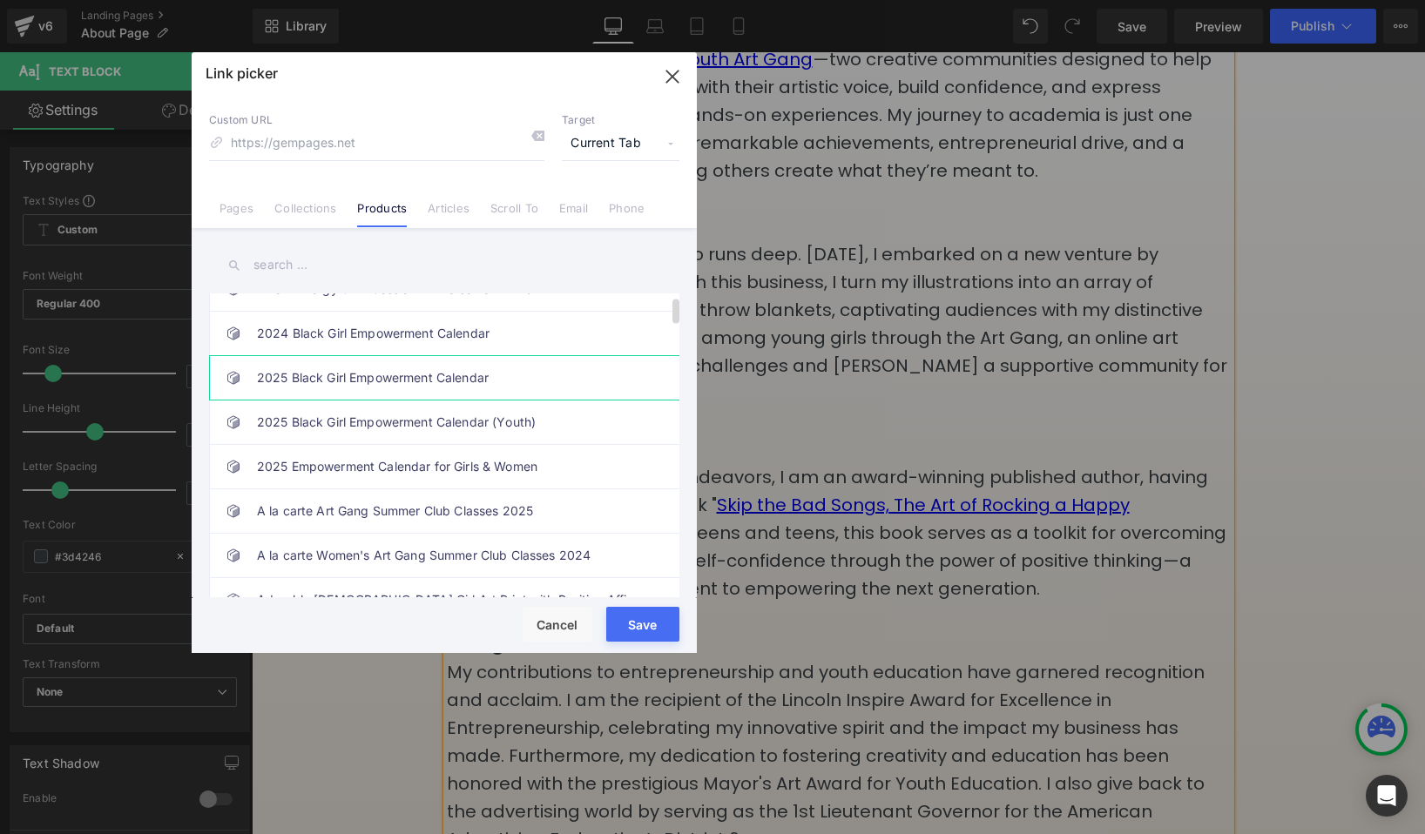
click at [397, 385] on link "2025 Black Girl Empowerment Calendar" at bounding box center [448, 378] width 383 height 44
click at [638, 621] on button "Save" at bounding box center [642, 624] width 73 height 35
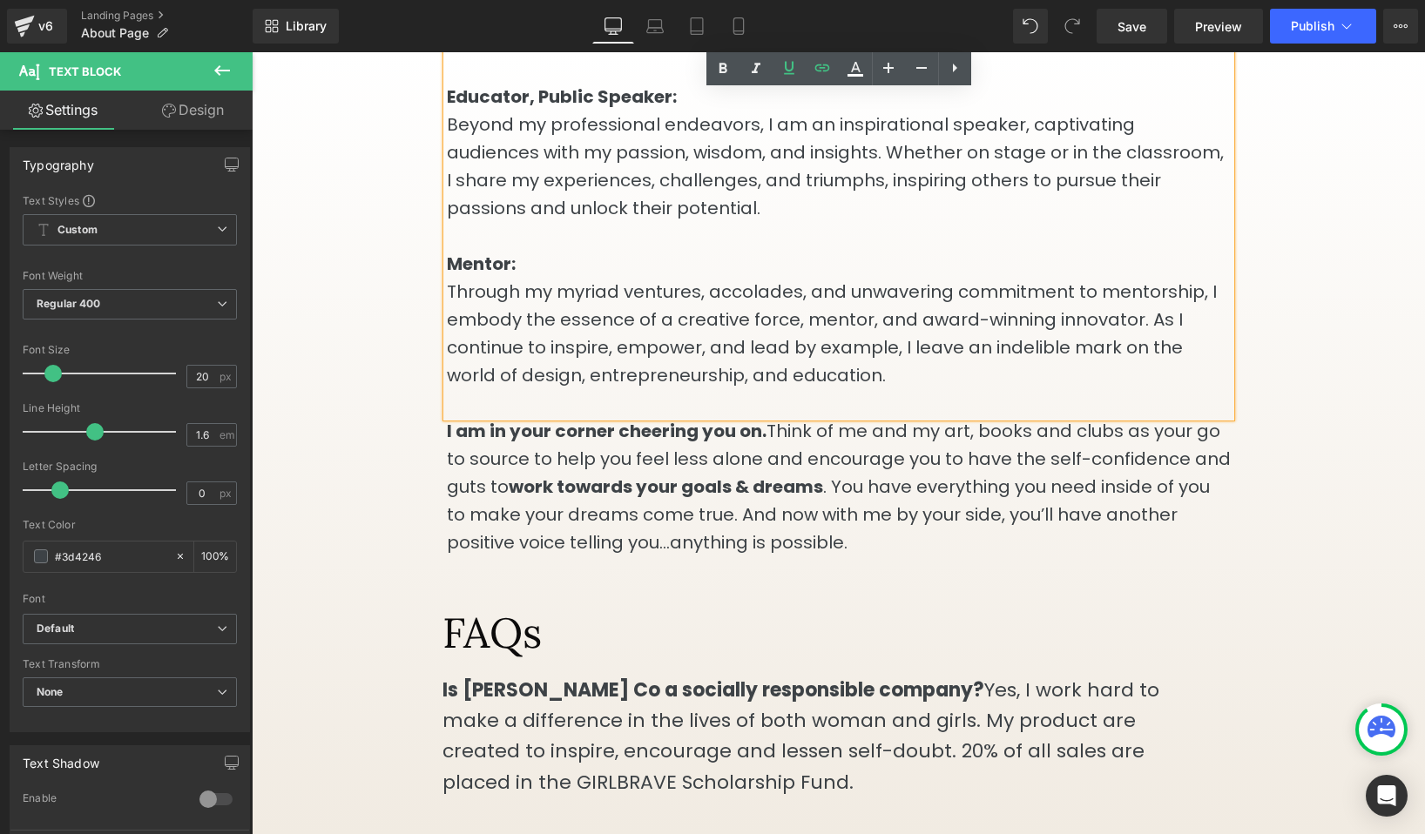
scroll to position [2156, 0]
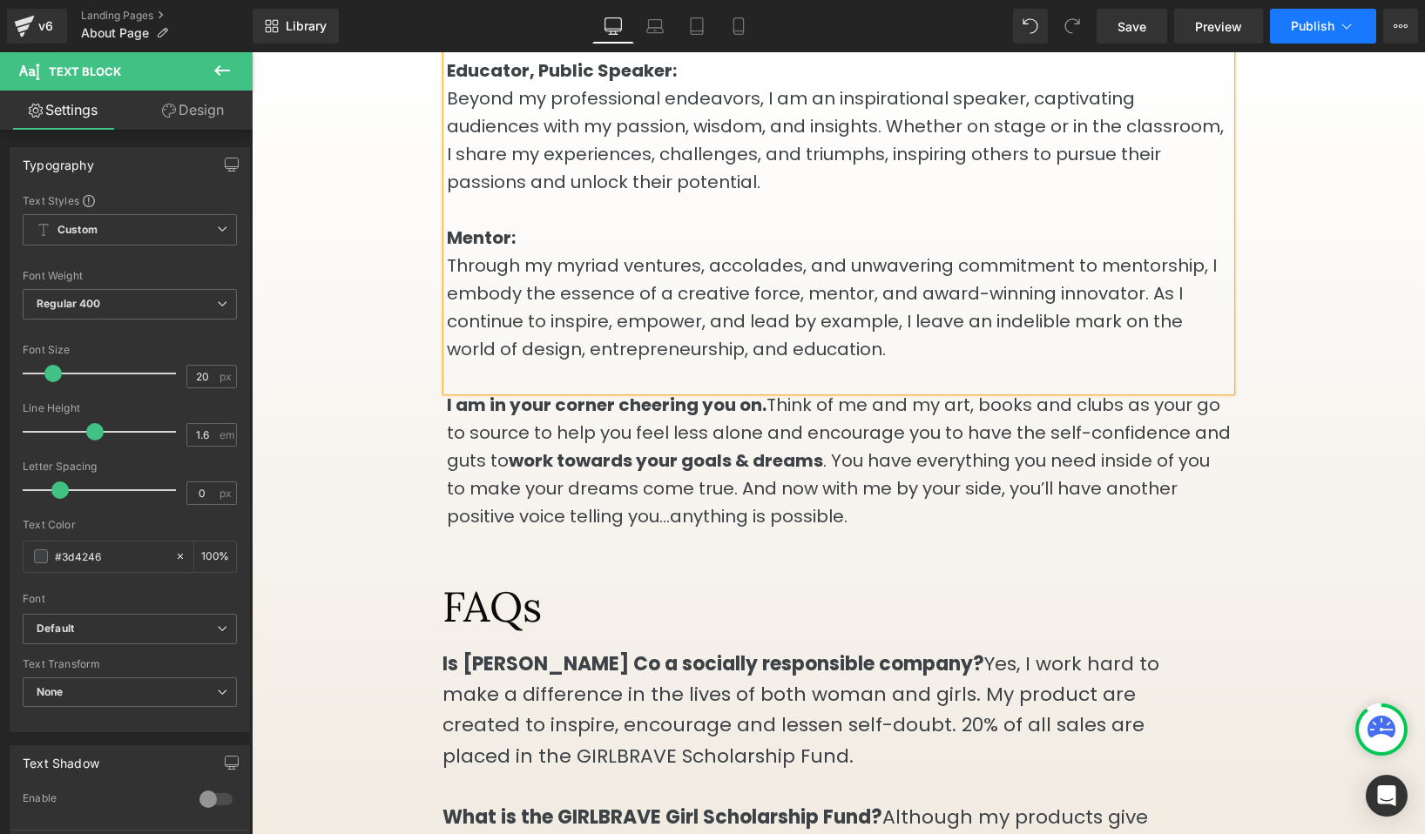
click at [1319, 37] on button "Publish" at bounding box center [1323, 26] width 106 height 35
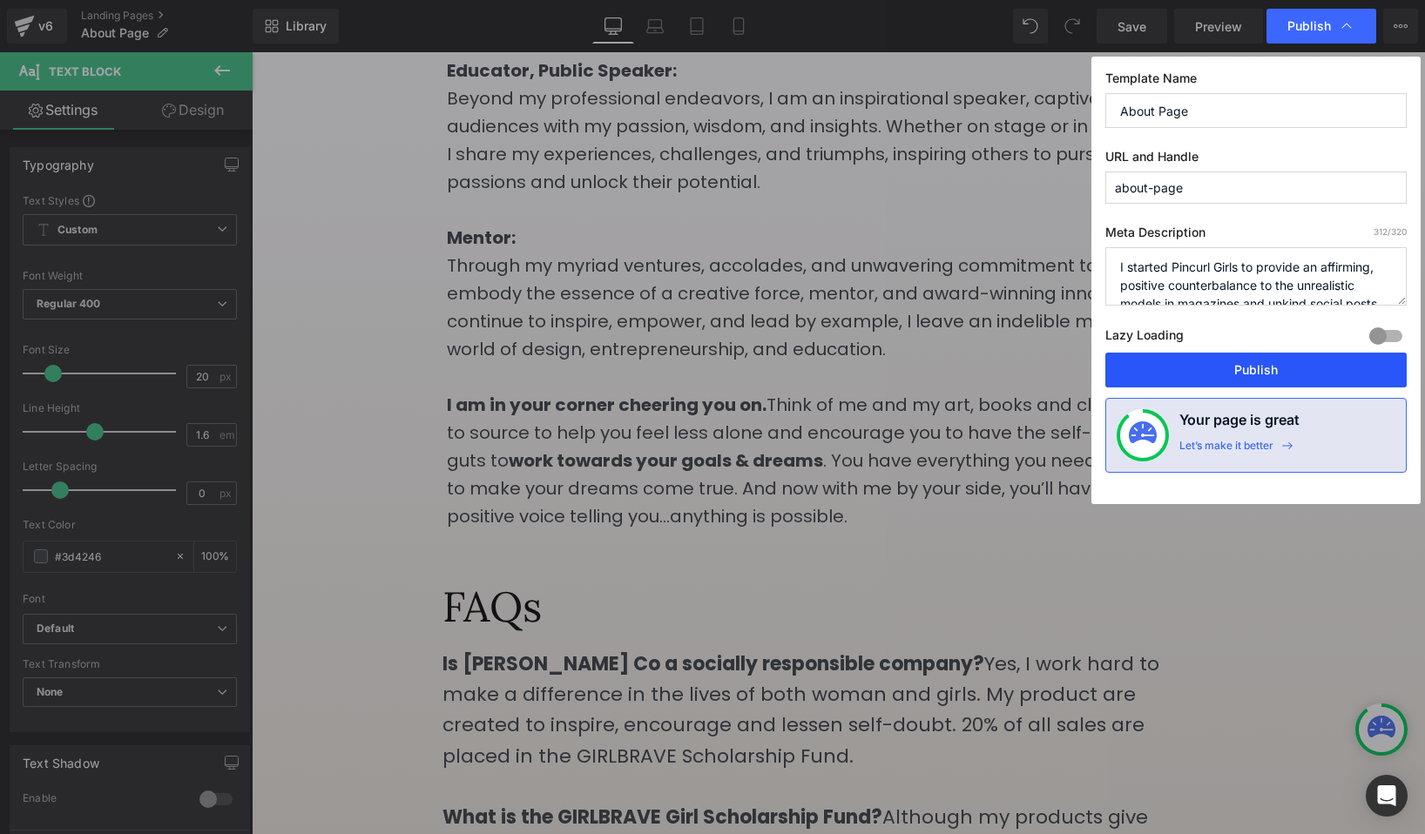
click at [1208, 372] on button "Publish" at bounding box center [1255, 370] width 301 height 35
